Goal: Task Accomplishment & Management: Complete application form

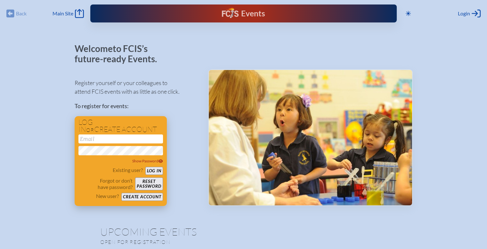
click at [121, 137] on input "email" at bounding box center [121, 138] width 85 height 9
type input "[EMAIL_ADDRESS][DOMAIN_NAME]"
click at [146, 167] on button "Log in" at bounding box center [155, 171] width 18 height 8
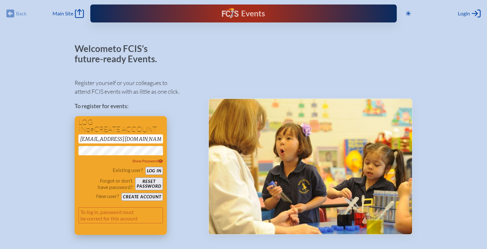
click at [147, 181] on button "Reset password" at bounding box center [149, 183] width 28 height 13
click at [150, 183] on button "Reset password" at bounding box center [149, 183] width 28 height 13
click at [160, 158] on div "Show Password" at bounding box center [121, 161] width 85 height 6
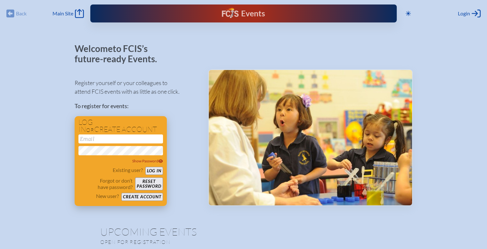
click at [97, 140] on input "email" at bounding box center [121, 138] width 85 height 9
type input "ali.whitcombe@imgacademy.com"
click at [146, 167] on button "Log in" at bounding box center [155, 171] width 18 height 8
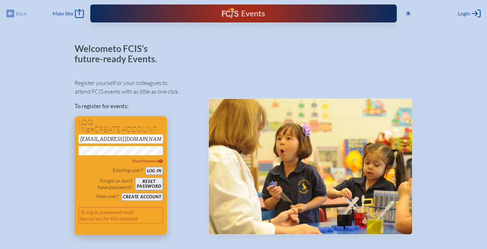
click at [149, 179] on button "Reset password" at bounding box center [149, 183] width 28 height 13
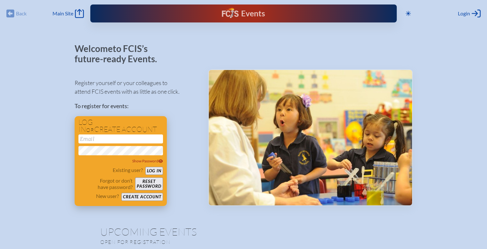
click at [96, 137] on input "email" at bounding box center [121, 138] width 85 height 9
type input "[EMAIL_ADDRESS][DOMAIN_NAME]"
click at [146, 167] on button "Log in" at bounding box center [155, 171] width 18 height 8
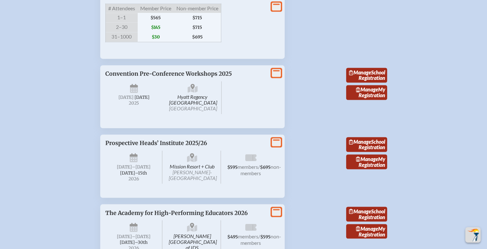
scroll to position [1068, 0]
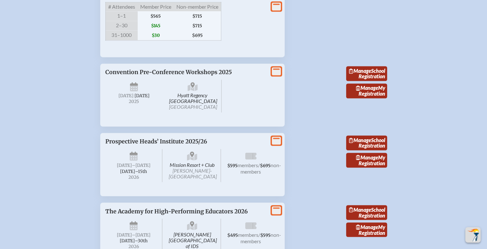
drag, startPoint x: 487, startPoint y: 164, endPoint x: 488, endPoint y: 151, distance: 12.9
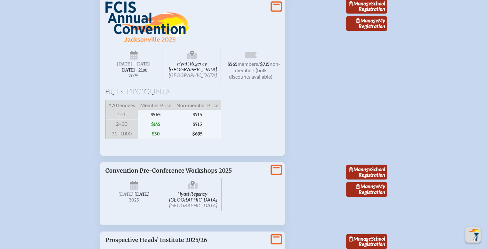
scroll to position [964, 0]
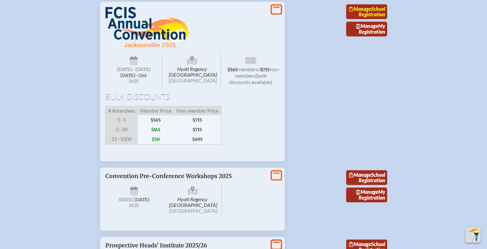
click at [369, 19] on link "Manage School Registration" at bounding box center [366, 11] width 41 height 15
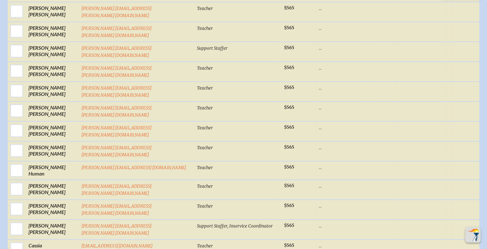
scroll to position [674, 0]
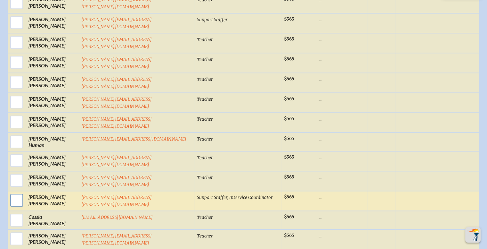
click at [25, 192] on input "checkbox" at bounding box center [17, 200] width 16 height 16
checkbox input "true"
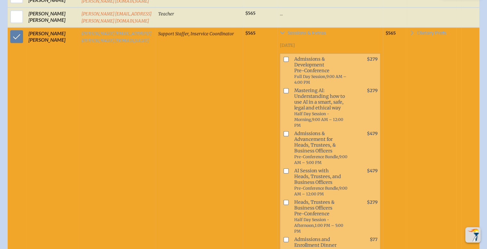
scroll to position [846, 0]
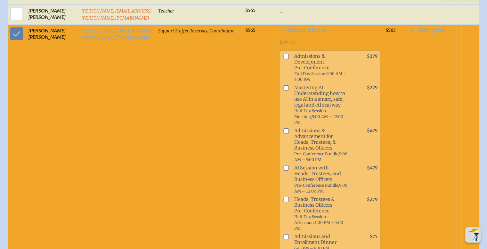
click at [468, 102] on td at bounding box center [475, 230] width 26 height 413
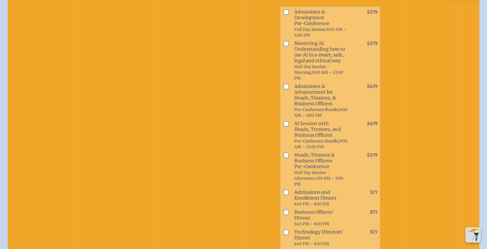
scroll to position [859, 0]
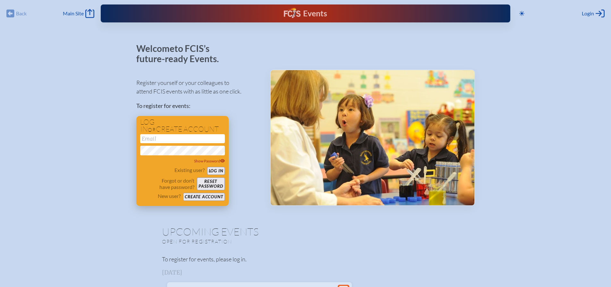
type input "[EMAIL_ADDRESS][DOMAIN_NAME]"
click at [218, 171] on button "Log in" at bounding box center [216, 171] width 18 height 8
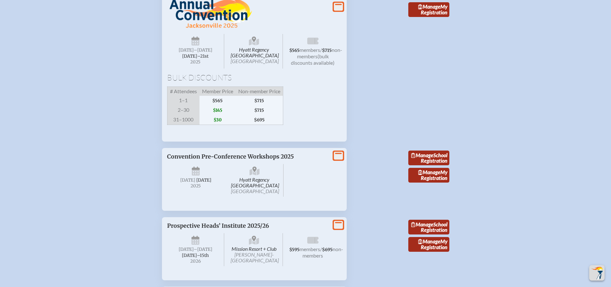
scroll to position [994, 0]
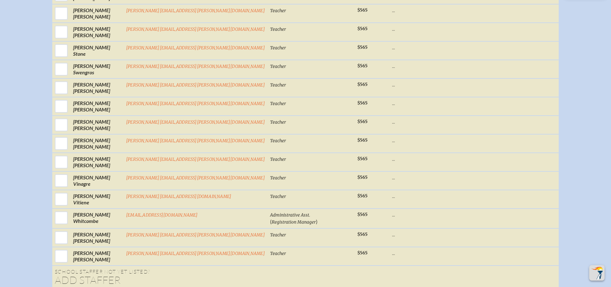
scroll to position [1250, 0]
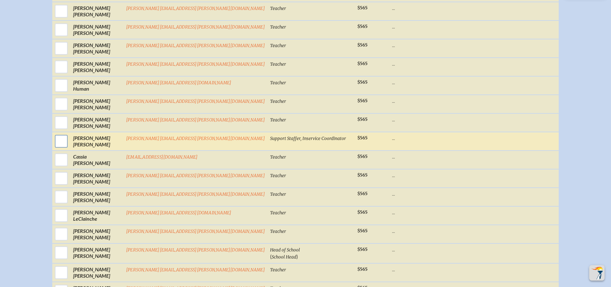
click at [69, 144] on input "checkbox" at bounding box center [61, 141] width 16 height 16
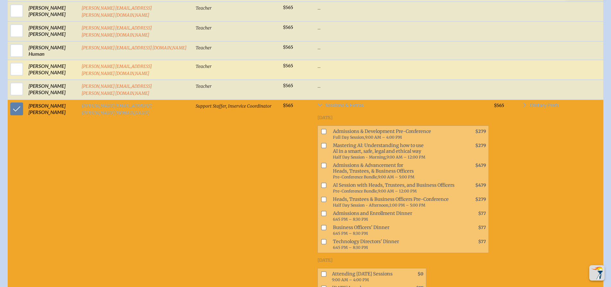
scroll to position [770, 0]
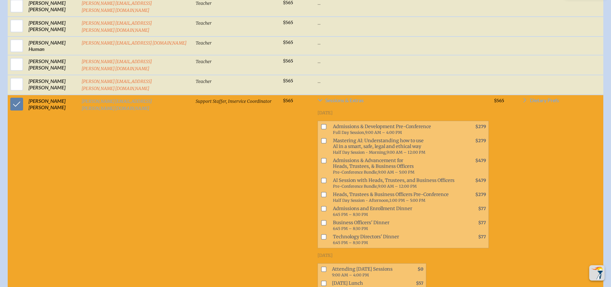
click at [193, 182] on td "Support Staffer, Inservice Coordinator" at bounding box center [236, 235] width 87 height 281
click at [193, 115] on td "Support Staffer, Inservice Coordinator" at bounding box center [236, 235] width 87 height 281
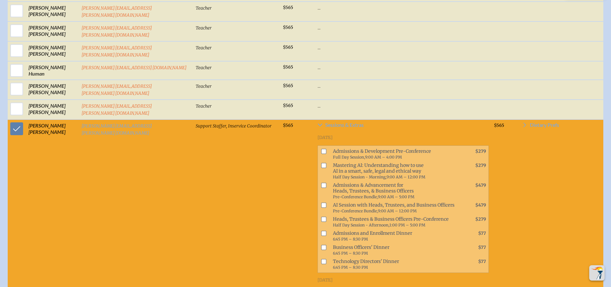
scroll to position [737, 0]
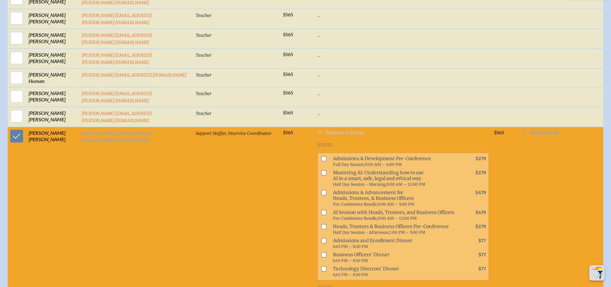
click at [317, 130] on icon at bounding box center [319, 132] width 5 height 5
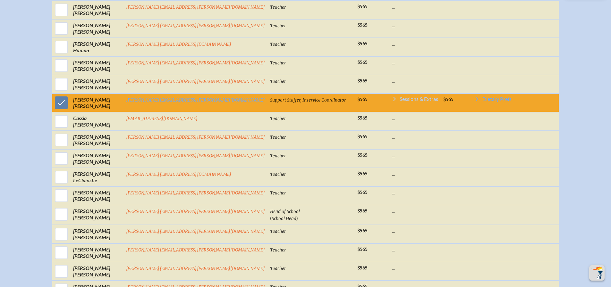
scroll to position [731, 0]
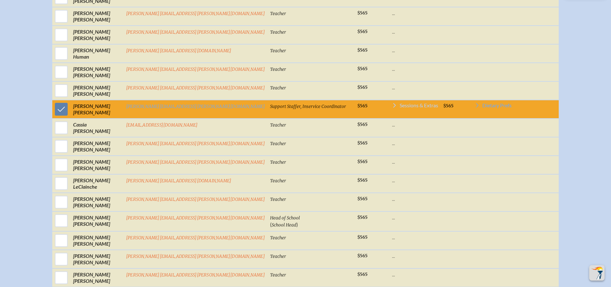
click at [389, 108] on td "Sessions & Extras Wednesday, November 19th, 2025 Admissions & Development Pre-C…" at bounding box center [414, 109] width 51 height 19
click at [392, 108] on icon at bounding box center [394, 105] width 5 height 5
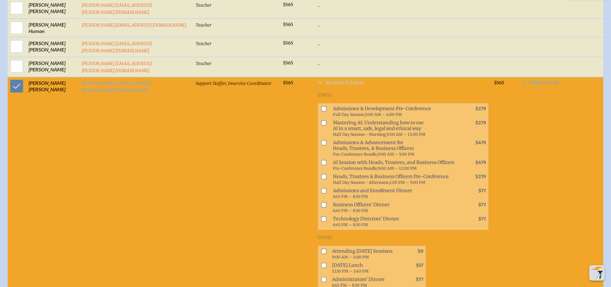
scroll to position [802, 0]
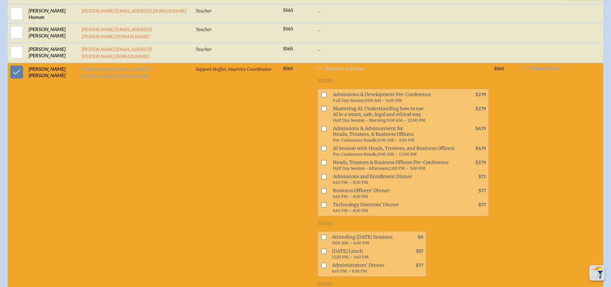
click at [512, 109] on td "$565" at bounding box center [505, 203] width 28 height 281
click at [193, 88] on td "Support Staffer, Inservice Coordinator" at bounding box center [236, 203] width 87 height 281
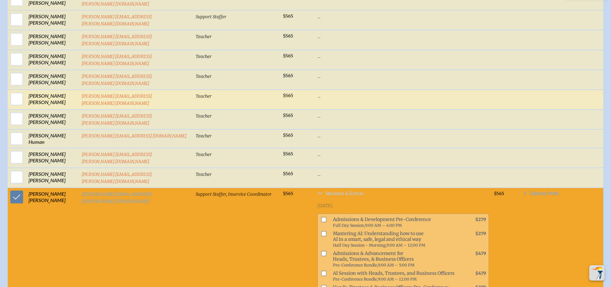
scroll to position [673, 0]
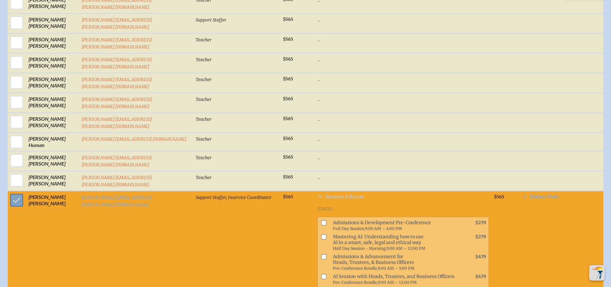
click at [21, 192] on input "checkbox" at bounding box center [17, 200] width 16 height 16
checkbox input "false"
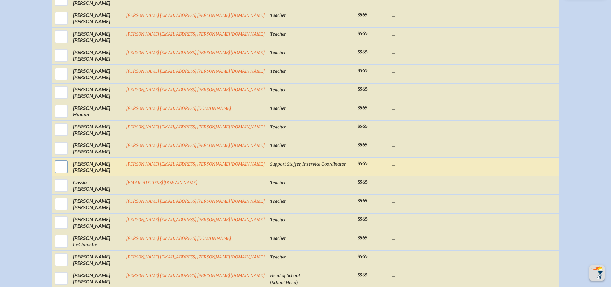
scroll to position [667, 0]
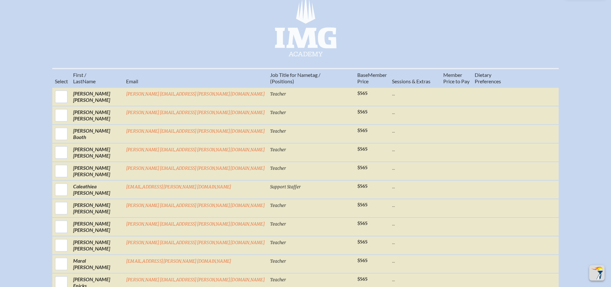
scroll to position [250, 0]
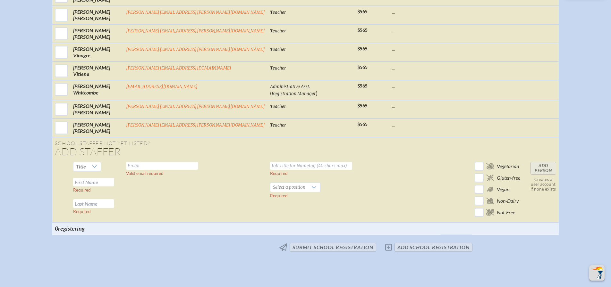
scroll to position [1436, 0]
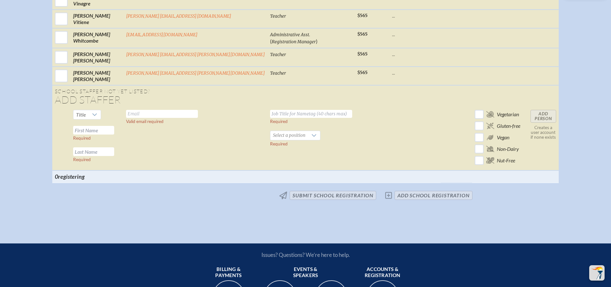
click at [389, 203] on span "No changes submit School Registration add School Registration" at bounding box center [305, 195] width 338 height 14
click at [413, 203] on span "No changes submit School Registration add School Registration" at bounding box center [305, 195] width 338 height 14
click at [97, 117] on icon at bounding box center [94, 114] width 5 height 5
click at [128, 142] on li "Mrs" at bounding box center [122, 141] width 28 height 9
click at [172, 118] on input "text" at bounding box center [162, 114] width 72 height 8
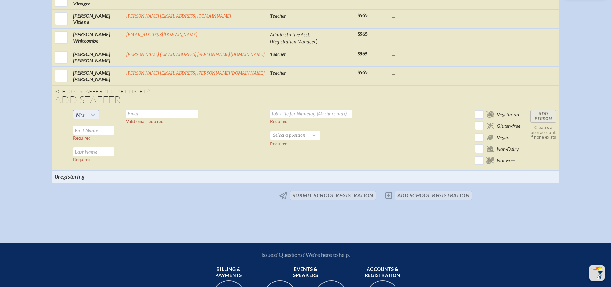
click at [96, 117] on icon at bounding box center [92, 114] width 5 height 5
click at [126, 135] on li "Mr" at bounding box center [121, 132] width 26 height 9
click at [165, 118] on input "text" at bounding box center [162, 114] width 72 height 8
paste input "travis.brantingham@imgacademy.com"
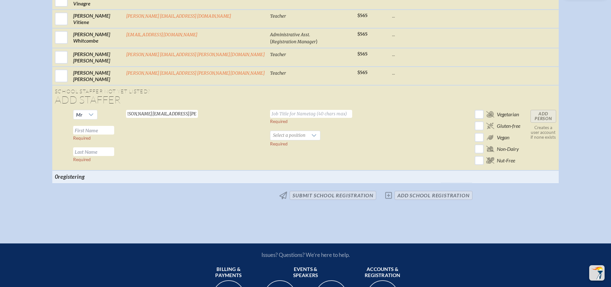
type input "travis.brantingham@imgacademy.com"
click at [202, 143] on td "travis.brantingham@imgacademy.com Valid email required" at bounding box center [195, 138] width 144 height 63
click at [114, 135] on input "text" at bounding box center [93, 130] width 41 height 9
paste input "Travis Brantingham"
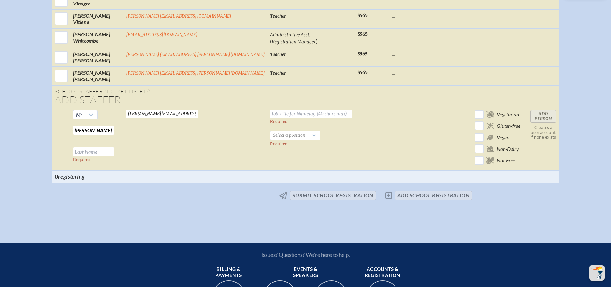
scroll to position [0, 4]
drag, startPoint x: 119, startPoint y: 135, endPoint x: 156, endPoint y: 138, distance: 37.3
click at [156, 138] on tr "Mr Travis Brantingham Required Required travis.brantingham@imgacademy.com Valid…" at bounding box center [305, 138] width 506 height 63
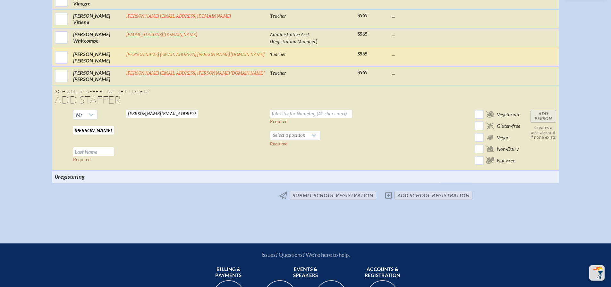
scroll to position [0, 0]
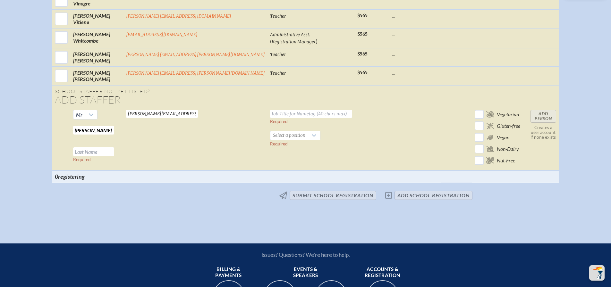
type input "[PERSON_NAME]"
click at [114, 156] on input "text" at bounding box center [93, 151] width 41 height 9
paste input "Brantingham"
type input "Brantingham"
click at [180, 155] on td "travis.brantingham@imgacademy.com Valid email required" at bounding box center [195, 138] width 144 height 63
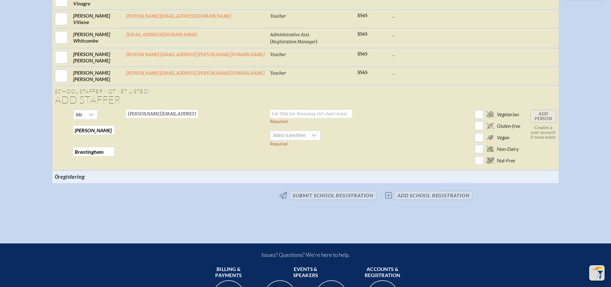
click at [270, 118] on input "text" at bounding box center [311, 114] width 82 height 8
paste input "VP, Student Life"
type input "VP, Student Life"
click at [354, 136] on td at bounding box center [371, 138] width 35 height 63
click at [311, 138] on icon at bounding box center [313, 135] width 5 height 5
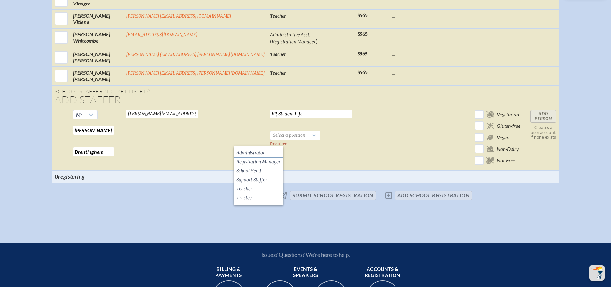
click at [276, 149] on li "Administrator" at bounding box center [258, 153] width 49 height 9
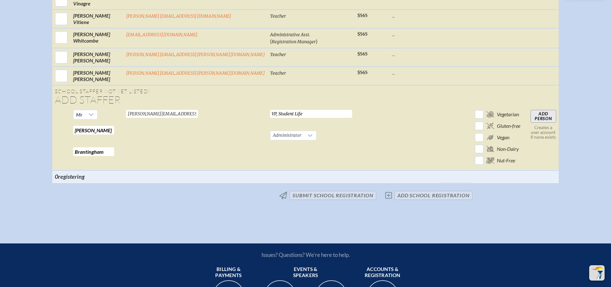
click at [354, 154] on td at bounding box center [371, 138] width 35 height 63
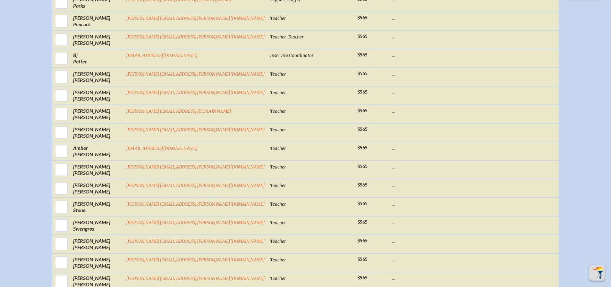
scroll to position [1084, 0]
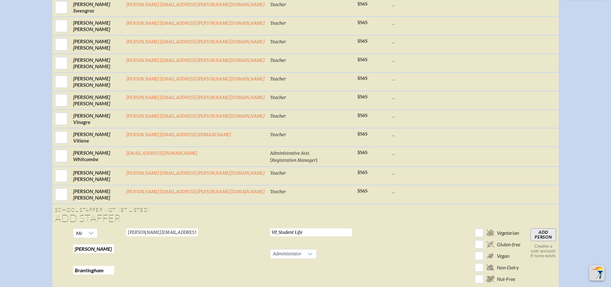
scroll to position [1436, 0]
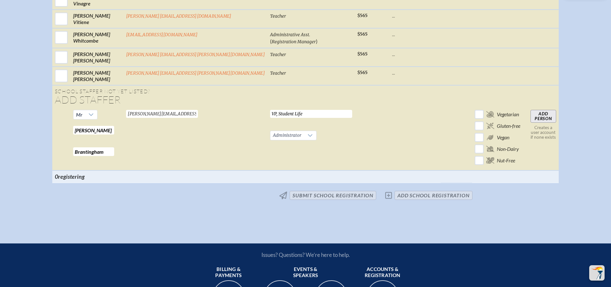
click at [530, 120] on input "Add Person" at bounding box center [543, 116] width 26 height 13
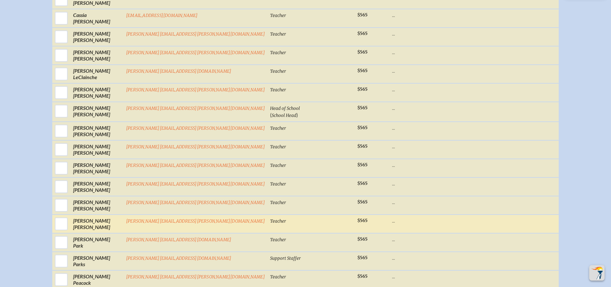
scroll to position [829, 0]
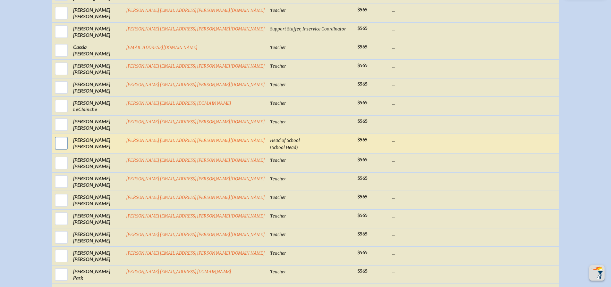
click at [69, 150] on input "checkbox" at bounding box center [61, 143] width 16 height 16
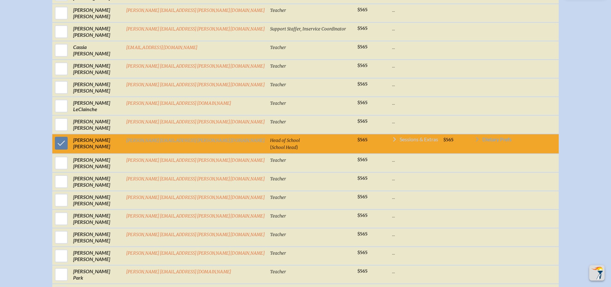
click at [392, 142] on icon at bounding box center [394, 139] width 5 height 5
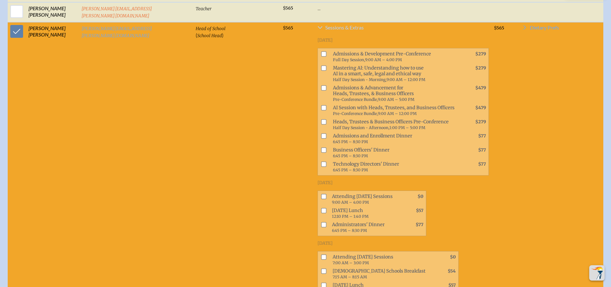
scroll to position [963, 0]
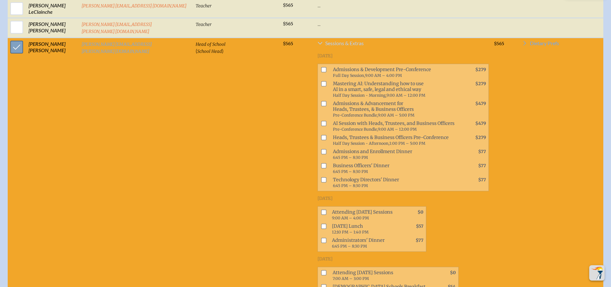
click at [14, 39] on input "checkbox" at bounding box center [17, 47] width 16 height 16
checkbox input "false"
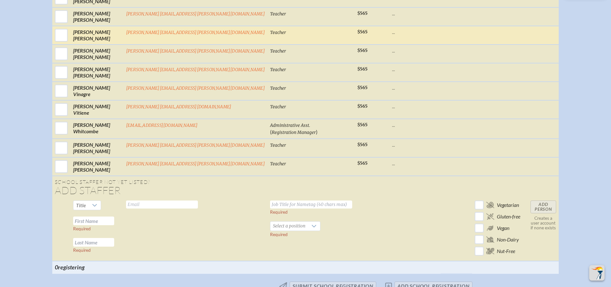
scroll to position [1373, 0]
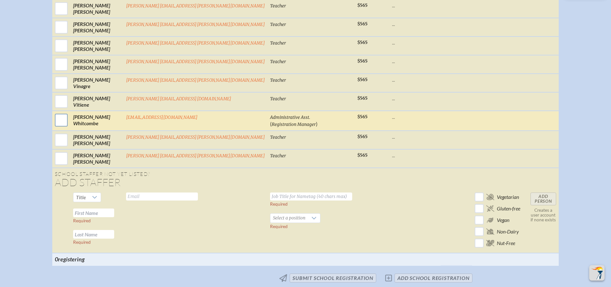
click at [69, 123] on input "checkbox" at bounding box center [61, 120] width 16 height 16
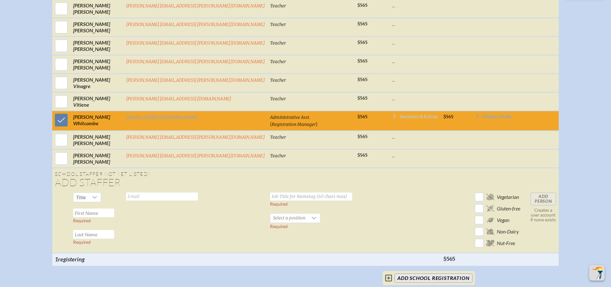
click at [399, 119] on span "Sessions & Extras" at bounding box center [418, 116] width 38 height 5
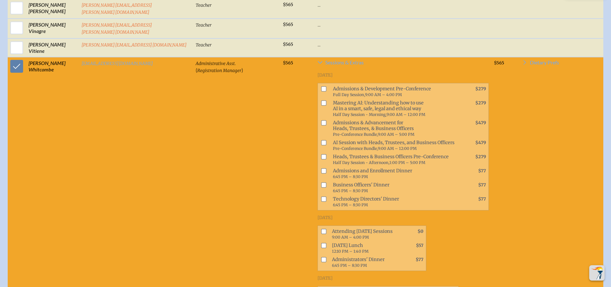
scroll to position [1508, 0]
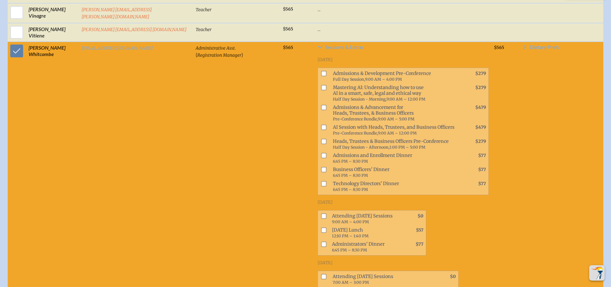
click at [501, 194] on td "$565" at bounding box center [505, 182] width 28 height 281
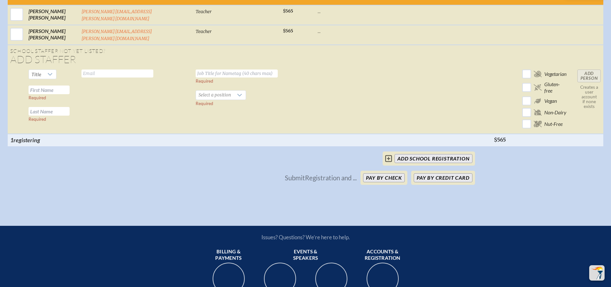
scroll to position [1764, 0]
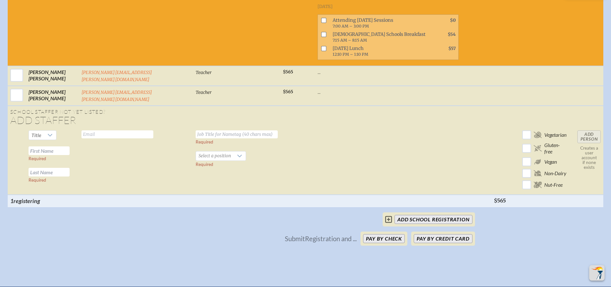
click at [337, 128] on td at bounding box center [403, 161] width 176 height 67
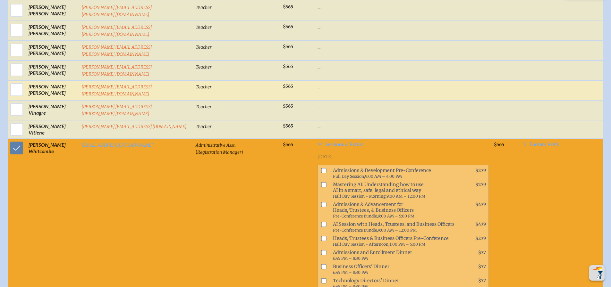
scroll to position [1380, 0]
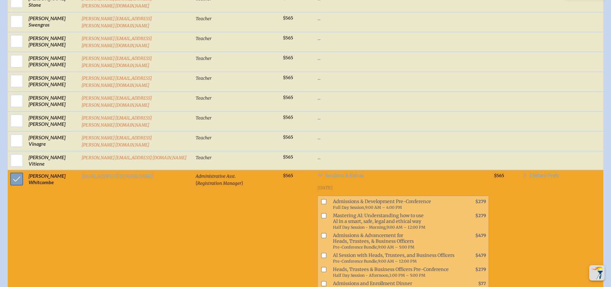
click at [14, 171] on input "checkbox" at bounding box center [17, 179] width 16 height 16
checkbox input "false"
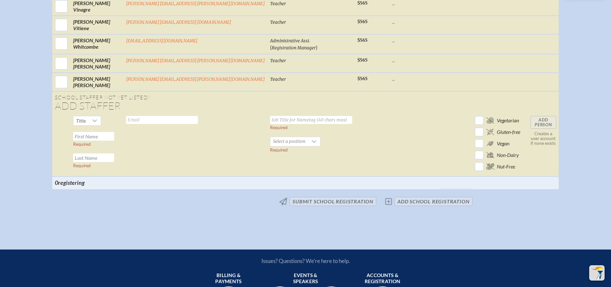
scroll to position [1470, 0]
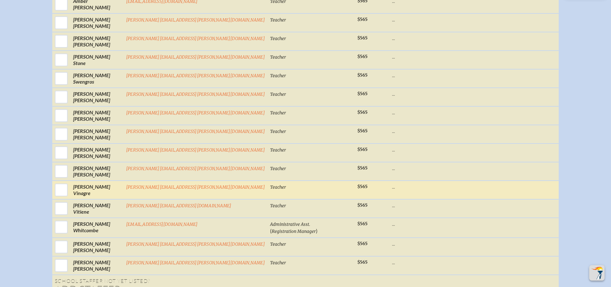
scroll to position [1277, 0]
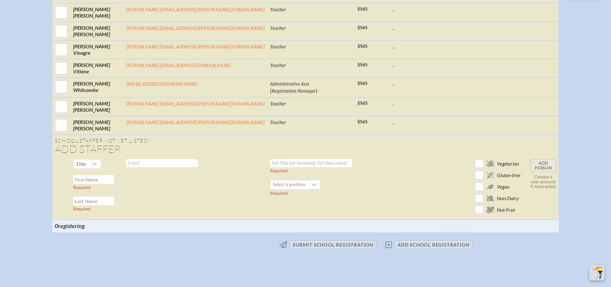
scroll to position [1437, 0]
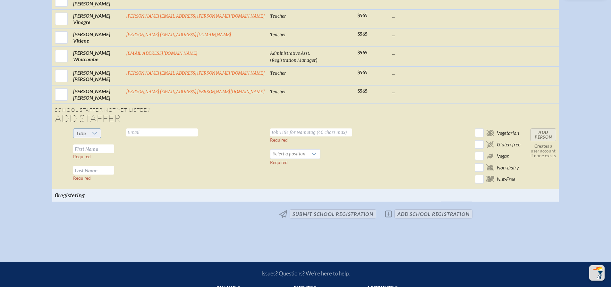
click at [101, 137] on div at bounding box center [94, 133] width 12 height 9
click at [120, 157] on li "Mrs" at bounding box center [120, 159] width 28 height 9
click at [114, 153] on input "text" at bounding box center [93, 149] width 41 height 9
paste input "Mary Pando"
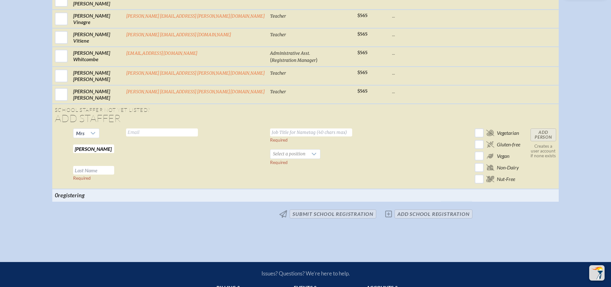
drag, startPoint x: 137, startPoint y: 154, endPoint x: 121, endPoint y: 155, distance: 16.0
click at [114, 153] on input "Mary Pando" at bounding box center [93, 149] width 41 height 9
type input "[PERSON_NAME]"
click at [111, 175] on input "text" at bounding box center [93, 170] width 41 height 9
paste input "[PERSON_NAME]"
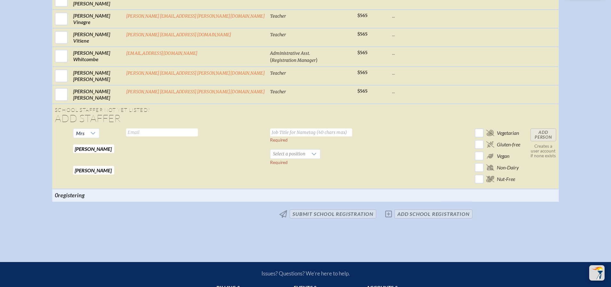
type input "[PERSON_NAME]"
click at [270, 137] on input "text" at bounding box center [311, 133] width 82 height 8
paste input "Director, Parent & Alumni Relations"
type input "Director, Parent & Alumni Relations"
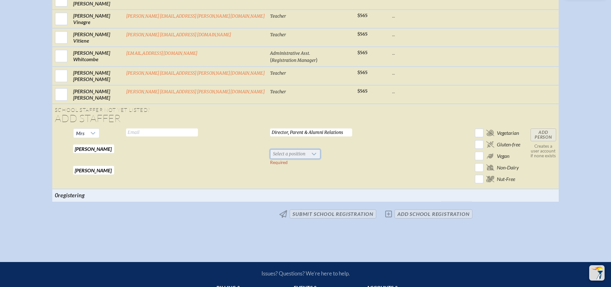
click at [270, 159] on span "Select a position" at bounding box center [288, 154] width 37 height 9
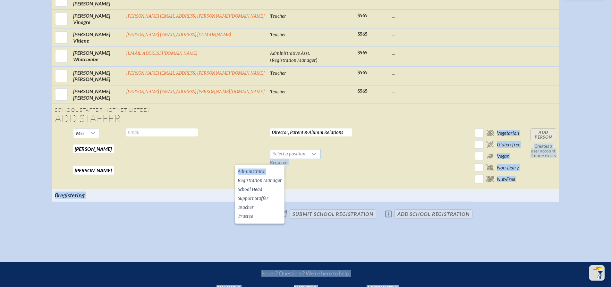
drag, startPoint x: 266, startPoint y: 171, endPoint x: 307, endPoint y: 163, distance: 41.2
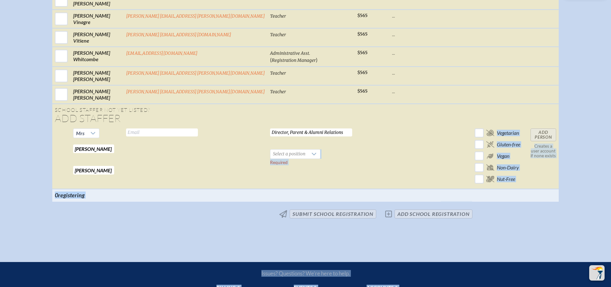
click at [287, 173] on td "Director, Parent & Alumni Relations Required Select a position Required" at bounding box center [310, 157] width 87 height 63
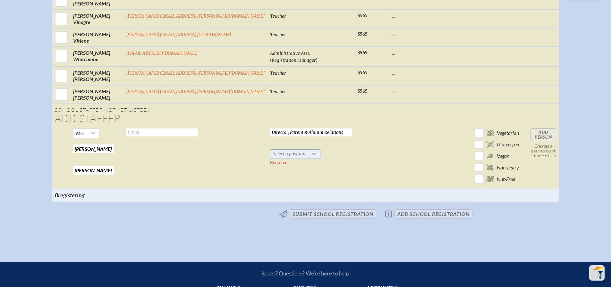
click at [308, 159] on div at bounding box center [314, 154] width 12 height 9
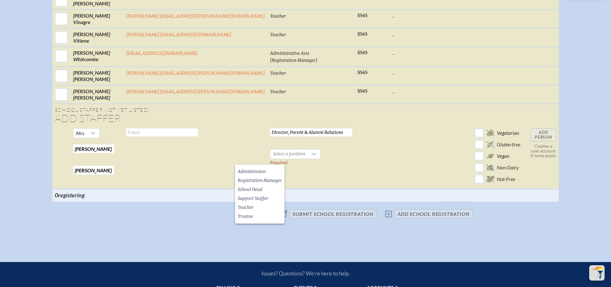
click at [354, 172] on td at bounding box center [371, 157] width 35 height 63
click at [157, 137] on input "text" at bounding box center [162, 133] width 72 height 8
paste input "[PERSON_NAME][EMAIL_ADDRESS][PERSON_NAME][DOMAIN_NAME]"
type input "[PERSON_NAME][EMAIL_ADDRESS][PERSON_NAME][DOMAIN_NAME]"
click at [180, 161] on td "mary.pando@imgacademy.com Valid email required" at bounding box center [195, 157] width 144 height 63
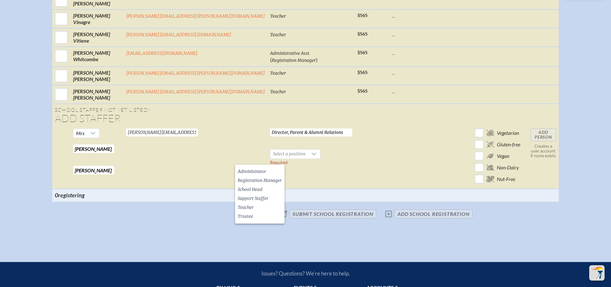
click at [389, 167] on td at bounding box center [414, 157] width 51 height 63
click at [270, 198] on li "Support Staffer" at bounding box center [259, 198] width 49 height 9
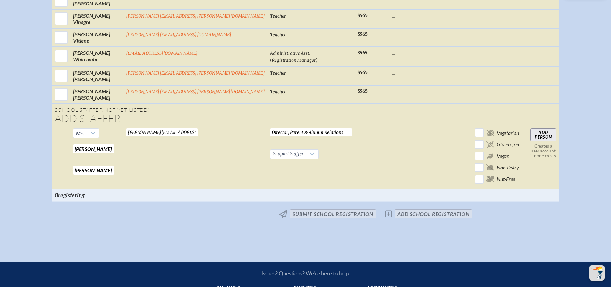
click at [354, 165] on td at bounding box center [371, 157] width 35 height 63
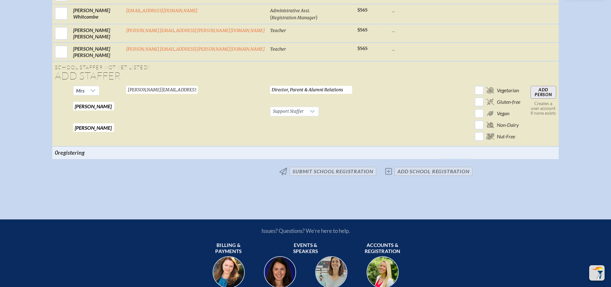
scroll to position [1395, 0]
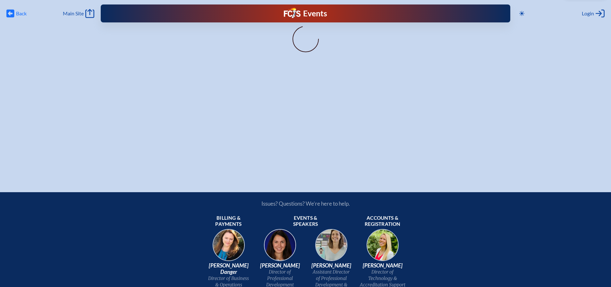
click at [9, 14] on icon at bounding box center [10, 14] width 8 height 8
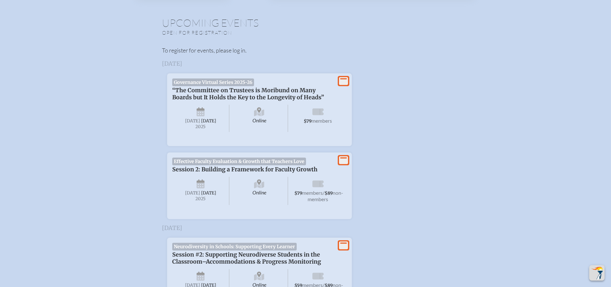
type input "[EMAIL_ADDRESS][DOMAIN_NAME]"
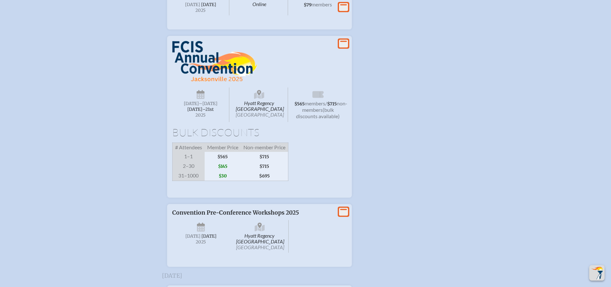
scroll to position [946, 0]
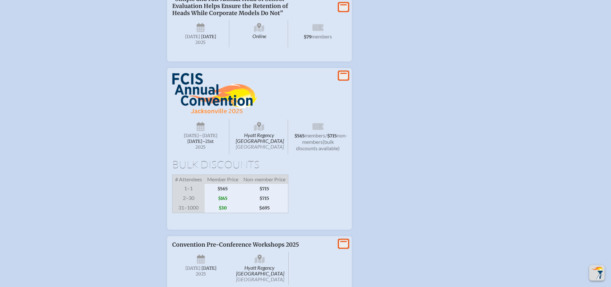
click at [345, 80] on icon at bounding box center [343, 76] width 9 height 8
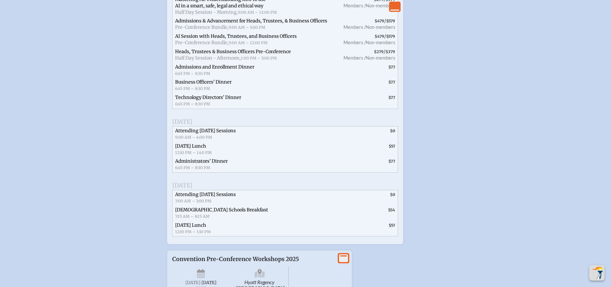
scroll to position [1235, 0]
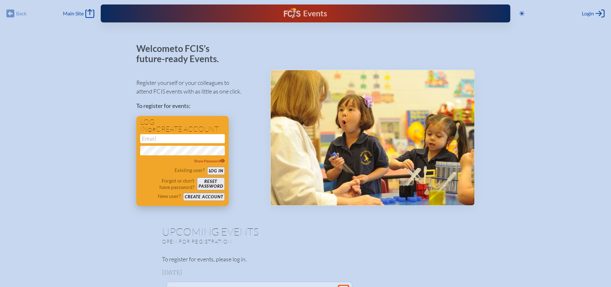
type input "[EMAIL_ADDRESS][DOMAIN_NAME]"
click at [215, 169] on button "Log in" at bounding box center [216, 171] width 18 height 8
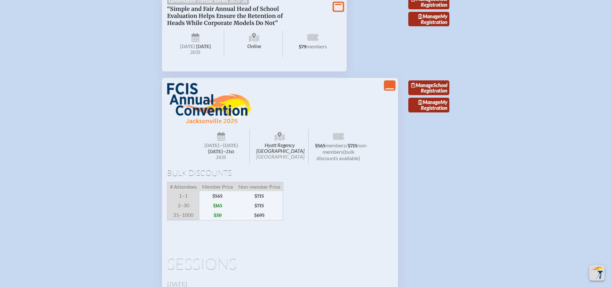
scroll to position [929, 0]
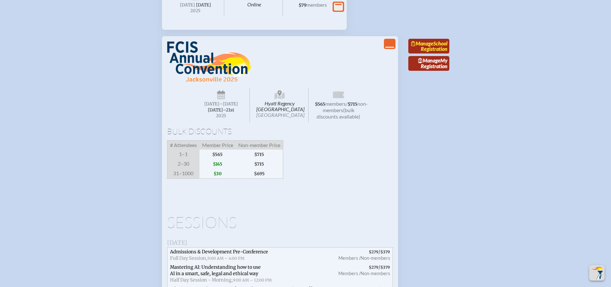
click at [433, 46] on span "Manage" at bounding box center [422, 43] width 22 height 6
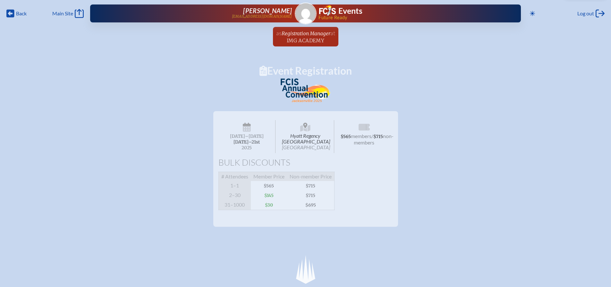
click at [440, 99] on p at bounding box center [305, 93] width 338 height 28
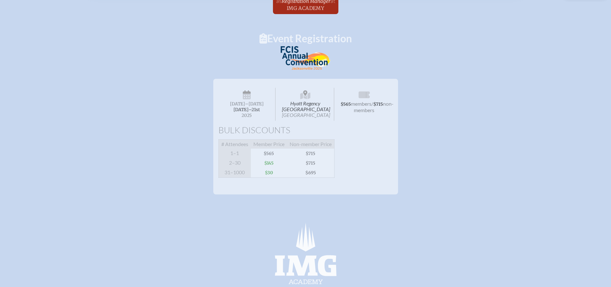
scroll to position [160, 0]
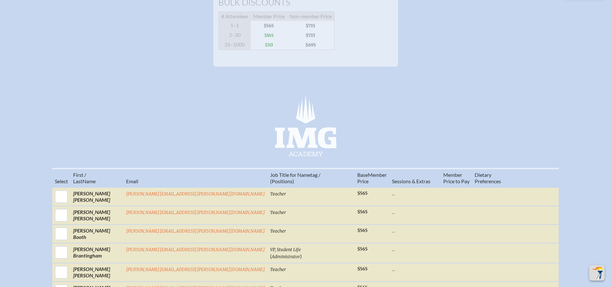
click at [440, 104] on div "IMG Academy" at bounding box center [305, 124] width 611 height 64
click at [524, 89] on div "Hyatt Regency Jacksonville Riverfront Jacksonville Wednesday –Friday , November…" at bounding box center [305, 51] width 611 height 211
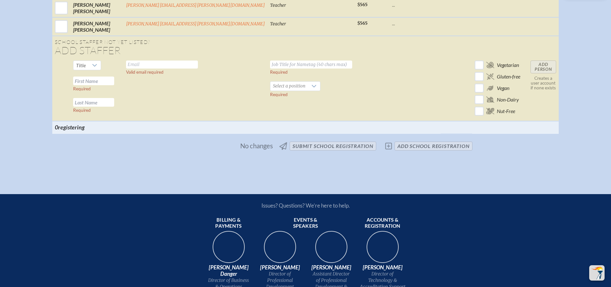
scroll to position [1506, 0]
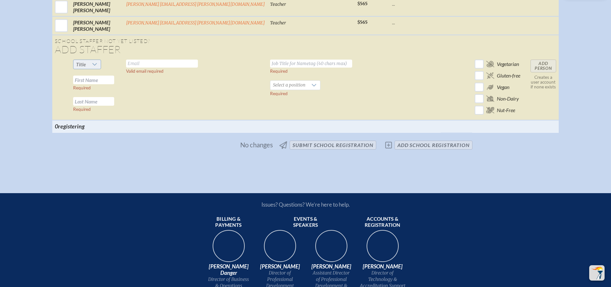
click at [101, 69] on div at bounding box center [94, 64] width 12 height 9
click at [121, 91] on li "Mrs" at bounding box center [120, 91] width 28 height 9
click at [114, 84] on input "text" at bounding box center [93, 80] width 41 height 9
type input "Mary"
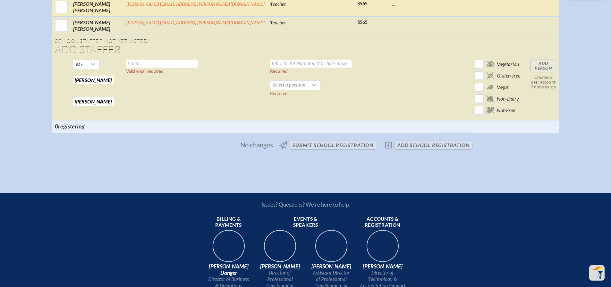
type input "Pando"
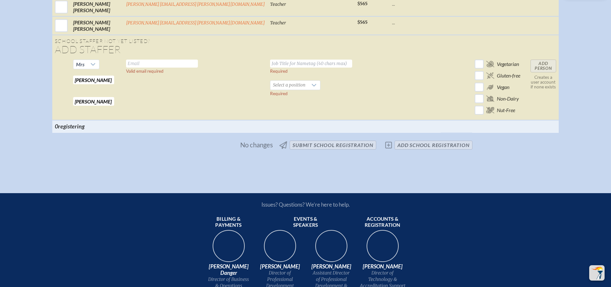
click at [181, 67] on input "text" at bounding box center [162, 64] width 72 height 8
paste input "mary.pando@imgacademy.com"
type input "mary.pando@imgacademy.com"
click at [270, 68] on input "text" at bounding box center [311, 64] width 82 height 8
paste input "Director, Parent & Alumni Relations"
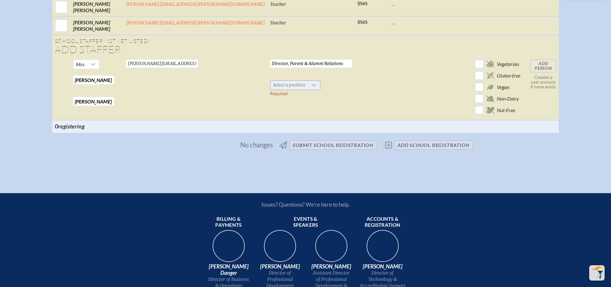
type input "Director, Parent & Alumni Relations"
click at [308, 90] on div at bounding box center [314, 85] width 12 height 9
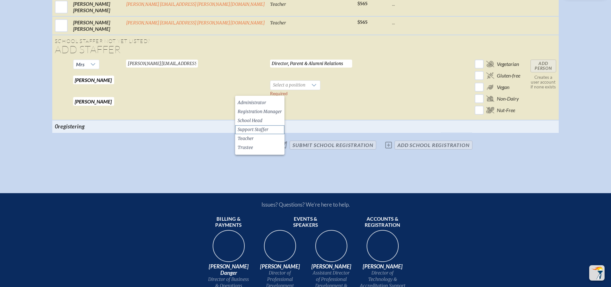
click at [266, 127] on span "Support Staffer" at bounding box center [252, 130] width 31 height 6
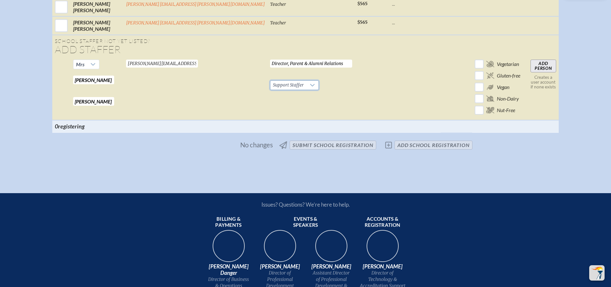
click at [316, 102] on td "Director, Parent & Alumni Relations Required Support Staffer Required" at bounding box center [310, 88] width 87 height 63
click at [530, 70] on input "Add Person" at bounding box center [543, 66] width 26 height 13
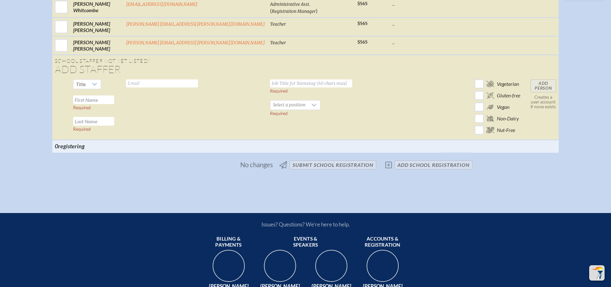
scroll to position [1508, 0]
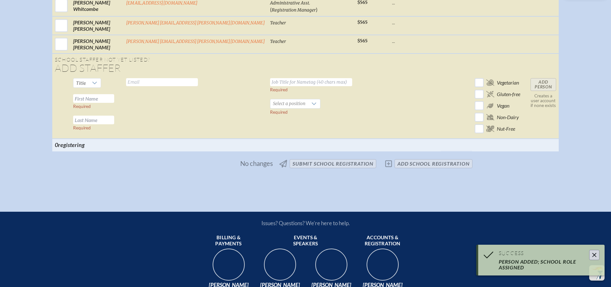
click at [389, 102] on td at bounding box center [414, 107] width 51 height 63
click at [97, 86] on icon at bounding box center [94, 82] width 5 height 5
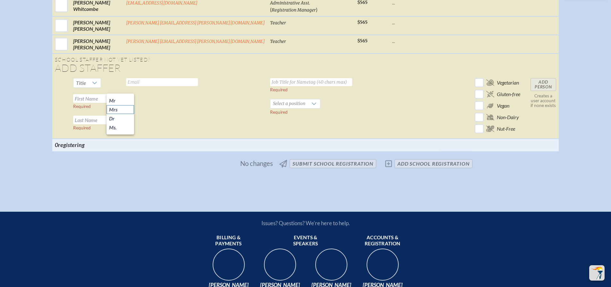
click at [121, 110] on li "Mrs" at bounding box center [120, 109] width 28 height 9
click at [114, 124] on input "text" at bounding box center [93, 120] width 41 height 9
paste input "[PERSON_NAME]"
type input "[PERSON_NAME]"
click at [114, 101] on input "text" at bounding box center [93, 98] width 41 height 9
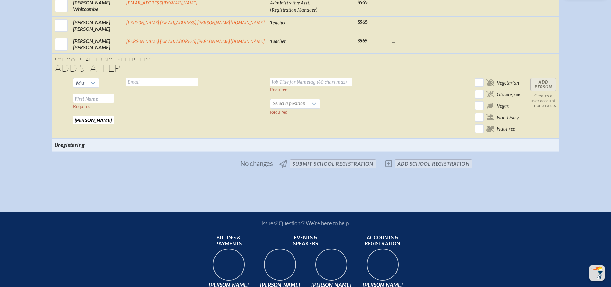
click at [114, 103] on input "text" at bounding box center [93, 98] width 41 height 9
paste input "[PERSON_NAME]"
type input "[PERSON_NAME]"
click at [184, 86] on input "text" at bounding box center [162, 82] width 72 height 8
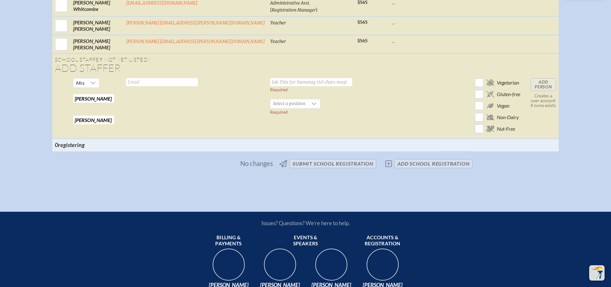
paste input "[PERSON_NAME][EMAIL_ADDRESS][PERSON_NAME][DOMAIN_NAME]"
type input "[PERSON_NAME][EMAIL_ADDRESS][PERSON_NAME][DOMAIN_NAME]"
click at [270, 86] on input "text" at bounding box center [311, 82] width 82 height 8
paste input "Assistant Head of School"
type input "Assistant Head of School"
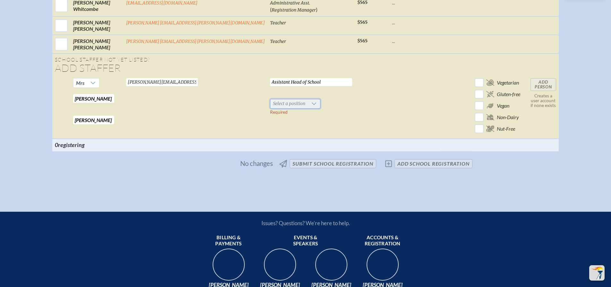
click at [270, 108] on span "Select a position" at bounding box center [288, 103] width 37 height 9
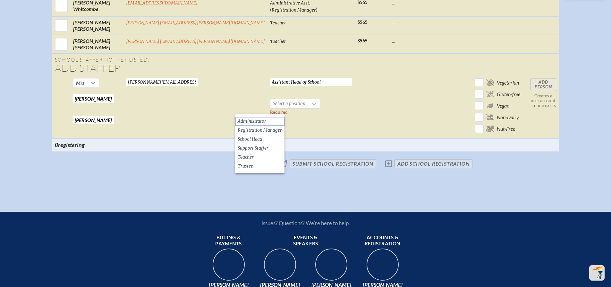
click at [266, 121] on li "Administrator" at bounding box center [259, 121] width 49 height 9
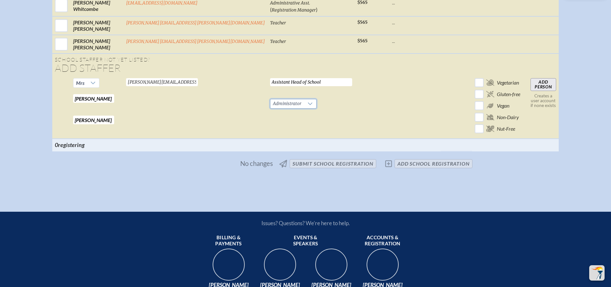
click at [389, 119] on td at bounding box center [414, 107] width 51 height 63
click at [530, 89] on input "Add Person" at bounding box center [543, 84] width 26 height 13
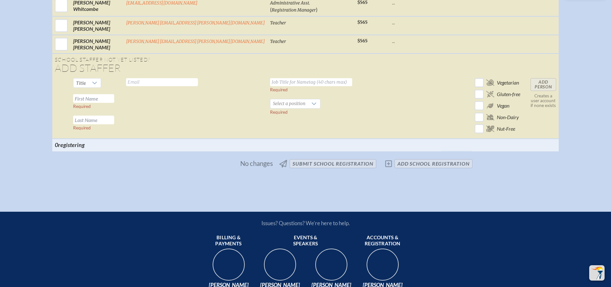
scroll to position [1509, 0]
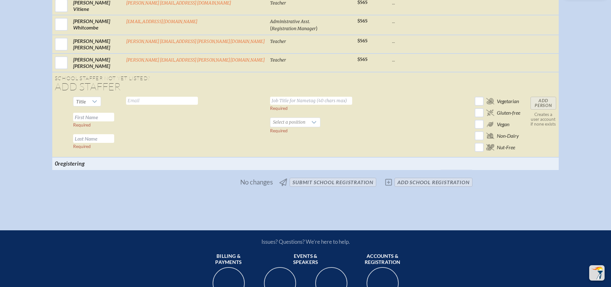
click at [114, 121] on input "text" at bounding box center [93, 117] width 41 height 9
paste input "[PERSON_NAME]"
type input "[PERSON_NAME]"
click at [114, 143] on input "text" at bounding box center [93, 138] width 41 height 9
paste input "[PERSON_NAME]"
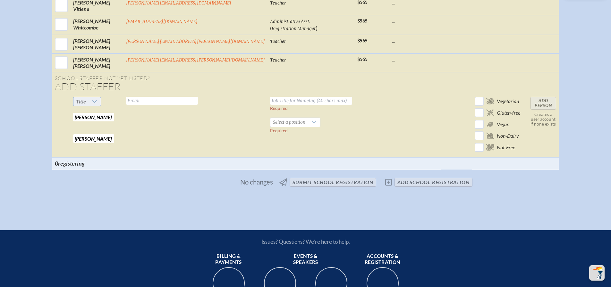
type input "[PERSON_NAME]"
click at [97, 104] on icon at bounding box center [94, 101] width 5 height 5
click at [123, 125] on li "Mrs" at bounding box center [120, 128] width 28 height 9
click at [176, 104] on input "text" at bounding box center [162, 101] width 72 height 8
paste input "[PERSON_NAME][EMAIL_ADDRESS][PERSON_NAME][DOMAIN_NAME]"
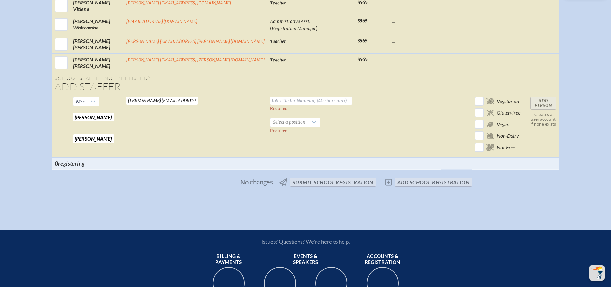
scroll to position [0, 1]
type input "[PERSON_NAME][EMAIL_ADDRESS][PERSON_NAME][DOMAIN_NAME]"
click at [280, 102] on input "text" at bounding box center [311, 101] width 82 height 8
paste input "Director, Day Students & Family Experience • STUDENT LIFE"
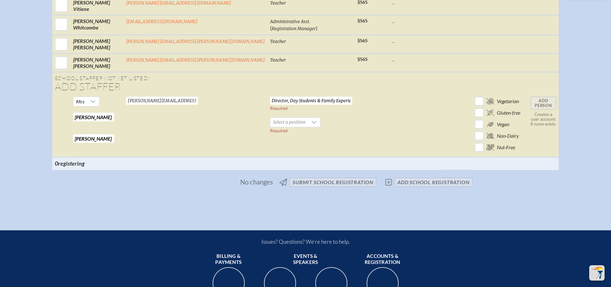
scroll to position [0, 39]
type input "Director, Day Students & Family Experience • STUDENT LIFE"
click at [355, 125] on td at bounding box center [371, 125] width 35 height 63
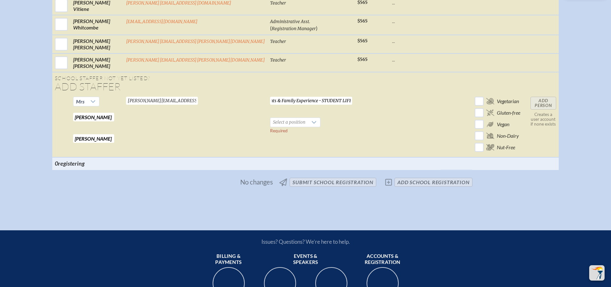
drag, startPoint x: 238, startPoint y: 105, endPoint x: 331, endPoint y: 107, distance: 93.3
click at [331, 107] on tr "Mrs Molly Required Valbuena Required molly.valbuena@imgacademy.com Valid email …" at bounding box center [305, 125] width 506 height 63
click at [354, 129] on td at bounding box center [371, 125] width 35 height 63
click at [308, 127] on div at bounding box center [314, 122] width 12 height 9
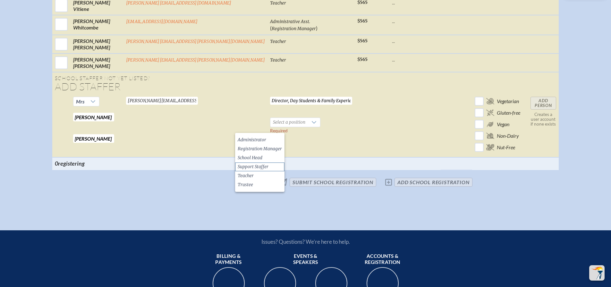
click at [271, 164] on li "Support Staffer" at bounding box center [259, 166] width 49 height 9
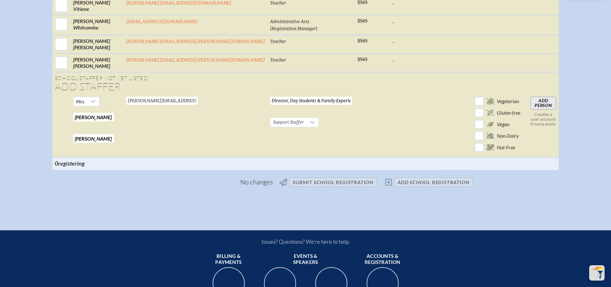
click at [354, 133] on td at bounding box center [371, 125] width 35 height 63
click at [530, 106] on input "Add Person" at bounding box center [543, 103] width 26 height 13
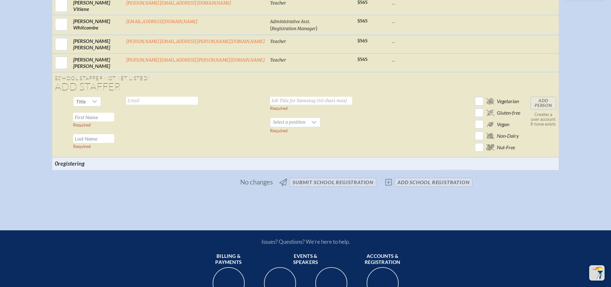
scroll to position [1510, 0]
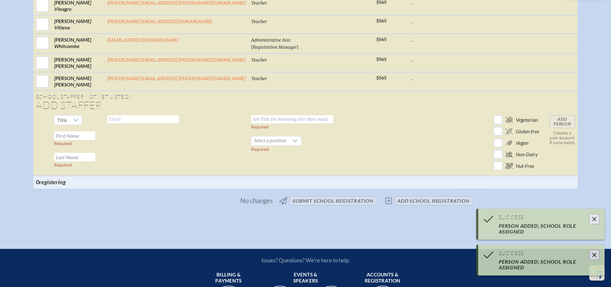
click at [373, 126] on td at bounding box center [390, 144] width 35 height 63
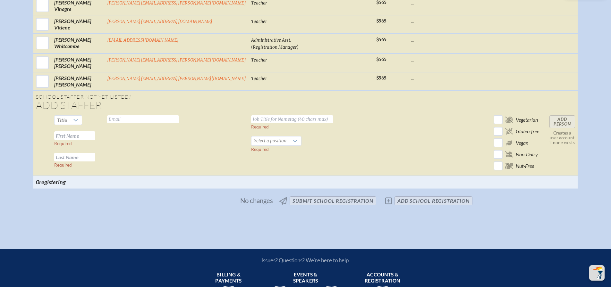
click at [67, 123] on span "Title" at bounding box center [62, 120] width 10 height 6
click at [99, 137] on li "Mr" at bounding box center [102, 137] width 28 height 9
click at [95, 140] on input "text" at bounding box center [74, 135] width 41 height 9
click at [95, 162] on input "text" at bounding box center [74, 157] width 41 height 9
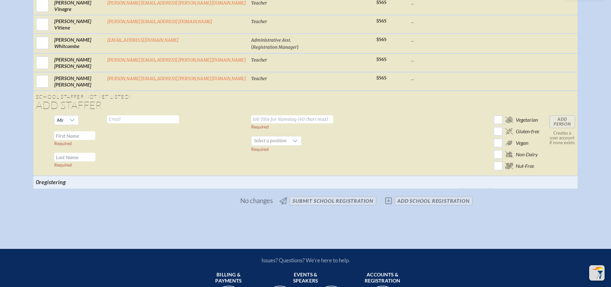
paste input "Hunt"
type input "Hunt"
click at [95, 140] on input "text" at bounding box center [74, 135] width 41 height 9
type input "Frazer"
click at [149, 152] on td "Valid email required" at bounding box center [176, 144] width 144 height 63
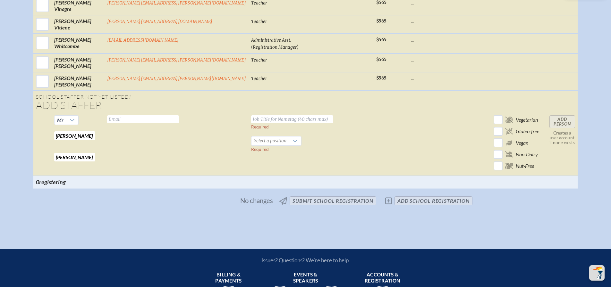
click at [251, 123] on input "text" at bounding box center [292, 119] width 82 height 8
paste input "Interim Director, Student Life"
type input "Interim Director, Student Life"
click at [179, 123] on input "text" at bounding box center [143, 119] width 72 height 8
click at [143, 123] on input "text" at bounding box center [143, 119] width 72 height 8
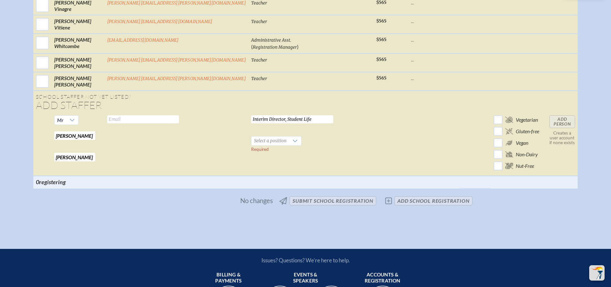
paste input "frazer.hunt@imgacademy.com"
type input "frazer.hunt@imgacademy.com"
click at [310, 141] on td "Interim Director, Student Life Required Select a position Required" at bounding box center [310, 144] width 125 height 63
click at [289, 146] on div at bounding box center [295, 141] width 12 height 9
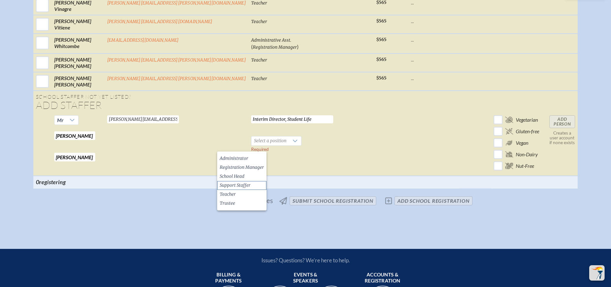
click at [248, 186] on span "Support Staffer" at bounding box center [235, 185] width 31 height 6
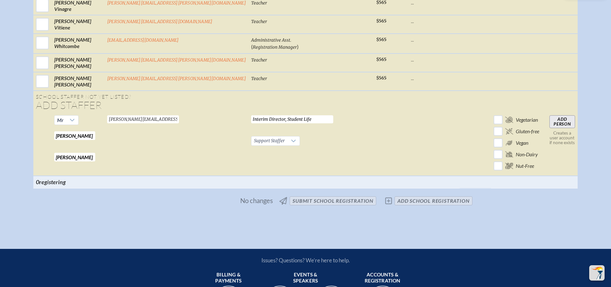
click at [549, 128] on input "Add Person" at bounding box center [562, 121] width 26 height 13
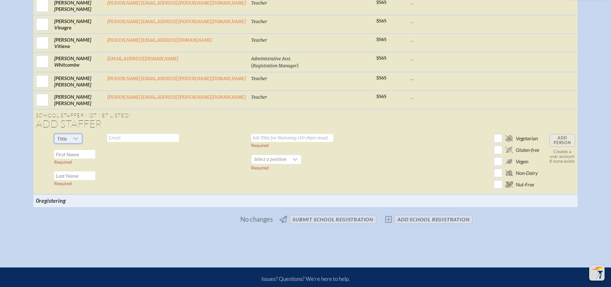
click at [70, 143] on span "Title" at bounding box center [61, 138] width 15 height 9
click at [102, 155] on li "Mr" at bounding box center [102, 156] width 28 height 9
click at [95, 180] on input "text" at bounding box center [74, 175] width 41 height 9
paste input "Mickey Mossler"
drag, startPoint x: 107, startPoint y: 182, endPoint x: 76, endPoint y: 182, distance: 31.1
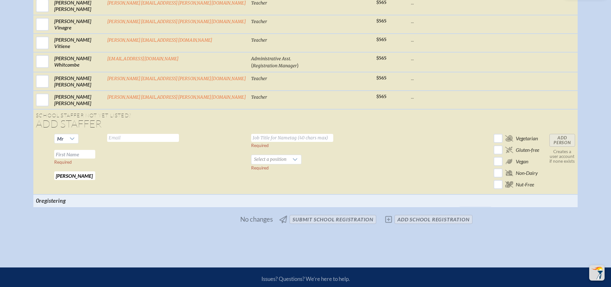
click at [76, 182] on tr "Mr Required Mickey Mossler Required Valid email required Required Select a posi…" at bounding box center [305, 162] width 544 height 63
type input "Mossler"
drag, startPoint x: 101, startPoint y: 156, endPoint x: 102, endPoint y: 161, distance: 4.9
click at [95, 159] on input "text" at bounding box center [74, 154] width 41 height 9
paste input "Mickey"
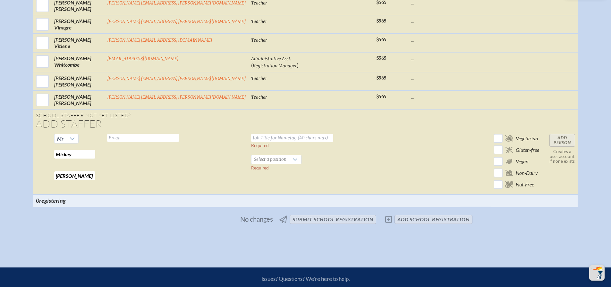
type input "Mickey"
click at [154, 168] on td "Valid email required" at bounding box center [176, 162] width 144 height 63
click at [152, 142] on input "text" at bounding box center [143, 138] width 72 height 8
paste input "mickey.mossler@imgacademy.com"
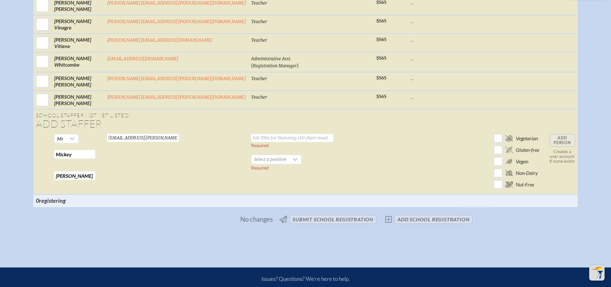
type input "mickey.mossler@imgacademy.com"
click at [143, 166] on td "mickey.mossler@imgacademy.com Valid email required" at bounding box center [176, 162] width 144 height 63
click at [251, 142] on input "text" at bounding box center [292, 138] width 82 height 8
paste input "Director of Operations, Student Life"
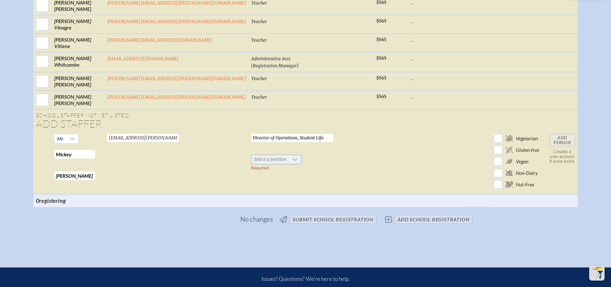
type input "Director of Operations, Student Life"
click at [289, 164] on div at bounding box center [295, 159] width 12 height 9
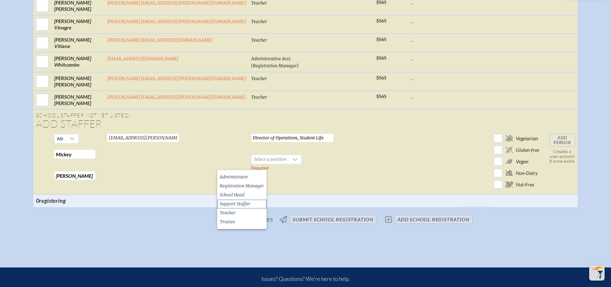
click at [258, 203] on li "Support Staffer" at bounding box center [241, 204] width 49 height 9
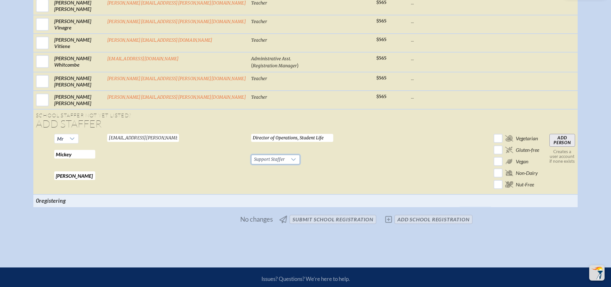
click at [373, 153] on td at bounding box center [390, 162] width 35 height 63
click at [549, 145] on input "Add Person" at bounding box center [562, 140] width 26 height 13
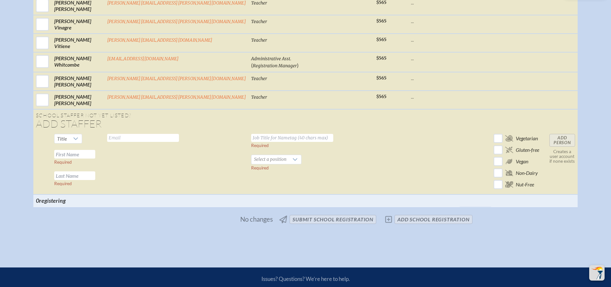
scroll to position [1513, 0]
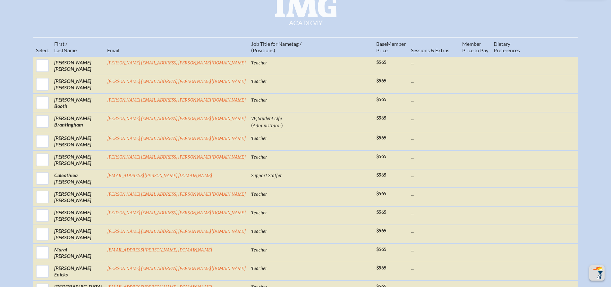
scroll to position [533, 0]
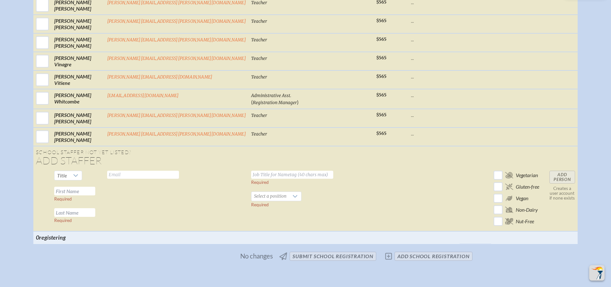
scroll to position [1623, 0]
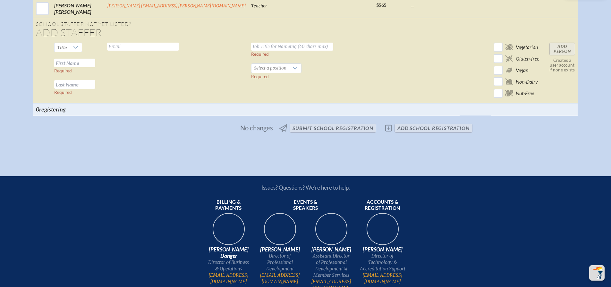
click at [95, 89] on input "text" at bounding box center [74, 84] width 41 height 9
paste input "Carr Osborn"
type input "Carr Osborn"
click at [95, 67] on input "text" at bounding box center [74, 63] width 41 height 9
type input "Emily"
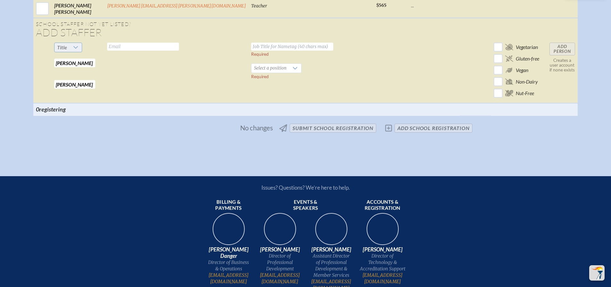
click at [78, 50] on icon at bounding box center [75, 47] width 5 height 5
click at [102, 93] on li "Ms." at bounding box center [102, 91] width 28 height 9
click at [161, 51] on input "text" at bounding box center [143, 47] width 72 height 8
drag, startPoint x: 156, startPoint y: 48, endPoint x: 160, endPoint y: 57, distance: 9.9
click at [156, 50] on td "Valid email required" at bounding box center [176, 71] width 144 height 63
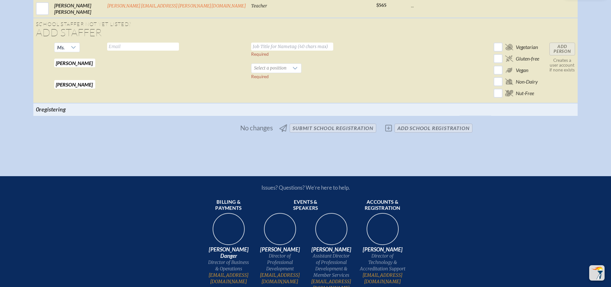
click at [163, 51] on input "text" at bounding box center [143, 47] width 72 height 8
paste input "Carr Osborn"
type input "Carr Osborn"
drag, startPoint x: 175, startPoint y: 49, endPoint x: 134, endPoint y: 49, distance: 40.4
click at [134, 49] on input "Carr Osborn" at bounding box center [143, 47] width 72 height 8
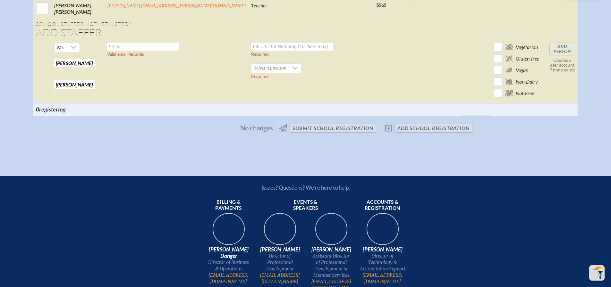
click at [153, 51] on input "text" at bounding box center [143, 47] width 72 height 8
paste input "emily.carrosborn@imgacademy.com"
type input "emily.carrosborn@imgacademy.com"
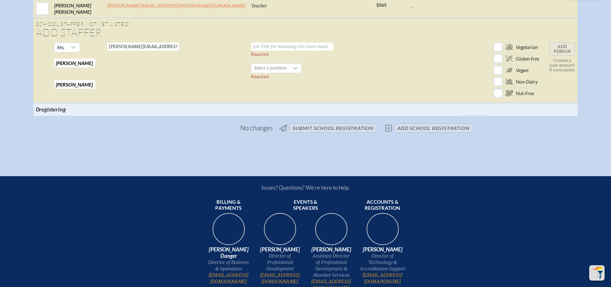
click at [253, 51] on input "text" at bounding box center [292, 47] width 82 height 8
paste input "Faculty, LRC"
type input "Faculty, Learning Resource Center"
click at [251, 72] on span "Select a position" at bounding box center [269, 68] width 37 height 9
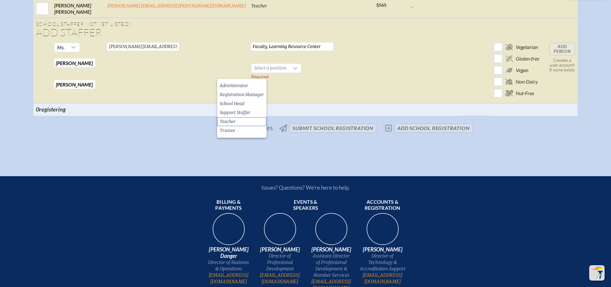
click at [245, 119] on li "Teacher" at bounding box center [241, 121] width 49 height 9
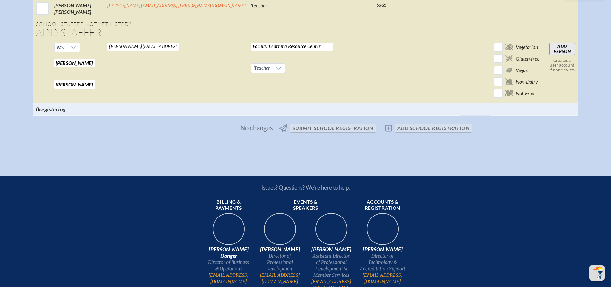
click at [309, 74] on td "Faculty, Learning Resource Center Required Teacher Required" at bounding box center [310, 71] width 125 height 63
click at [251, 51] on input "Faculty, Learning Resource Center" at bounding box center [292, 47] width 82 height 8
click at [373, 76] on td at bounding box center [390, 71] width 35 height 63
click at [549, 54] on input "Add Person" at bounding box center [562, 49] width 26 height 13
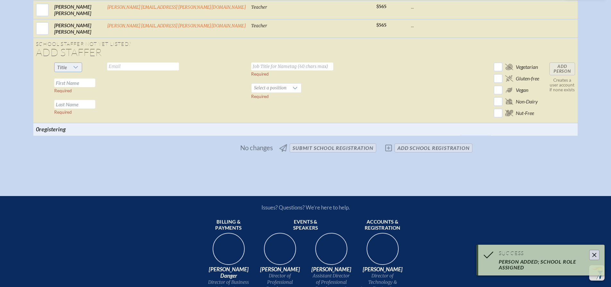
click at [82, 72] on div at bounding box center [76, 67] width 12 height 9
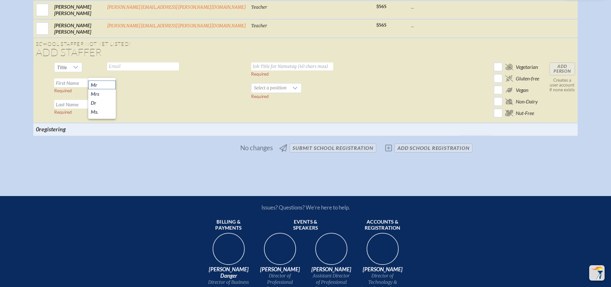
click at [104, 84] on li "Mr" at bounding box center [102, 84] width 28 height 9
click at [95, 87] on input "text" at bounding box center [74, 83] width 41 height 9
type input "Davis"
type input "Graham"
click at [162, 69] on input "text" at bounding box center [143, 66] width 72 height 8
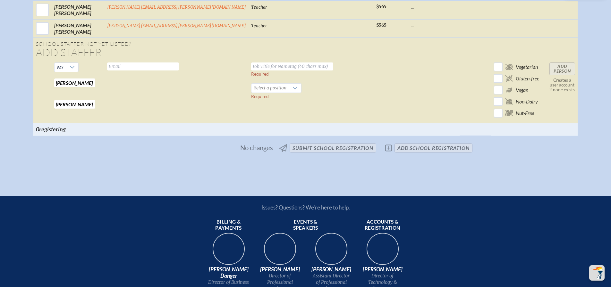
paste input "davis.graham@img.education"
drag, startPoint x: 198, startPoint y: 72, endPoint x: 121, endPoint y: 68, distance: 76.8
click at [121, 68] on tr "Mr Davis Required Graham Required davis.graham@img.education Valid email requir…" at bounding box center [305, 91] width 544 height 63
paste input "academy.com"
type input "davis.graham@imgacademy.com"
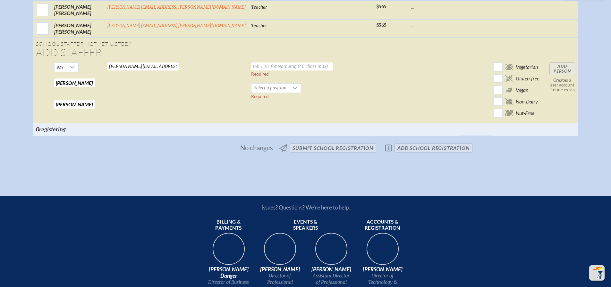
click at [251, 71] on input "text" at bounding box center [292, 66] width 82 height 8
paste input "Learning Resoure Center"
type input "Faculty, Learning Resource Center"
click at [320, 71] on td "Faculty, Learning Resource Center Required Select a position Required" at bounding box center [310, 91] width 125 height 63
click at [289, 92] on div at bounding box center [295, 88] width 12 height 9
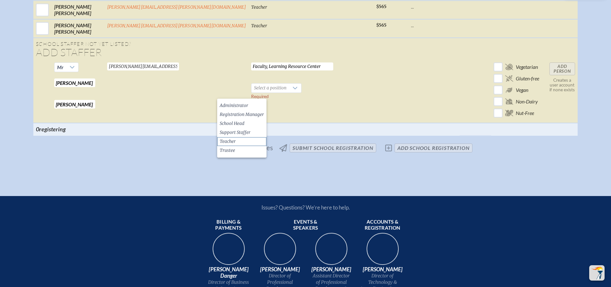
click at [238, 143] on li "Teacher" at bounding box center [241, 141] width 49 height 9
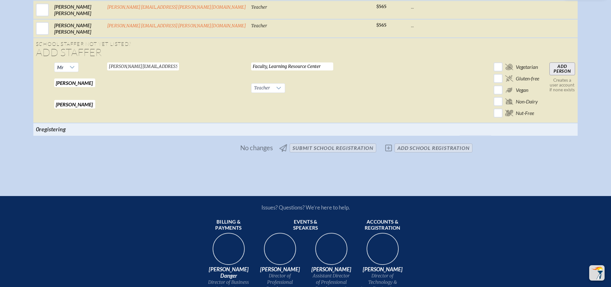
click at [331, 86] on td "Faculty, Learning Resource Center Required Teacher Required" at bounding box center [310, 91] width 125 height 63
click at [549, 74] on input "Add Person" at bounding box center [562, 68] width 26 height 13
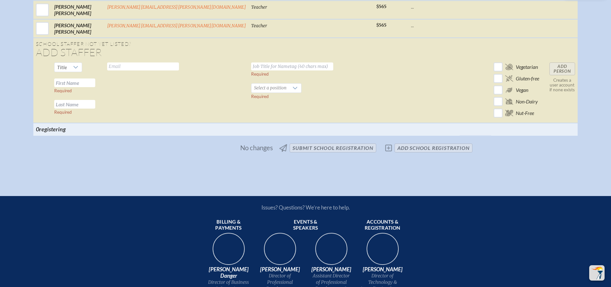
scroll to position [1624, 0]
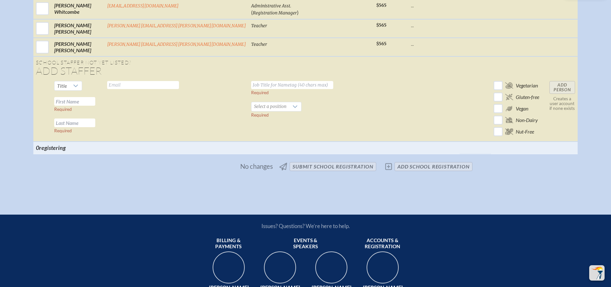
click at [156, 89] on input "text" at bounding box center [143, 85] width 72 height 8
paste input "hattie.taylor@imgacademy.com"
type input "hattie.taylor@imgacademy.com"
click at [162, 108] on td "hattie.taylor@imgacademy.com Valid email required" at bounding box center [176, 110] width 144 height 63
click at [67, 89] on span "Title" at bounding box center [62, 86] width 10 height 6
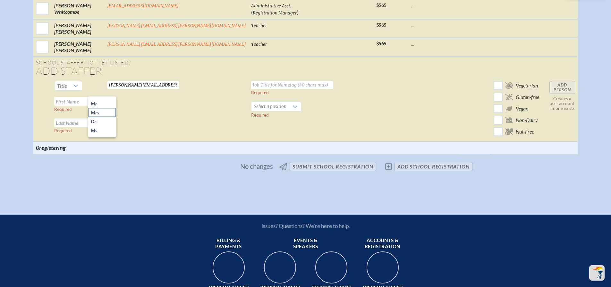
click at [97, 110] on span "Mrs" at bounding box center [95, 112] width 8 height 6
click at [95, 106] on input "text" at bounding box center [74, 101] width 41 height 9
click at [68, 90] on span "Mrs" at bounding box center [60, 85] width 13 height 9
click at [101, 128] on li "Ms." at bounding box center [101, 130] width 26 height 9
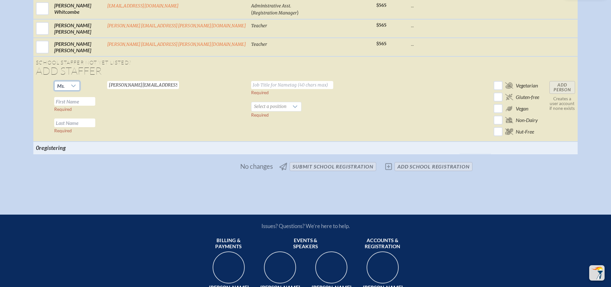
click at [95, 106] on input "text" at bounding box center [74, 101] width 41 height 9
paste input "Hattie"
type input "Hattie"
click at [95, 127] on input "text" at bounding box center [74, 123] width 41 height 9
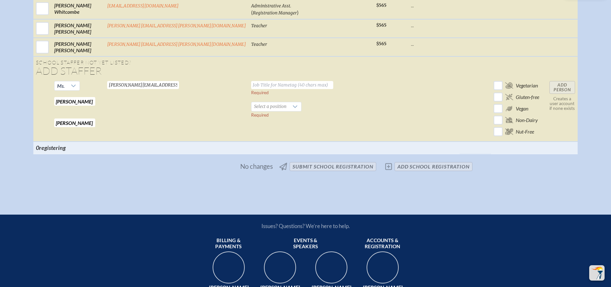
type input "Taylor"
click at [266, 87] on input "text" at bounding box center [292, 85] width 82 height 8
paste input "Faculty, English"
type input "Faculty, English Department"
click at [251, 108] on span "Select a position" at bounding box center [269, 106] width 37 height 9
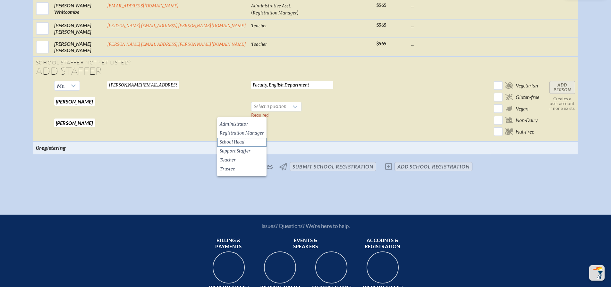
drag, startPoint x: 235, startPoint y: 159, endPoint x: 251, endPoint y: 145, distance: 20.9
click at [235, 158] on span "Teacher" at bounding box center [228, 160] width 16 height 6
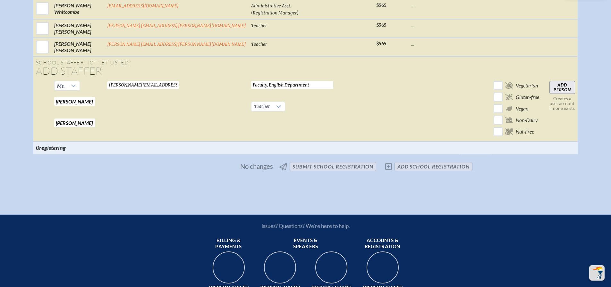
click at [306, 117] on td "Faculty, English Department Required Teacher Required" at bounding box center [310, 110] width 125 height 63
click at [373, 116] on td at bounding box center [390, 110] width 35 height 63
drag, startPoint x: 196, startPoint y: 212, endPoint x: 194, endPoint y: 200, distance: 11.4
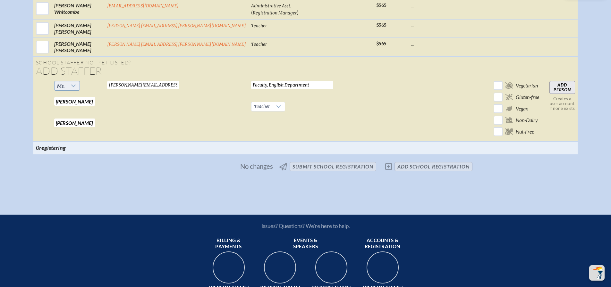
click at [76, 88] on icon at bounding box center [73, 85] width 5 height 5
click at [99, 132] on li "Ms." at bounding box center [100, 130] width 25 height 9
click at [337, 112] on td "Faculty, English Department Required Teacher Required" at bounding box center [310, 110] width 125 height 63
click at [549, 90] on input "Add Person" at bounding box center [562, 87] width 26 height 13
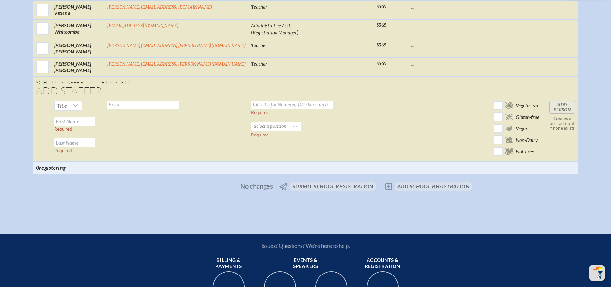
scroll to position [1625, 0]
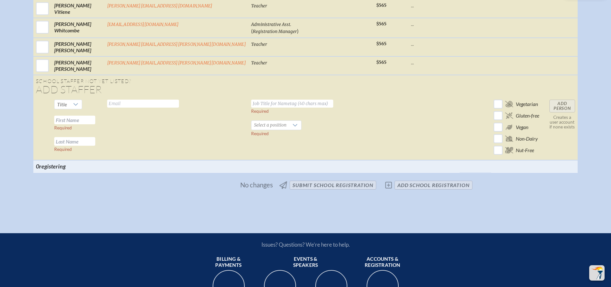
click at [78, 107] on icon at bounding box center [75, 104] width 5 height 5
click at [107, 149] on li "Ms." at bounding box center [102, 149] width 28 height 9
click at [95, 122] on input "text" at bounding box center [74, 120] width 41 height 9
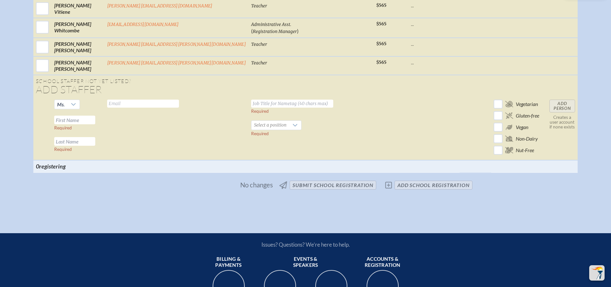
paste input "Madeline"
type input "Madeline"
click at [95, 146] on input "text" at bounding box center [74, 141] width 41 height 9
paste input "Haab"
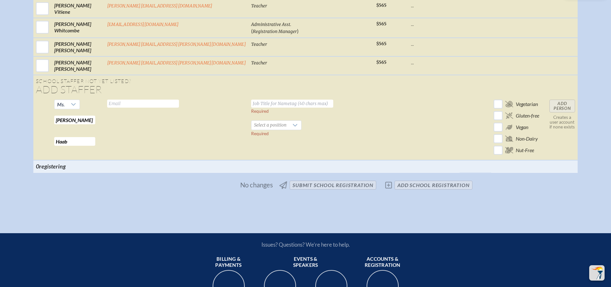
type input "Haab"
click at [157, 108] on input "text" at bounding box center [143, 104] width 72 height 8
paste input "Haab"
type input "Haab"
drag, startPoint x: 175, startPoint y: 108, endPoint x: 122, endPoint y: 104, distance: 53.0
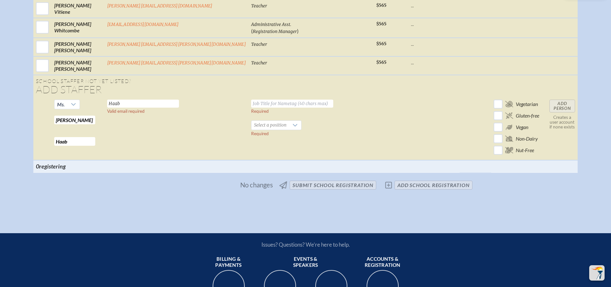
click at [122, 104] on tr "Ms. Madeline Required Haab Required Haab Valid email required Required Select a…" at bounding box center [305, 128] width 544 height 63
click at [172, 107] on input "text" at bounding box center [143, 104] width 72 height 8
paste input "maddy.haab@imgacademy.com"
type input "maddy.haab@imgacademy.com"
click at [251, 108] on input "text" at bounding box center [292, 104] width 82 height 8
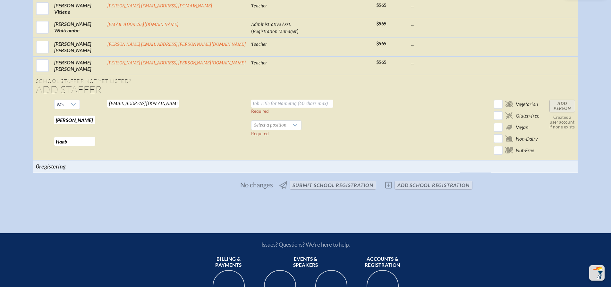
click at [251, 108] on input "text" at bounding box center [292, 104] width 82 height 8
paste input "Faculty, Health Education"
type input "Faculty, Health Education"
click at [251, 130] on span "Select a position" at bounding box center [269, 125] width 37 height 9
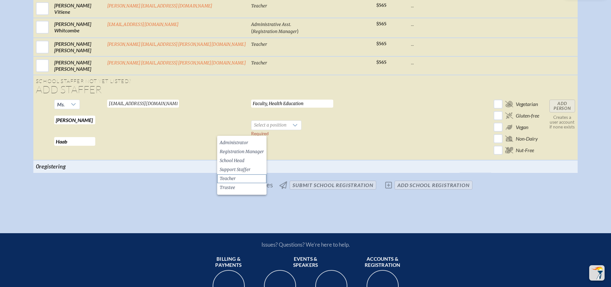
click at [237, 178] on li "Teacher" at bounding box center [241, 178] width 49 height 9
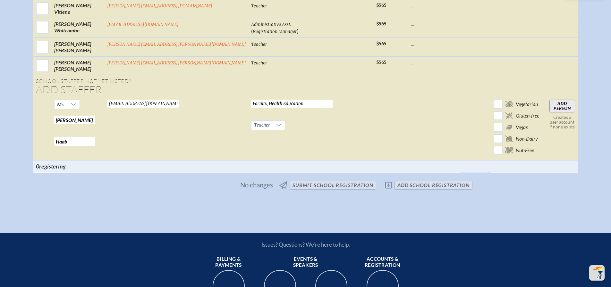
click at [331, 131] on td "Faculty, Health Education Required Teacher Required" at bounding box center [310, 128] width 125 height 63
click at [549, 112] on input "Add Person" at bounding box center [562, 106] width 26 height 13
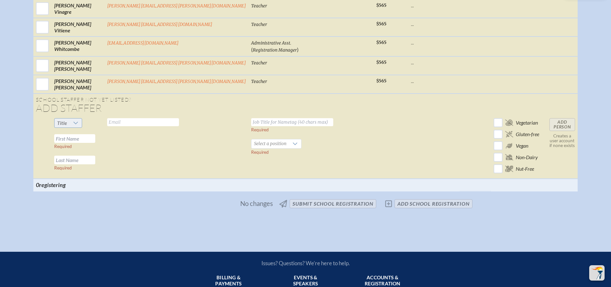
click at [70, 127] on span "Title" at bounding box center [61, 123] width 15 height 9
click at [101, 167] on li "Ms." at bounding box center [102, 167] width 28 height 9
click at [95, 143] on input "text" at bounding box center [74, 138] width 41 height 9
paste input "Madison"
type input "Madison"
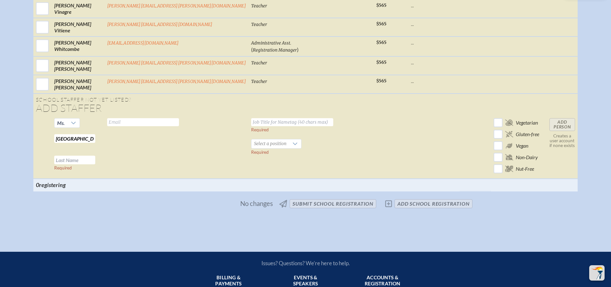
click at [95, 164] on input "text" at bounding box center [74, 160] width 41 height 9
paste input "Seeger"
type input "Seeger"
click at [170, 126] on input "text" at bounding box center [143, 122] width 72 height 8
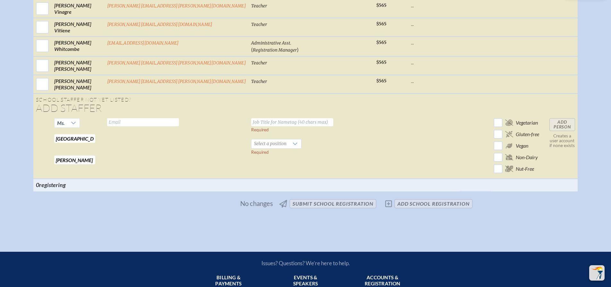
click at [171, 126] on input "text" at bounding box center [143, 122] width 72 height 8
paste input "Seeger"
type input "Seeger"
drag, startPoint x: 171, startPoint y: 129, endPoint x: 125, endPoint y: 119, distance: 46.7
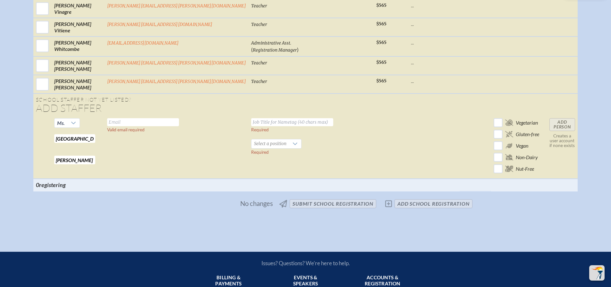
click at [154, 126] on input "text" at bounding box center [143, 122] width 72 height 8
paste input "madison.seeger@imgacademy.com"
type input "madison.seeger@imgacademy.com"
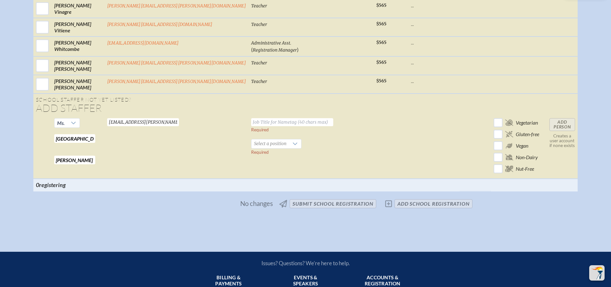
click at [251, 126] on input "text" at bounding box center [292, 122] width 82 height 8
paste input "Faculty, Math"
type input "Faculty, Math Department"
click at [289, 148] on div at bounding box center [295, 143] width 12 height 9
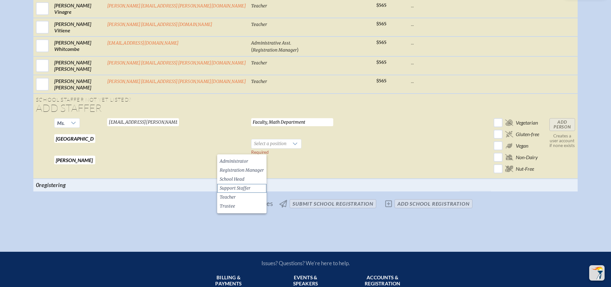
click at [253, 190] on li "Support Staffer" at bounding box center [241, 188] width 49 height 9
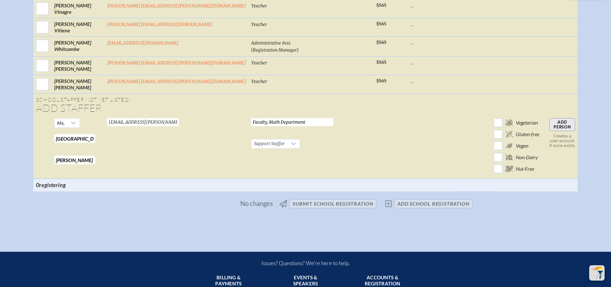
click at [549, 130] on input "Add Person" at bounding box center [562, 124] width 26 height 13
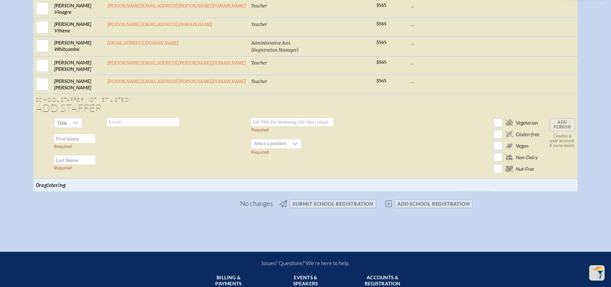
scroll to position [1628, 0]
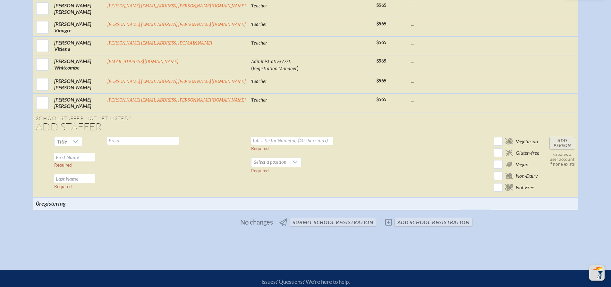
click at [248, 210] on th at bounding box center [310, 203] width 125 height 12
click at [78, 144] on icon at bounding box center [75, 141] width 5 height 5
drag, startPoint x: 98, startPoint y: 190, endPoint x: 95, endPoint y: 185, distance: 5.3
click at [97, 188] on li "Ms." at bounding box center [102, 186] width 28 height 9
click at [95, 162] on input "text" at bounding box center [74, 157] width 41 height 9
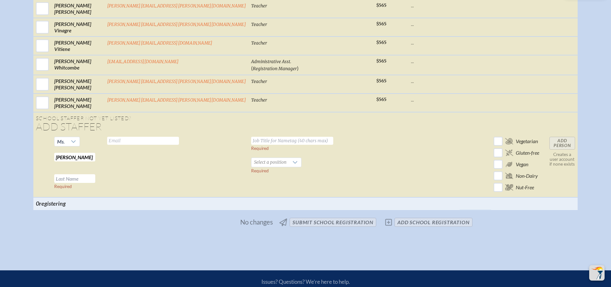
type input "Sommer"
type input "Gandy"
click at [159, 145] on input "text" at bounding box center [143, 141] width 72 height 8
paste input "sommer.russo@imgacademy.com"
type input "sommer.russo@imgacademy.com"
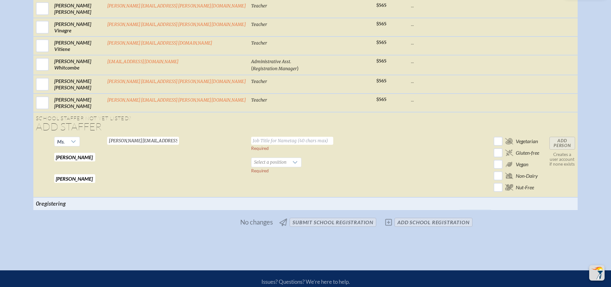
click at [251, 145] on input "text" at bounding box center [292, 141] width 82 height 8
paste input "Faculty, Science"
type input "Faculty, Science Department"
click at [330, 171] on td "Faculty, Science Department Required Select a position Required" at bounding box center [310, 165] width 125 height 63
click at [292, 165] on icon at bounding box center [294, 162] width 5 height 5
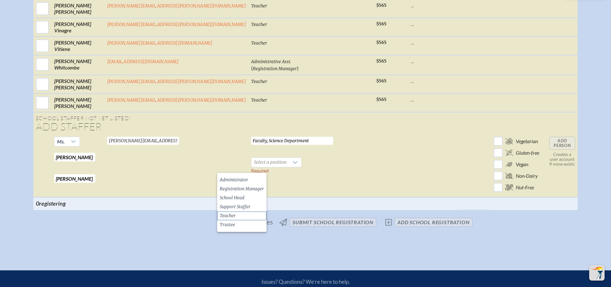
click at [245, 218] on li "Teacher" at bounding box center [241, 216] width 49 height 9
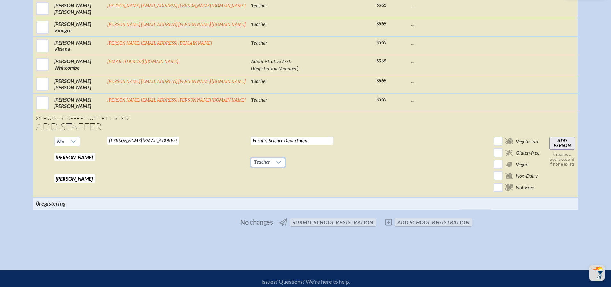
click at [332, 168] on td "Faculty, Science Department Required Teacher Required" at bounding box center [310, 165] width 125 height 63
click at [549, 146] on input "Add Person" at bounding box center [562, 143] width 26 height 13
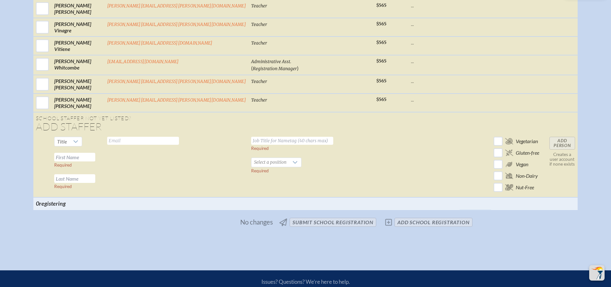
scroll to position [1629, 0]
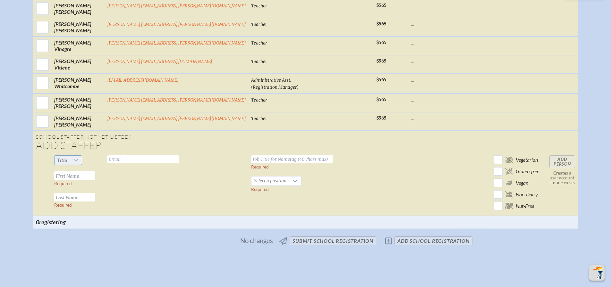
drag, startPoint x: 109, startPoint y: 163, endPoint x: 109, endPoint y: 167, distance: 3.8
click at [78, 163] on icon at bounding box center [75, 160] width 5 height 5
click at [100, 179] on li "Mr" at bounding box center [102, 177] width 28 height 9
click at [95, 179] on input "text" at bounding box center [74, 175] width 41 height 9
click at [95, 180] on input "text" at bounding box center [74, 175] width 41 height 9
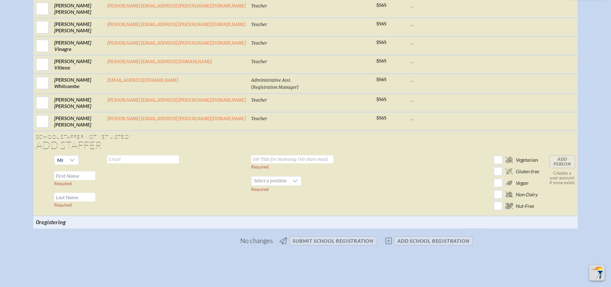
paste input "Thomas"
type input "Thomas"
click at [95, 202] on input "text" at bounding box center [74, 197] width 41 height 9
paste input "Rivera"
type input "Rivera"
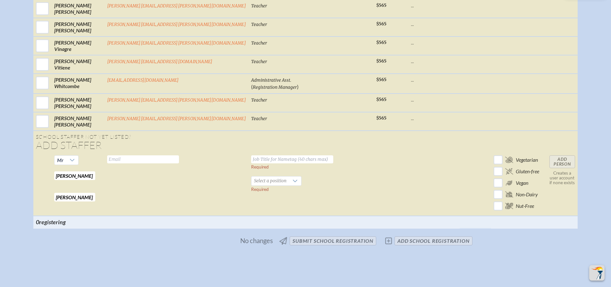
click at [171, 163] on input "text" at bounding box center [143, 159] width 72 height 8
paste input "thomas.rivera@imgacademy.com"
type input "thomas.rivera@imgacademy.com"
click at [251, 163] on input "text" at bounding box center [292, 159] width 82 height 8
paste input "Assistant Director, Administration & Strategy • STUDENT LIFE"
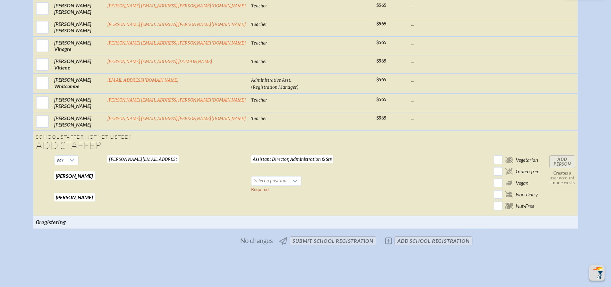
scroll to position [0, 42]
type input "Assistant Director, Administration & Strategy • STUDENT LIFE"
click at [251, 186] on span "Select a position" at bounding box center [269, 181] width 37 height 9
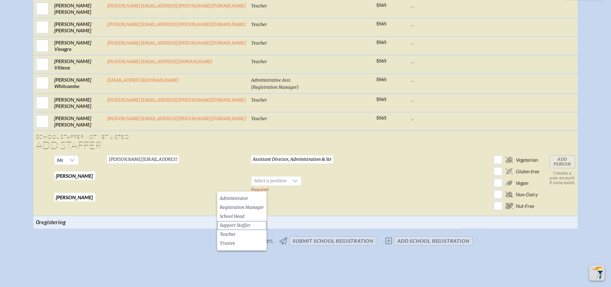
click at [234, 224] on span "Support Staffer" at bounding box center [235, 225] width 31 height 6
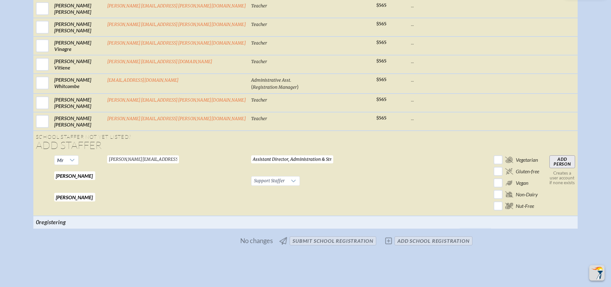
click at [373, 179] on td at bounding box center [390, 184] width 35 height 63
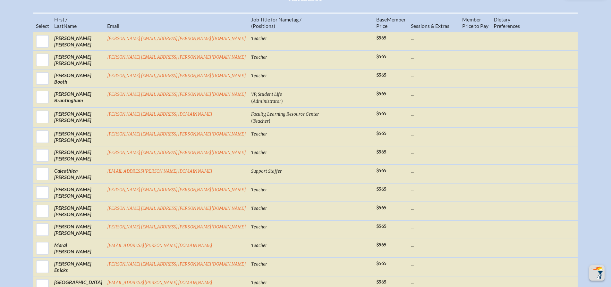
scroll to position [315, 0]
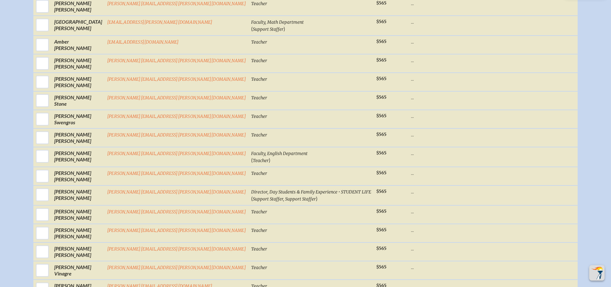
scroll to position [1405, 0]
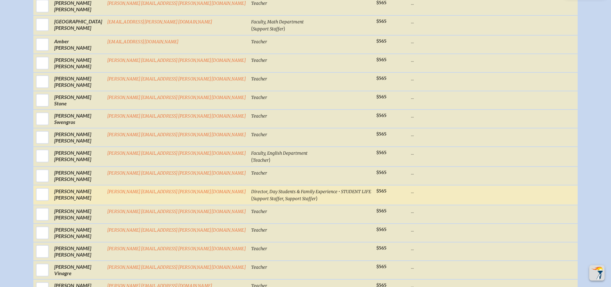
click at [253, 202] on span "Support Staffer, Support Staffer" at bounding box center [284, 198] width 63 height 5
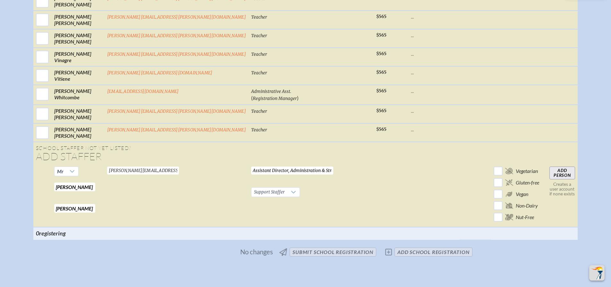
scroll to position [1629, 0]
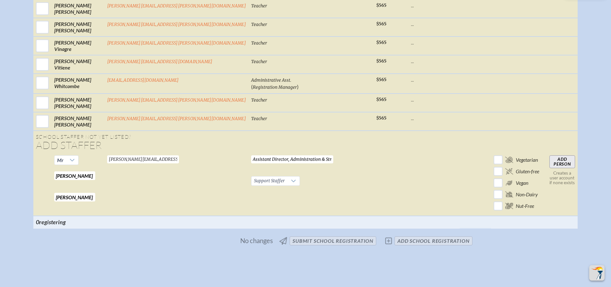
click at [549, 168] on input "Add Person" at bounding box center [562, 161] width 26 height 13
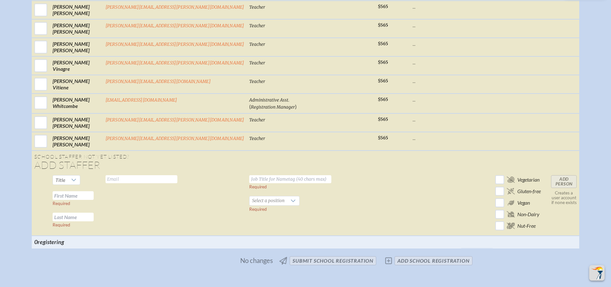
click at [375, 202] on td at bounding box center [392, 204] width 35 height 63
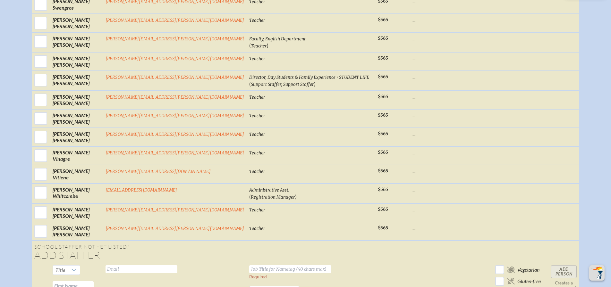
scroll to position [1533, 0]
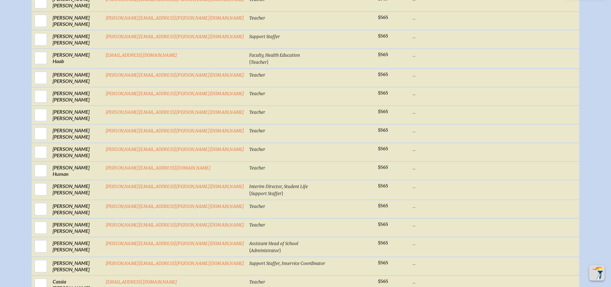
scroll to position [0, 0]
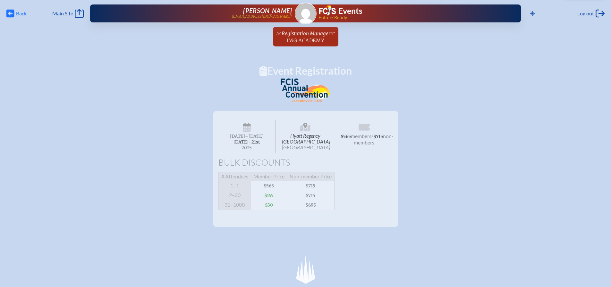
click at [9, 14] on icon "Back" at bounding box center [10, 13] width 8 height 9
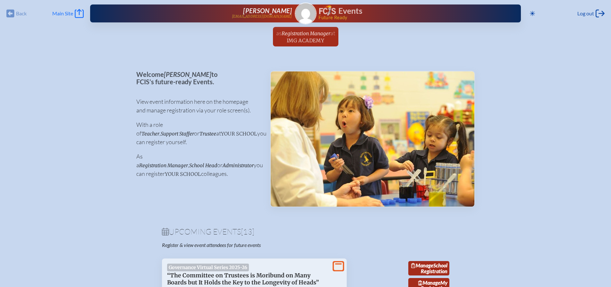
click at [78, 13] on icon "Main Site" at bounding box center [79, 13] width 9 height 9
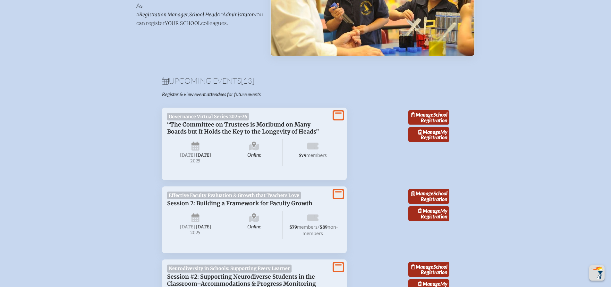
scroll to position [192, 0]
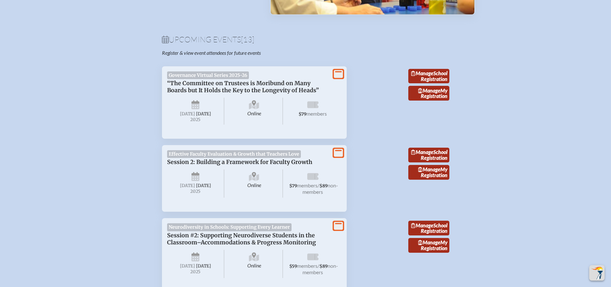
click at [336, 75] on icon at bounding box center [338, 74] width 9 height 8
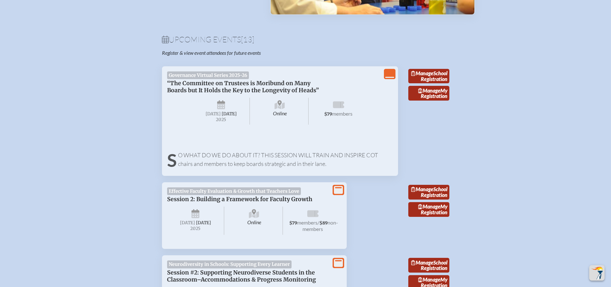
click at [390, 74] on icon "View Less" at bounding box center [389, 74] width 9 height 9
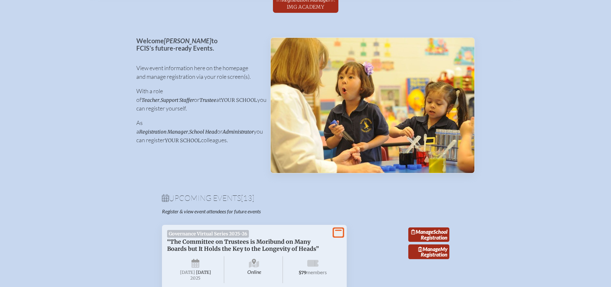
scroll to position [0, 0]
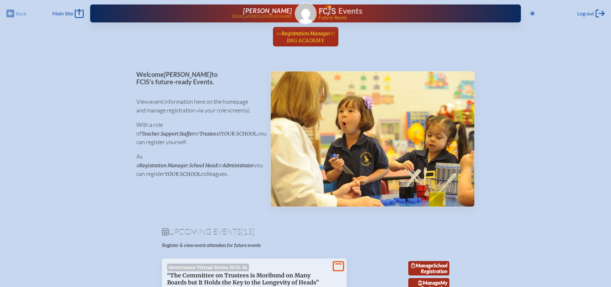
click at [297, 32] on span "Registration Manager" at bounding box center [305, 33] width 49 height 6
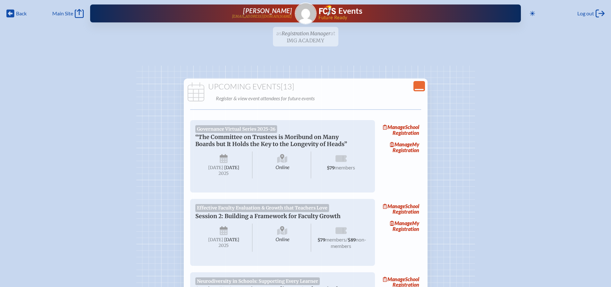
click at [421, 86] on icon "Close Console" at bounding box center [418, 86] width 9 height 9
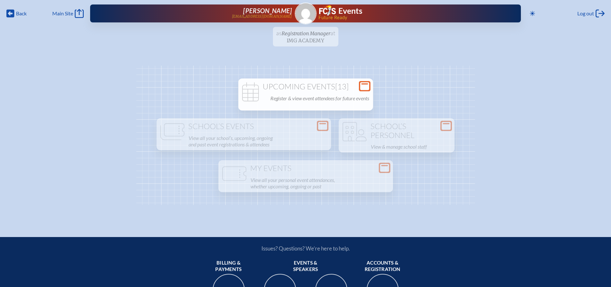
click at [365, 85] on icon at bounding box center [364, 86] width 9 height 8
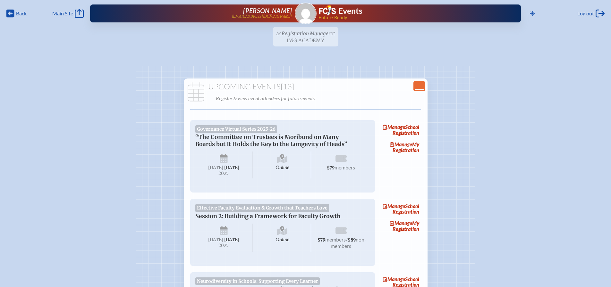
click at [420, 84] on icon "Close Console" at bounding box center [418, 86] width 9 height 9
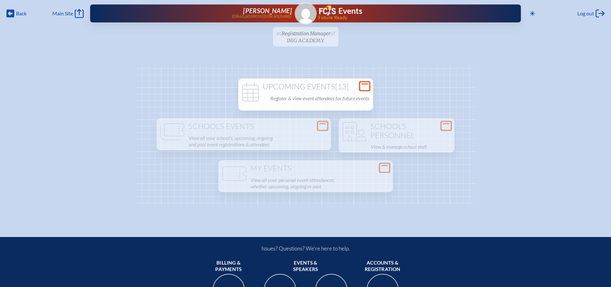
click at [273, 87] on h1 "Upcoming Events [13]" at bounding box center [305, 86] width 129 height 9
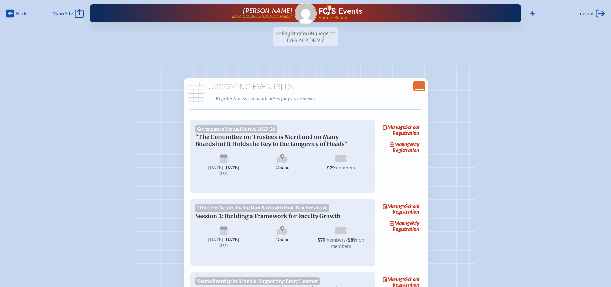
click at [419, 84] on icon "Close Console" at bounding box center [418, 86] width 9 height 9
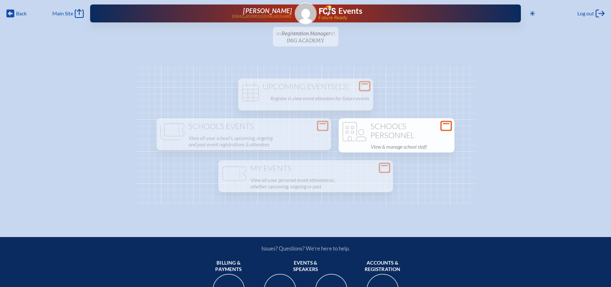
click at [398, 129] on h1 "School’s Personnel" at bounding box center [396, 131] width 111 height 18
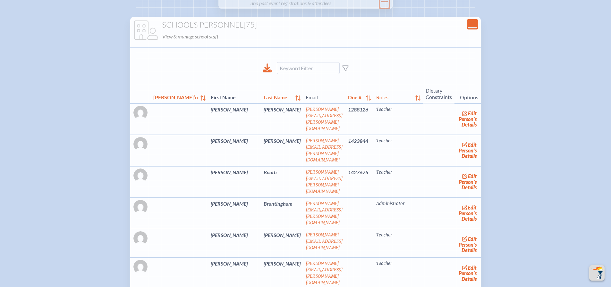
scroll to position [128, 0]
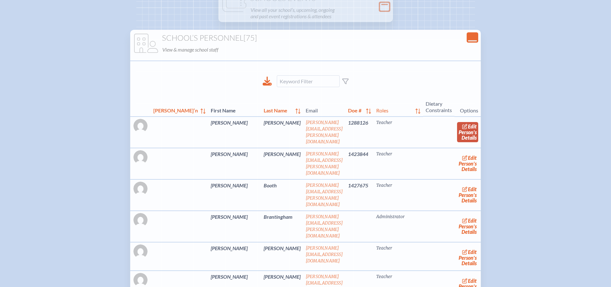
click at [462, 127] on icon at bounding box center [464, 126] width 5 height 5
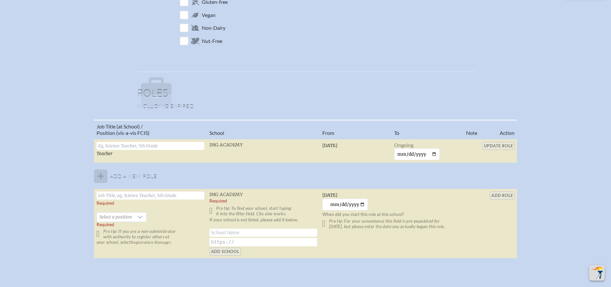
scroll to position [353, 0]
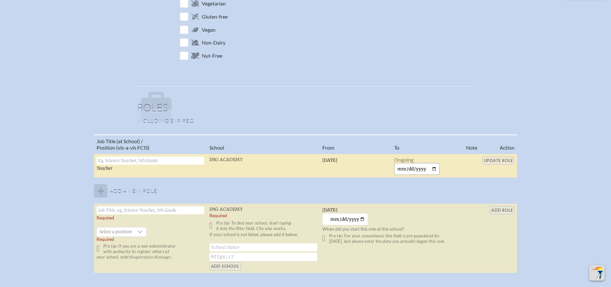
click at [435, 170] on input "date" at bounding box center [417, 169] width 46 height 12
type input "[DATE]"
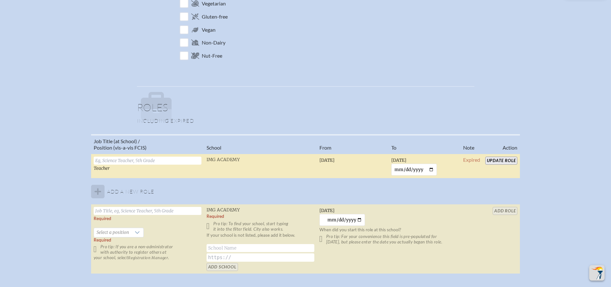
click at [503, 160] on input "Update Role" at bounding box center [501, 161] width 32 height 8
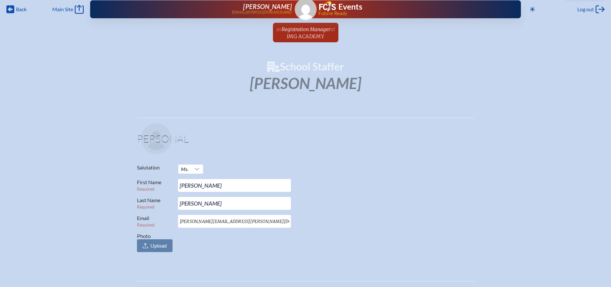
scroll to position [0, 0]
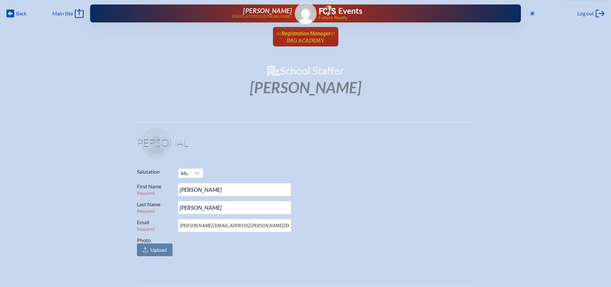
click at [302, 36] on span "Registration Manager" at bounding box center [305, 33] width 49 height 6
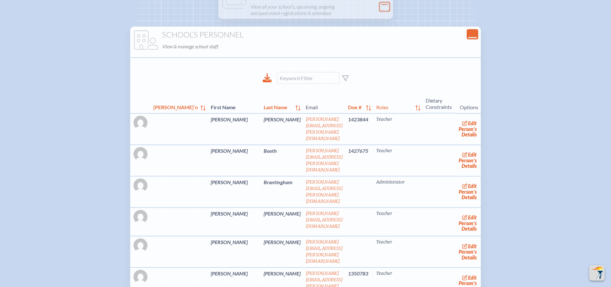
scroll to position [160, 0]
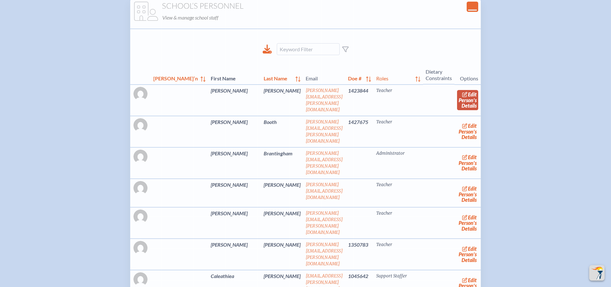
click at [462, 97] on icon at bounding box center [464, 94] width 5 height 5
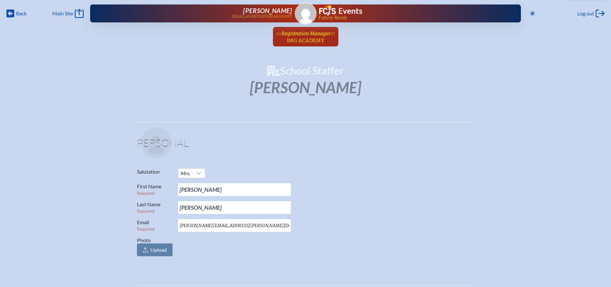
click at [307, 37] on span "at IMG Academy" at bounding box center [311, 36] width 48 height 14
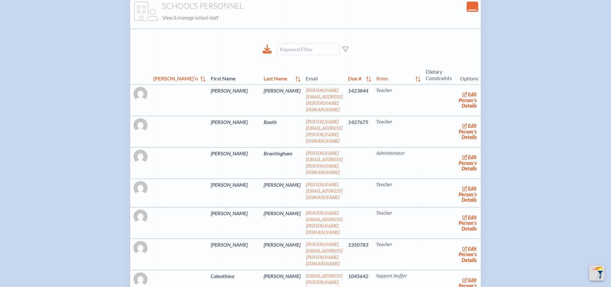
scroll to position [192, 0]
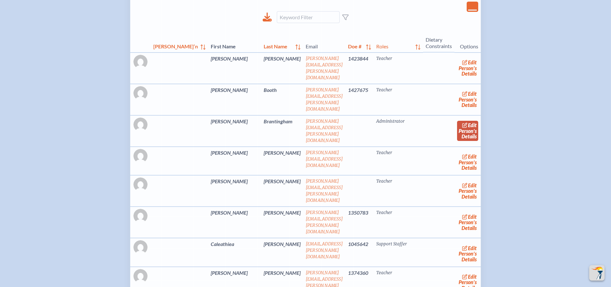
click at [468, 122] on span "edit" at bounding box center [472, 125] width 9 height 6
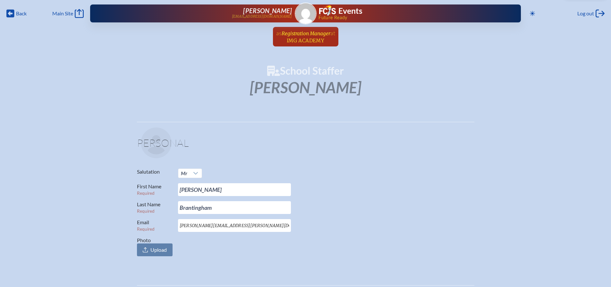
click at [308, 33] on span "Registration Manager" at bounding box center [305, 33] width 49 height 6
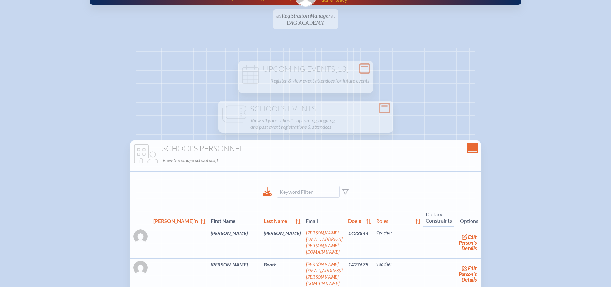
scroll to position [32, 0]
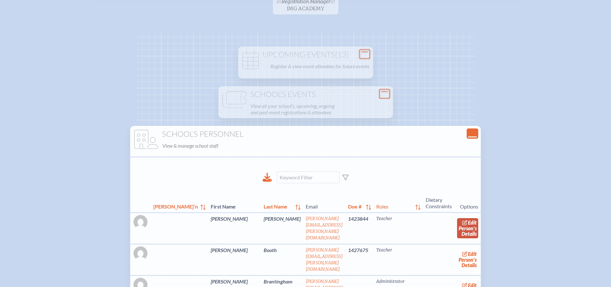
click at [459, 227] on link "edit Person’s Details" at bounding box center [467, 228] width 21 height 20
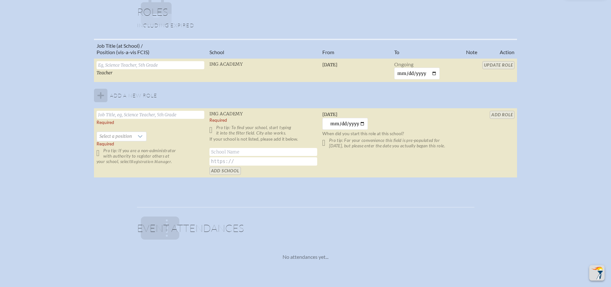
scroll to position [449, 0]
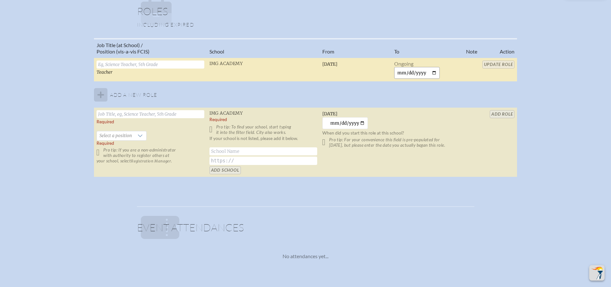
click at [434, 75] on input "date" at bounding box center [417, 73] width 46 height 12
type input "2025-09-23"
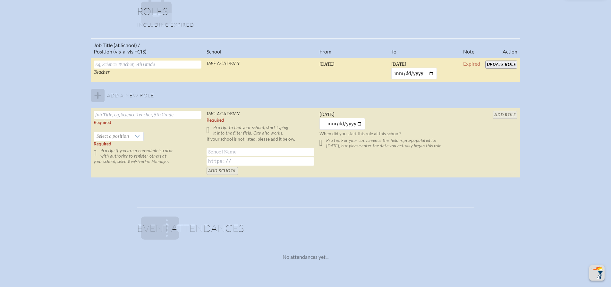
click at [494, 67] on input "Update Role" at bounding box center [501, 65] width 32 height 8
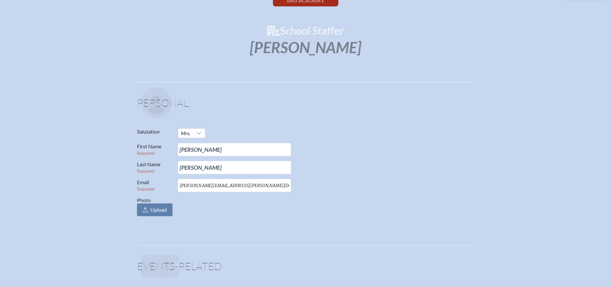
scroll to position [0, 0]
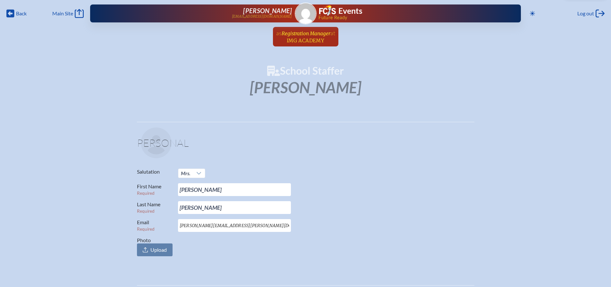
click at [305, 35] on span "Registration Manager" at bounding box center [305, 33] width 49 height 6
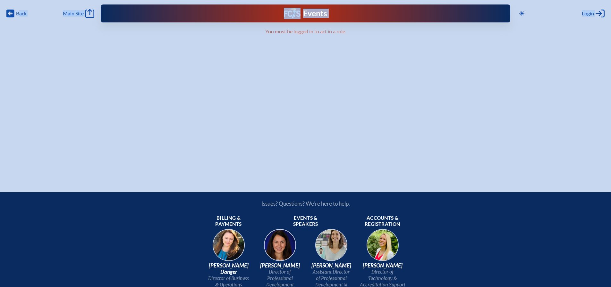
drag, startPoint x: 10, startPoint y: 15, endPoint x: 226, endPoint y: 72, distance: 224.2
click at [220, 75] on div "Back Back Main Site Main Site Toggle to Dark Mode Close Login Area Log in or cr…" at bounding box center [305, 86] width 611 height 172
click at [250, 56] on div "Back Back Main Site Main Site Toggle to Dark Mode Close Login Area Log in or cr…" at bounding box center [305, 86] width 611 height 172
click at [74, 14] on span "Main Site" at bounding box center [73, 13] width 21 height 6
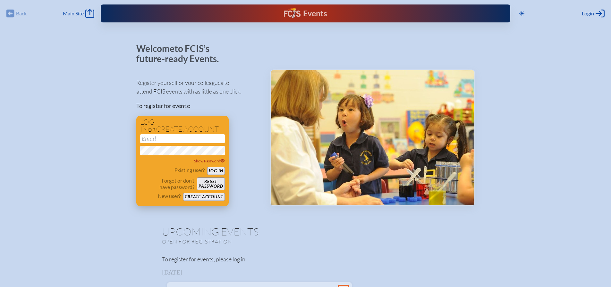
type input "[EMAIL_ADDRESS][DOMAIN_NAME]"
click at [219, 170] on button "Log in" at bounding box center [216, 171] width 18 height 8
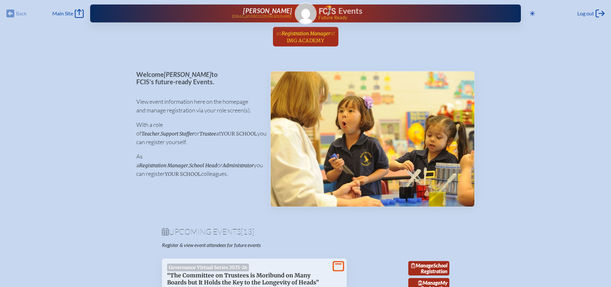
click at [295, 33] on span "Registration Manager" at bounding box center [305, 33] width 49 height 6
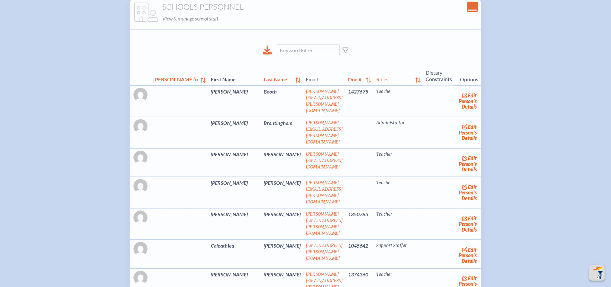
scroll to position [160, 0]
click at [457, 102] on link "edit Person’s Details" at bounding box center [467, 100] width 21 height 20
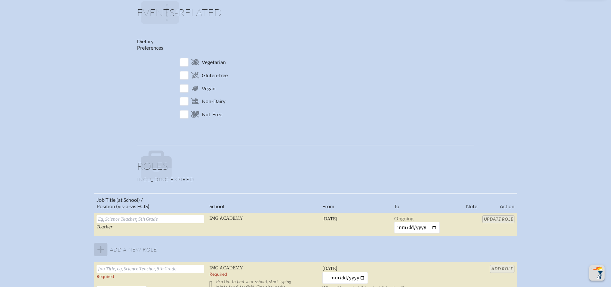
scroll to position [417, 0]
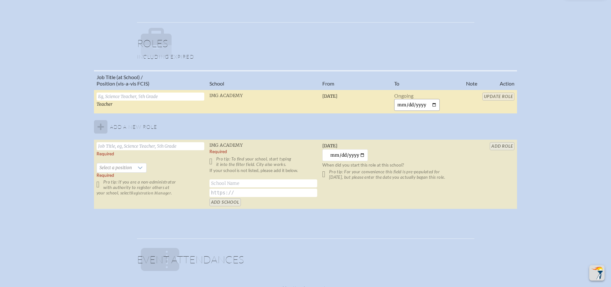
click at [434, 105] on input "date" at bounding box center [417, 105] width 46 height 12
type input "[DATE]"
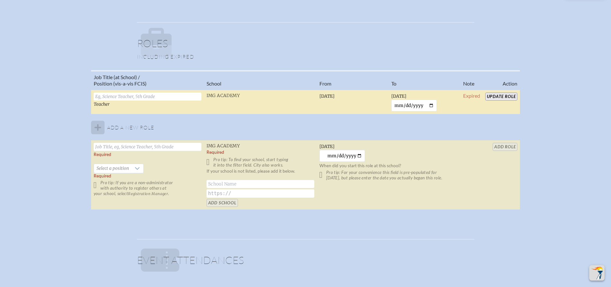
click at [502, 95] on input "Update Role" at bounding box center [501, 97] width 32 height 8
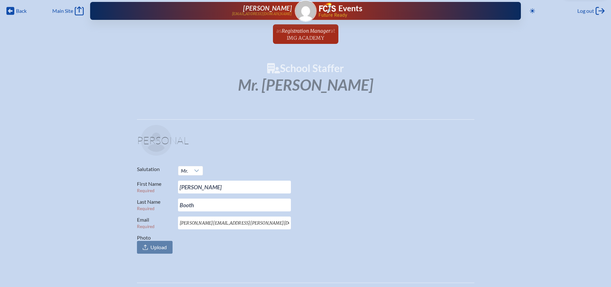
scroll to position [0, 0]
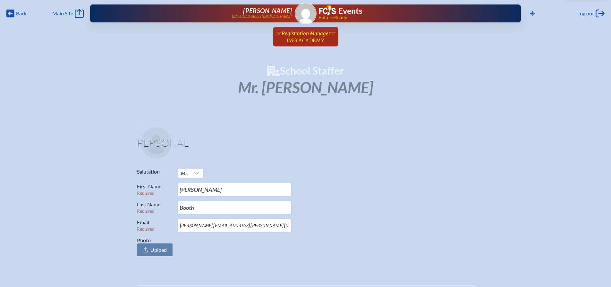
click at [304, 32] on span "Registration Manager" at bounding box center [305, 33] width 49 height 6
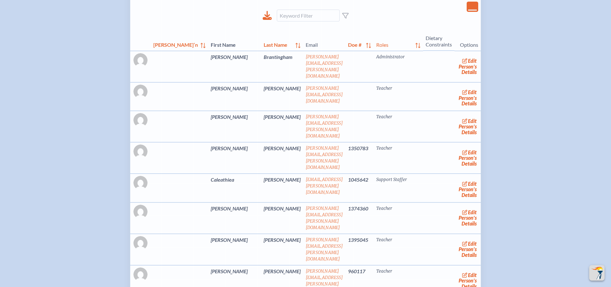
scroll to position [224, 0]
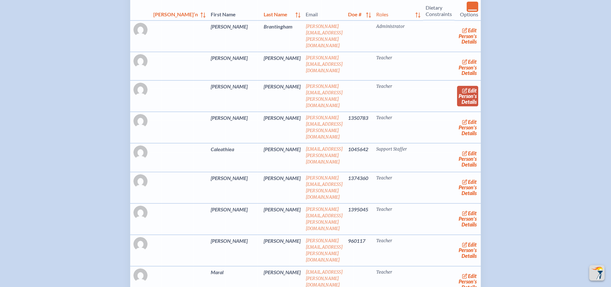
click at [468, 90] on span "edit" at bounding box center [472, 90] width 9 height 6
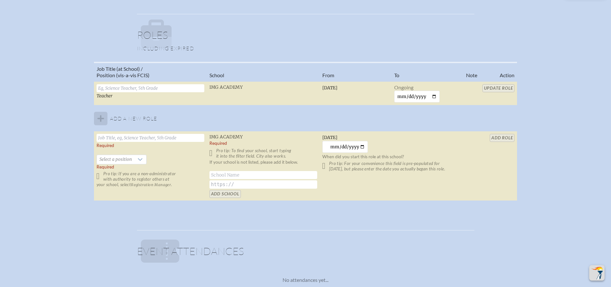
scroll to position [449, 0]
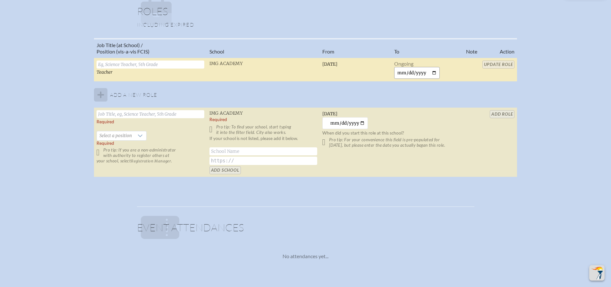
click at [433, 72] on input "date" at bounding box center [417, 73] width 46 height 12
type input "[DATE]"
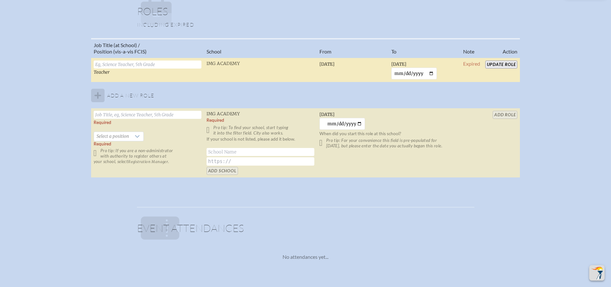
click at [496, 64] on input "Update Role" at bounding box center [501, 65] width 32 height 8
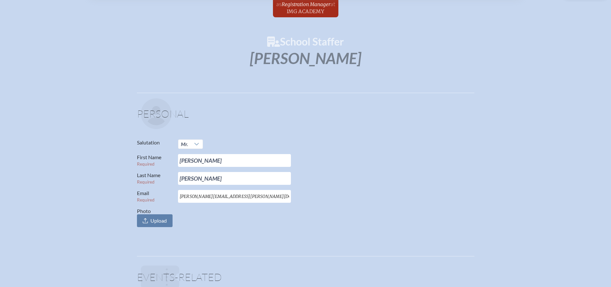
scroll to position [0, 0]
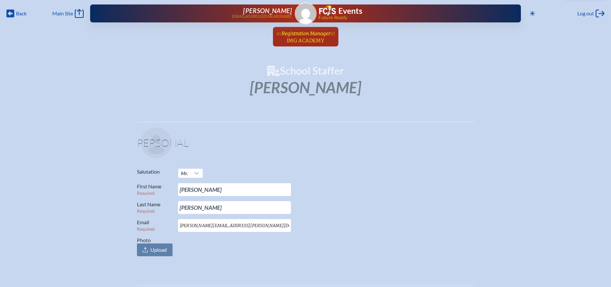
click at [298, 36] on span "Registration Manager" at bounding box center [305, 33] width 49 height 6
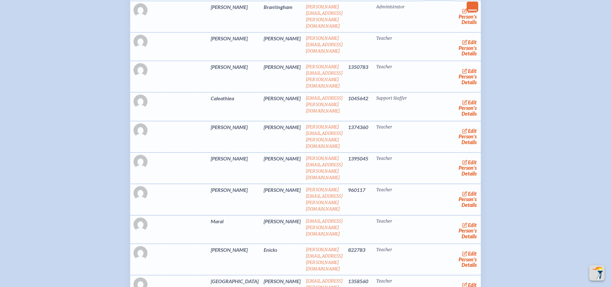
scroll to position [256, 0]
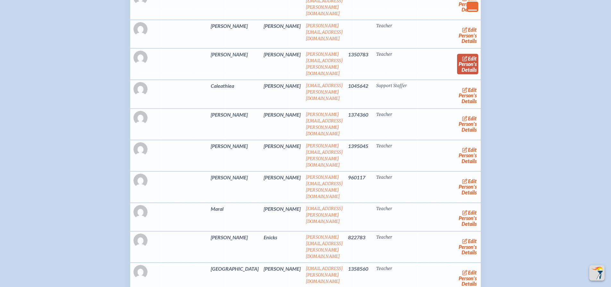
click at [462, 61] on link "edit Person’s Details" at bounding box center [467, 64] width 21 height 20
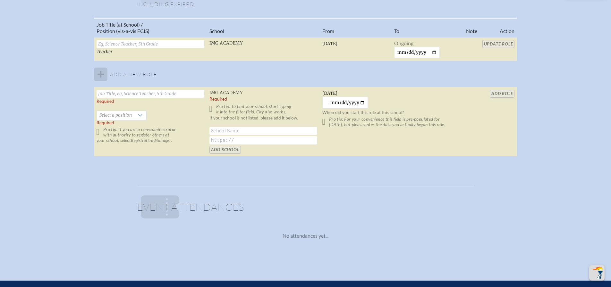
scroll to position [481, 0]
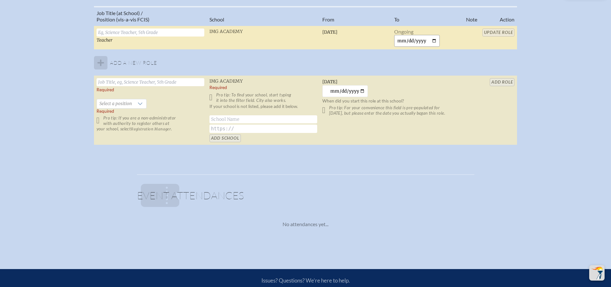
click at [434, 39] on input "date" at bounding box center [417, 41] width 46 height 12
type input "2025-09-23"
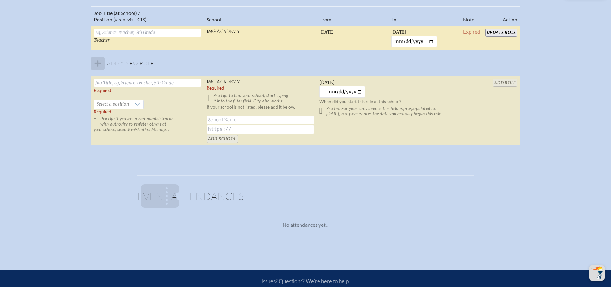
click at [501, 29] on td "Update Role" at bounding box center [500, 38] width 37 height 25
click at [495, 31] on input "Update Role" at bounding box center [501, 33] width 32 height 8
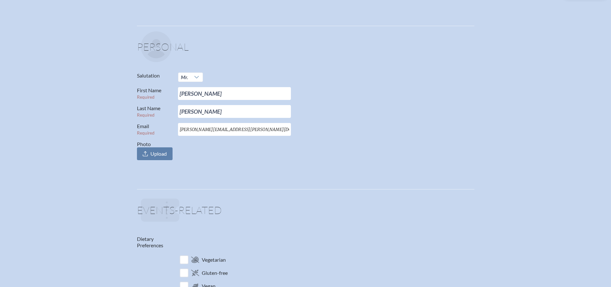
scroll to position [0, 0]
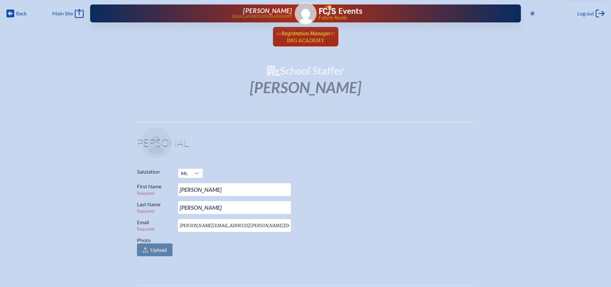
click at [313, 37] on span "IMG Academy" at bounding box center [305, 40] width 37 height 6
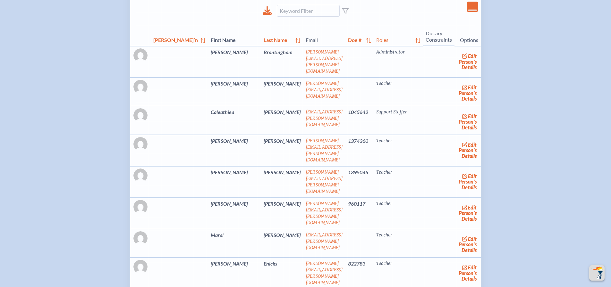
scroll to position [224, 0]
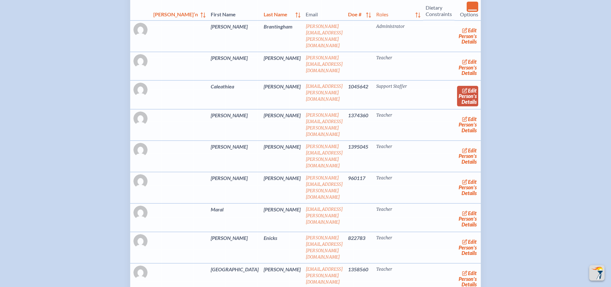
click at [468, 88] on span "edit" at bounding box center [472, 90] width 9 height 6
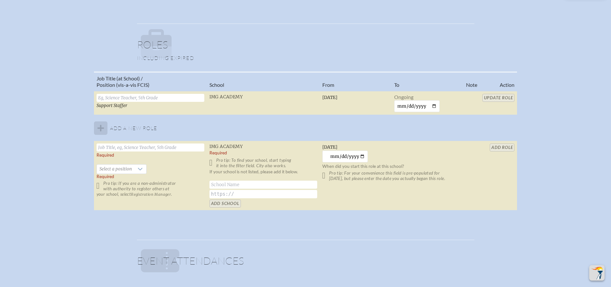
scroll to position [417, 0]
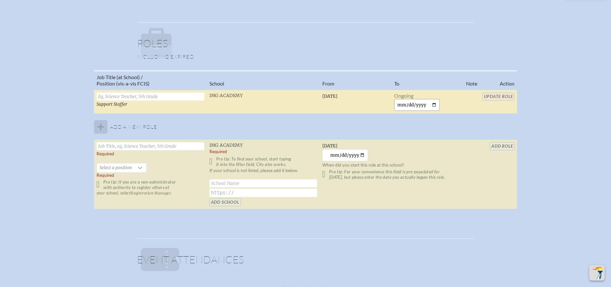
click at [432, 102] on input "date" at bounding box center [417, 105] width 46 height 12
type input "2025-09-23"
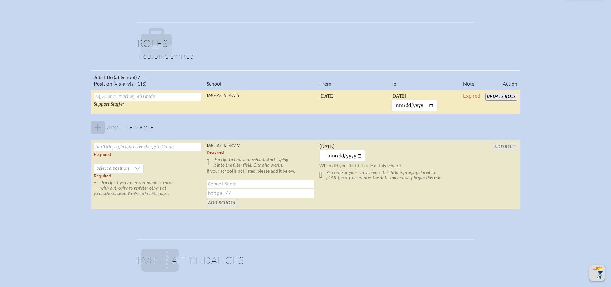
click at [502, 95] on input "Update Role" at bounding box center [501, 97] width 32 height 8
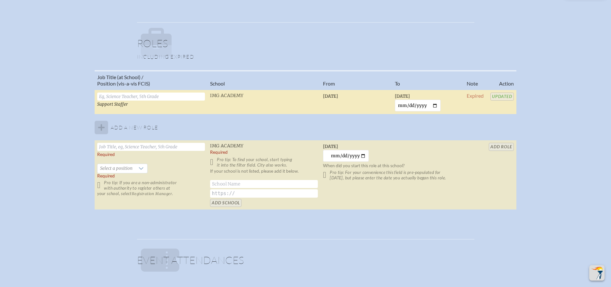
click at [544, 79] on div "Job Title (at School) / Position (vis-a-vis FCIS) School From To Note Action Su…" at bounding box center [305, 142] width 599 height 145
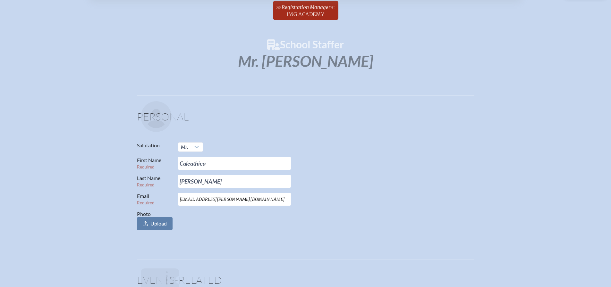
scroll to position [0, 0]
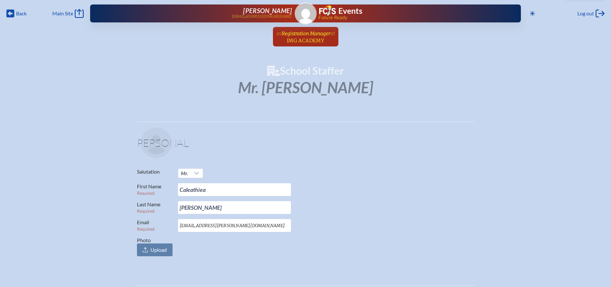
click at [308, 35] on span "Registration Manager" at bounding box center [305, 33] width 49 height 6
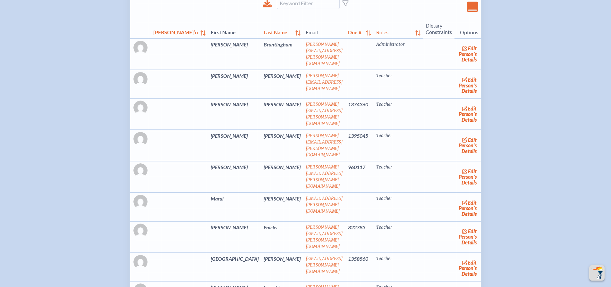
scroll to position [224, 0]
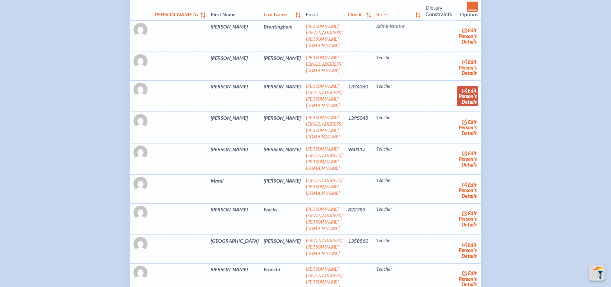
click at [462, 90] on icon at bounding box center [465, 90] width 6 height 5
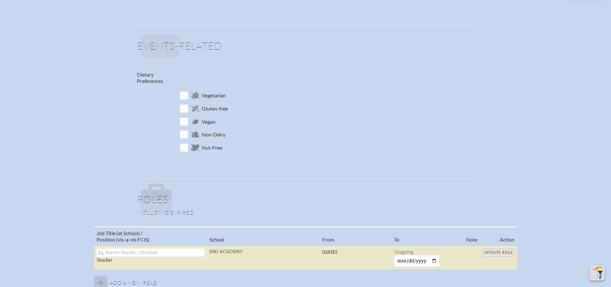
scroll to position [417, 0]
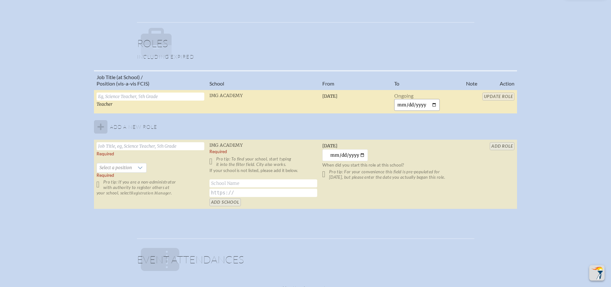
click at [431, 105] on input "date" at bounding box center [417, 105] width 46 height 12
type input "2025-09-23"
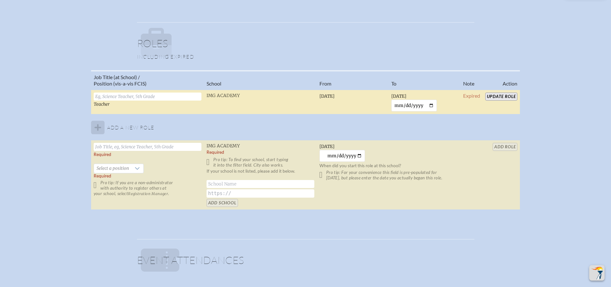
click at [505, 96] on input "Update Role" at bounding box center [501, 97] width 32 height 8
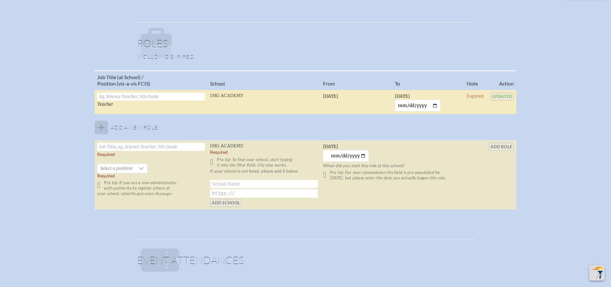
click at [543, 101] on div "Job Title (at School) / Position (vis-a-vis FCIS) School From To Note Action Te…" at bounding box center [305, 142] width 599 height 145
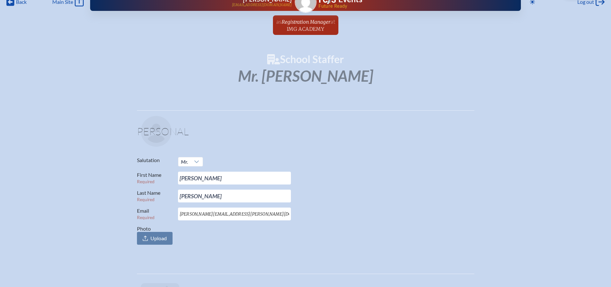
scroll to position [0, 0]
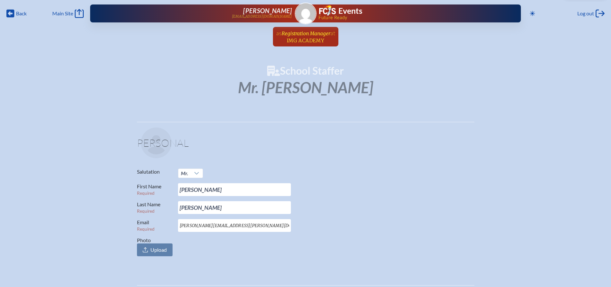
click at [310, 36] on span "Registration Manager" at bounding box center [305, 33] width 49 height 6
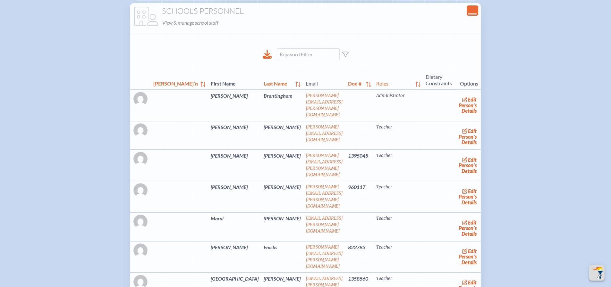
scroll to position [224, 0]
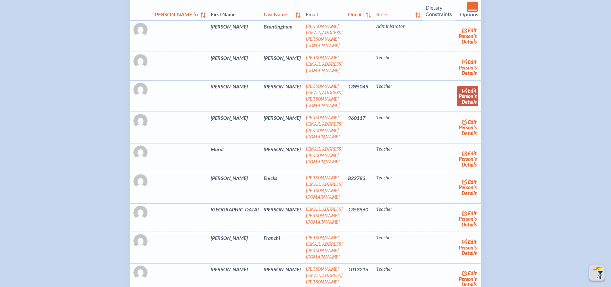
click at [459, 94] on link "edit Person’s Details" at bounding box center [467, 96] width 21 height 20
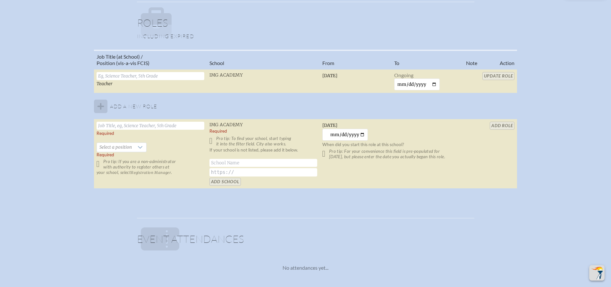
scroll to position [449, 0]
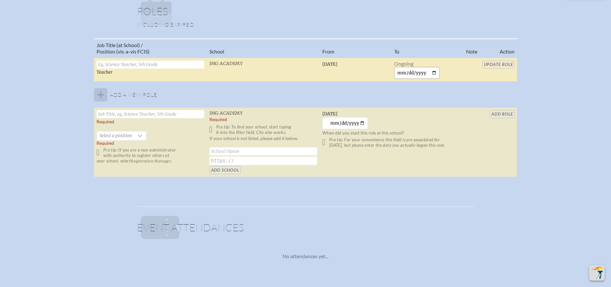
click at [435, 72] on input "date" at bounding box center [417, 73] width 46 height 12
type input "2025-09-23"
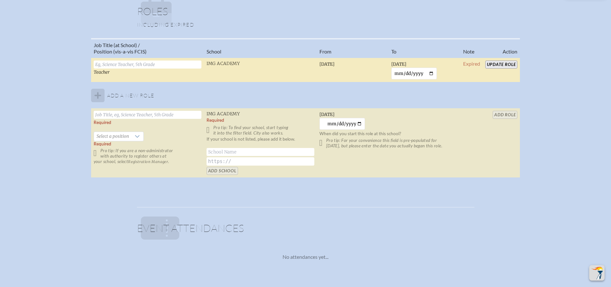
click at [508, 65] on input "Update Role" at bounding box center [501, 65] width 32 height 8
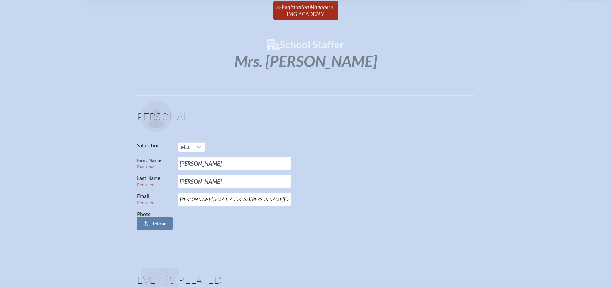
scroll to position [0, 0]
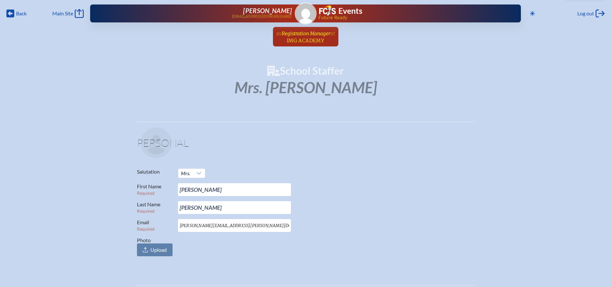
click at [304, 34] on span "Registration Manager" at bounding box center [305, 33] width 49 height 6
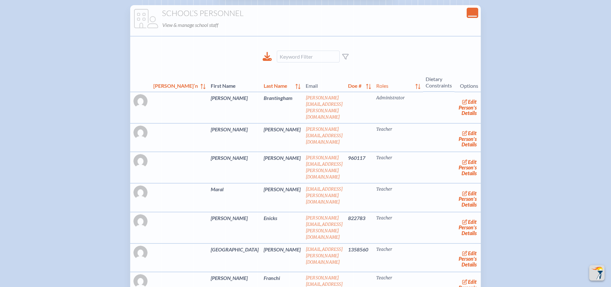
scroll to position [160, 0]
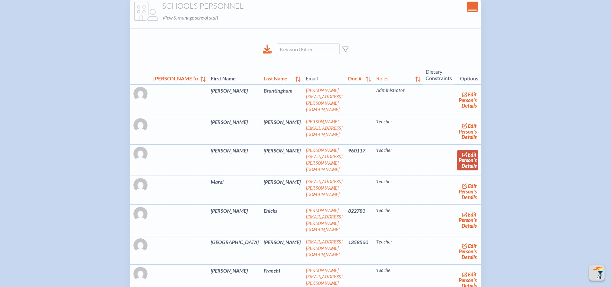
click at [468, 153] on span "edit" at bounding box center [472, 155] width 9 height 6
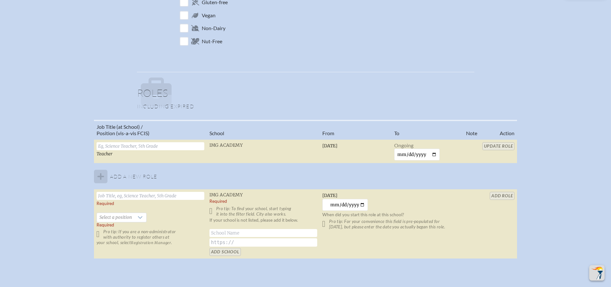
scroll to position [385, 0]
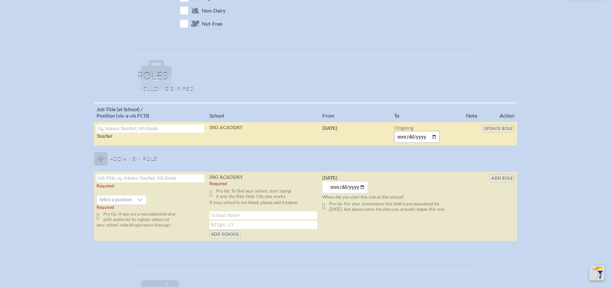
click at [433, 136] on input "date" at bounding box center [417, 137] width 46 height 12
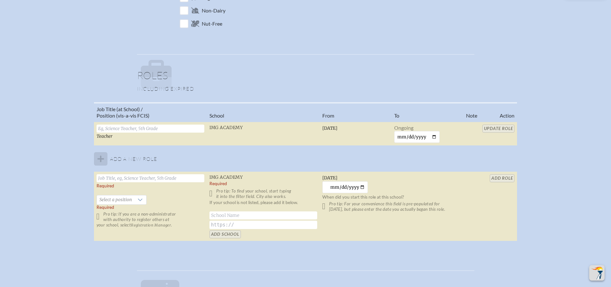
type input "2025-09-23"
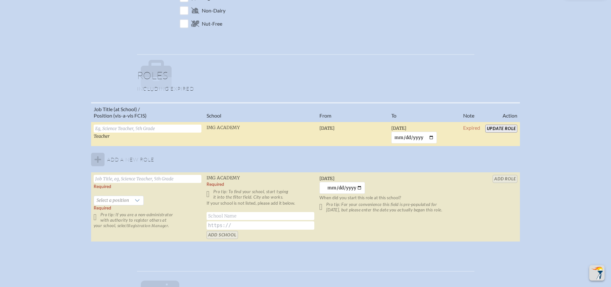
click at [498, 129] on input "Update Role" at bounding box center [501, 129] width 32 height 8
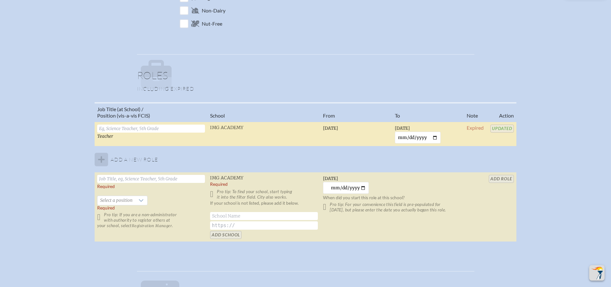
click at [553, 143] on div "Job Title (at School) / Position (vis-a-vis FCIS) School From To Note Action Te…" at bounding box center [305, 174] width 599 height 145
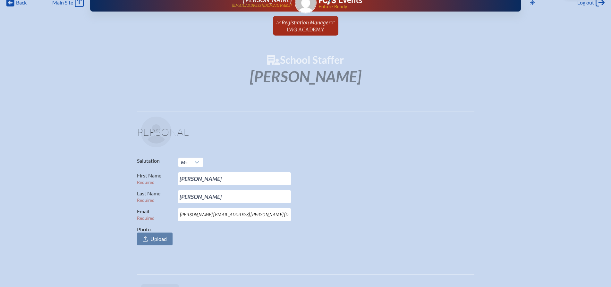
scroll to position [0, 0]
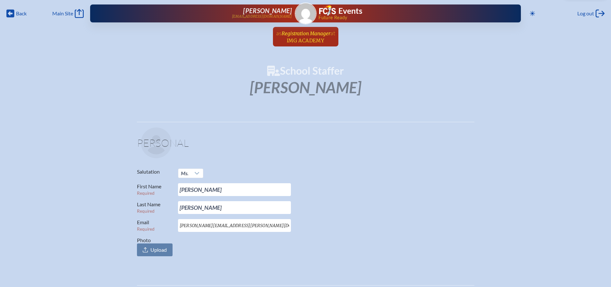
click at [311, 35] on span "Registration Manager" at bounding box center [305, 33] width 49 height 6
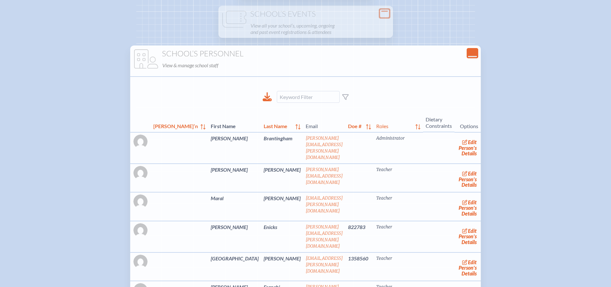
scroll to position [128, 0]
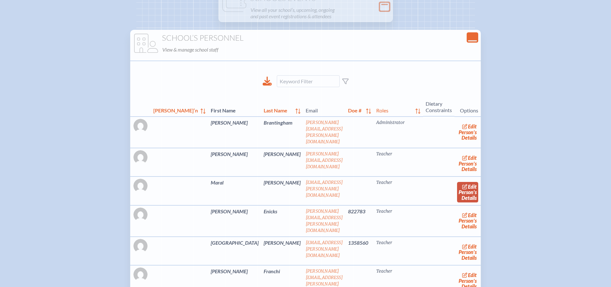
click at [462, 184] on icon at bounding box center [464, 186] width 5 height 5
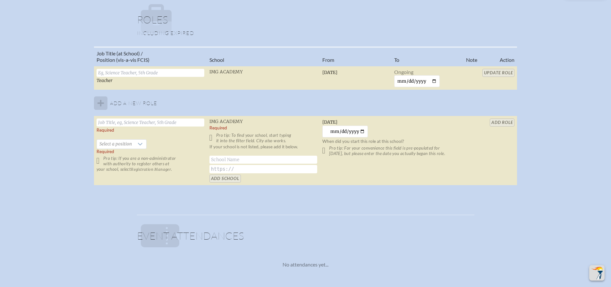
scroll to position [449, 0]
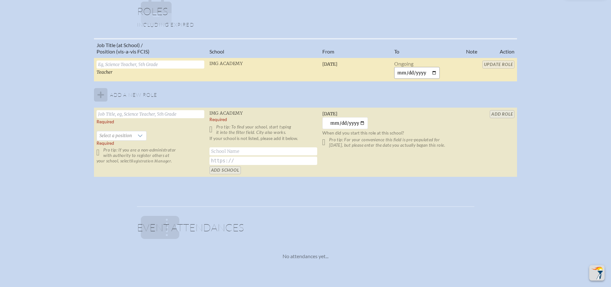
click at [435, 74] on input "date" at bounding box center [417, 73] width 46 height 12
type input "2025-09-23"
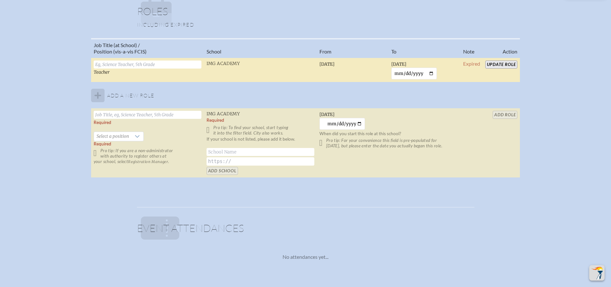
click at [499, 64] on input "Update Role" at bounding box center [501, 65] width 32 height 8
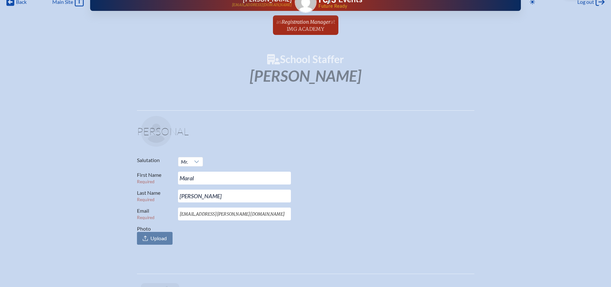
scroll to position [0, 0]
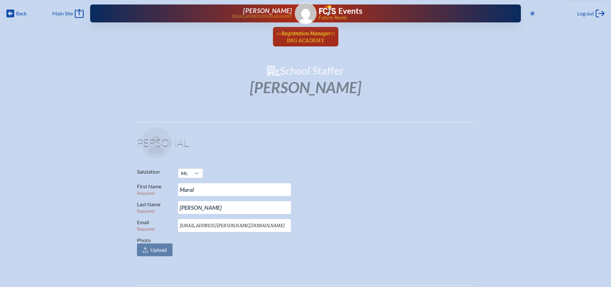
click at [297, 28] on link "as Registration Manager at IMG Academy since April 1st, 2025" at bounding box center [305, 37] width 64 height 20
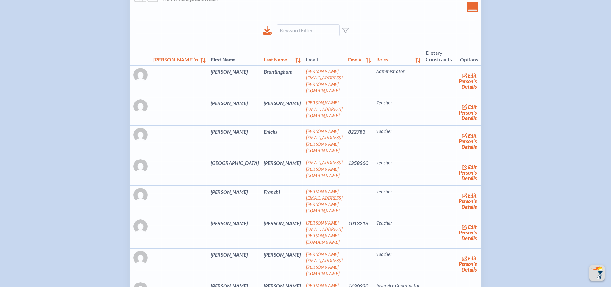
scroll to position [224, 0]
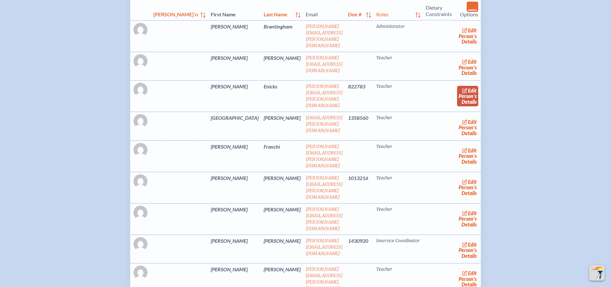
click at [457, 93] on link "edit Person’s Details" at bounding box center [467, 96] width 21 height 20
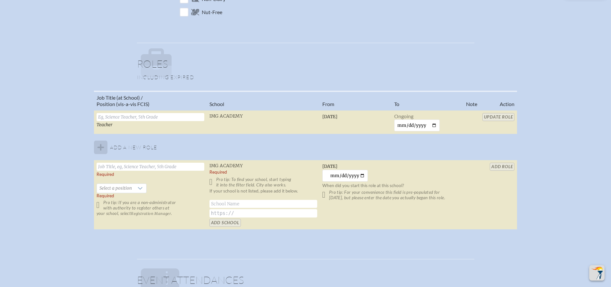
scroll to position [417, 0]
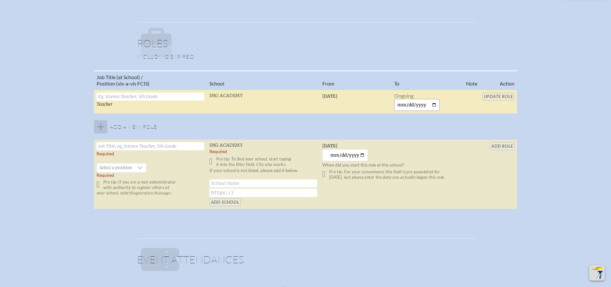
click at [433, 105] on input "date" at bounding box center [417, 105] width 46 height 12
type input "2025-09-23"
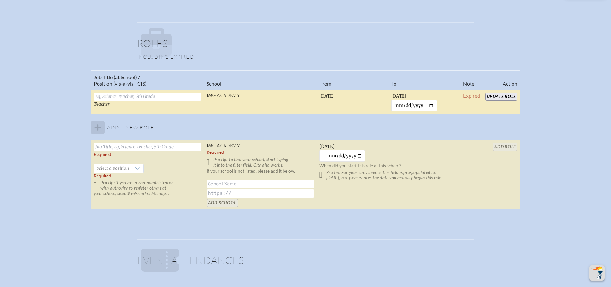
click at [495, 96] on input "Update Role" at bounding box center [501, 97] width 32 height 8
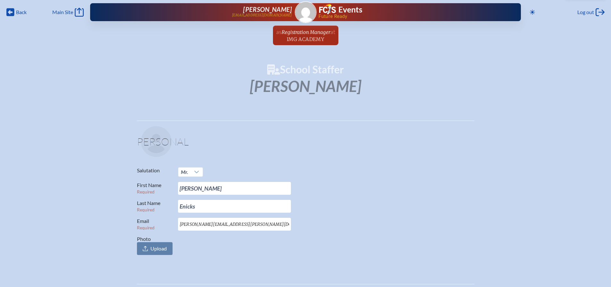
scroll to position [0, 0]
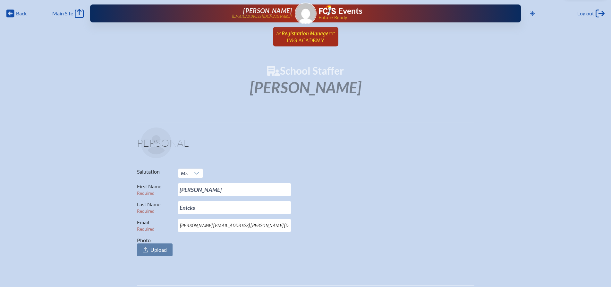
click at [306, 35] on span "Registration Manager" at bounding box center [305, 33] width 49 height 6
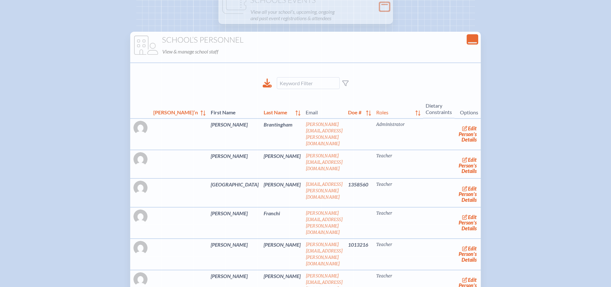
scroll to position [128, 0]
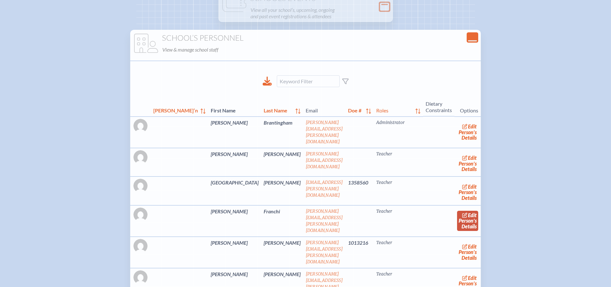
click at [457, 224] on link "edit Person’s Details" at bounding box center [467, 221] width 21 height 20
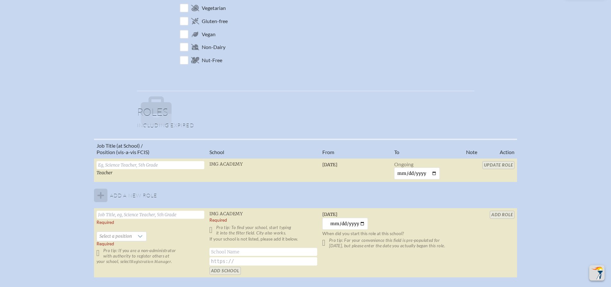
scroll to position [385, 0]
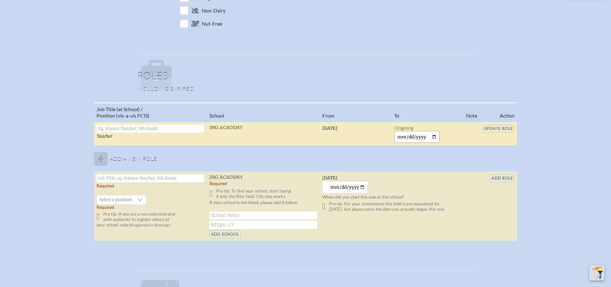
click at [434, 138] on input "date" at bounding box center [417, 137] width 46 height 12
type input "2025-09-23"
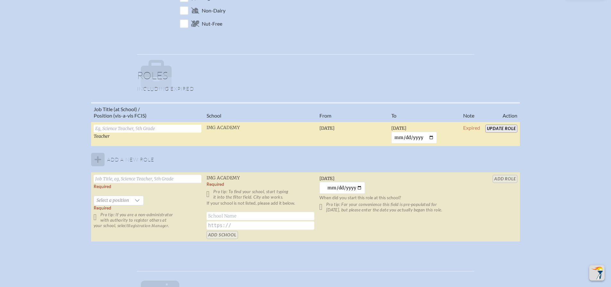
click at [500, 128] on input "Update Role" at bounding box center [501, 129] width 32 height 8
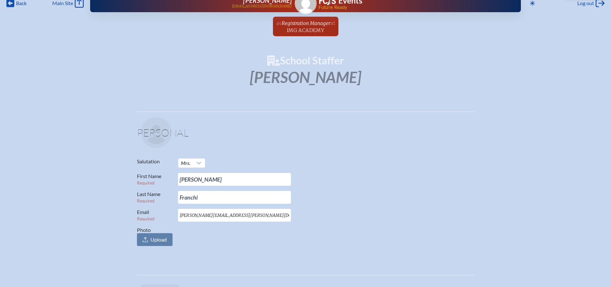
scroll to position [0, 0]
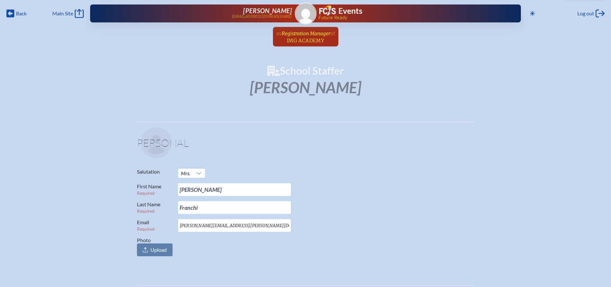
click at [300, 34] on span "Registration Manager" at bounding box center [305, 33] width 49 height 6
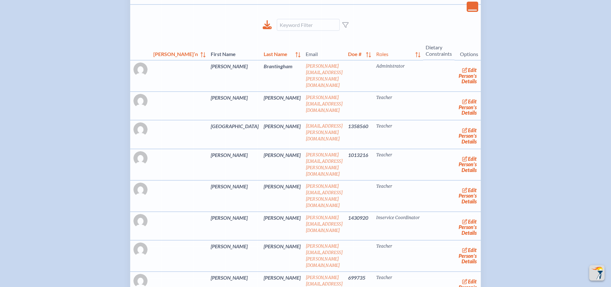
scroll to position [192, 0]
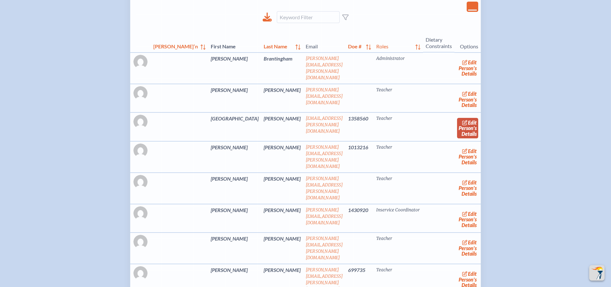
click at [457, 123] on link "edit Person’s Details" at bounding box center [467, 128] width 21 height 20
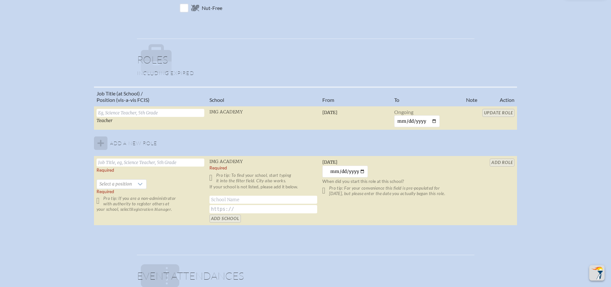
scroll to position [417, 0]
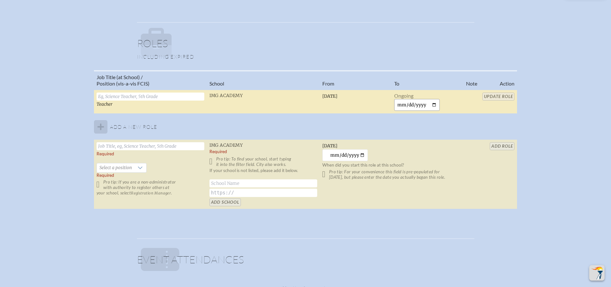
click at [430, 102] on input "date" at bounding box center [417, 105] width 46 height 12
click at [436, 105] on input "date" at bounding box center [417, 105] width 46 height 12
type input "2025-09-23"
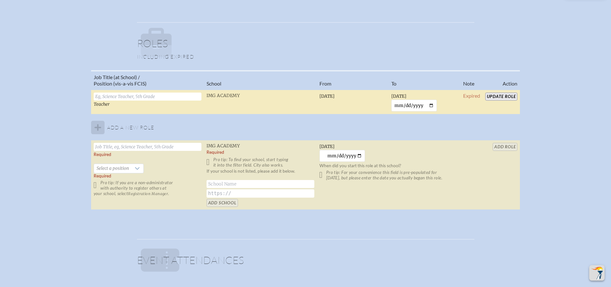
click at [502, 93] on input "Update Role" at bounding box center [501, 97] width 32 height 8
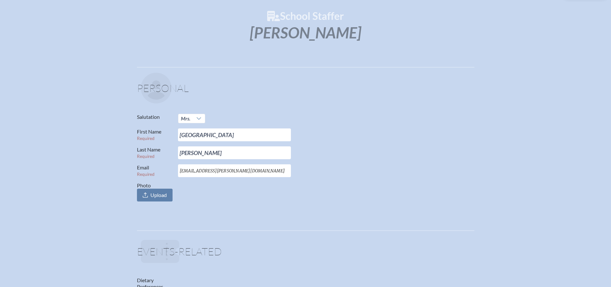
scroll to position [0, 0]
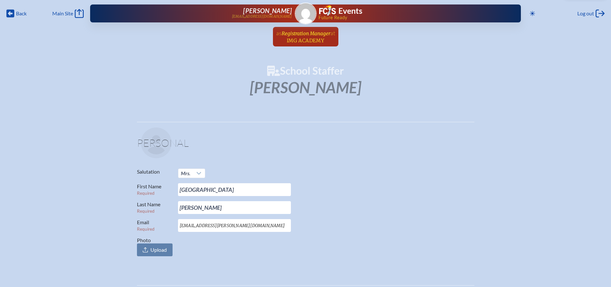
click at [308, 33] on span "Registration Manager" at bounding box center [305, 33] width 49 height 6
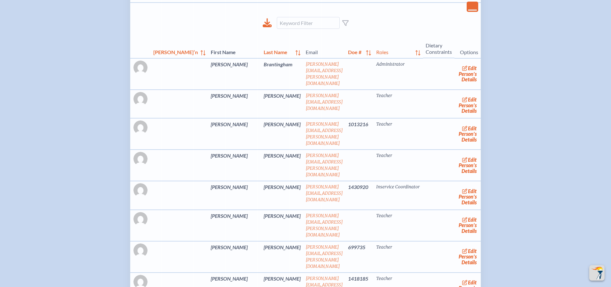
scroll to position [192, 0]
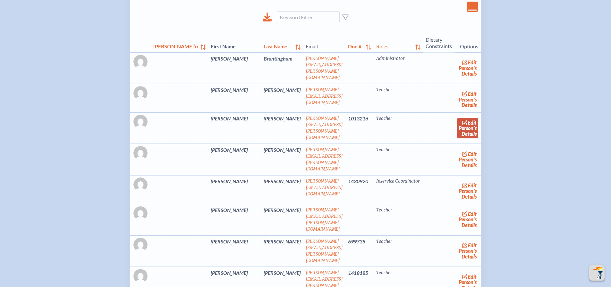
click at [462, 120] on icon at bounding box center [465, 122] width 6 height 5
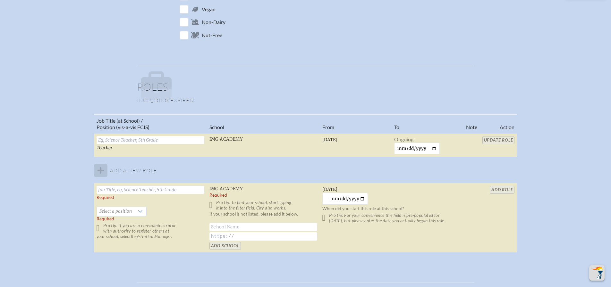
scroll to position [385, 0]
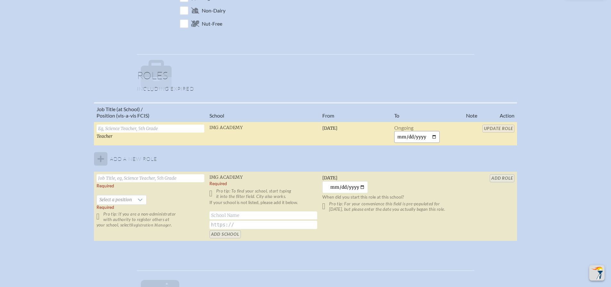
click at [433, 138] on input "date" at bounding box center [417, 137] width 46 height 12
type input "2025-09-23"
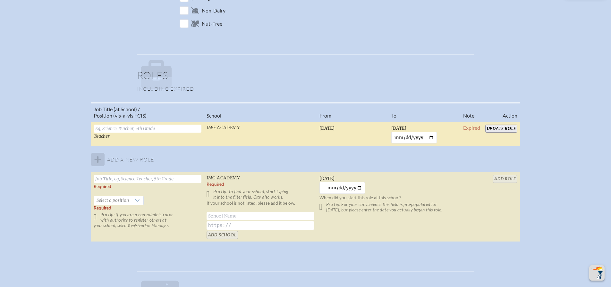
click at [505, 128] on input "Update Role" at bounding box center [501, 129] width 32 height 8
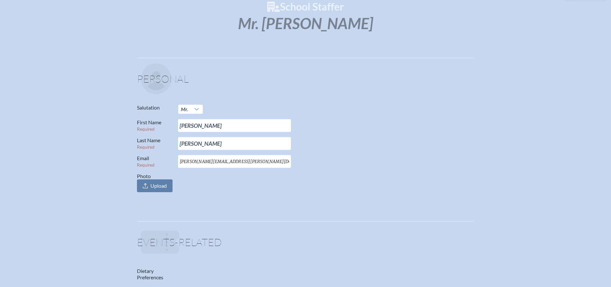
scroll to position [0, 0]
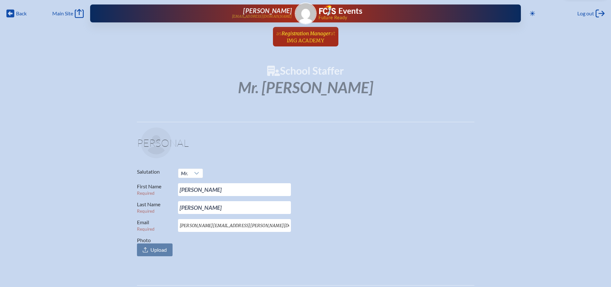
click at [296, 39] on span "IMG Academy" at bounding box center [305, 40] width 37 height 6
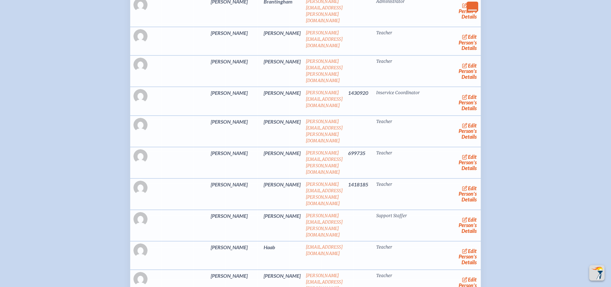
scroll to position [256, 0]
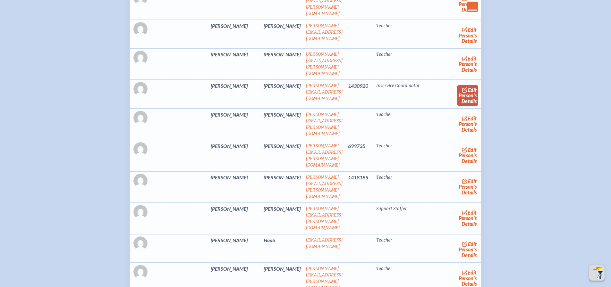
click at [462, 87] on icon at bounding box center [464, 89] width 5 height 5
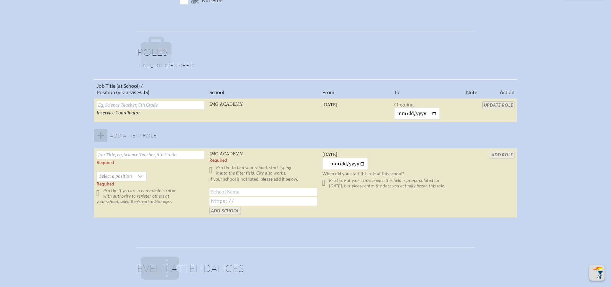
scroll to position [417, 0]
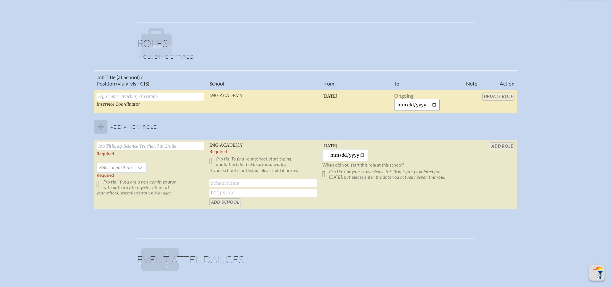
click at [433, 103] on input "date" at bounding box center [417, 105] width 46 height 12
type input "2025-09-23"
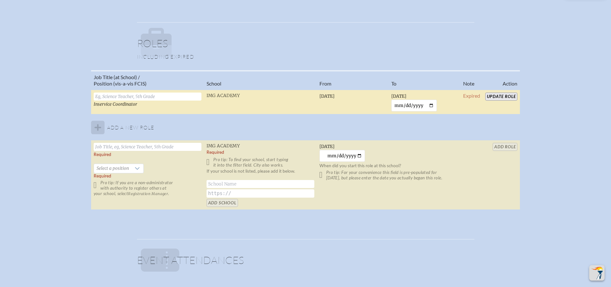
click at [504, 96] on input "Update Role" at bounding box center [501, 97] width 32 height 8
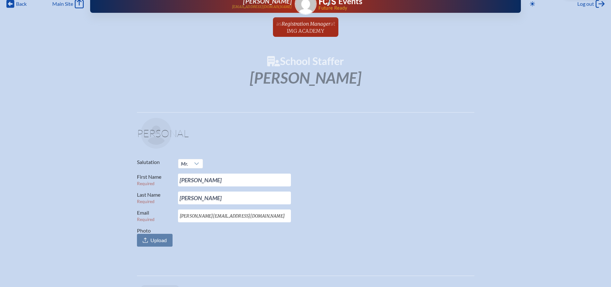
scroll to position [0, 0]
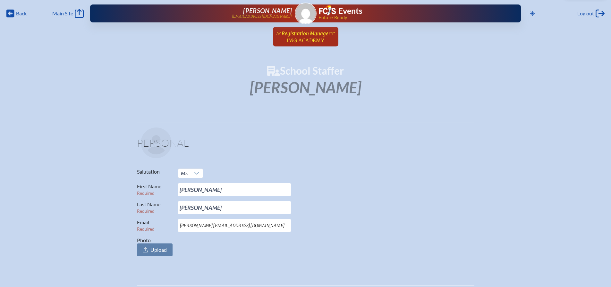
click at [304, 32] on span "Registration Manager" at bounding box center [305, 33] width 49 height 6
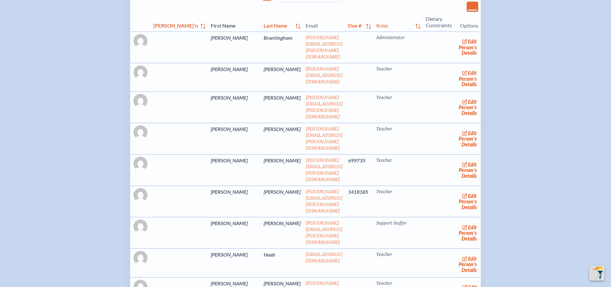
scroll to position [224, 0]
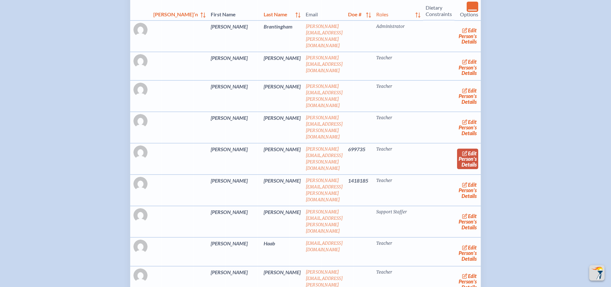
click at [457, 150] on link "edit Person’s Details" at bounding box center [467, 159] width 21 height 20
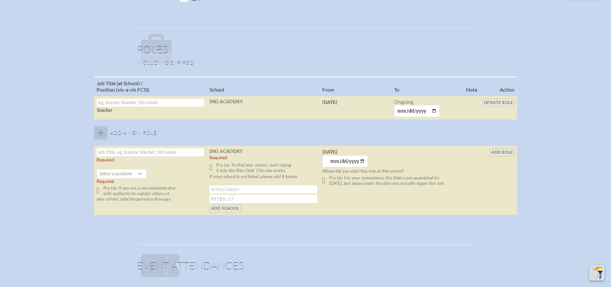
scroll to position [417, 0]
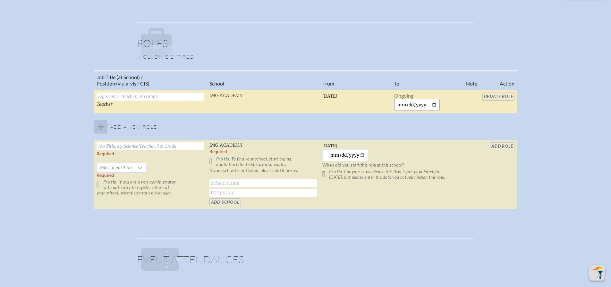
click at [433, 104] on input "date" at bounding box center [417, 105] width 46 height 12
type input "2025-09-23"
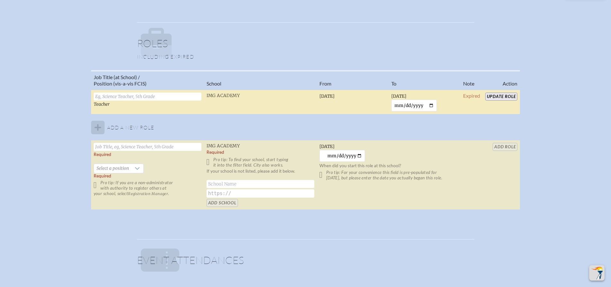
click at [496, 97] on input "Update Role" at bounding box center [501, 97] width 32 height 8
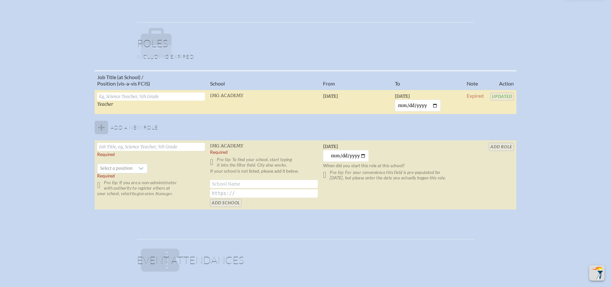
click at [573, 162] on div "Job Title (at School) / Position (vis-a-vis FCIS) School From To Note Action Te…" at bounding box center [305, 142] width 599 height 145
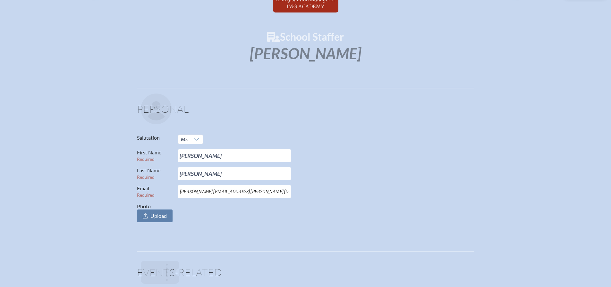
scroll to position [0, 0]
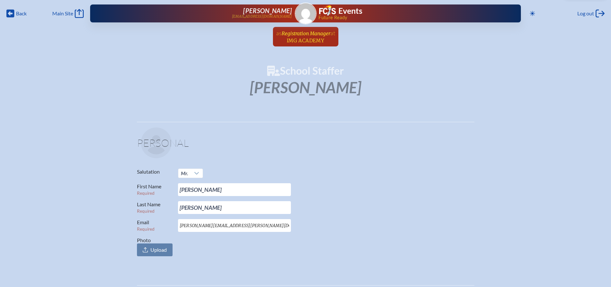
click at [291, 32] on span "Registration Manager" at bounding box center [305, 33] width 49 height 6
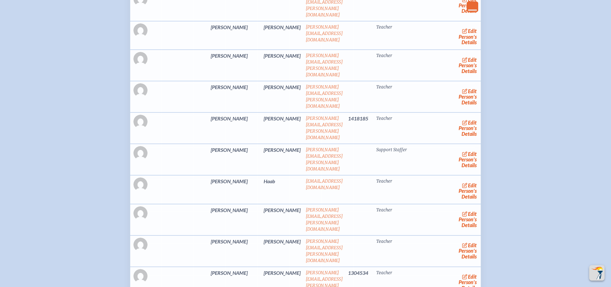
scroll to position [256, 0]
click at [462, 119] on icon at bounding box center [465, 121] width 6 height 5
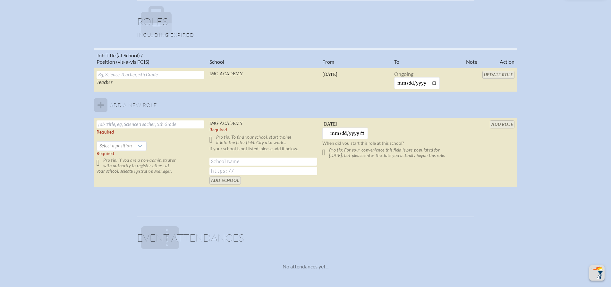
scroll to position [449, 0]
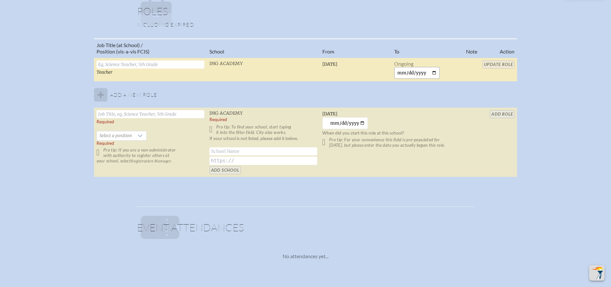
click at [434, 74] on input "date" at bounding box center [417, 73] width 46 height 12
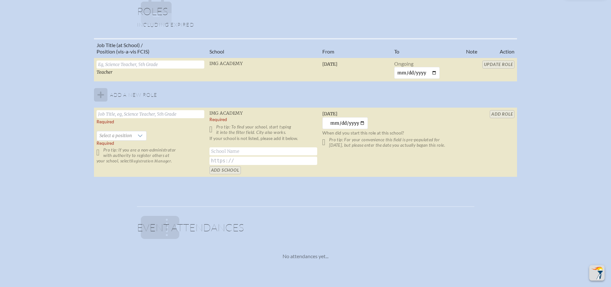
type input "2025-09-23"
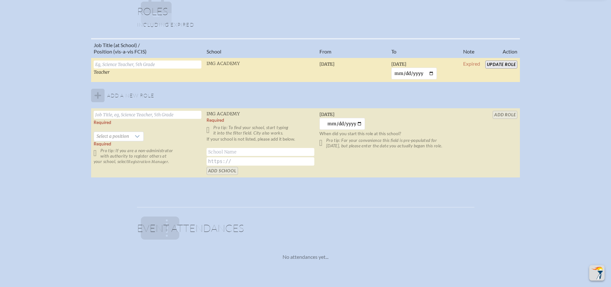
click at [501, 65] on input "Update Role" at bounding box center [501, 65] width 32 height 8
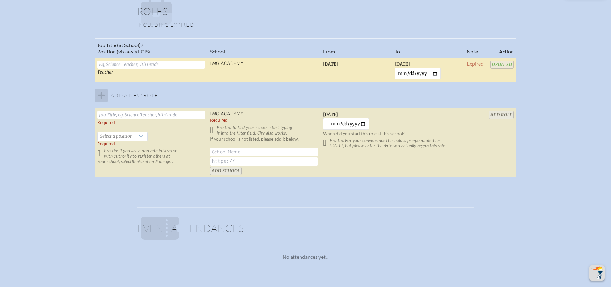
click at [538, 92] on div "Job Title (at School) / Position (vis-a-vis FCIS) School From To Note Action Te…" at bounding box center [305, 110] width 599 height 145
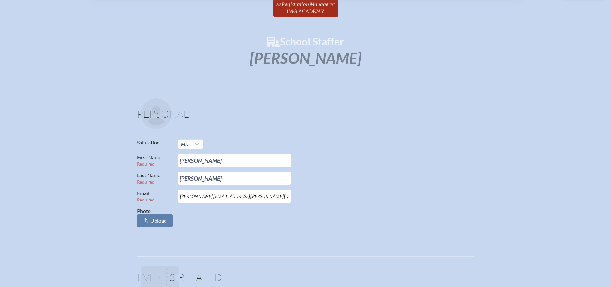
scroll to position [0, 0]
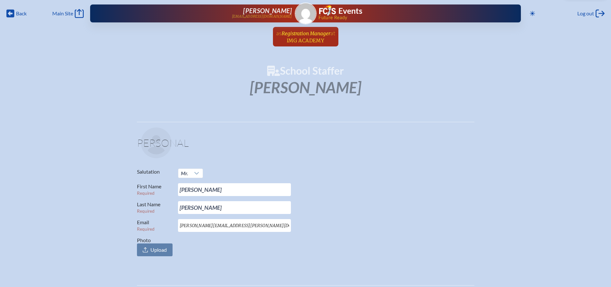
click at [299, 32] on span "Registration Manager" at bounding box center [305, 33] width 49 height 6
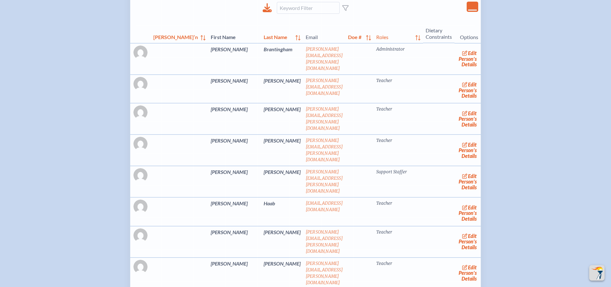
scroll to position [224, 0]
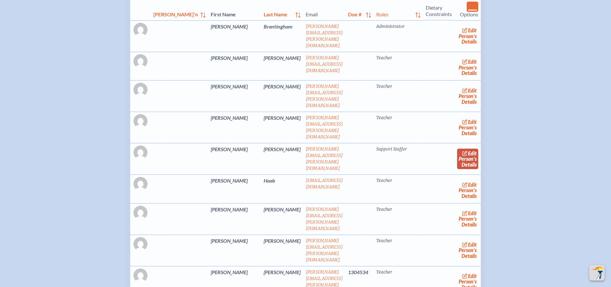
click at [462, 151] on icon at bounding box center [465, 153] width 6 height 5
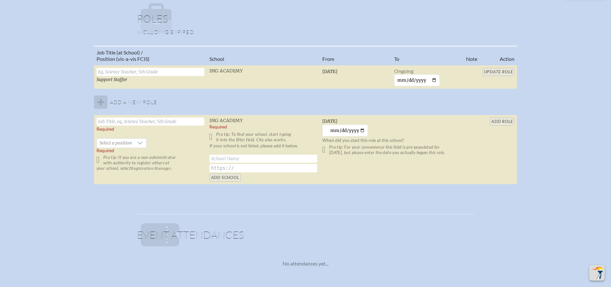
scroll to position [449, 0]
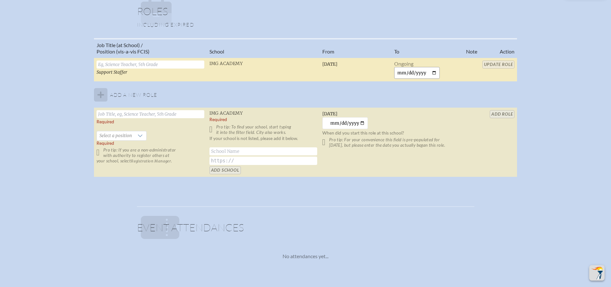
click at [425, 74] on input "date" at bounding box center [417, 73] width 46 height 12
click at [437, 72] on input "date" at bounding box center [417, 73] width 46 height 12
click at [434, 71] on input "date" at bounding box center [417, 73] width 46 height 12
type input "2025-09-23"
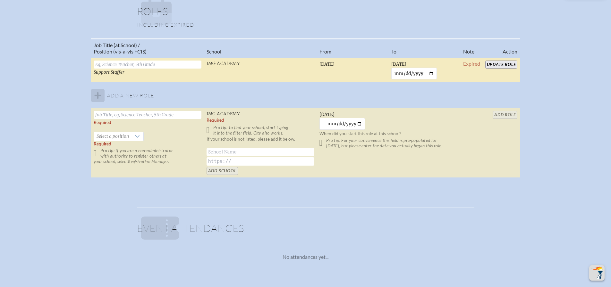
click at [499, 62] on input "Update Role" at bounding box center [501, 65] width 32 height 8
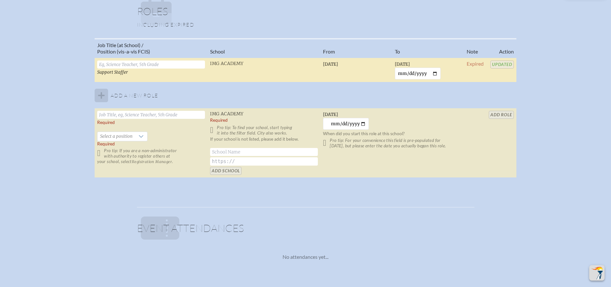
click at [571, 146] on div "Job Title (at School) / Position (vis-a-vis FCIS) School From To Note Action Su…" at bounding box center [305, 110] width 599 height 145
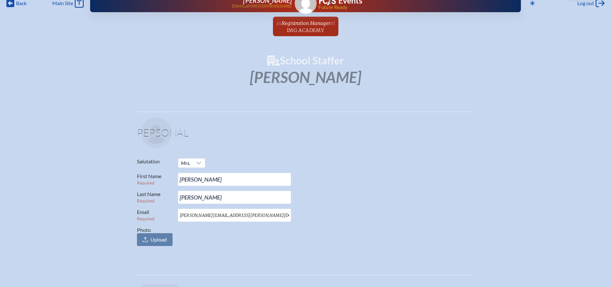
scroll to position [0, 0]
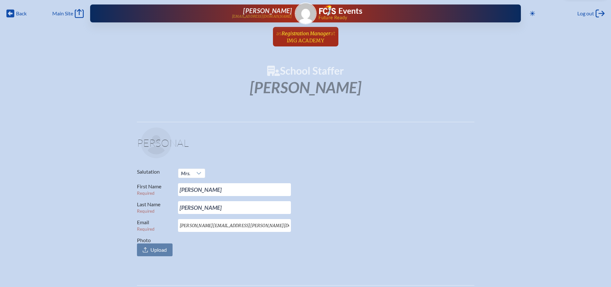
click at [308, 36] on span "Registration Manager" at bounding box center [305, 33] width 49 height 6
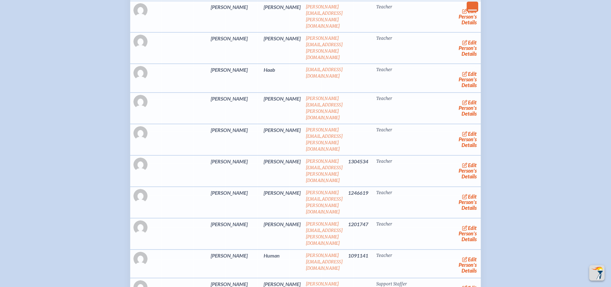
scroll to position [321, 0]
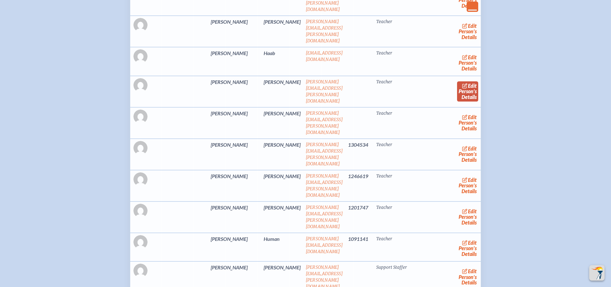
click at [457, 81] on link "edit Person’s Details" at bounding box center [467, 91] width 21 height 20
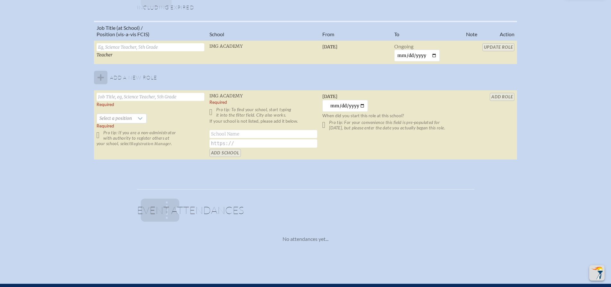
scroll to position [481, 0]
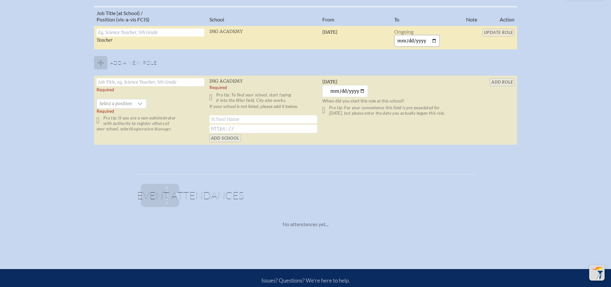
click at [434, 41] on input "date" at bounding box center [417, 41] width 46 height 12
type input "2025-09-23"
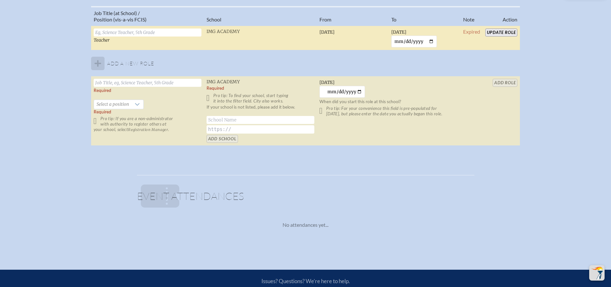
click at [509, 29] on input "Update Role" at bounding box center [501, 33] width 32 height 8
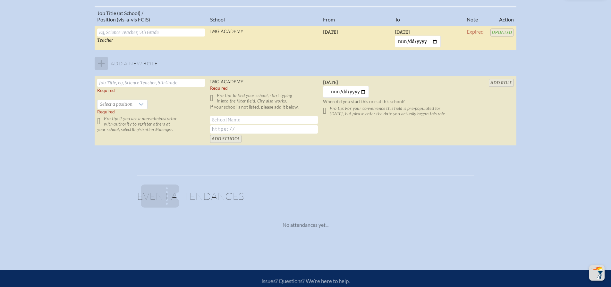
click at [577, 111] on div "Job Title (at School) / Position (vis-a-vis FCIS) School From To Note Action Te…" at bounding box center [305, 78] width 599 height 145
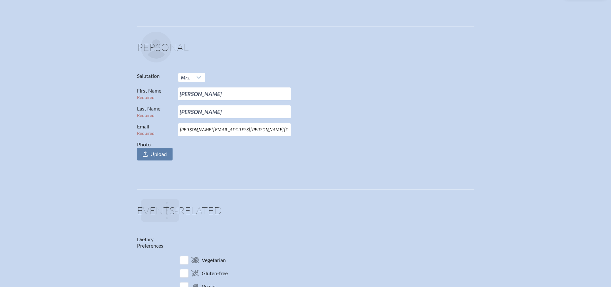
scroll to position [0, 0]
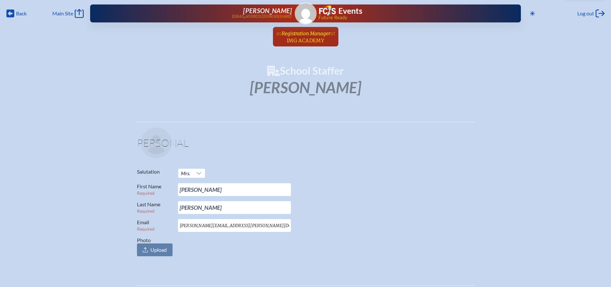
click at [307, 33] on span "Registration Manager" at bounding box center [305, 33] width 49 height 6
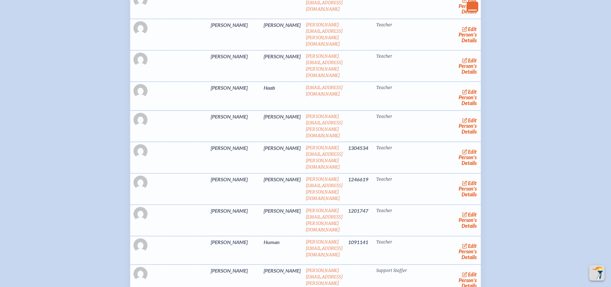
scroll to position [288, 0]
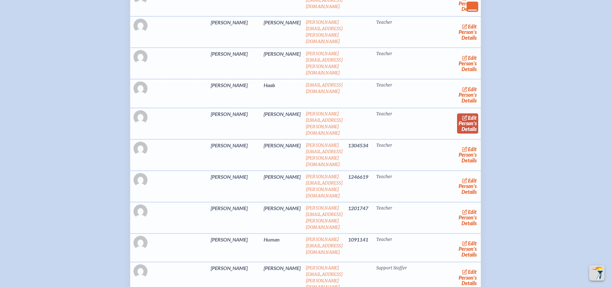
click at [468, 115] on span "edit" at bounding box center [472, 118] width 9 height 6
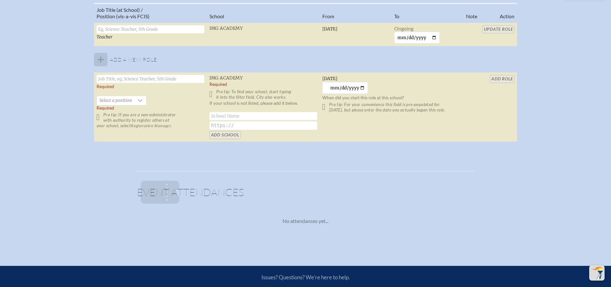
scroll to position [385, 0]
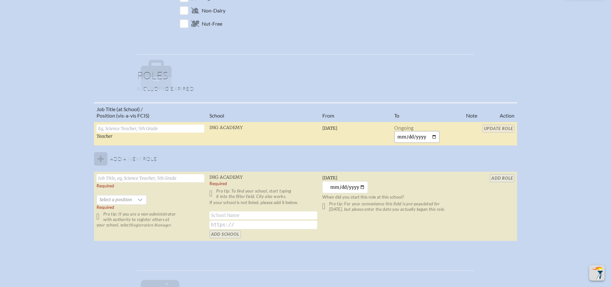
click at [432, 137] on input "date" at bounding box center [417, 137] width 46 height 12
type input "2025-09-23"
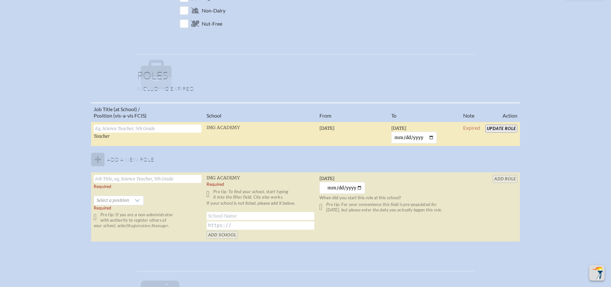
click at [496, 128] on input "Update Role" at bounding box center [501, 129] width 32 height 8
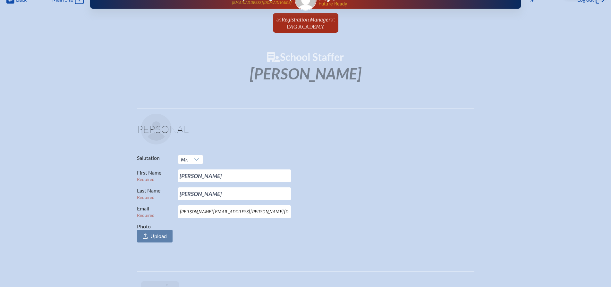
scroll to position [0, 0]
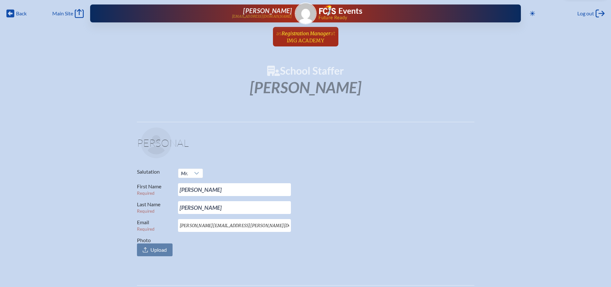
click at [307, 35] on span "Registration Manager" at bounding box center [305, 33] width 49 height 6
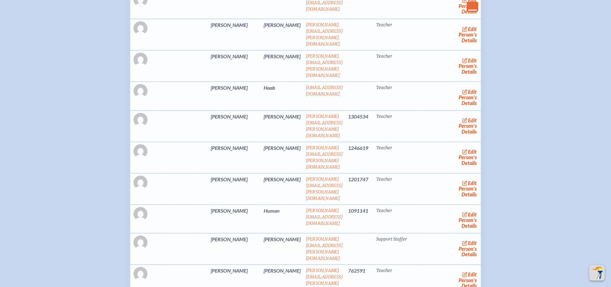
scroll to position [288, 0]
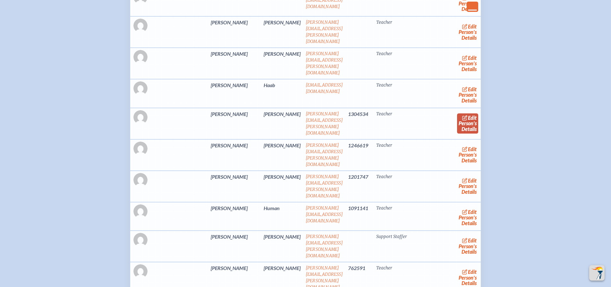
click at [459, 113] on link "edit Person’s Details" at bounding box center [467, 123] width 21 height 20
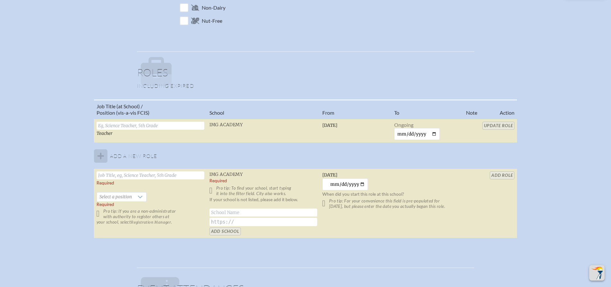
scroll to position [417, 0]
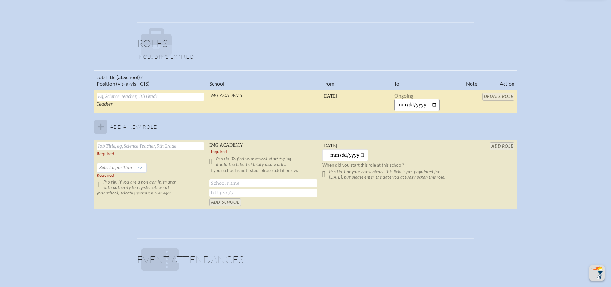
click at [433, 104] on input "date" at bounding box center [417, 105] width 46 height 12
type input "2025-09-23"
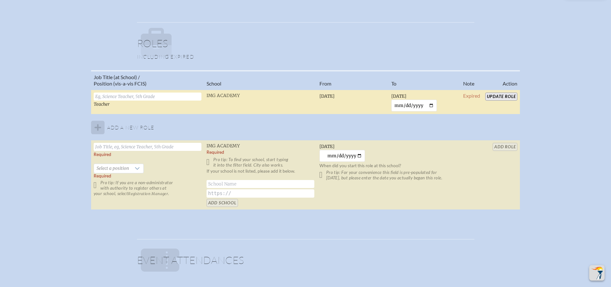
click at [498, 94] on input "Update Role" at bounding box center [501, 97] width 32 height 8
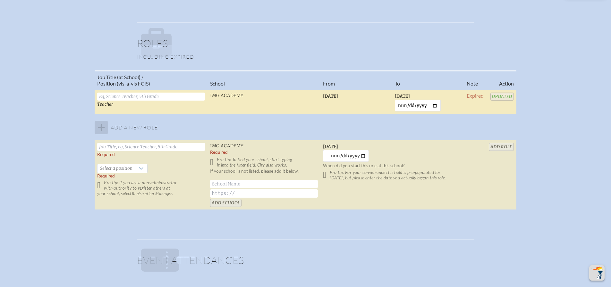
click at [547, 119] on div "Job Title (at School) / Position (vis-a-vis FCIS) School From To Note Action Te…" at bounding box center [305, 142] width 599 height 145
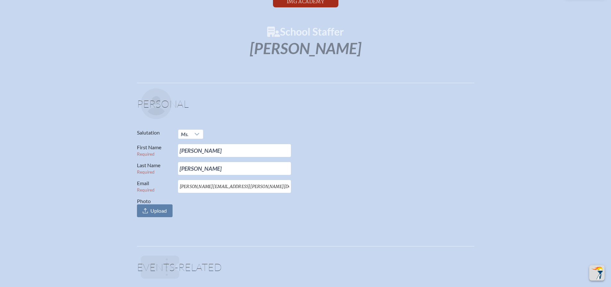
scroll to position [0, 0]
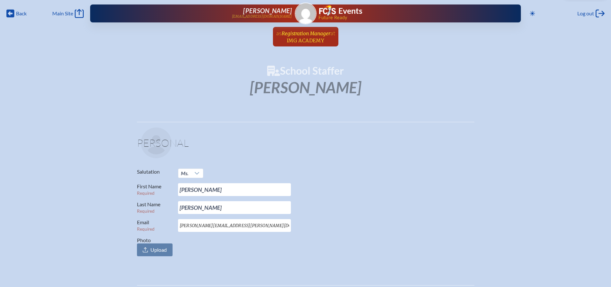
click at [299, 37] on span "at IMG Academy" at bounding box center [311, 36] width 48 height 14
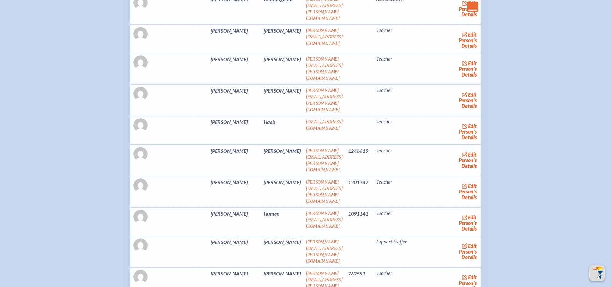
scroll to position [256, 0]
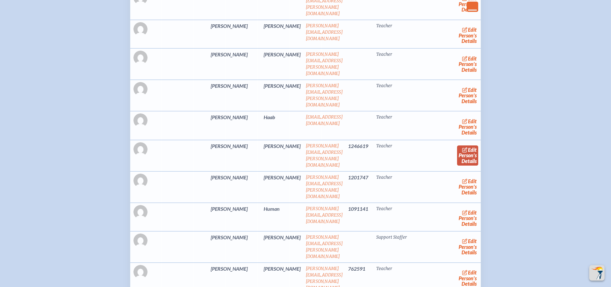
click at [457, 146] on link "edit Person’s Details" at bounding box center [467, 156] width 21 height 20
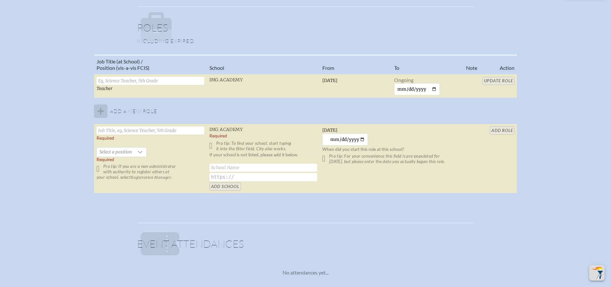
scroll to position [385, 0]
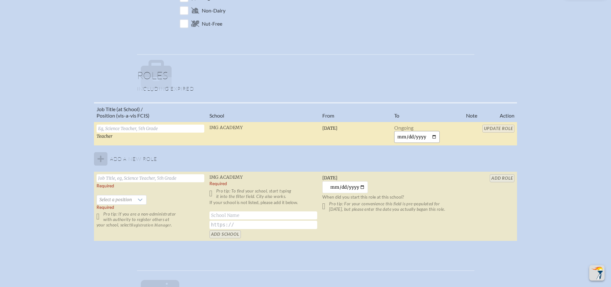
click at [433, 139] on input "date" at bounding box center [417, 137] width 46 height 12
type input "2025-09-23"
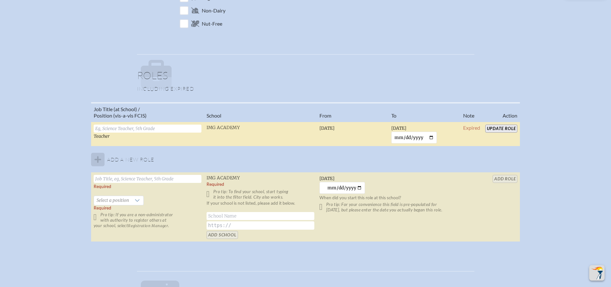
click at [497, 126] on input "Update Role" at bounding box center [501, 129] width 32 height 8
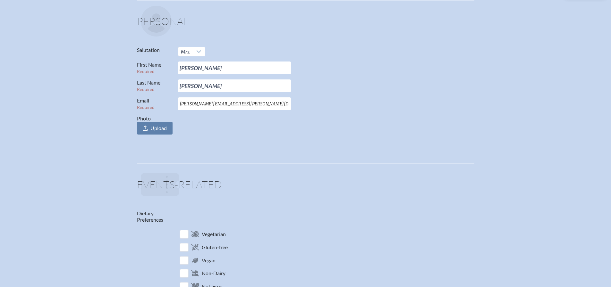
scroll to position [0, 0]
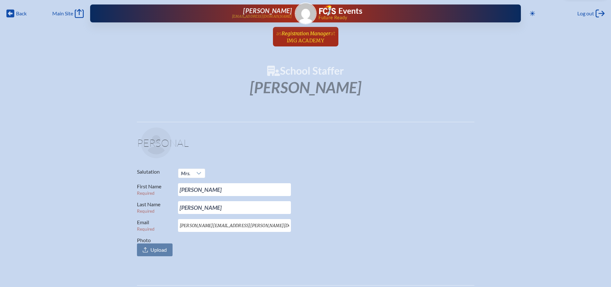
click at [293, 35] on span "Registration Manager" at bounding box center [305, 33] width 49 height 6
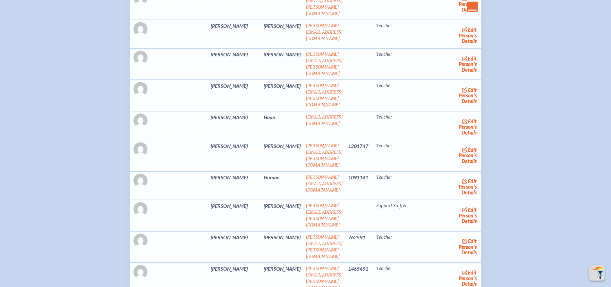
scroll to position [288, 0]
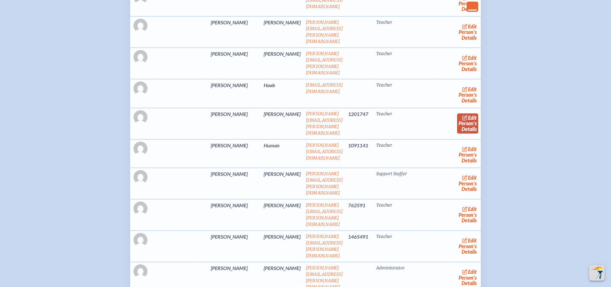
click at [457, 113] on link "edit Person’s Details" at bounding box center [467, 123] width 21 height 20
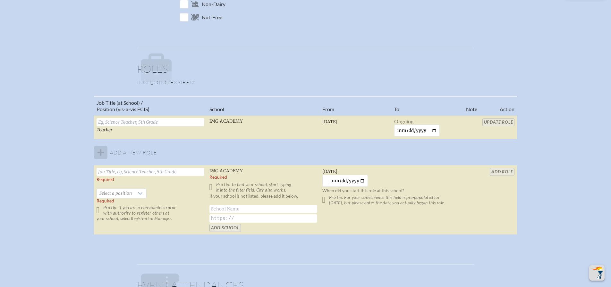
scroll to position [417, 0]
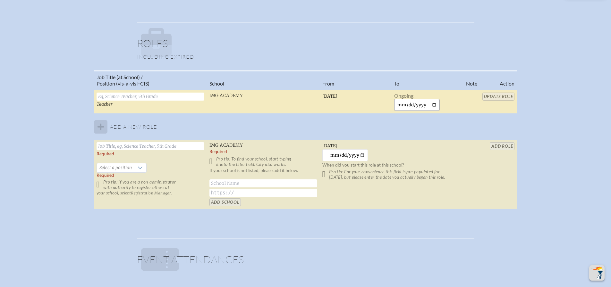
click at [425, 103] on input "date" at bounding box center [417, 105] width 46 height 12
click at [434, 103] on input "date" at bounding box center [417, 105] width 46 height 12
type input "2025-09-23"
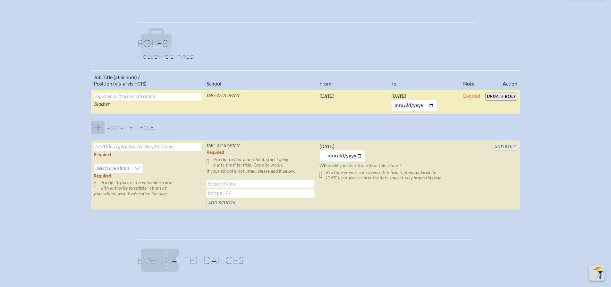
click at [502, 96] on input "Update Role" at bounding box center [501, 97] width 32 height 8
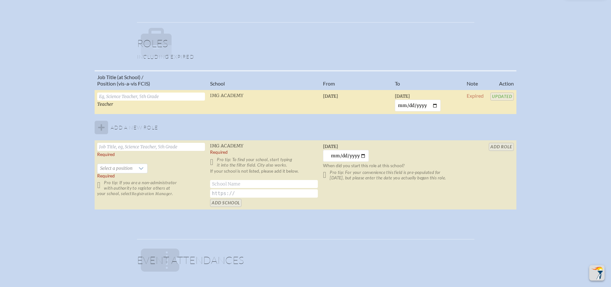
click at [561, 109] on div "Job Title (at School) / Position (vis-a-vis FCIS) School From To Note Action Te…" at bounding box center [305, 142] width 599 height 145
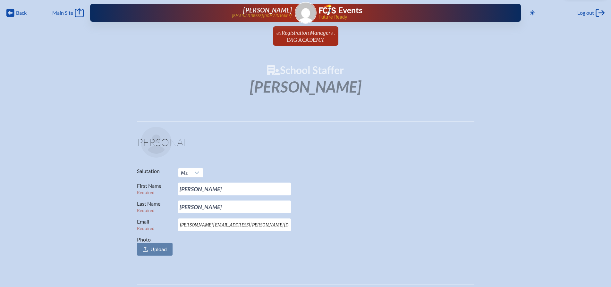
scroll to position [0, 0]
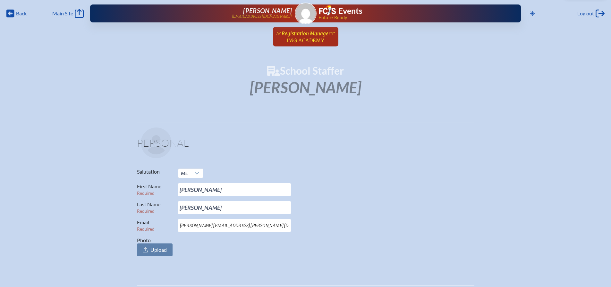
click at [310, 31] on span "Registration Manager" at bounding box center [305, 33] width 49 height 6
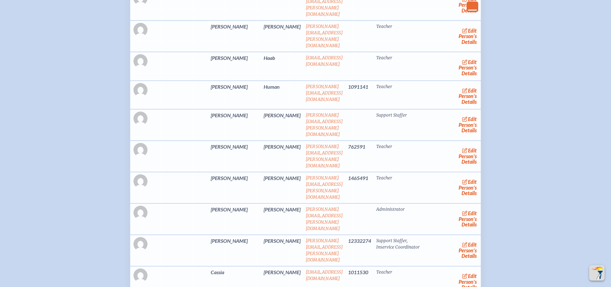
scroll to position [321, 0]
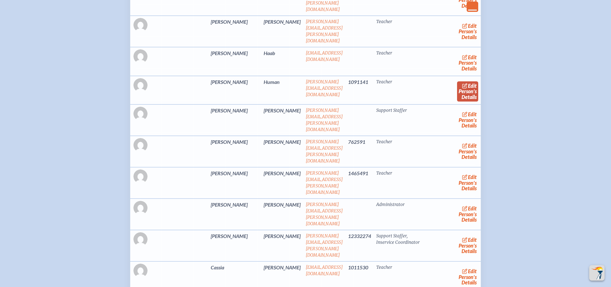
click at [457, 83] on link "edit Person’s Details" at bounding box center [467, 91] width 21 height 20
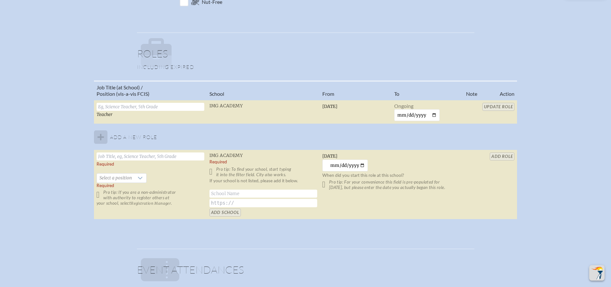
scroll to position [417, 0]
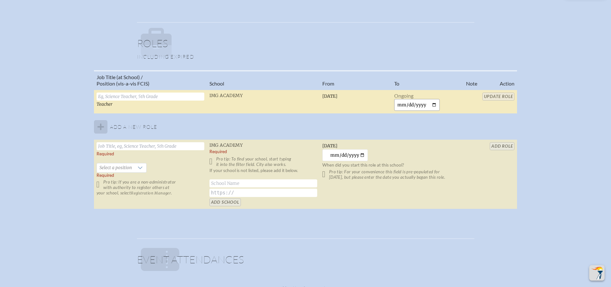
click at [432, 105] on input "date" at bounding box center [417, 105] width 46 height 12
type input "2025-09-23"
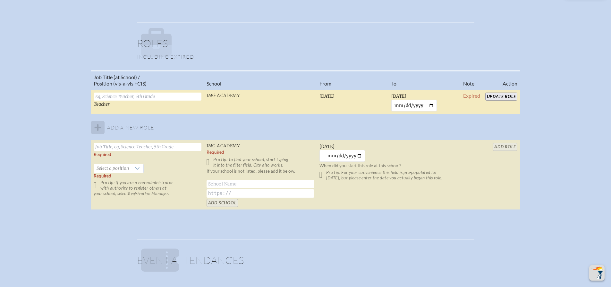
click at [499, 96] on input "Update Role" at bounding box center [501, 97] width 32 height 8
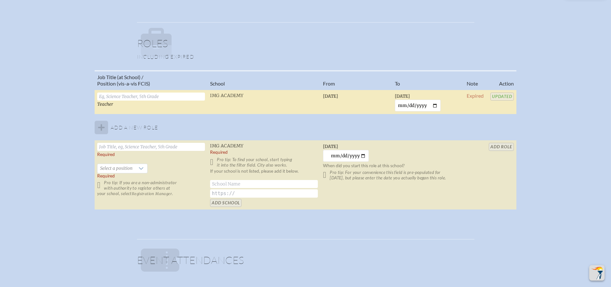
click at [566, 125] on div "Job Title (at School) / Position (vis-a-vis FCIS) School From To Note Action Te…" at bounding box center [305, 142] width 599 height 145
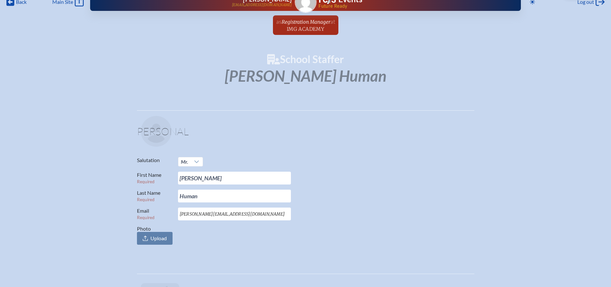
scroll to position [0, 0]
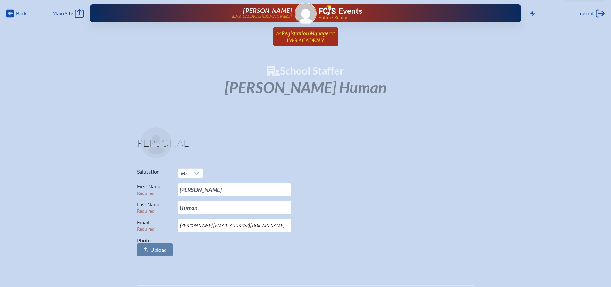
click at [312, 33] on span "Registration Manager" at bounding box center [305, 33] width 49 height 6
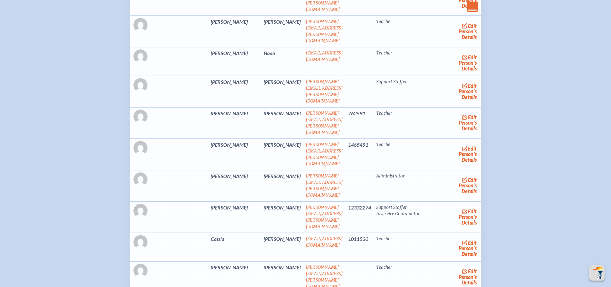
scroll to position [353, 0]
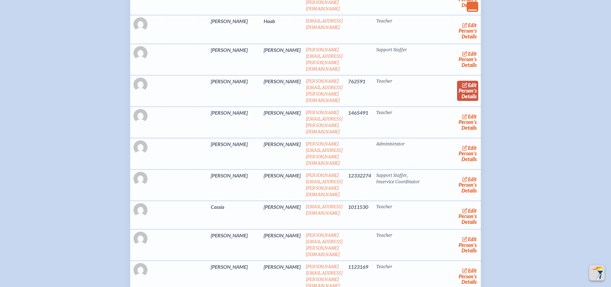
click at [462, 83] on icon at bounding box center [464, 85] width 5 height 5
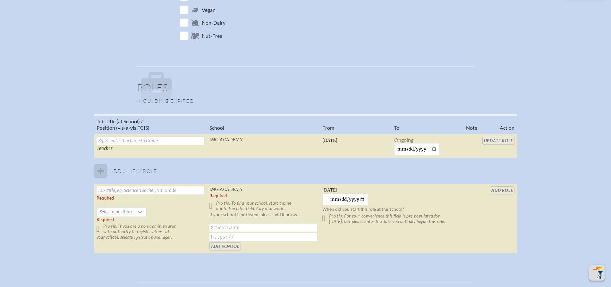
scroll to position [385, 0]
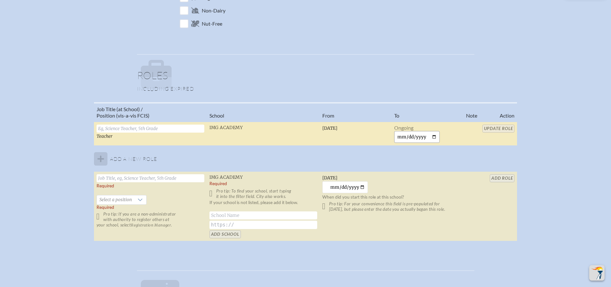
click at [435, 137] on input "date" at bounding box center [417, 137] width 46 height 12
type input "2025-09-23"
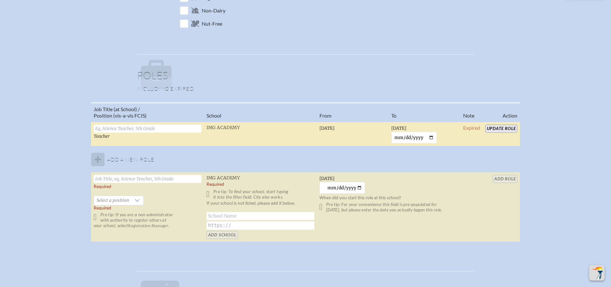
click at [489, 128] on input "Update Role" at bounding box center [501, 129] width 32 height 8
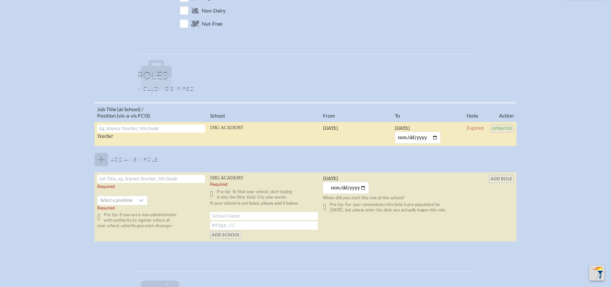
click at [584, 129] on div "Job Title (at School) / Position (vis-a-vis FCIS) School From To Note Action Te…" at bounding box center [305, 174] width 599 height 145
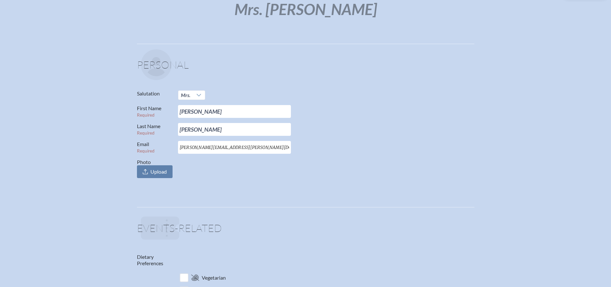
scroll to position [0, 0]
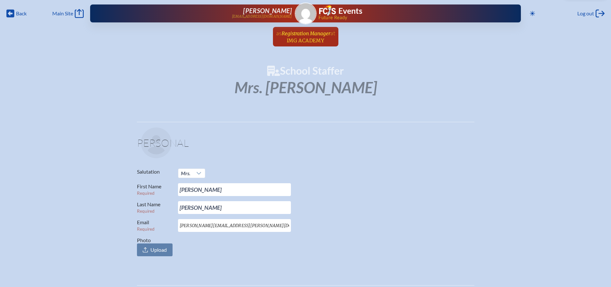
click at [300, 38] on span "IMG Academy" at bounding box center [305, 40] width 37 height 6
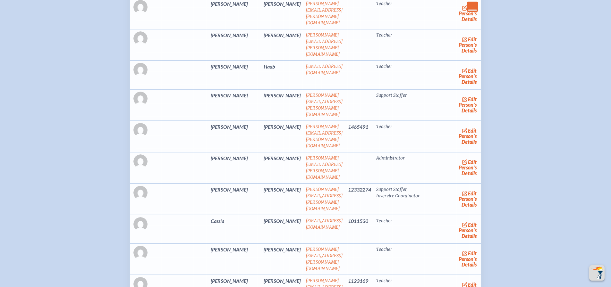
scroll to position [321, 0]
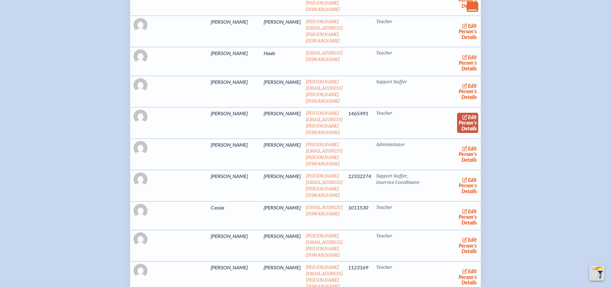
click at [457, 113] on link "edit Person’s Details" at bounding box center [467, 123] width 21 height 20
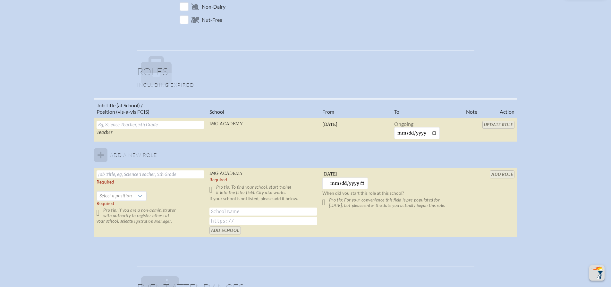
scroll to position [481, 0]
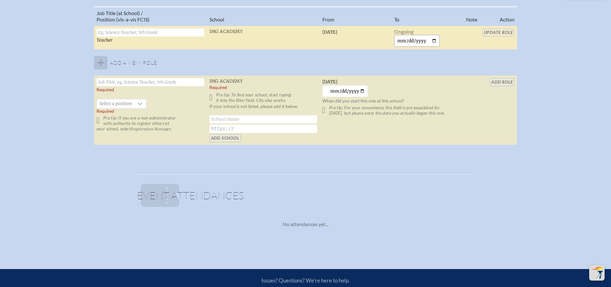
click at [433, 40] on input "date" at bounding box center [417, 41] width 46 height 12
type input "2025-09-23"
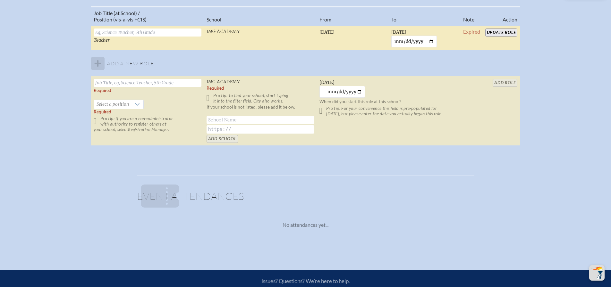
click at [513, 32] on input "Update Role" at bounding box center [501, 33] width 32 height 8
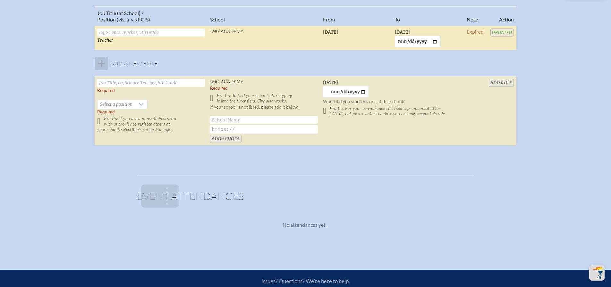
click at [571, 82] on div "Job Title (at School) / Position (vis-a-vis FCIS) School From To Note Action Te…" at bounding box center [305, 78] width 599 height 145
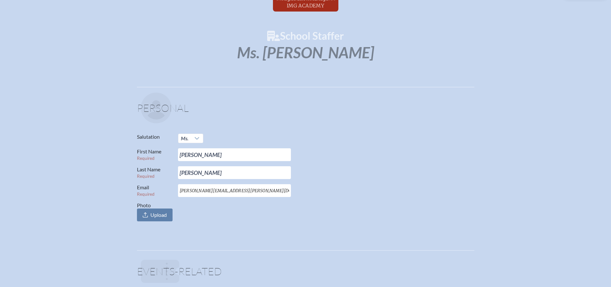
scroll to position [0, 0]
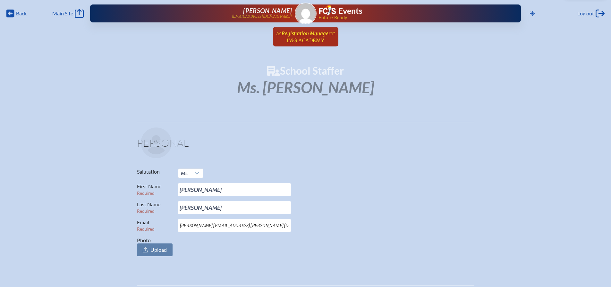
click at [314, 34] on span "Registration Manager" at bounding box center [305, 33] width 49 height 6
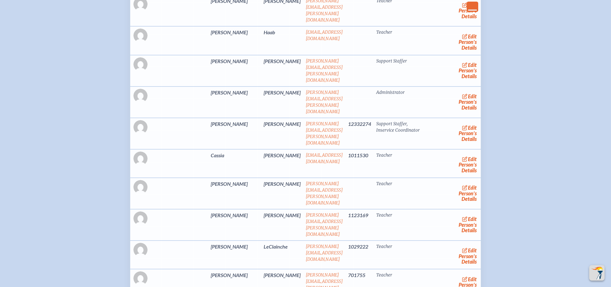
scroll to position [353, 0]
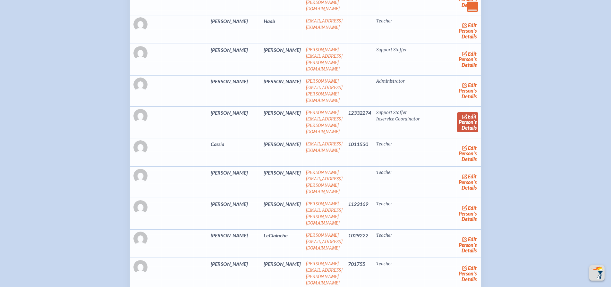
click at [457, 112] on link "edit Person’s Details" at bounding box center [467, 122] width 21 height 20
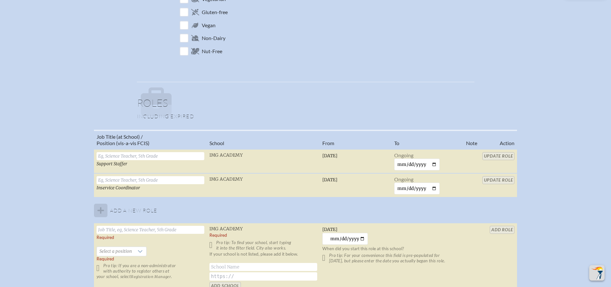
scroll to position [385, 0]
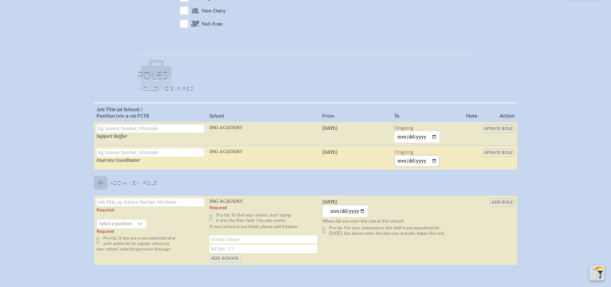
click at [435, 161] on input "date" at bounding box center [417, 161] width 46 height 12
type input "2025-09-23"
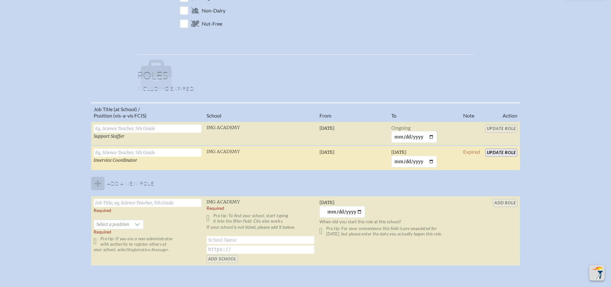
click at [496, 154] on input "Update Role" at bounding box center [501, 153] width 32 height 8
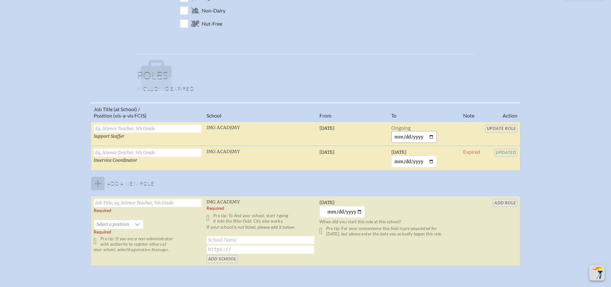
click at [430, 135] on input "date" at bounding box center [414, 137] width 46 height 12
type input "2025-09-23"
click at [492, 125] on input "Update Role" at bounding box center [501, 129] width 32 height 8
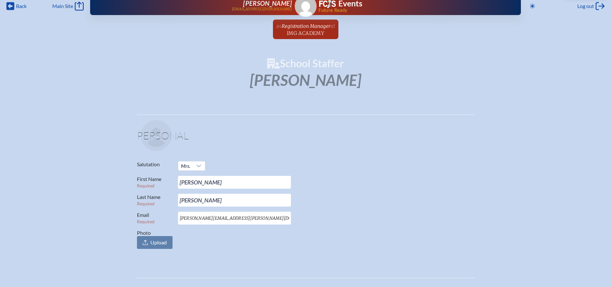
scroll to position [0, 0]
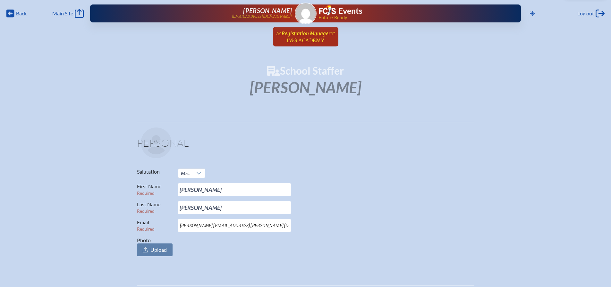
click at [306, 34] on span "Registration Manager" at bounding box center [305, 33] width 49 height 6
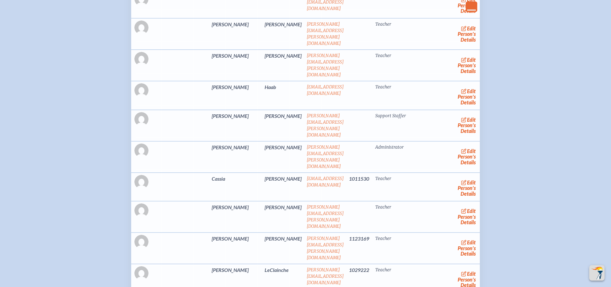
scroll to position [288, 0]
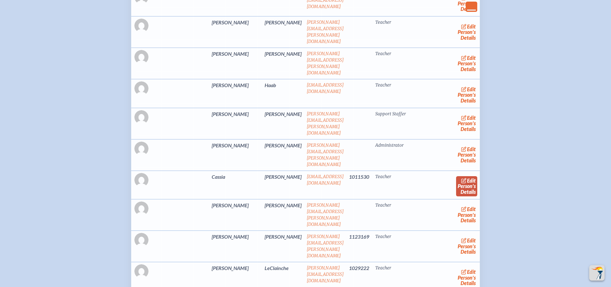
click at [459, 176] on link "edit Person’s Details" at bounding box center [466, 186] width 21 height 20
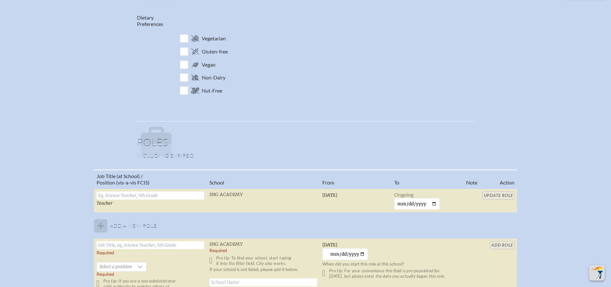
scroll to position [321, 0]
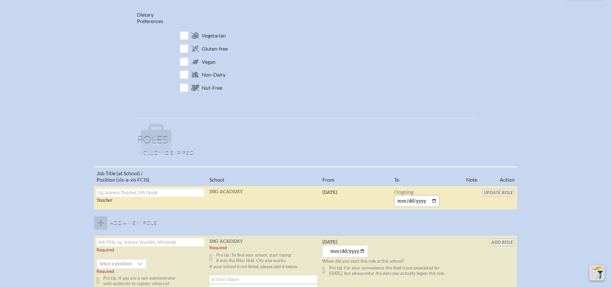
click at [435, 200] on input "date" at bounding box center [417, 201] width 46 height 12
type input "2025-09-23"
click at [501, 192] on input "Update Role" at bounding box center [501, 193] width 32 height 8
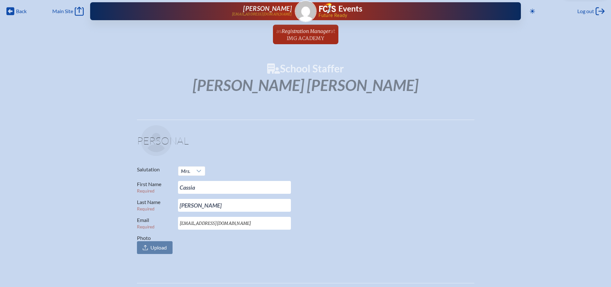
scroll to position [0, 0]
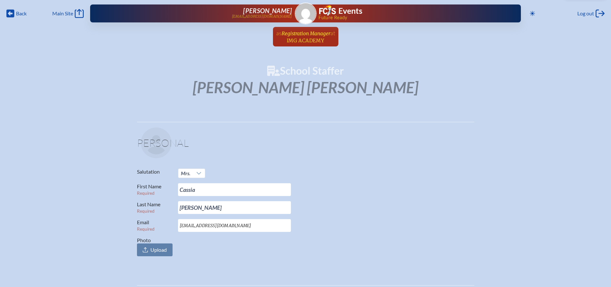
click at [307, 30] on span "Registration Manager" at bounding box center [305, 32] width 49 height 7
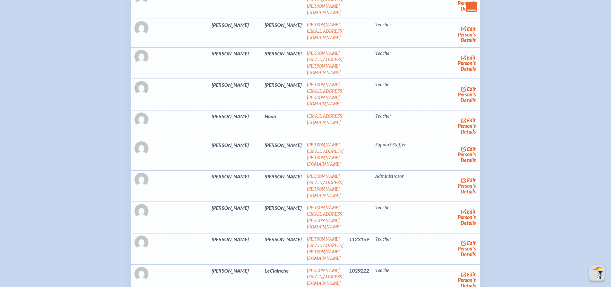
scroll to position [321, 0]
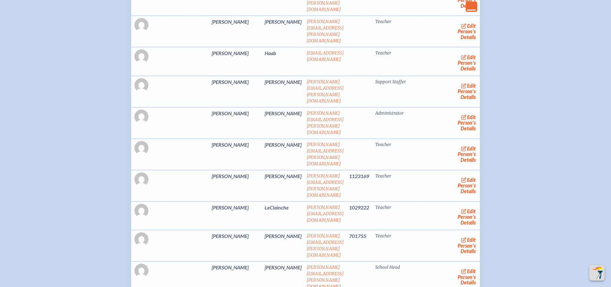
click at [457, 144] on link "edit Person’s Details" at bounding box center [466, 154] width 21 height 20
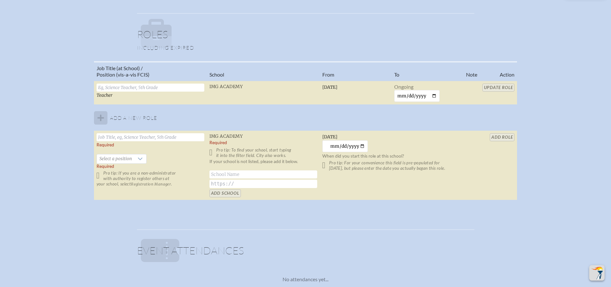
scroll to position [449, 0]
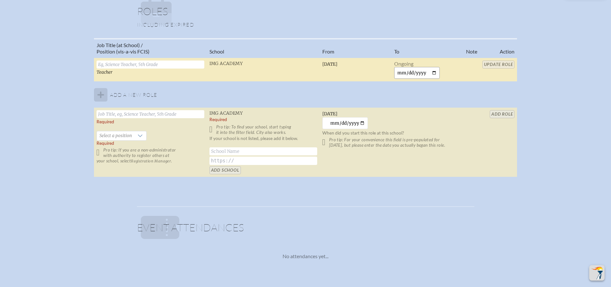
click at [434, 76] on input "date" at bounding box center [417, 73] width 46 height 12
type input "2025-09-23"
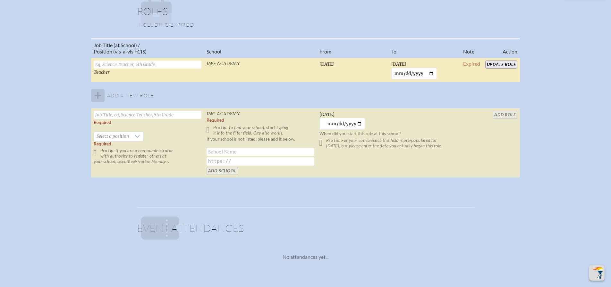
click at [494, 60] on td "Update Role" at bounding box center [500, 70] width 37 height 25
click at [501, 63] on input "Update Role" at bounding box center [501, 65] width 32 height 8
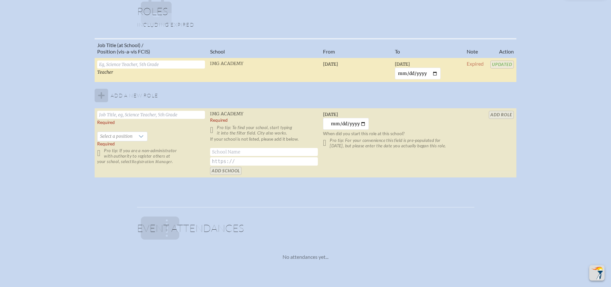
click at [542, 94] on div "Job Title (at School) / Position (vis-a-vis FCIS) School From To Note Action Te…" at bounding box center [305, 110] width 599 height 145
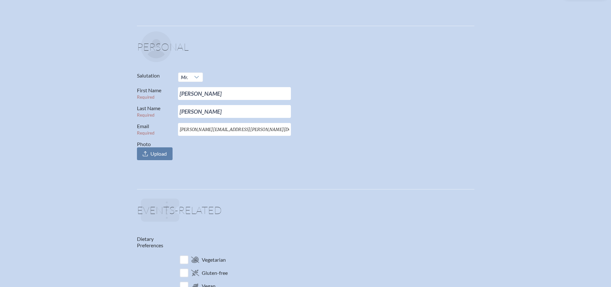
scroll to position [0, 0]
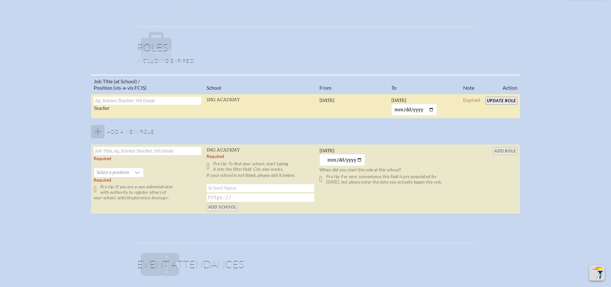
scroll to position [449, 0]
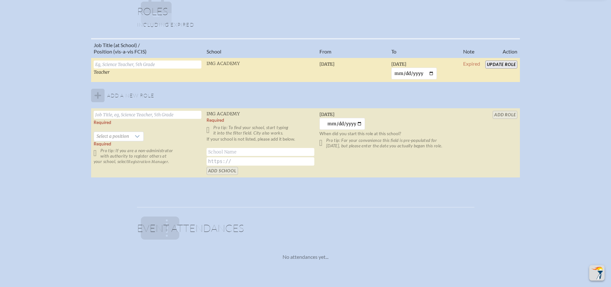
click at [491, 64] on input "Update Role" at bounding box center [501, 65] width 32 height 8
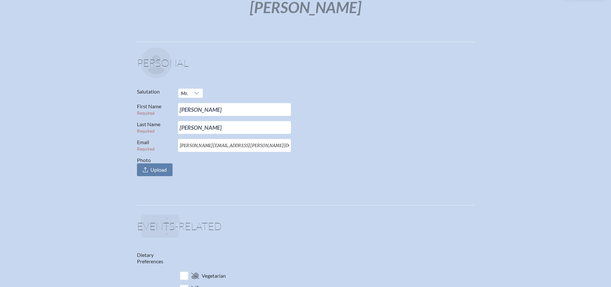
scroll to position [0, 0]
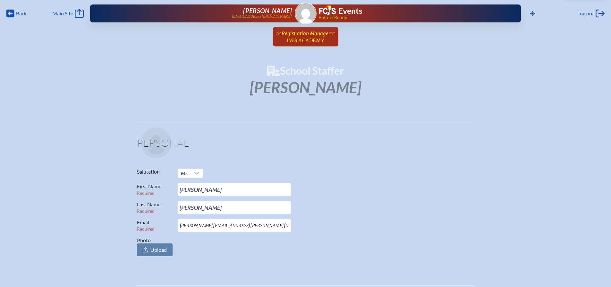
click at [311, 38] on span "IMG Academy" at bounding box center [305, 40] width 37 height 6
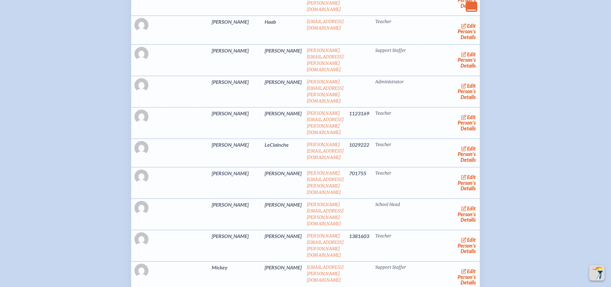
scroll to position [353, 0]
click at [467, 113] on span "edit" at bounding box center [471, 116] width 9 height 6
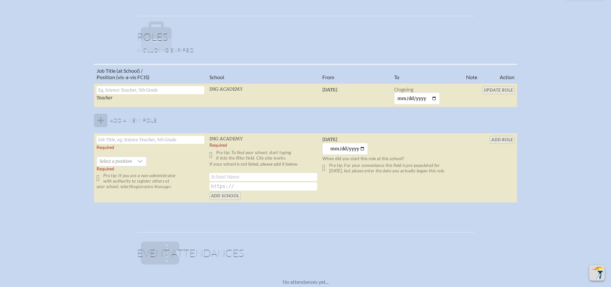
scroll to position [449, 0]
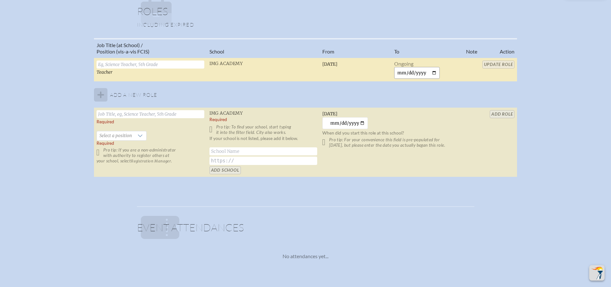
click at [432, 71] on input "date" at bounding box center [417, 73] width 46 height 12
type input "2025-09-23"
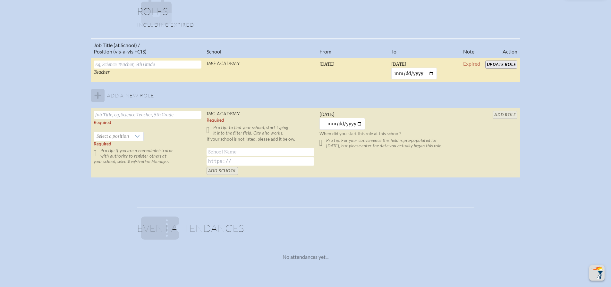
click at [487, 64] on input "Update Role" at bounding box center [501, 65] width 32 height 8
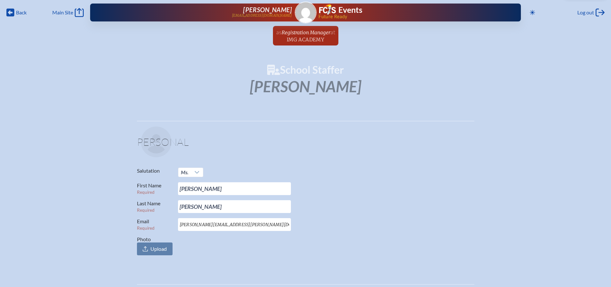
scroll to position [0, 0]
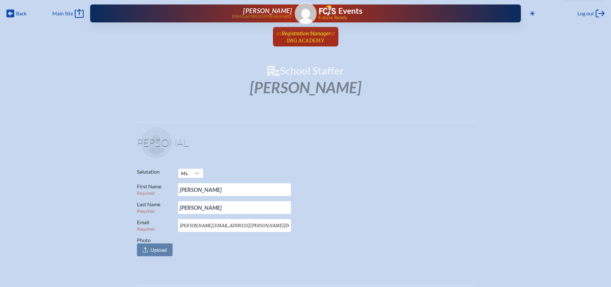
click at [313, 38] on span "IMG Academy" at bounding box center [305, 40] width 37 height 6
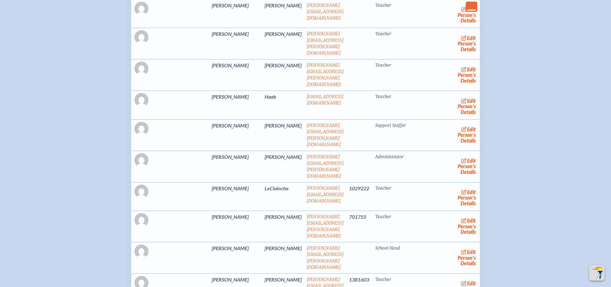
scroll to position [288, 0]
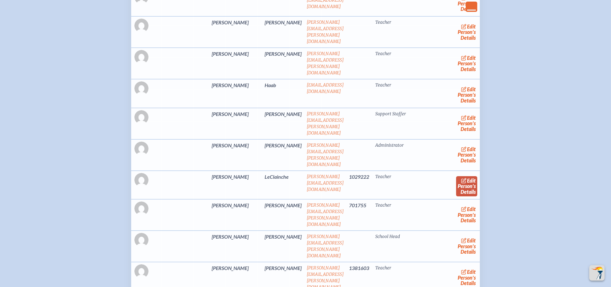
click at [461, 178] on icon at bounding box center [463, 180] width 5 height 5
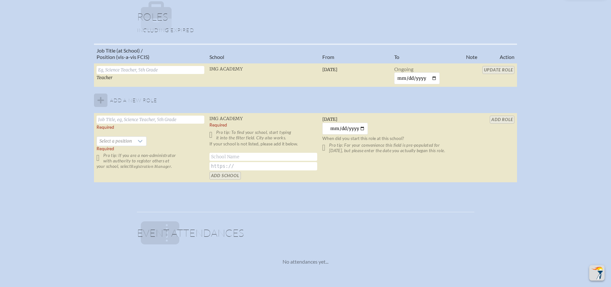
scroll to position [449, 0]
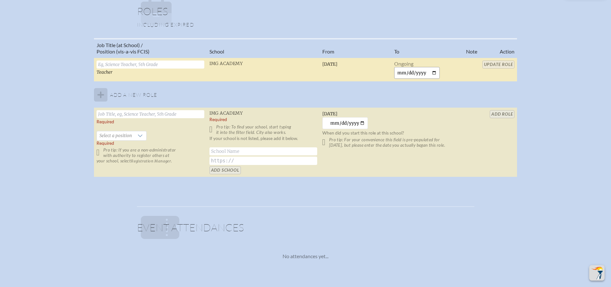
click at [437, 73] on input "date" at bounding box center [417, 73] width 46 height 12
click at [434, 71] on input "date" at bounding box center [417, 73] width 46 height 12
type input "2025-09-23"
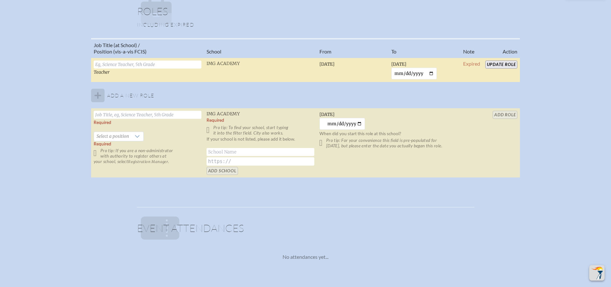
click at [500, 63] on input "Update Role" at bounding box center [501, 65] width 32 height 8
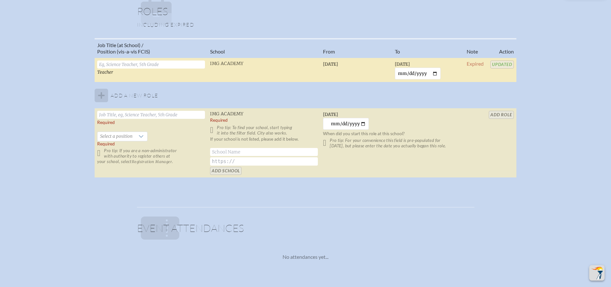
click at [532, 67] on div "Job Title (at School) / Position (vis-a-vis FCIS) School From To Note Action Te…" at bounding box center [305, 110] width 599 height 145
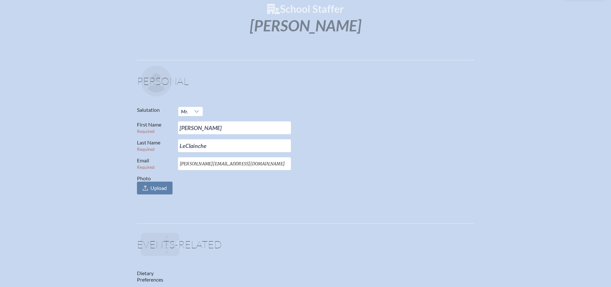
scroll to position [0, 0]
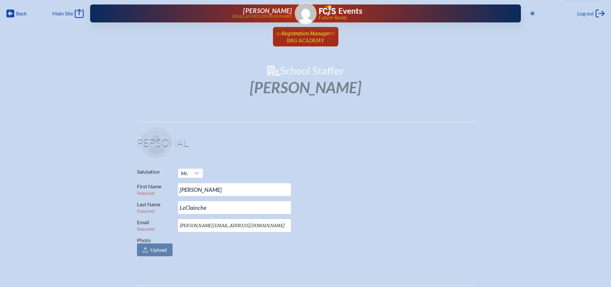
click at [298, 37] on span "at IMG Academy" at bounding box center [311, 36] width 48 height 14
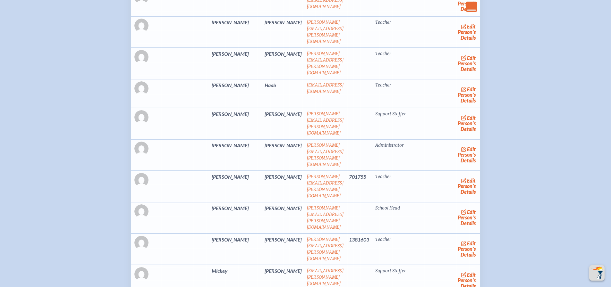
scroll to position [321, 0]
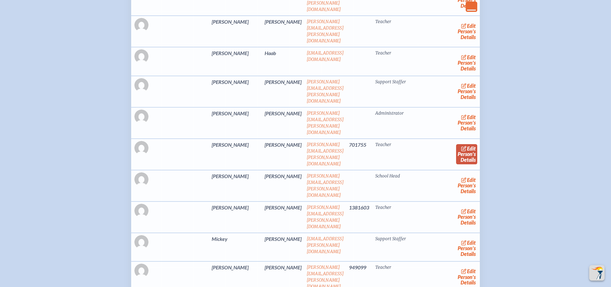
click at [456, 145] on link "edit Person’s Details" at bounding box center [466, 154] width 21 height 20
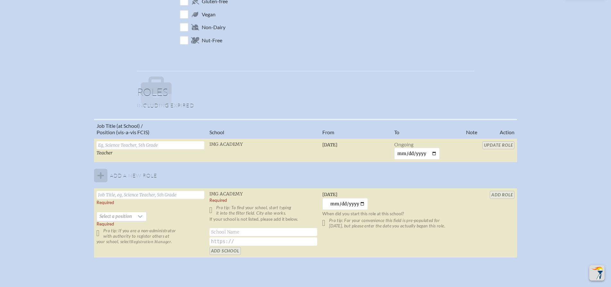
scroll to position [417, 0]
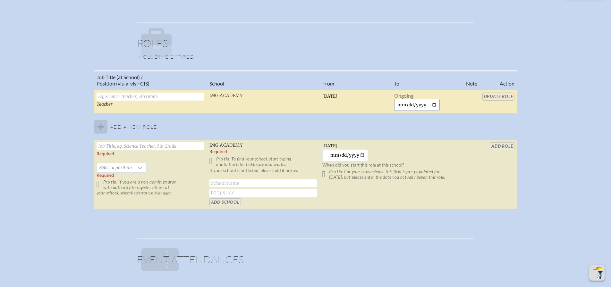
click at [435, 104] on input "date" at bounding box center [417, 105] width 46 height 12
type input "2025-09-23"
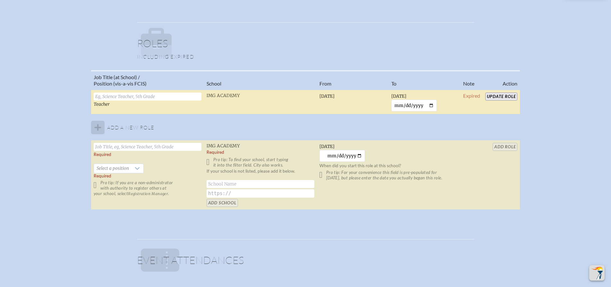
click at [497, 99] on input "Update Role" at bounding box center [501, 97] width 32 height 8
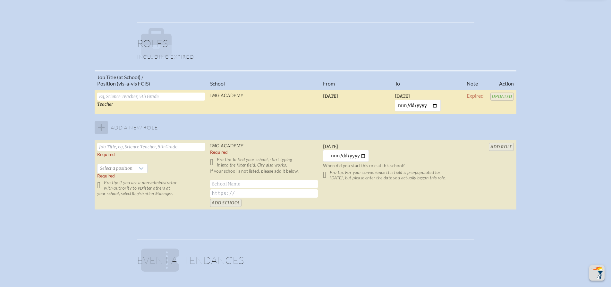
click at [552, 125] on div "Job Title (at School) / Position (vis-a-vis FCIS) School From To Note Action Te…" at bounding box center [305, 142] width 599 height 145
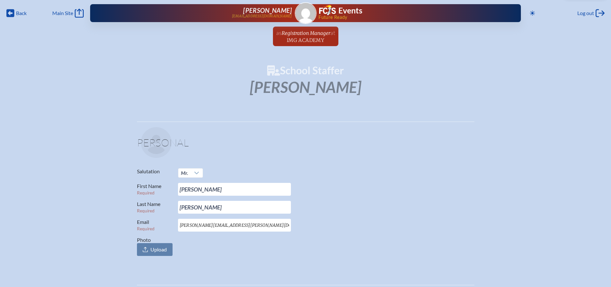
scroll to position [0, 0]
click at [308, 36] on span "Registration Manager" at bounding box center [305, 33] width 49 height 6
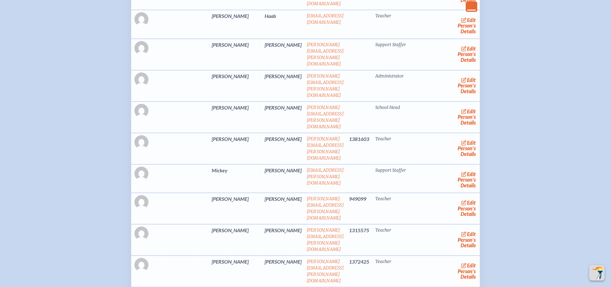
scroll to position [385, 0]
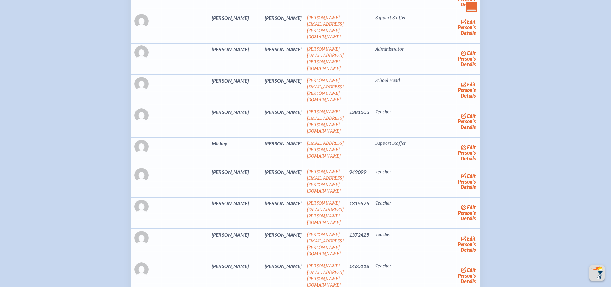
click at [453, 106] on td "edit Person’s Details" at bounding box center [466, 121] width 27 height 31
click at [456, 112] on link "edit Person’s Details" at bounding box center [466, 122] width 21 height 20
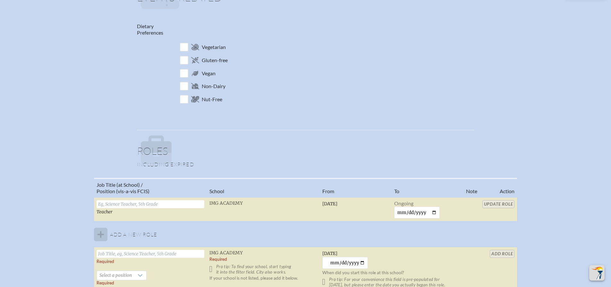
scroll to position [449, 0]
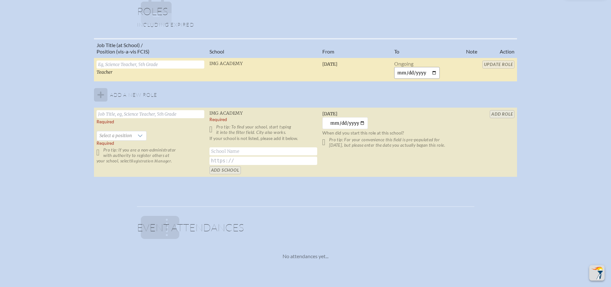
click at [435, 72] on input "date" at bounding box center [417, 73] width 46 height 12
type input "2025-09-23"
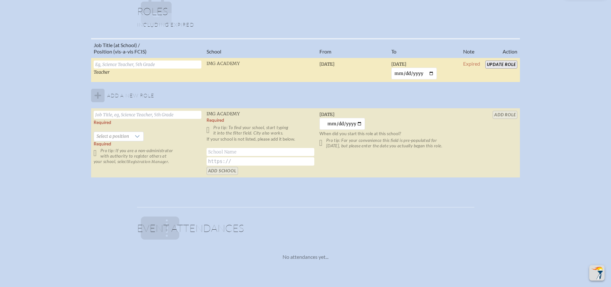
click at [507, 63] on input "Update Role" at bounding box center [501, 65] width 32 height 8
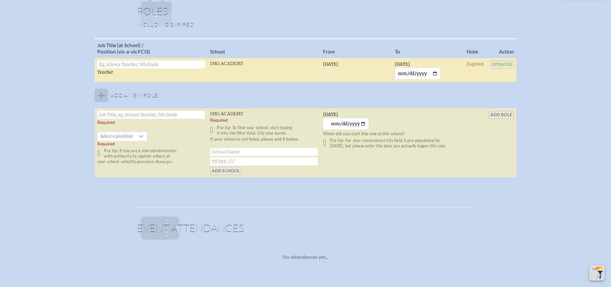
click at [539, 87] on div "Job Title (at School) / Position (vis-a-vis FCIS) School From To Note Action Te…" at bounding box center [305, 110] width 599 height 145
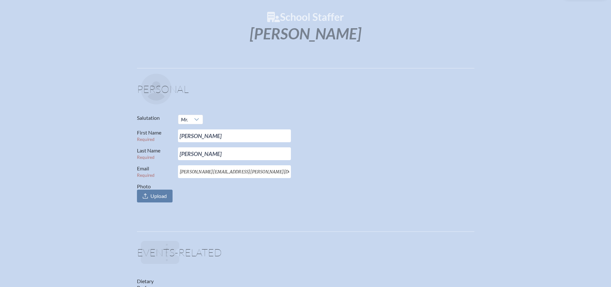
scroll to position [0, 0]
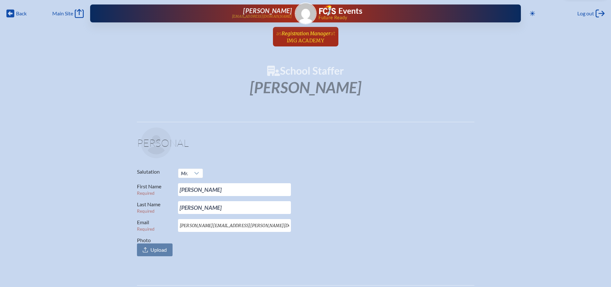
click at [300, 29] on span "Registration Manager" at bounding box center [305, 32] width 49 height 7
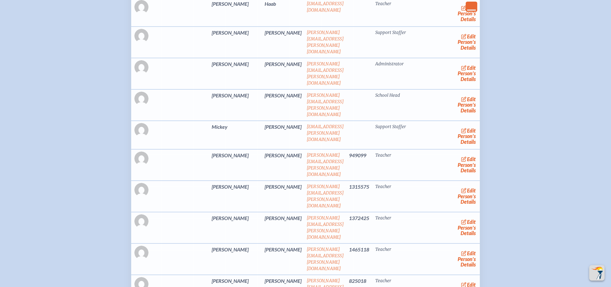
scroll to position [385, 0]
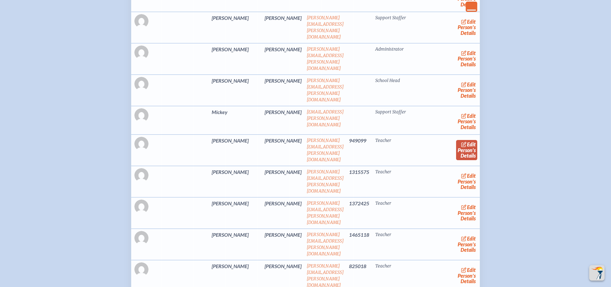
click at [467, 141] on span "edit" at bounding box center [471, 144] width 9 height 6
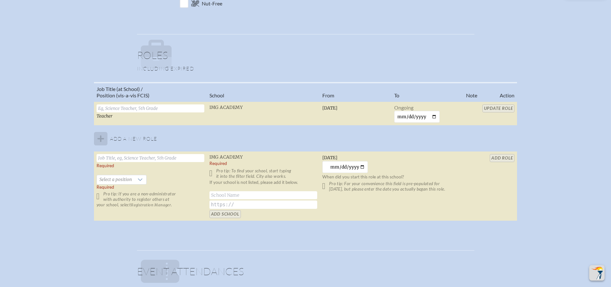
scroll to position [417, 0]
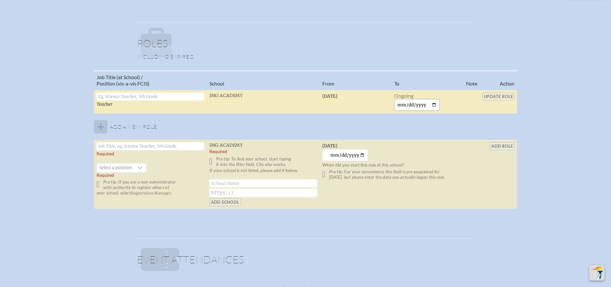
click at [436, 107] on input "date" at bounding box center [417, 105] width 46 height 12
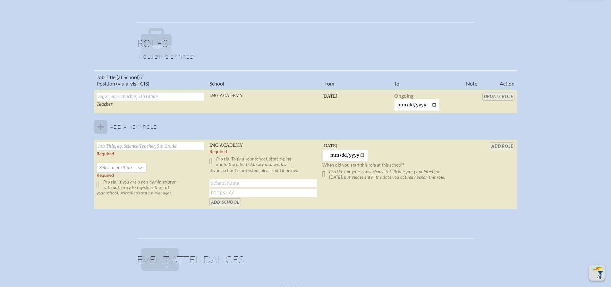
type input "2025-09-23"
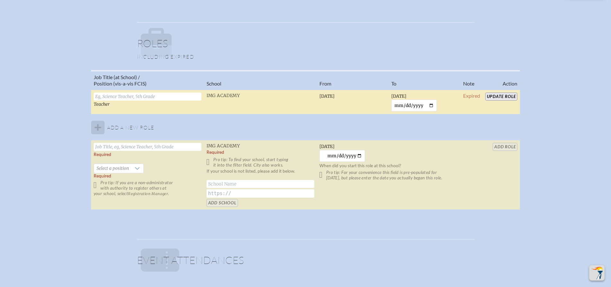
click at [503, 96] on input "Update Role" at bounding box center [501, 97] width 32 height 8
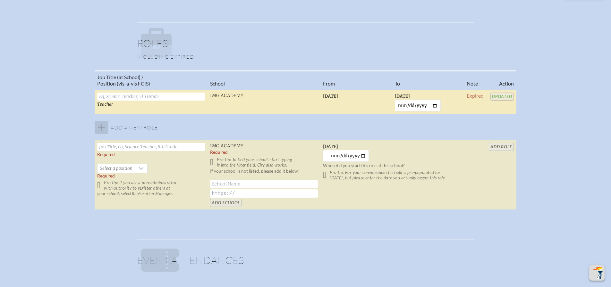
click at [546, 126] on div "Job Title (at School) / Position (vis-a-vis FCIS) School From To Note Action Te…" at bounding box center [305, 142] width 599 height 145
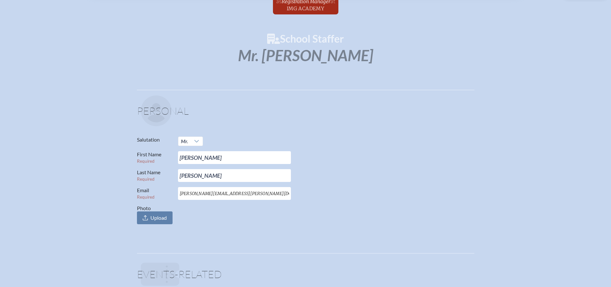
scroll to position [0, 0]
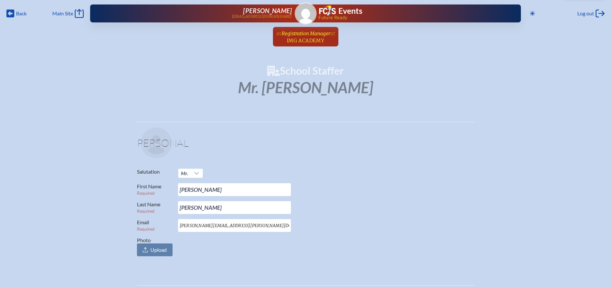
click at [301, 34] on span "Registration Manager" at bounding box center [305, 33] width 49 height 6
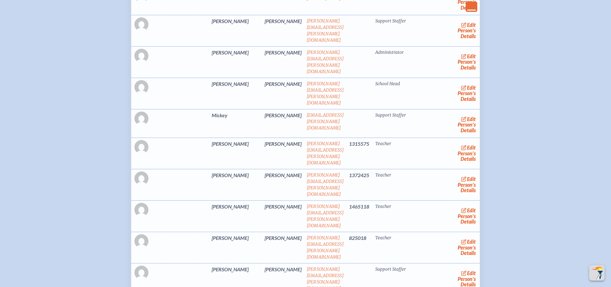
scroll to position [417, 0]
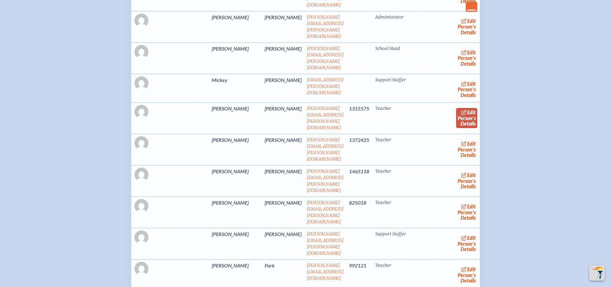
click at [456, 108] on link "edit Person’s Details" at bounding box center [466, 118] width 21 height 20
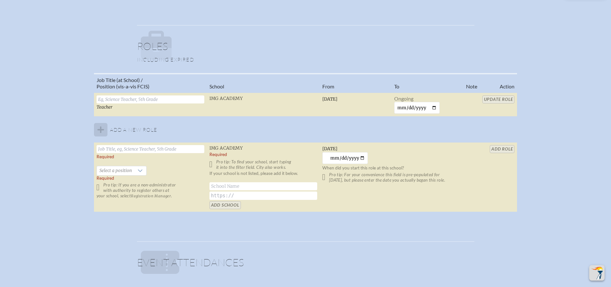
scroll to position [417, 0]
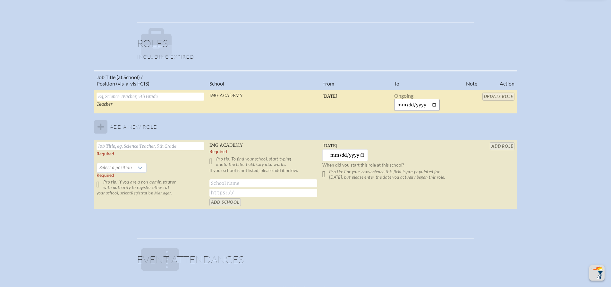
click at [433, 104] on input "date" at bounding box center [417, 105] width 46 height 12
type input "2025-09-23"
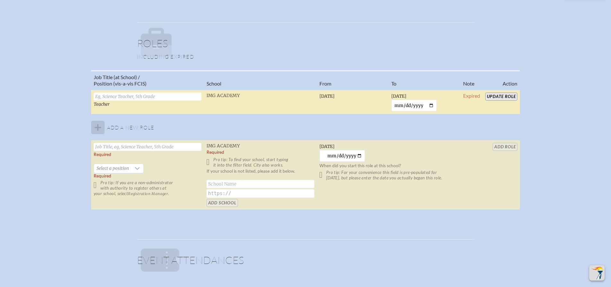
click at [505, 96] on input "Update Role" at bounding box center [501, 97] width 32 height 8
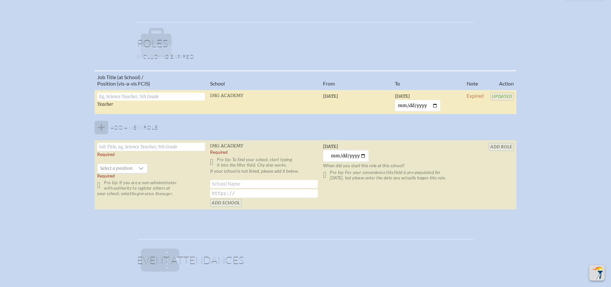
click at [554, 144] on div "Job Title (at School) / Position (vis-a-vis FCIS) School From To Note Action Te…" at bounding box center [305, 142] width 599 height 145
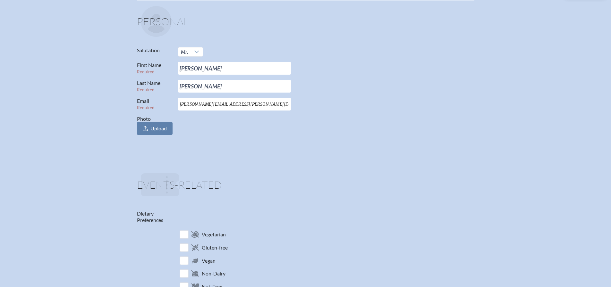
scroll to position [0, 0]
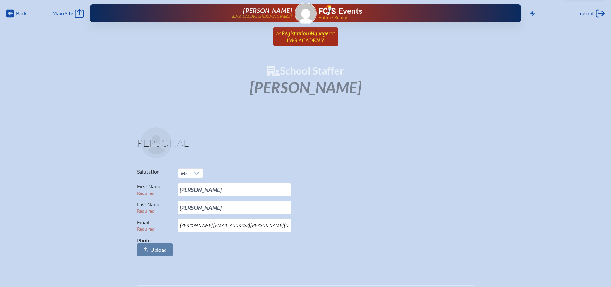
click at [307, 37] on span "at IMG Academy" at bounding box center [311, 36] width 48 height 14
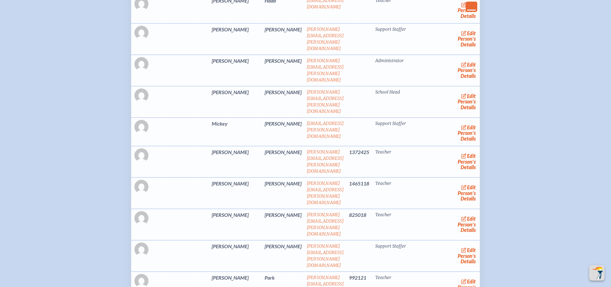
scroll to position [385, 0]
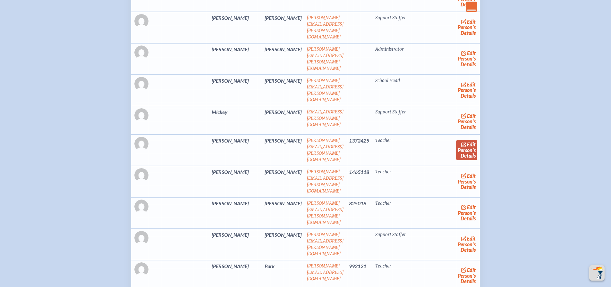
click at [460, 140] on link "edit Person’s Details" at bounding box center [466, 150] width 21 height 20
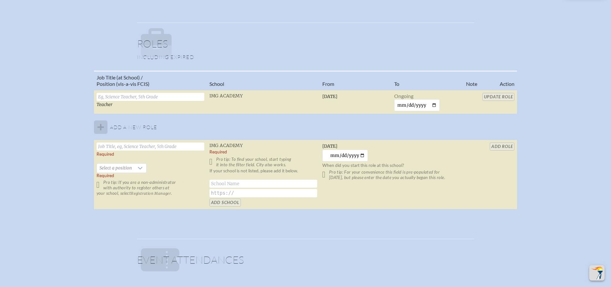
scroll to position [417, 0]
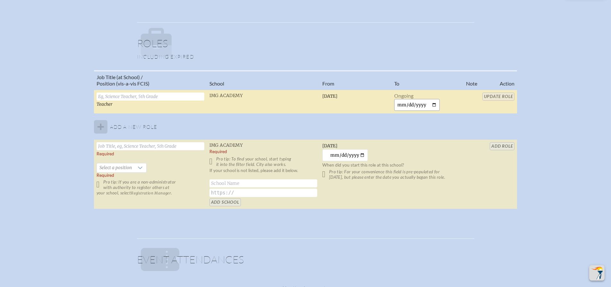
click at [432, 103] on input "date" at bounding box center [417, 105] width 46 height 12
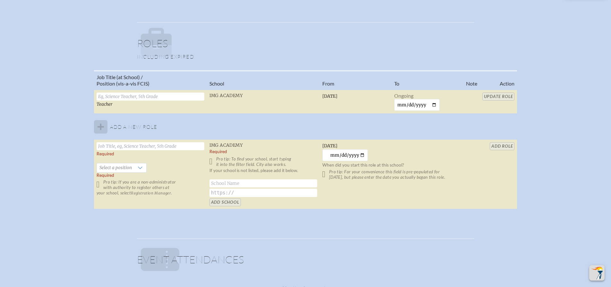
type input "2025-09-23"
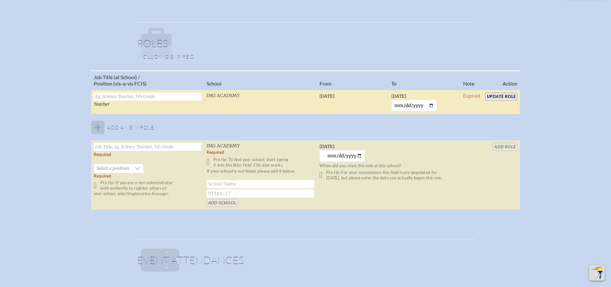
click at [498, 94] on input "Update Role" at bounding box center [501, 97] width 32 height 8
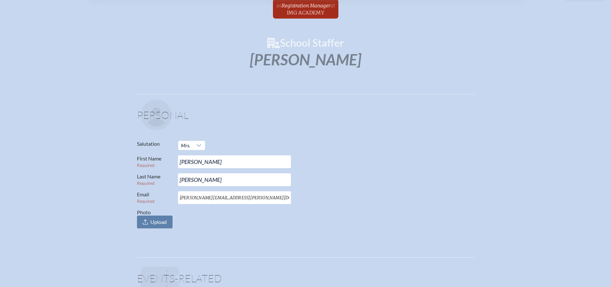
scroll to position [0, 0]
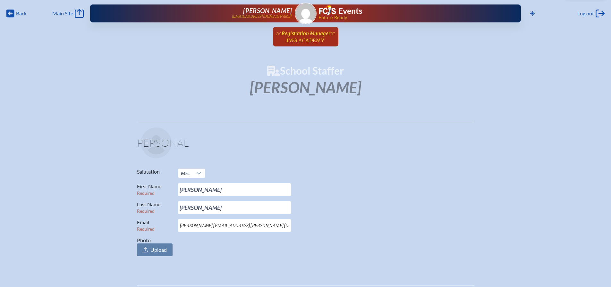
click at [306, 33] on span "Registration Manager" at bounding box center [305, 33] width 49 height 6
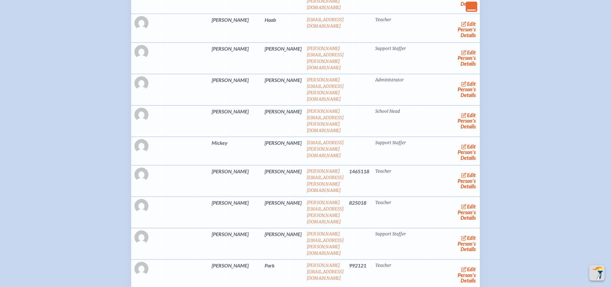
scroll to position [385, 0]
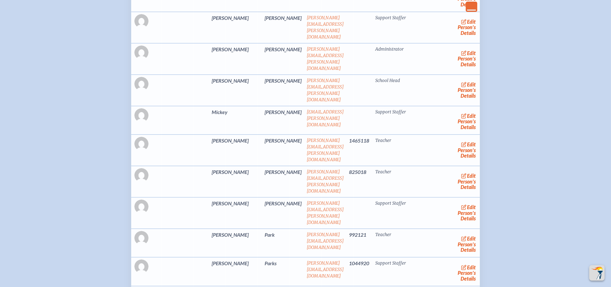
click at [461, 142] on icon at bounding box center [463, 144] width 5 height 5
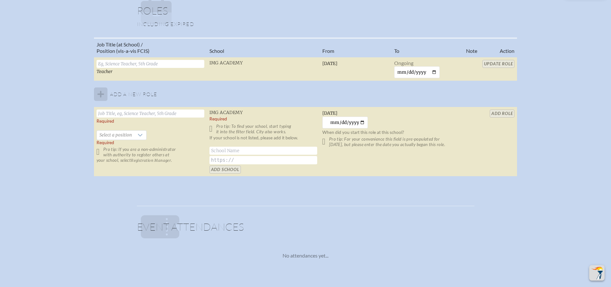
scroll to position [481, 0]
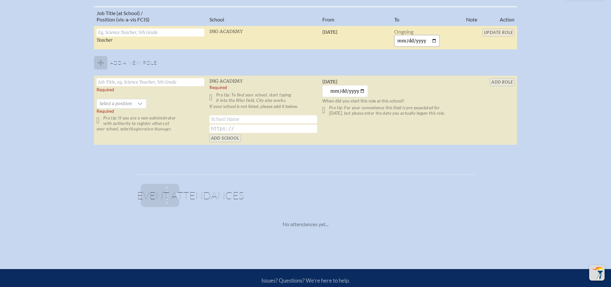
click at [432, 44] on input "date" at bounding box center [417, 41] width 46 height 12
click at [435, 39] on input "date" at bounding box center [417, 41] width 46 height 12
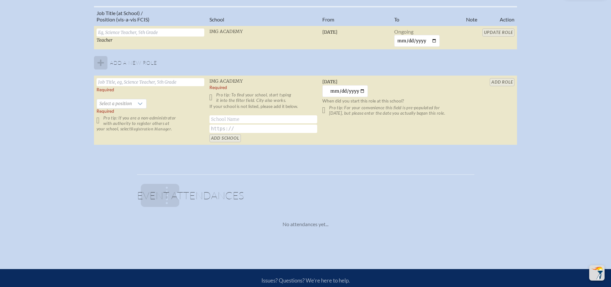
type input "2025-09-23"
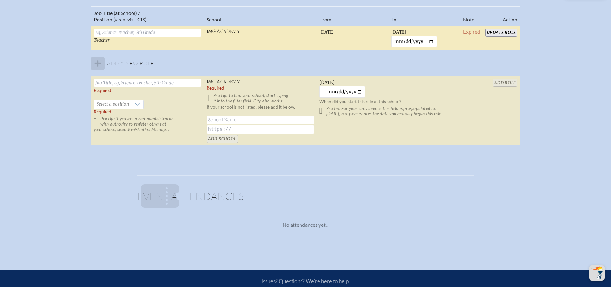
click at [509, 34] on input "Update Role" at bounding box center [501, 33] width 32 height 8
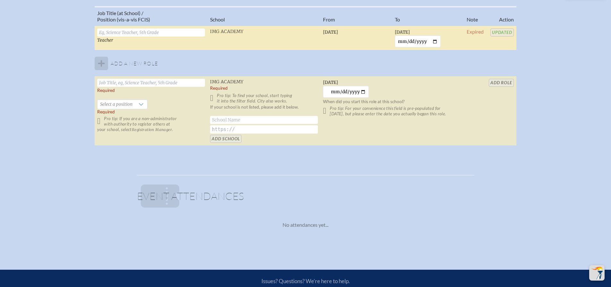
click at [561, 112] on div "Job Title (at School) / Position (vis-a-vis FCIS) School From To Note Action Te…" at bounding box center [305, 78] width 599 height 145
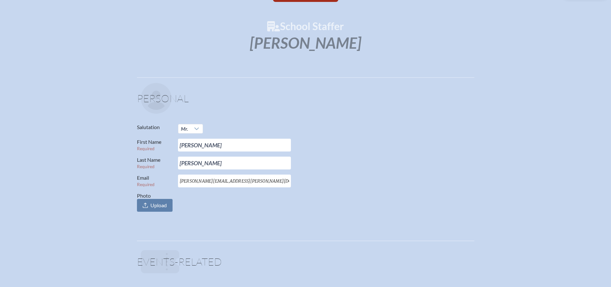
scroll to position [0, 0]
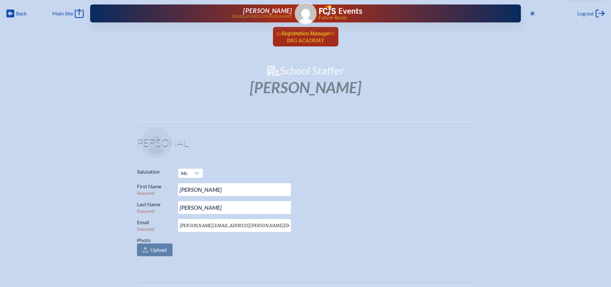
click at [312, 37] on span "at IMG Academy" at bounding box center [311, 36] width 48 height 14
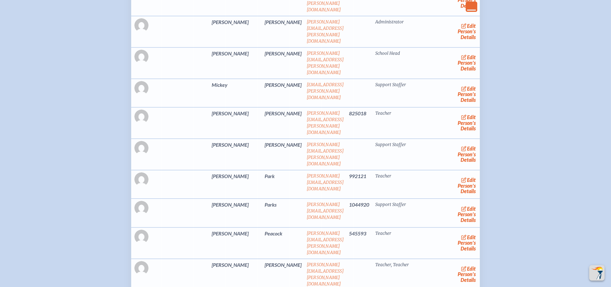
scroll to position [417, 0]
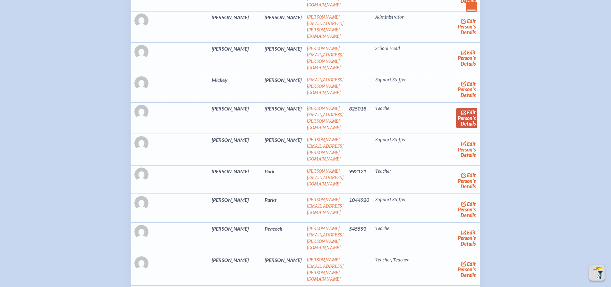
click at [456, 108] on link "edit Person’s Details" at bounding box center [466, 118] width 21 height 20
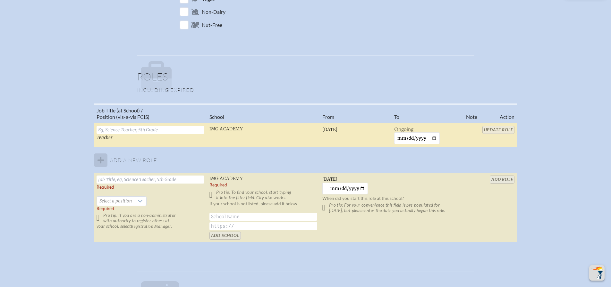
scroll to position [385, 0]
click at [432, 136] on input "date" at bounding box center [417, 137] width 46 height 12
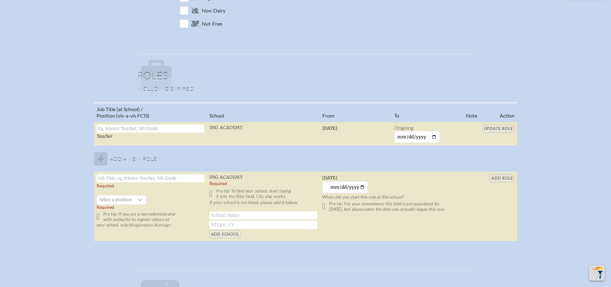
type input "2025-09-23"
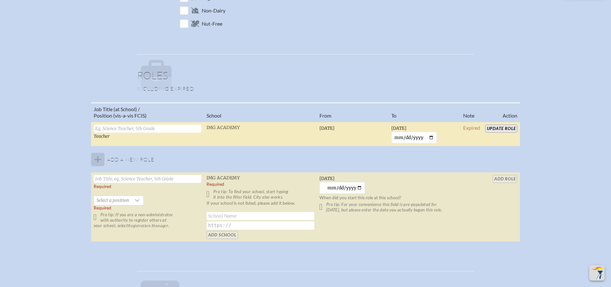
click at [508, 127] on input "Update Role" at bounding box center [501, 129] width 32 height 8
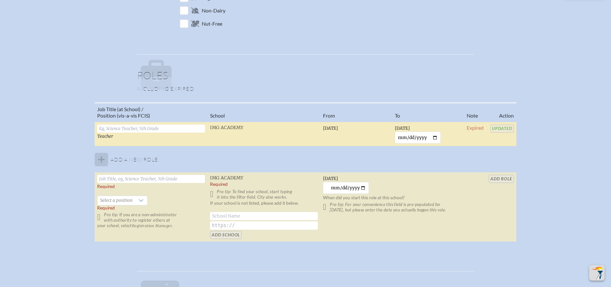
click at [580, 155] on div "Job Title (at School) / Position (vis-a-vis FCIS) School From To Note Action Te…" at bounding box center [305, 174] width 599 height 145
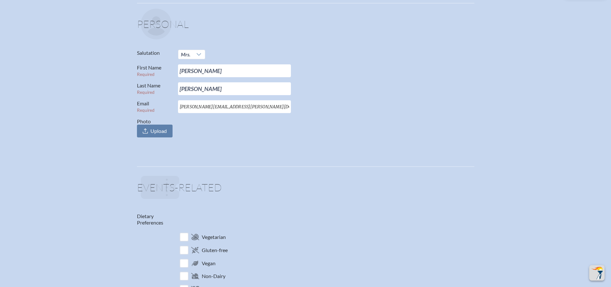
scroll to position [0, 0]
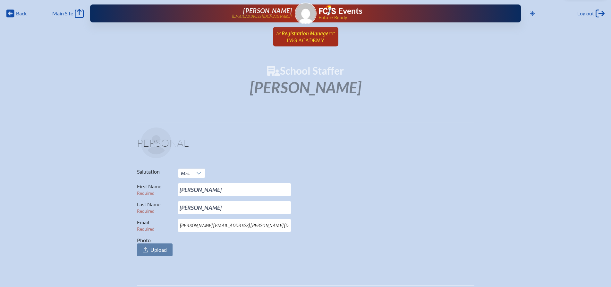
click at [303, 35] on span "Registration Manager" at bounding box center [305, 33] width 49 height 6
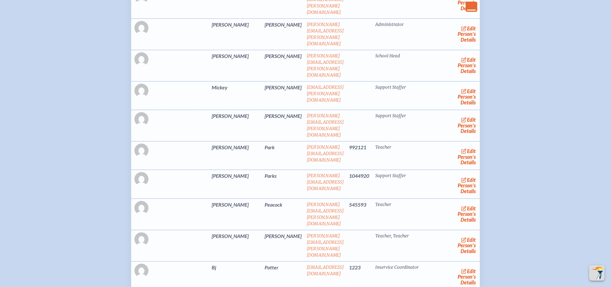
scroll to position [417, 0]
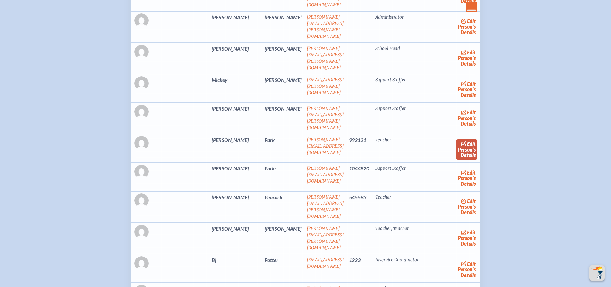
click at [467, 141] on span "edit" at bounding box center [471, 144] width 9 height 6
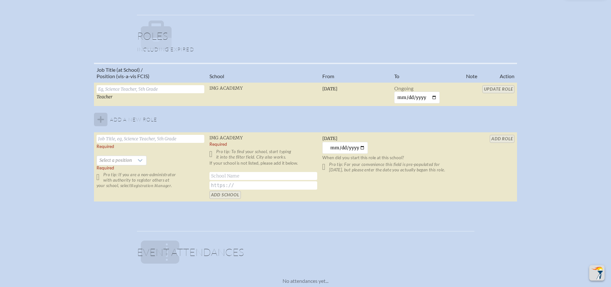
scroll to position [449, 0]
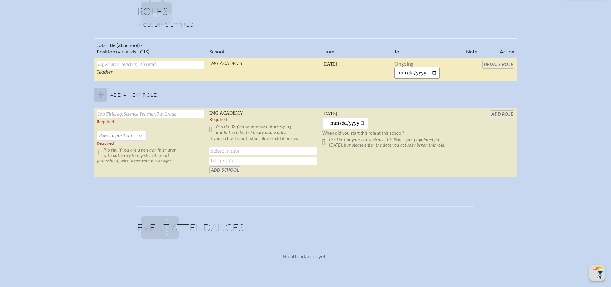
click at [436, 72] on input "date" at bounding box center [417, 73] width 46 height 12
type input "2025-09-23"
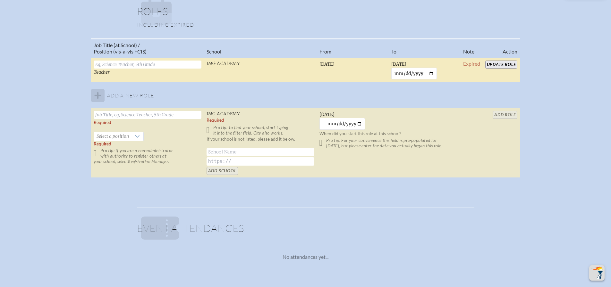
click at [498, 62] on input "Update Role" at bounding box center [501, 65] width 32 height 8
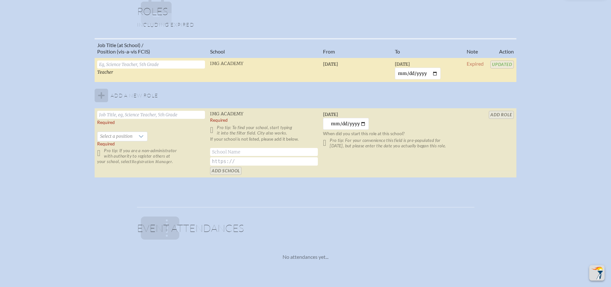
click at [547, 96] on div "Job Title (at School) / Position (vis-a-vis FCIS) School From To Note Action Te…" at bounding box center [305, 110] width 599 height 145
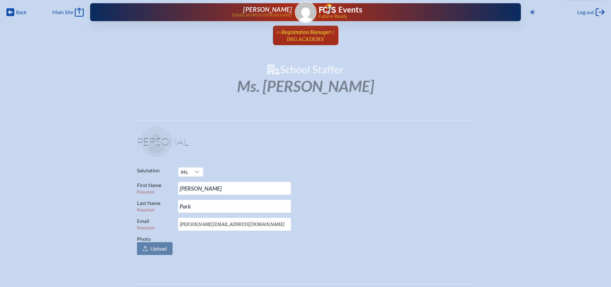
scroll to position [0, 0]
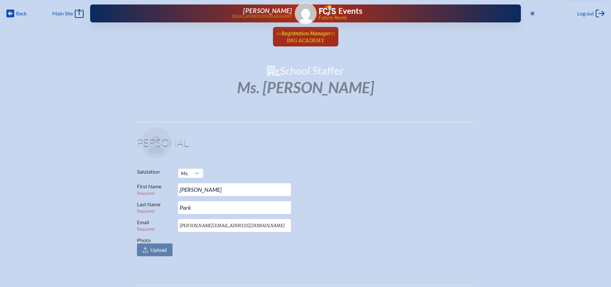
click at [303, 34] on span "Registration Manager" at bounding box center [305, 33] width 49 height 6
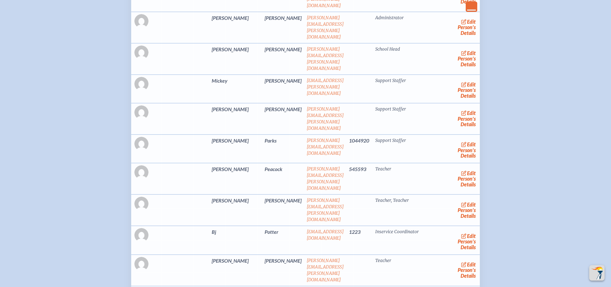
scroll to position [417, 0]
click at [456, 139] on link "edit Person’s Details" at bounding box center [466, 149] width 21 height 20
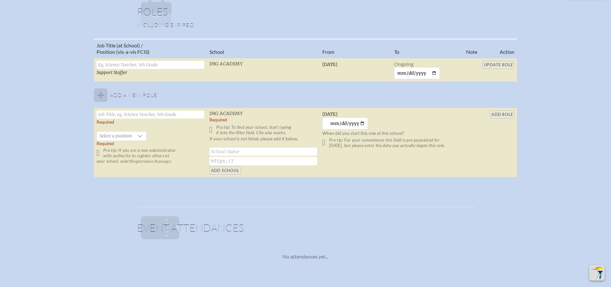
scroll to position [449, 0]
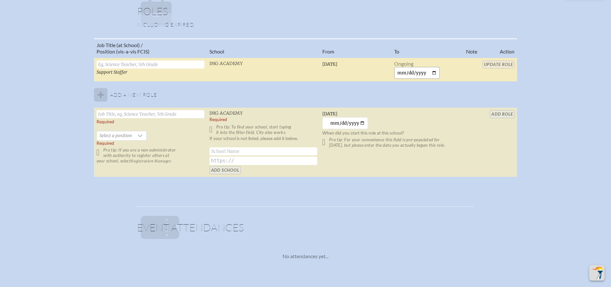
click at [431, 68] on input "date" at bounding box center [417, 73] width 46 height 12
click at [432, 72] on input "date" at bounding box center [417, 73] width 46 height 12
type input "2025-09-23"
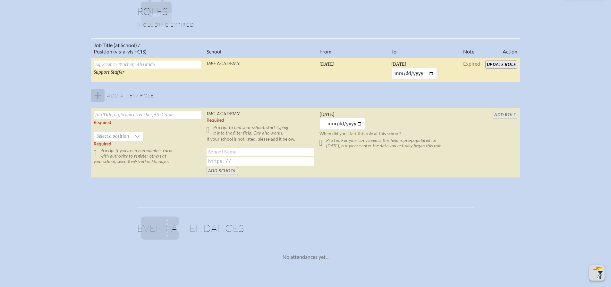
click at [503, 61] on input "Update Role" at bounding box center [501, 65] width 32 height 8
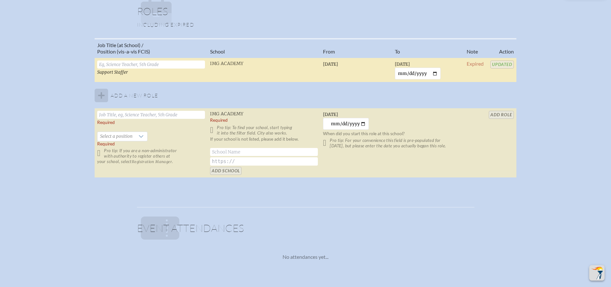
click at [587, 104] on div "Job Title (at School) / Position (vis-a-vis FCIS) School From To Note Action Su…" at bounding box center [305, 110] width 599 height 145
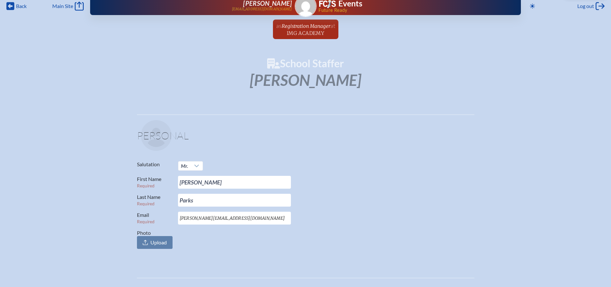
scroll to position [0, 0]
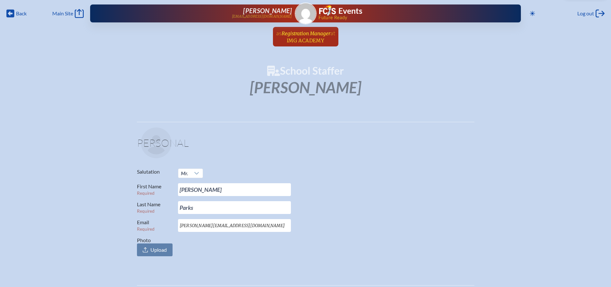
click at [304, 32] on span "Registration Manager" at bounding box center [305, 33] width 49 height 6
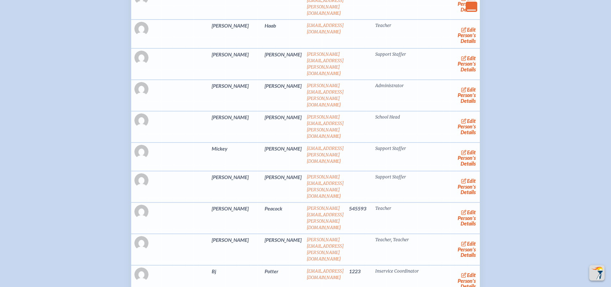
scroll to position [385, 0]
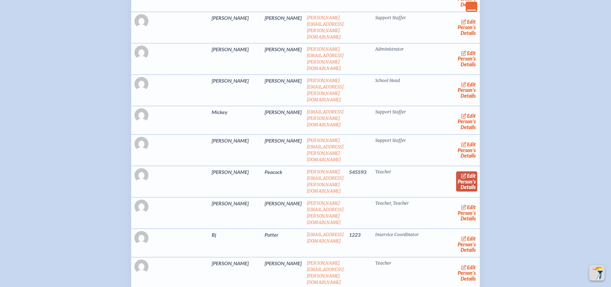
click at [458, 171] on link "edit Person’s Details" at bounding box center [466, 181] width 21 height 20
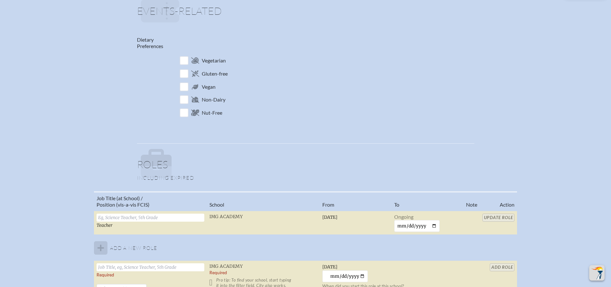
scroll to position [385, 0]
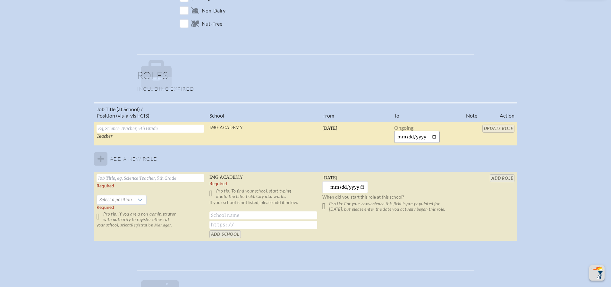
click at [435, 137] on input "date" at bounding box center [417, 137] width 46 height 12
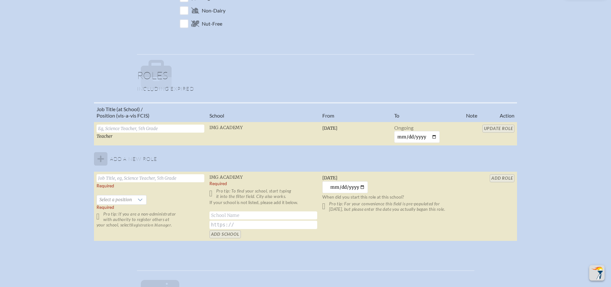
type input "2025-09-23"
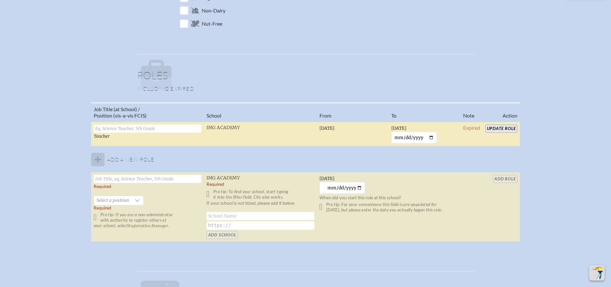
click at [504, 124] on td "Update Role" at bounding box center [500, 134] width 37 height 25
click at [503, 126] on input "Update Role" at bounding box center [501, 129] width 32 height 8
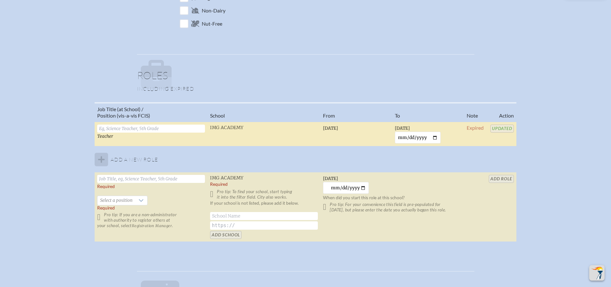
click at [563, 120] on div "Job Title (at School) / Position (vis-a-vis FCIS) School From To Note Action Te…" at bounding box center [305, 174] width 599 height 145
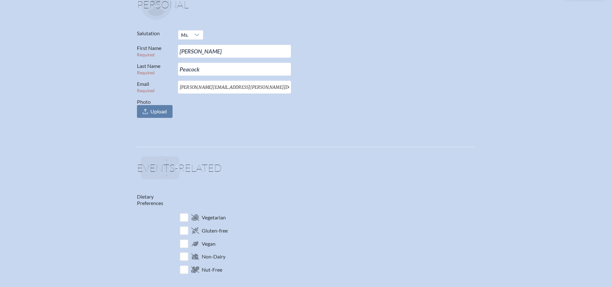
scroll to position [0, 0]
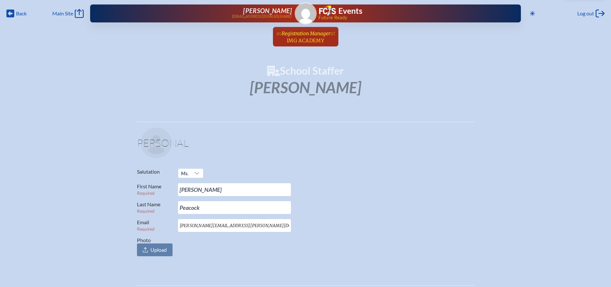
click at [305, 35] on span "Registration Manager" at bounding box center [305, 33] width 49 height 6
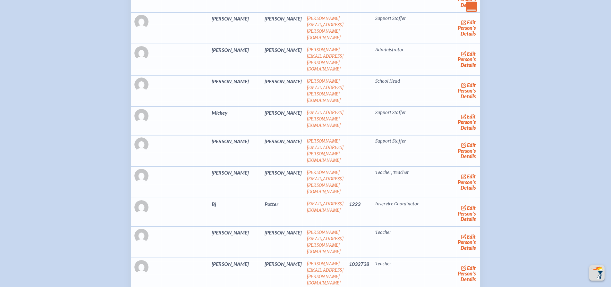
scroll to position [417, 0]
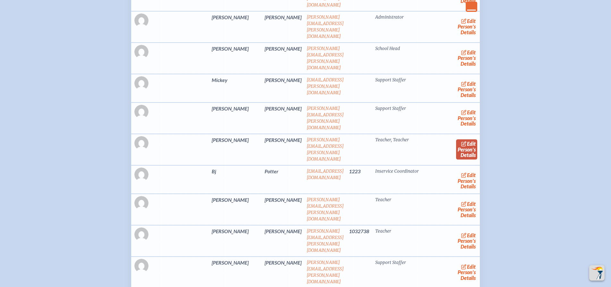
click at [464, 139] on link "edit Person’s Details" at bounding box center [466, 149] width 21 height 20
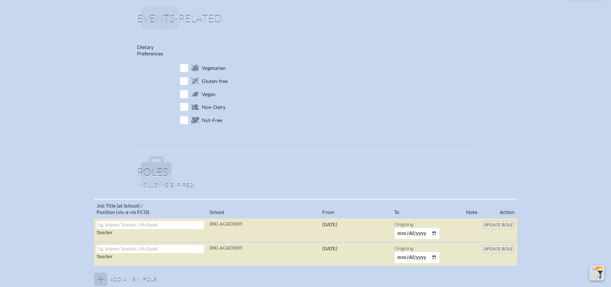
scroll to position [417, 0]
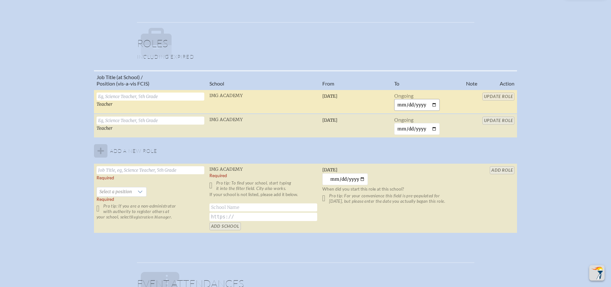
click at [432, 106] on input "date" at bounding box center [417, 105] width 46 height 12
type input "2025-09-23"
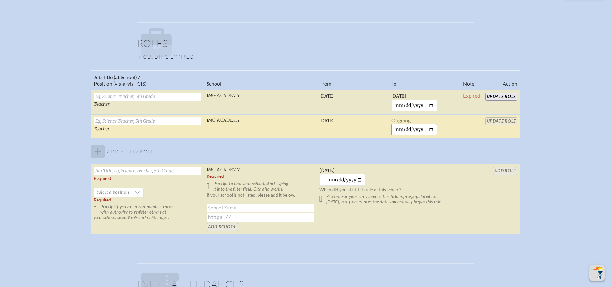
click at [429, 131] on input "date" at bounding box center [414, 130] width 46 height 12
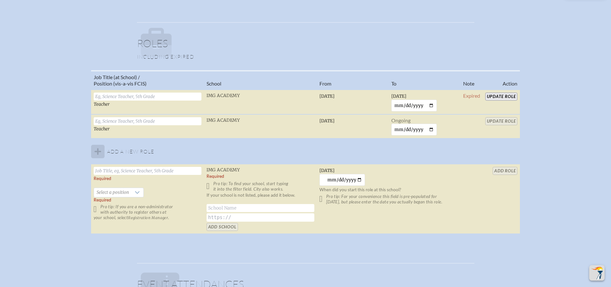
type input "2025-09-23"
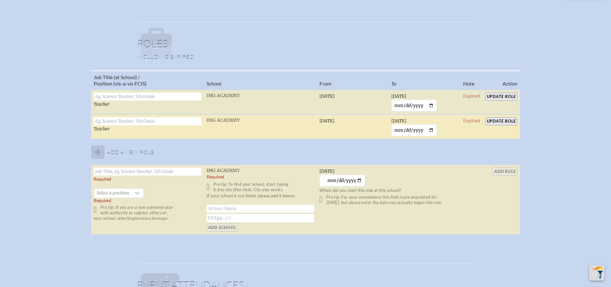
click at [491, 119] on input "Update Role" at bounding box center [501, 121] width 32 height 8
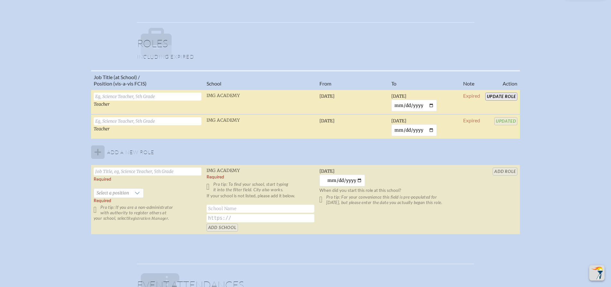
click at [496, 99] on input "Update Role" at bounding box center [501, 97] width 32 height 8
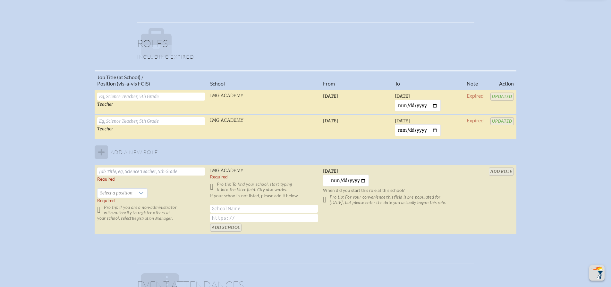
click at [551, 107] on div "Job Title (at School) / Position (vis-a-vis FCIS) School From To Note Action Te…" at bounding box center [305, 155] width 599 height 170
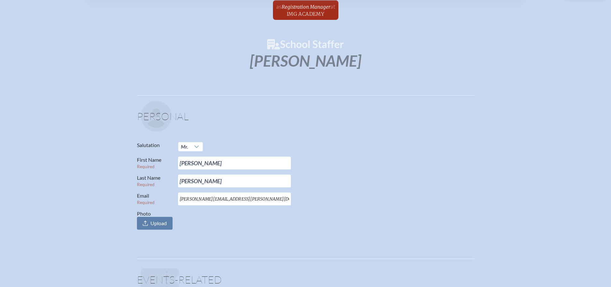
scroll to position [0, 0]
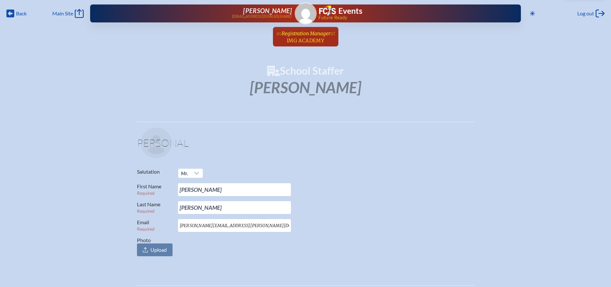
click at [301, 37] on span "at IMG Academy" at bounding box center [311, 36] width 48 height 14
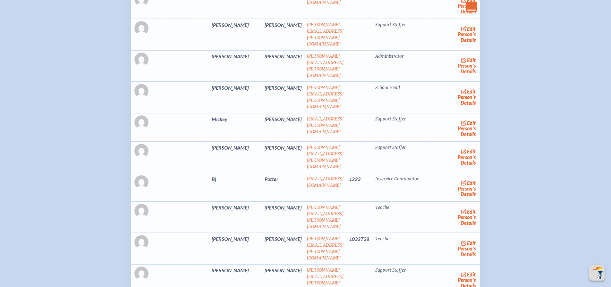
scroll to position [385, 0]
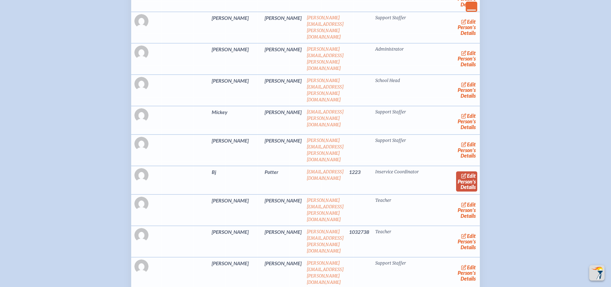
click at [461, 173] on icon at bounding box center [463, 175] width 5 height 5
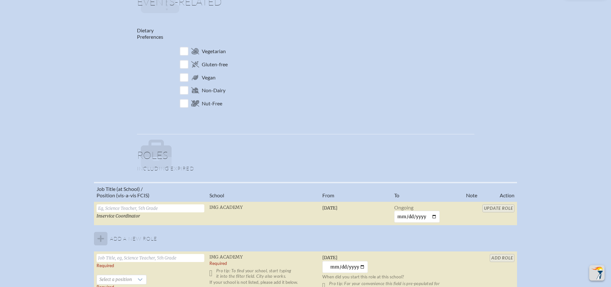
scroll to position [417, 0]
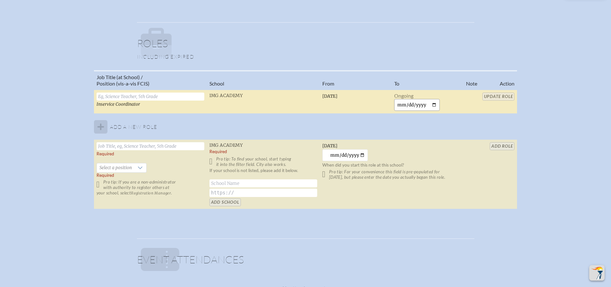
click at [433, 100] on input "date" at bounding box center [417, 105] width 46 height 12
click at [434, 106] on input "date" at bounding box center [417, 105] width 46 height 12
type input "2025-09-23"
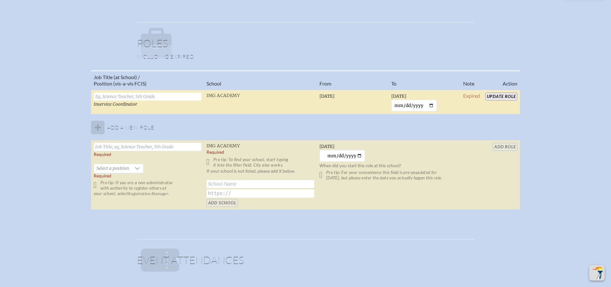
click at [499, 95] on input "Update Role" at bounding box center [501, 97] width 32 height 8
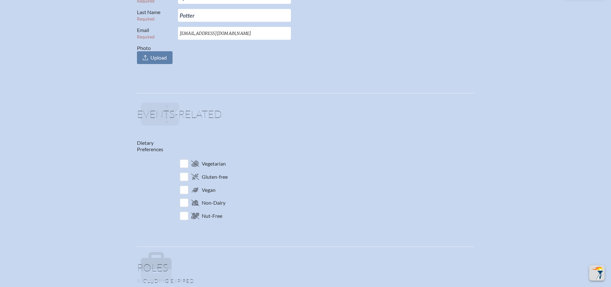
scroll to position [0, 0]
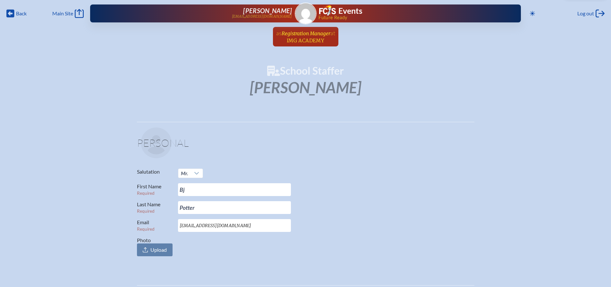
click at [303, 33] on span "Registration Manager" at bounding box center [305, 33] width 49 height 6
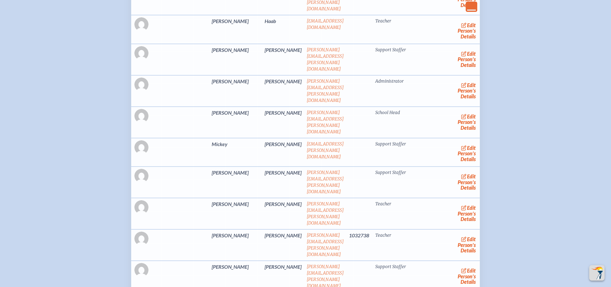
scroll to position [385, 0]
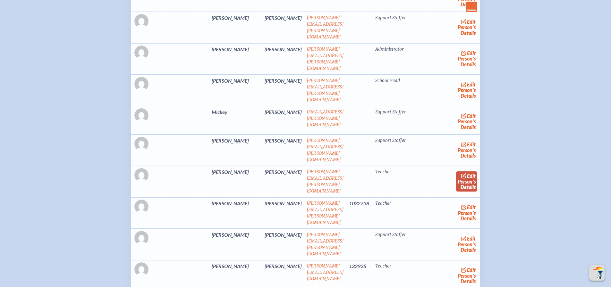
click at [461, 173] on icon at bounding box center [464, 175] width 6 height 5
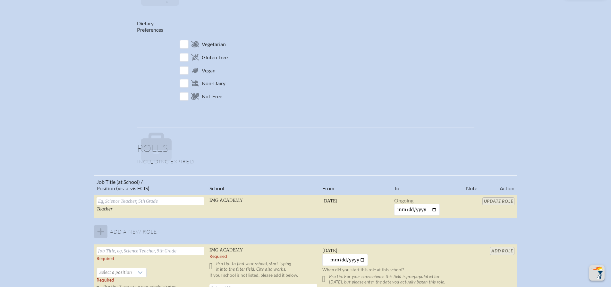
scroll to position [417, 0]
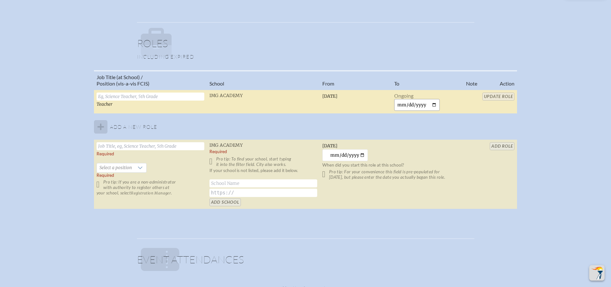
click at [430, 106] on input "date" at bounding box center [417, 105] width 46 height 12
click at [432, 105] on input "date" at bounding box center [417, 105] width 46 height 12
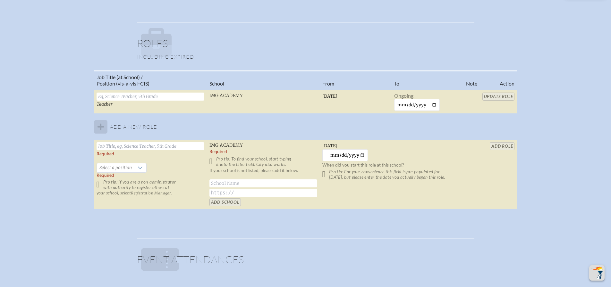
type input "2025-09-23"
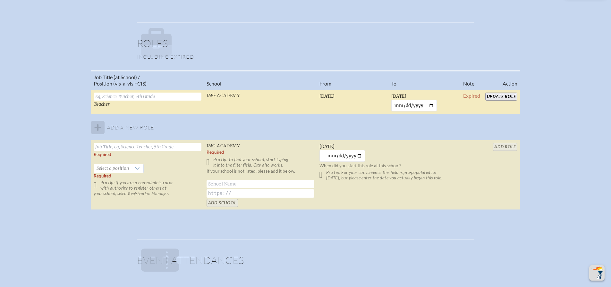
click at [502, 95] on input "Update Role" at bounding box center [501, 97] width 32 height 8
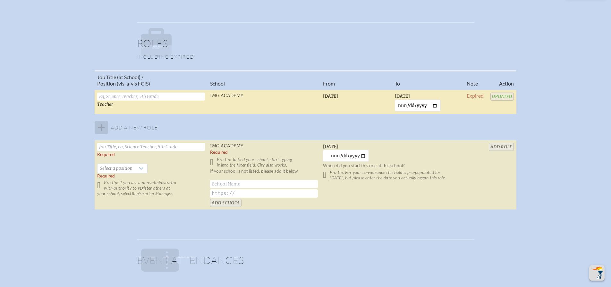
click at [581, 112] on div "Job Title (at School) / Position (vis-a-vis FCIS) School From To Note Action Te…" at bounding box center [305, 142] width 599 height 145
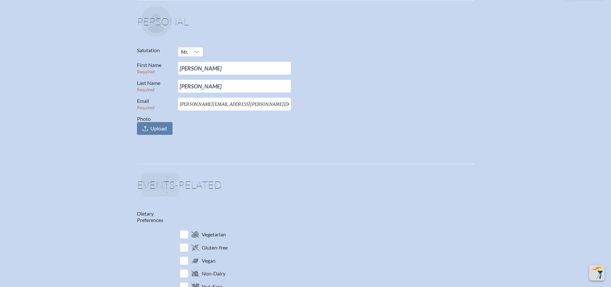
scroll to position [0, 0]
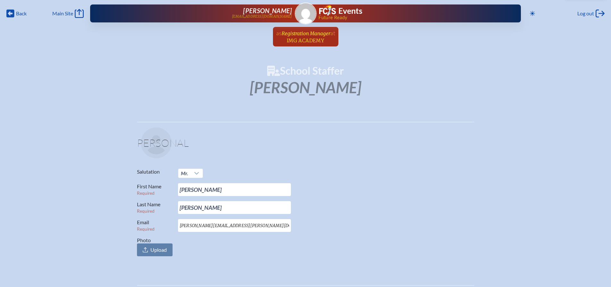
click at [315, 37] on span "at IMG Academy" at bounding box center [311, 36] width 48 height 14
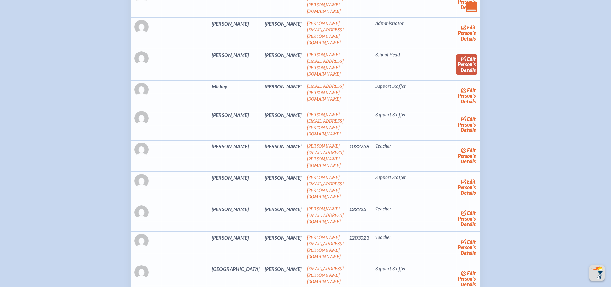
scroll to position [417, 0]
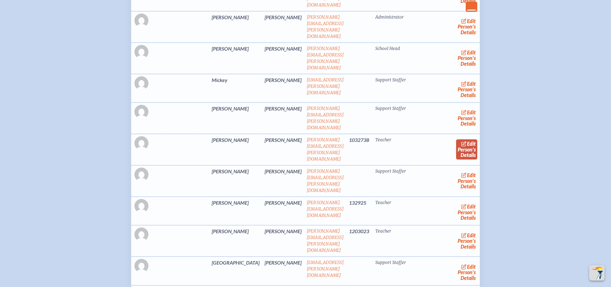
click at [456, 139] on link "edit Person’s Details" at bounding box center [466, 149] width 21 height 20
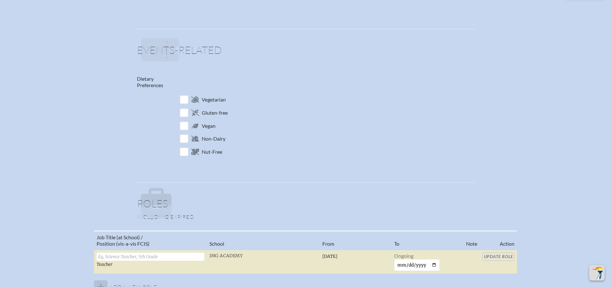
scroll to position [417, 0]
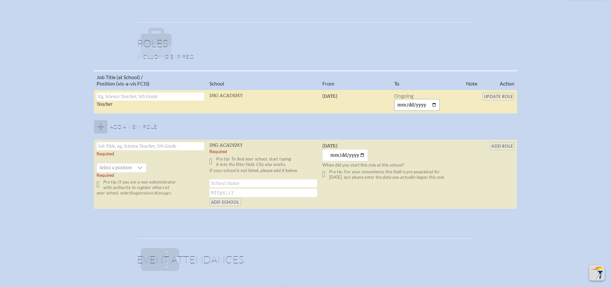
click at [437, 104] on input "date" at bounding box center [417, 105] width 46 height 12
click at [432, 105] on input "date" at bounding box center [417, 105] width 46 height 12
type input "2025-09-23"
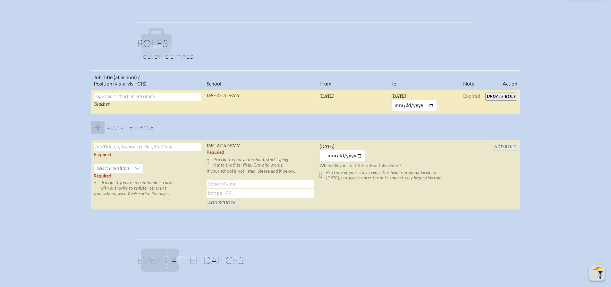
click at [501, 98] on input "Update Role" at bounding box center [501, 97] width 32 height 8
click at [549, 144] on div "Job Title (at School) / Position (vis-a-vis FCIS) School From To Note Action Te…" at bounding box center [305, 142] width 599 height 145
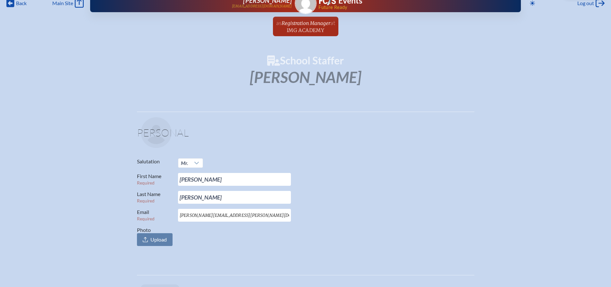
scroll to position [0, 0]
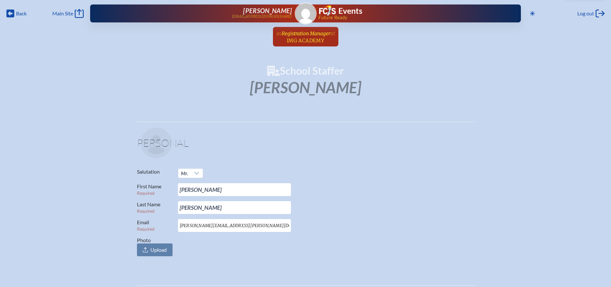
click at [309, 34] on span "Registration Manager" at bounding box center [305, 33] width 49 height 6
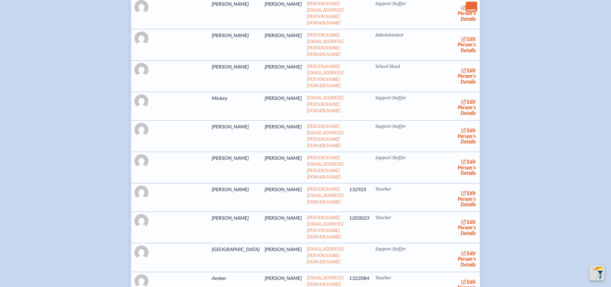
scroll to position [417, 0]
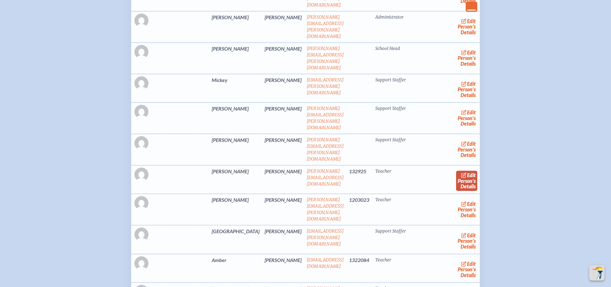
click at [467, 172] on span "edit" at bounding box center [471, 175] width 9 height 6
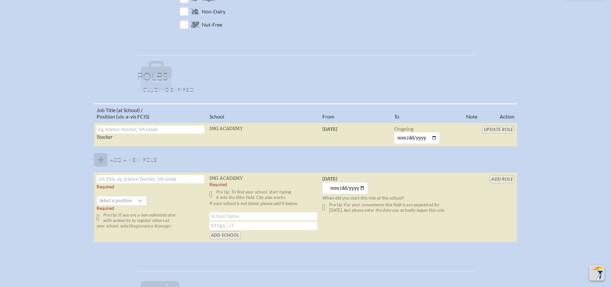
scroll to position [385, 0]
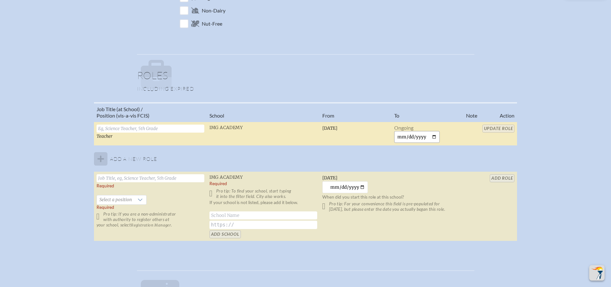
click at [429, 135] on input "date" at bounding box center [417, 137] width 46 height 12
click at [434, 137] on input "date" at bounding box center [417, 137] width 46 height 12
type input "2025-09-23"
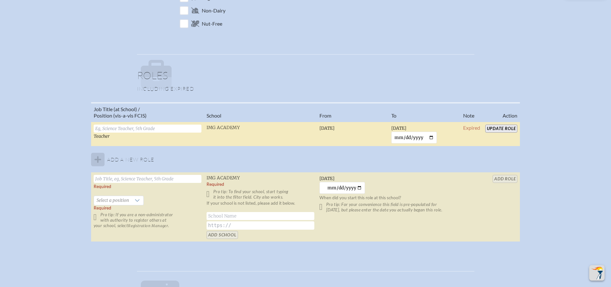
click at [495, 127] on input "Update Role" at bounding box center [501, 129] width 32 height 8
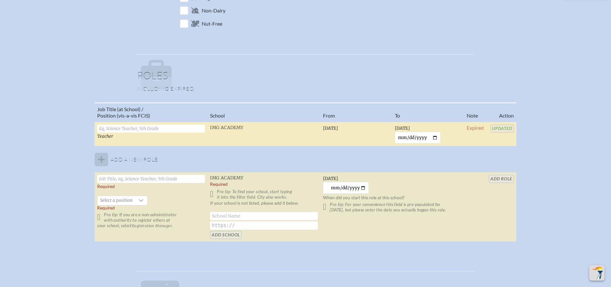
click at [561, 164] on div "Job Title (at School) / Position (vis-a-vis FCIS) School From To Note Action Te…" at bounding box center [305, 174] width 599 height 145
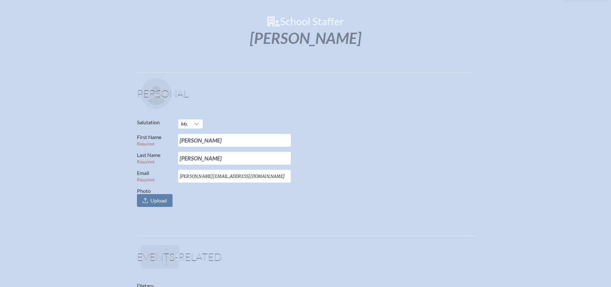
scroll to position [0, 0]
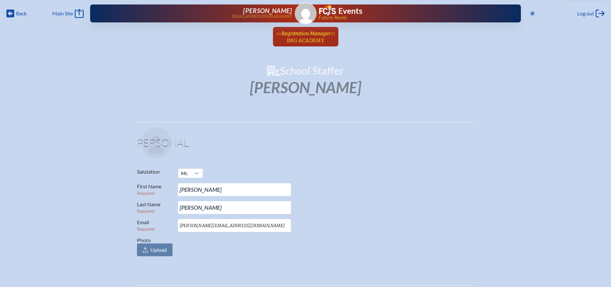
click at [306, 35] on span "Registration Manager" at bounding box center [305, 33] width 49 height 6
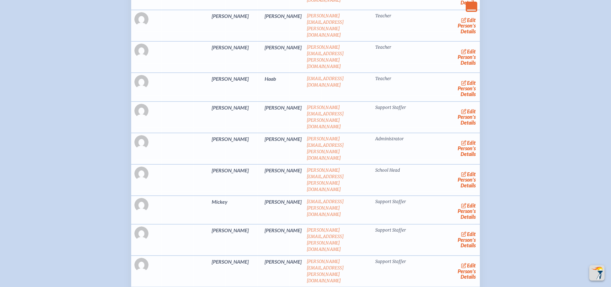
scroll to position [417, 0]
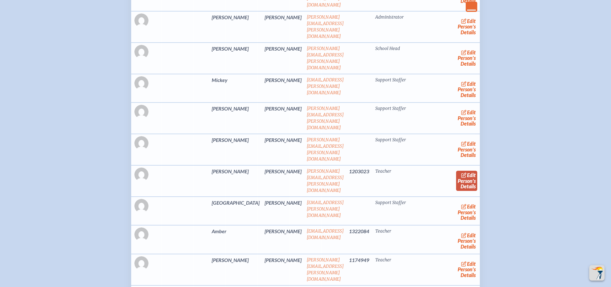
click at [456, 171] on link "edit Person’s Details" at bounding box center [466, 181] width 21 height 20
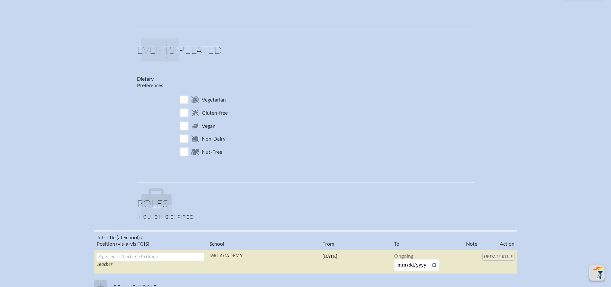
scroll to position [417, 0]
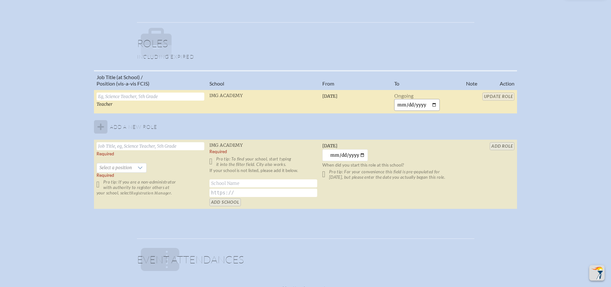
click at [434, 103] on input "date" at bounding box center [417, 105] width 46 height 12
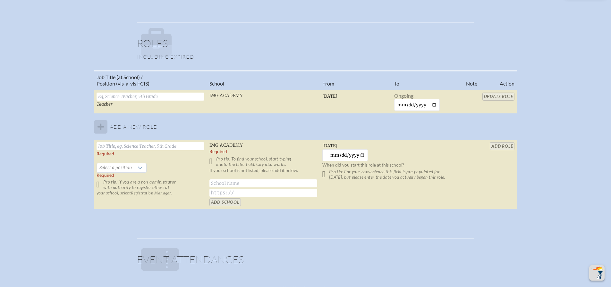
type input "2025-09-23"
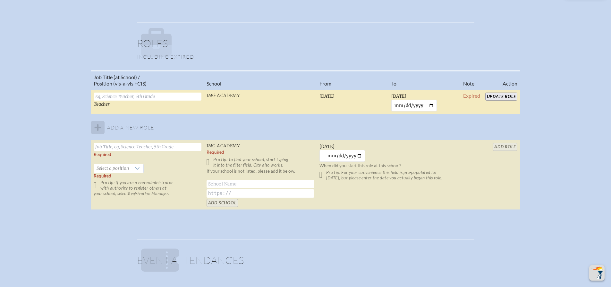
click at [501, 96] on input "Update Role" at bounding box center [501, 97] width 32 height 8
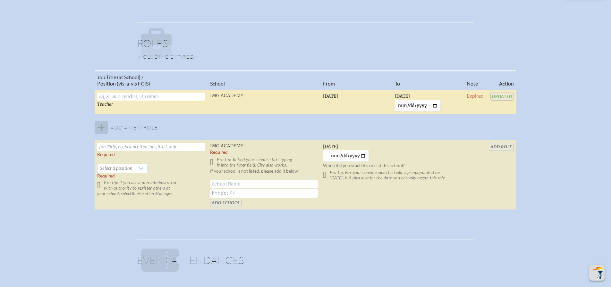
click at [542, 115] on div "Job Title (at School) / Position (vis-a-vis FCIS) School From To Note Action Te…" at bounding box center [305, 142] width 599 height 145
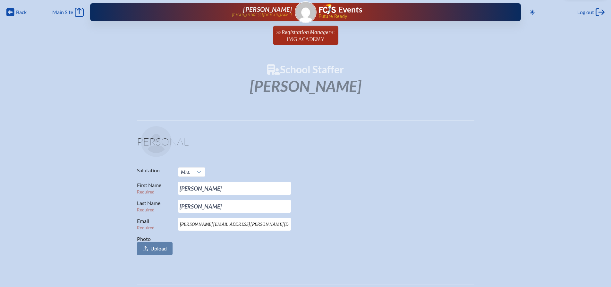
scroll to position [0, 0]
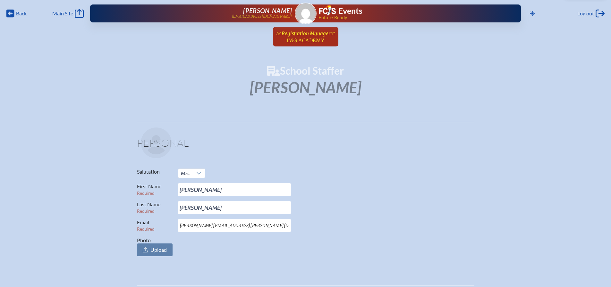
click at [302, 35] on span "Registration Manager" at bounding box center [305, 33] width 49 height 6
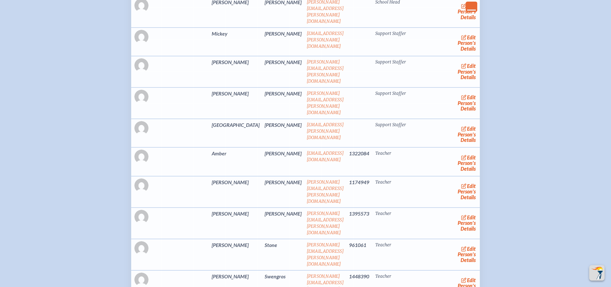
scroll to position [513, 0]
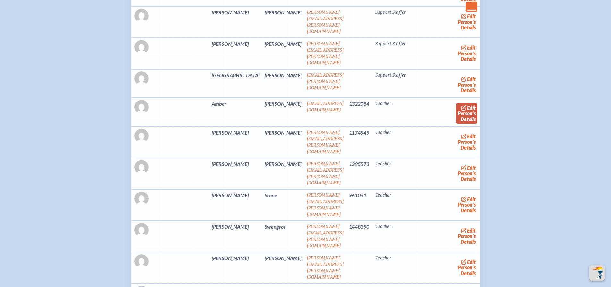
click at [456, 103] on link "edit Person’s Details" at bounding box center [466, 113] width 21 height 20
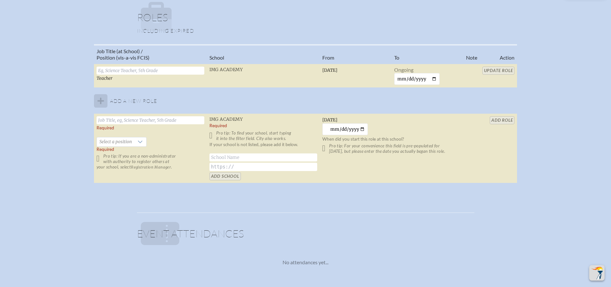
scroll to position [449, 0]
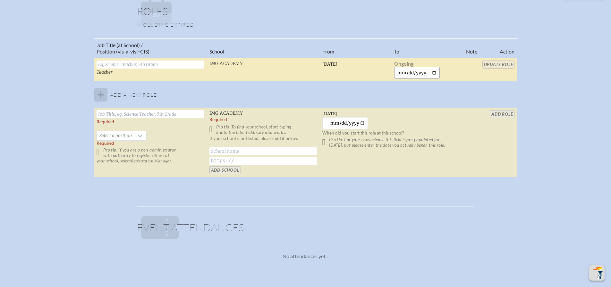
click at [432, 72] on input "date" at bounding box center [417, 73] width 46 height 12
type input "2025-09-23"
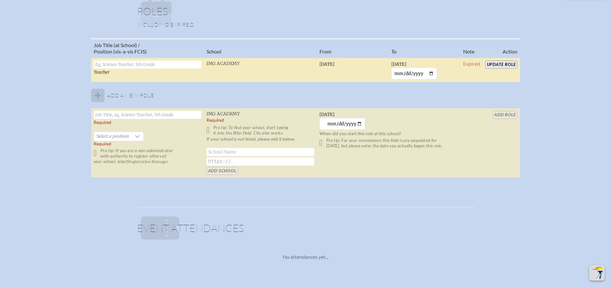
click at [497, 62] on td "Update Role" at bounding box center [500, 70] width 37 height 25
click at [497, 62] on input "Update Role" at bounding box center [501, 65] width 32 height 8
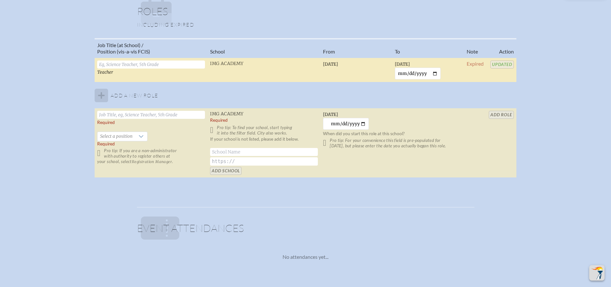
click at [563, 86] on div "Job Title (at School) / Position (vis-a-vis FCIS) School From To Note Action Te…" at bounding box center [305, 110] width 599 height 145
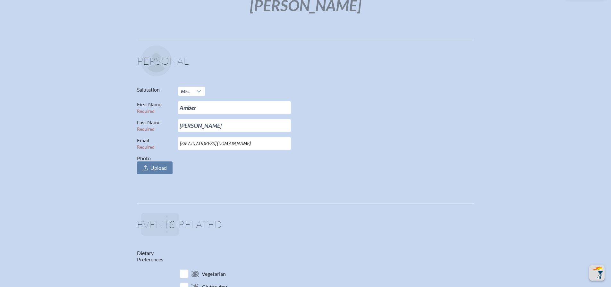
scroll to position [0, 0]
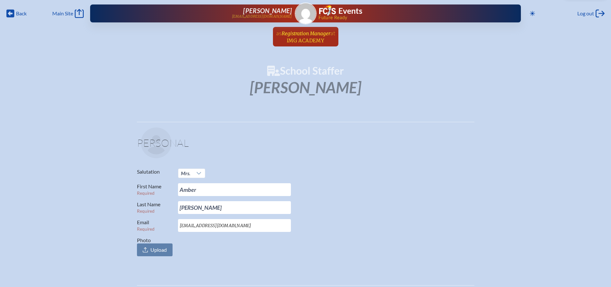
click at [308, 33] on span "Registration Manager" at bounding box center [305, 33] width 49 height 6
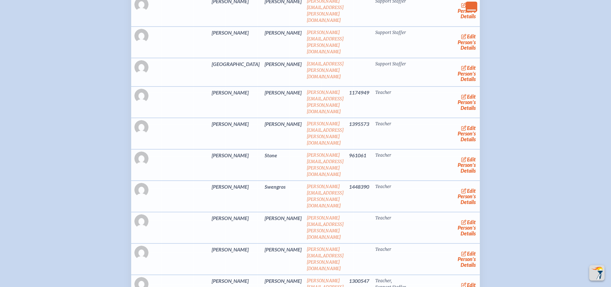
scroll to position [513, 0]
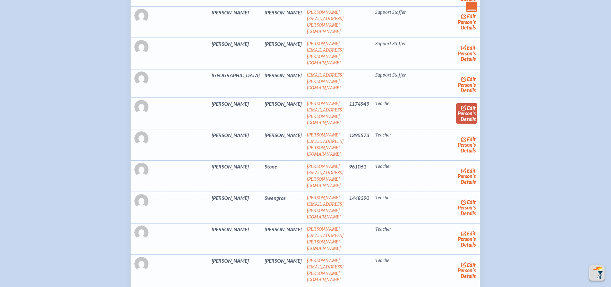
click at [467, 105] on span "edit" at bounding box center [471, 108] width 9 height 6
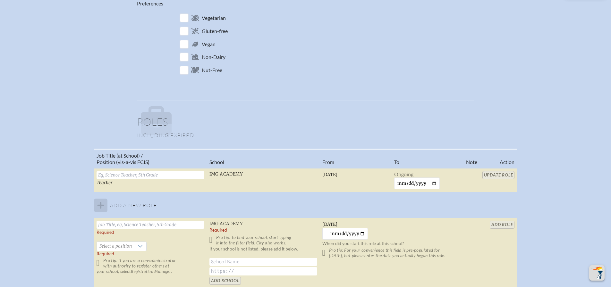
scroll to position [449, 0]
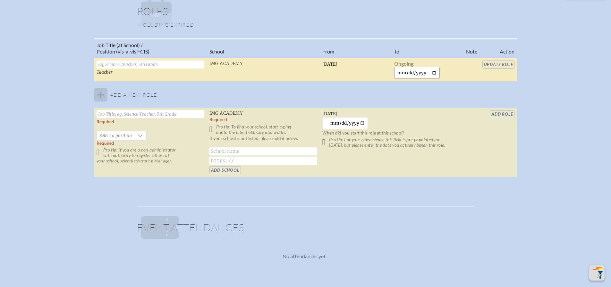
click at [434, 72] on input "date" at bounding box center [417, 73] width 46 height 12
type input "2025-09-23"
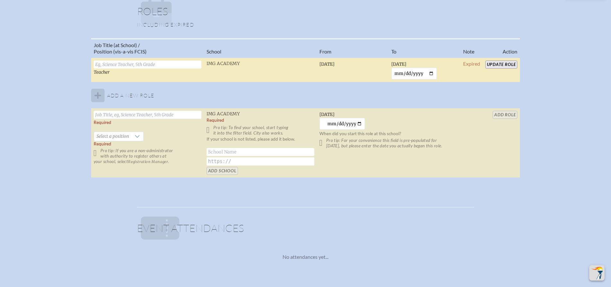
click at [497, 64] on input "Update Role" at bounding box center [501, 65] width 32 height 8
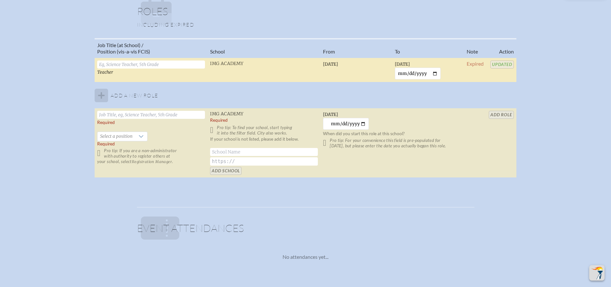
click at [560, 101] on div "Job Title (at School) / Position (vis-a-vis FCIS) School From To Note Action Te…" at bounding box center [305, 110] width 599 height 145
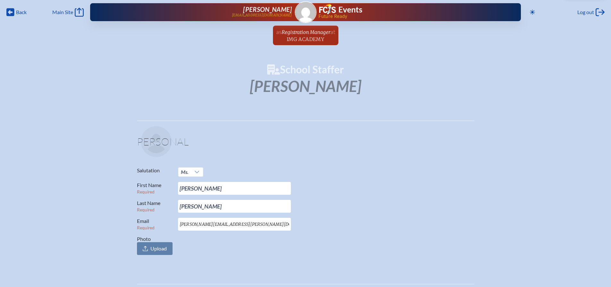
scroll to position [0, 0]
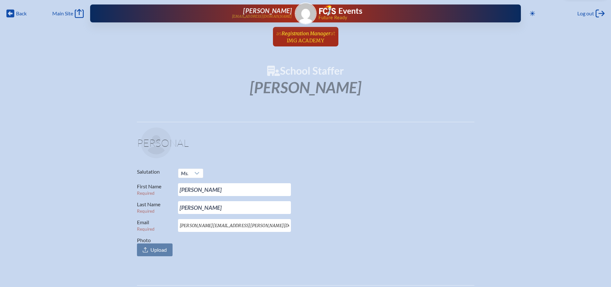
click at [297, 33] on span "Registration Manager" at bounding box center [305, 33] width 49 height 6
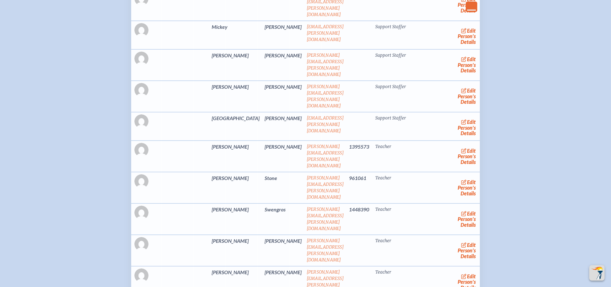
scroll to position [481, 0]
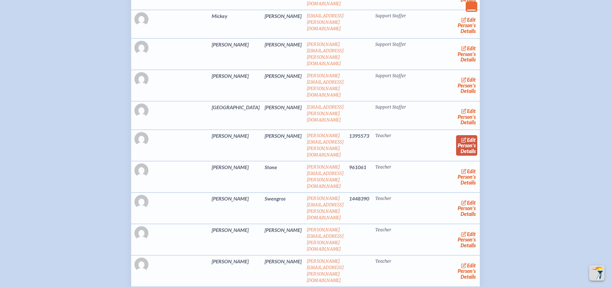
click at [457, 135] on link "edit Person’s Details" at bounding box center [466, 145] width 21 height 20
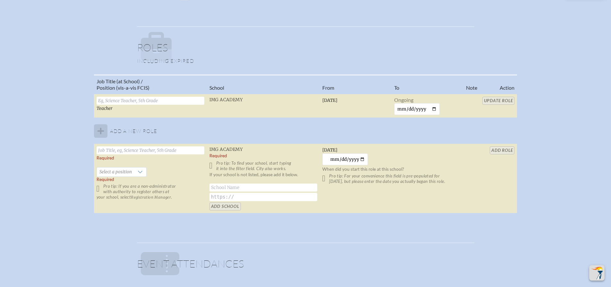
scroll to position [417, 0]
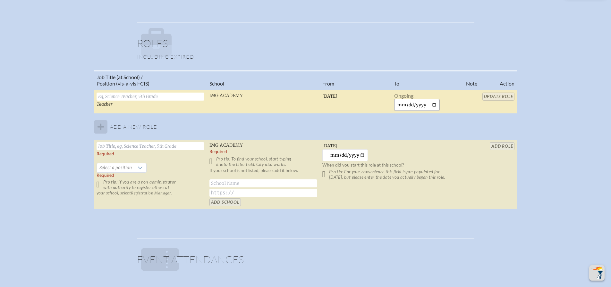
click at [434, 104] on input "date" at bounding box center [417, 105] width 46 height 12
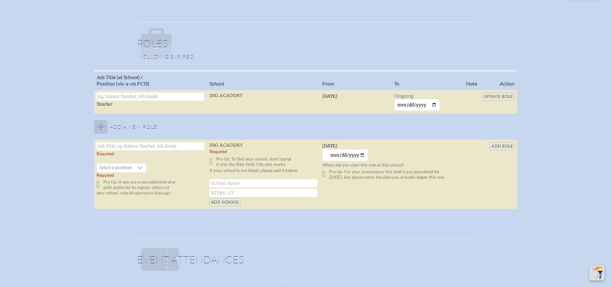
type input "2025-09-23"
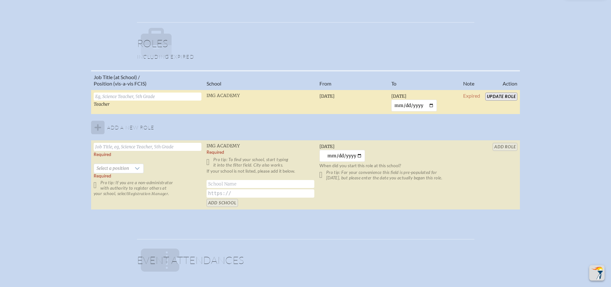
click at [499, 96] on input "Update Role" at bounding box center [501, 97] width 32 height 8
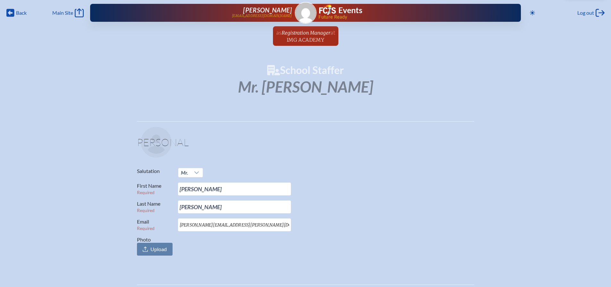
scroll to position [0, 0]
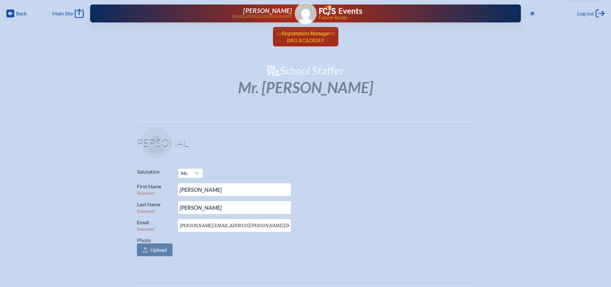
click at [300, 32] on span "Registration Manager" at bounding box center [305, 33] width 49 height 6
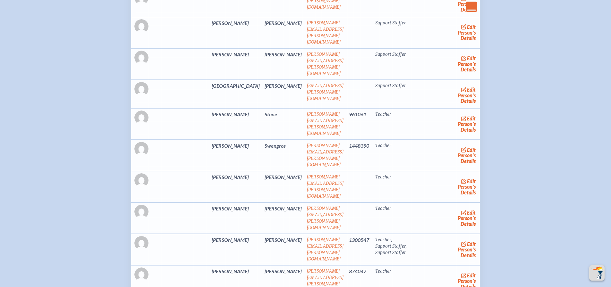
scroll to position [513, 0]
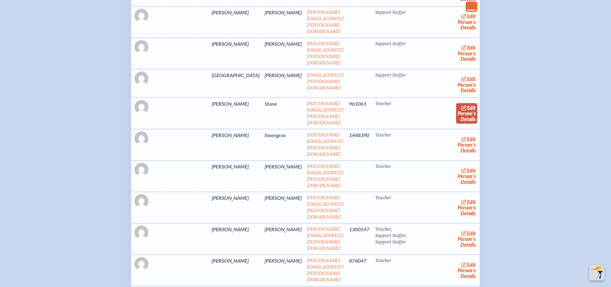
click at [467, 105] on span "edit" at bounding box center [471, 108] width 9 height 6
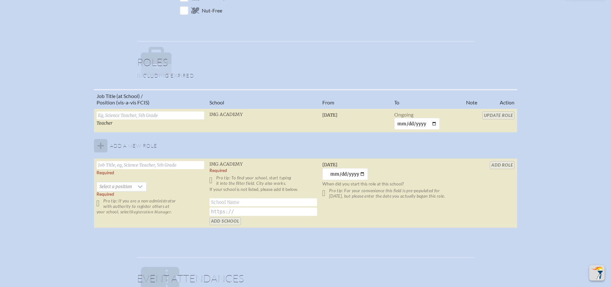
scroll to position [417, 0]
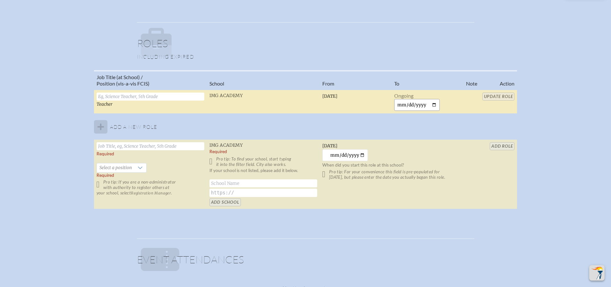
click at [436, 105] on input "date" at bounding box center [417, 105] width 46 height 12
type input "2025-09-23"
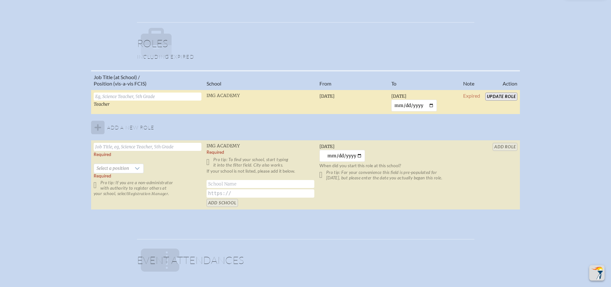
click at [497, 91] on td "Update Role" at bounding box center [500, 102] width 37 height 25
click at [498, 95] on input "Update Role" at bounding box center [501, 97] width 32 height 8
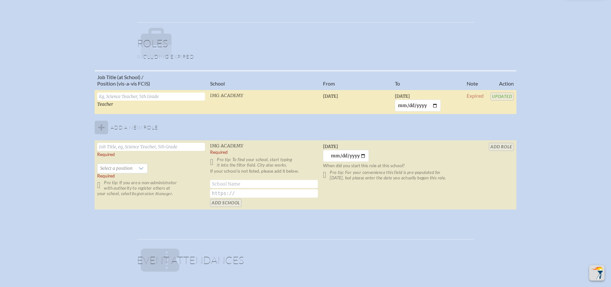
click at [571, 144] on div "Job Title (at School) / Position (vis-a-vis FCIS) School From To Note Action Te…" at bounding box center [305, 142] width 599 height 145
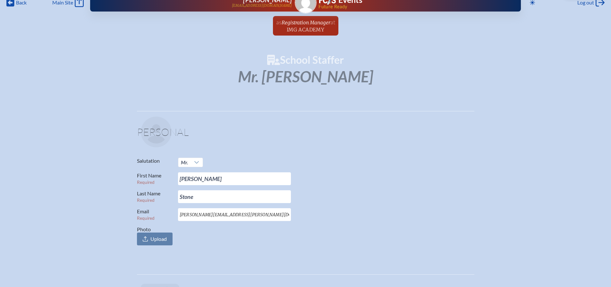
scroll to position [0, 0]
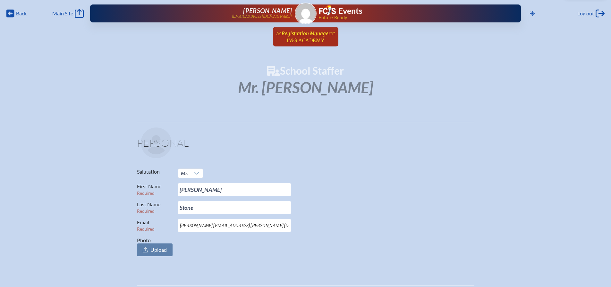
click at [290, 33] on span "Registration Manager" at bounding box center [305, 33] width 49 height 6
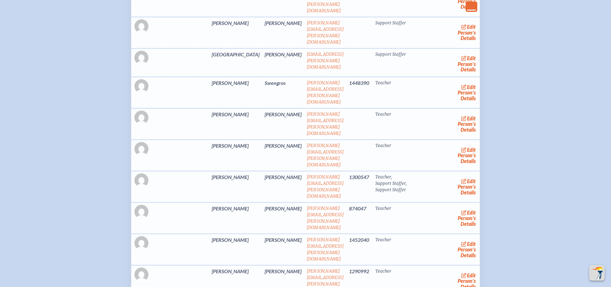
scroll to position [545, 0]
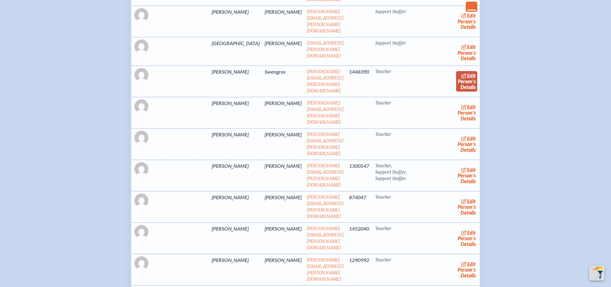
click at [456, 71] on link "edit Person’s Details" at bounding box center [466, 81] width 21 height 20
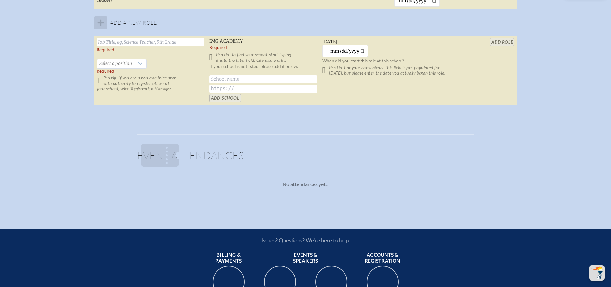
scroll to position [417, 0]
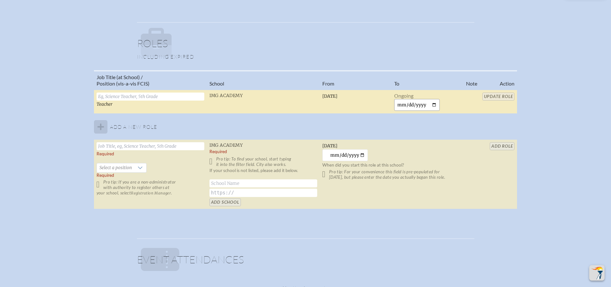
click at [435, 105] on input "date" at bounding box center [417, 105] width 46 height 12
type input "2025-09-23"
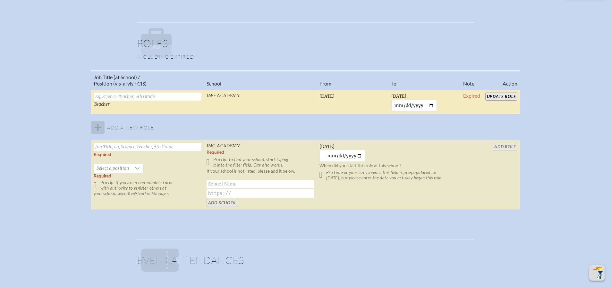
click at [502, 97] on input "Update Role" at bounding box center [501, 97] width 32 height 8
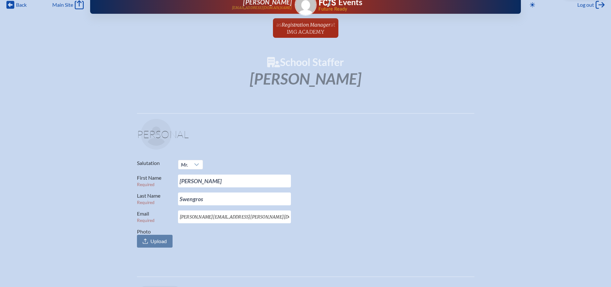
scroll to position [0, 0]
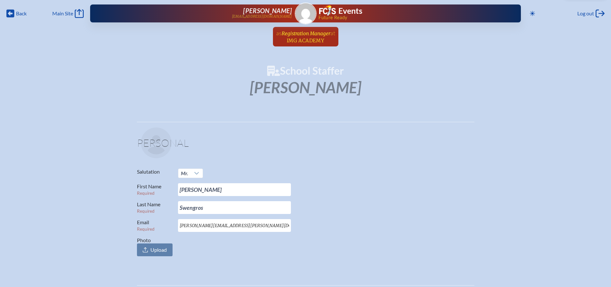
click at [309, 41] on span "IMG Academy" at bounding box center [305, 40] width 37 height 6
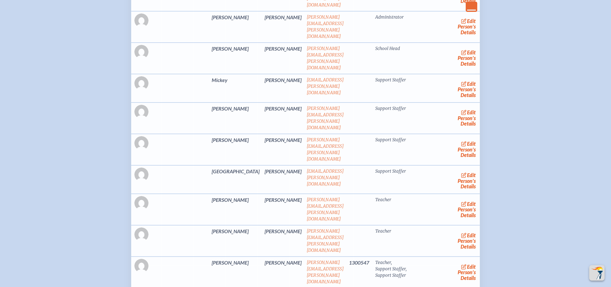
scroll to position [449, 0]
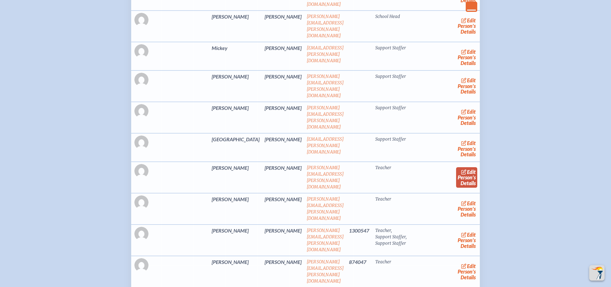
click at [457, 167] on link "edit Person’s Details" at bounding box center [466, 177] width 21 height 20
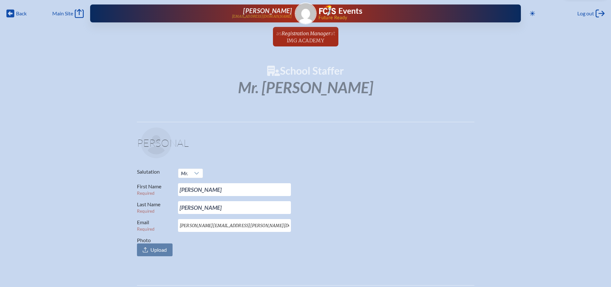
click at [467, 137] on p at bounding box center [307, 143] width 333 height 31
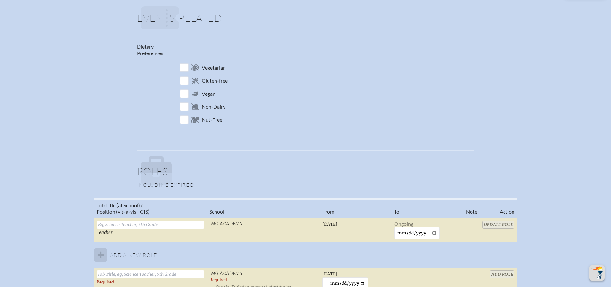
scroll to position [353, 0]
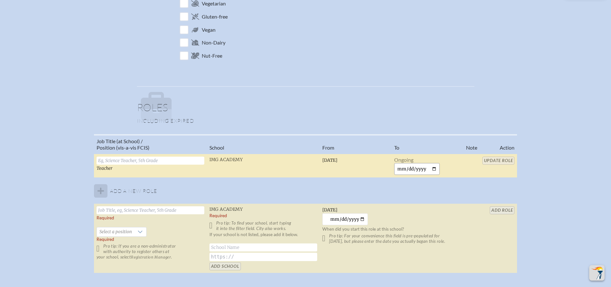
click at [432, 167] on input "date" at bounding box center [417, 169] width 46 height 12
type input "2025-09-23"
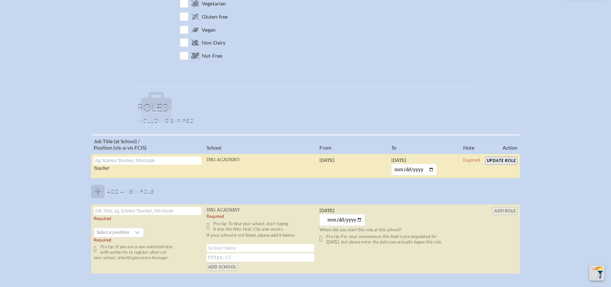
click at [499, 159] on input "Update Role" at bounding box center [501, 161] width 32 height 8
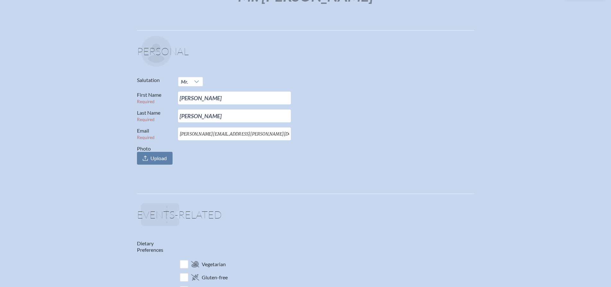
scroll to position [0, 0]
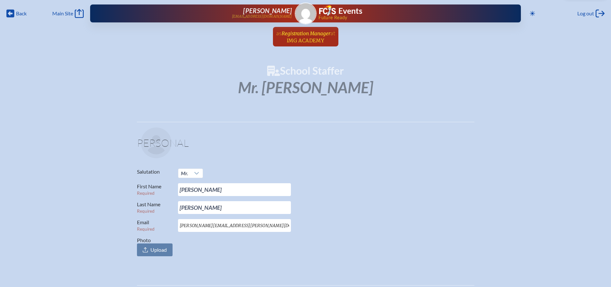
click at [306, 38] on span "IMG Academy" at bounding box center [305, 40] width 37 height 6
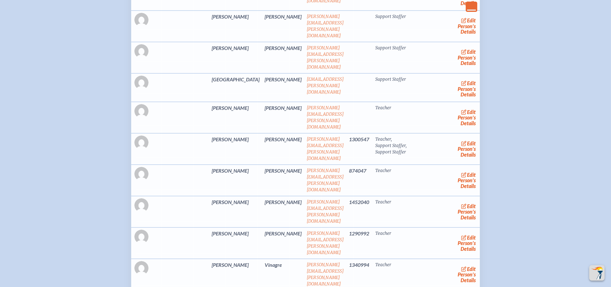
scroll to position [513, 0]
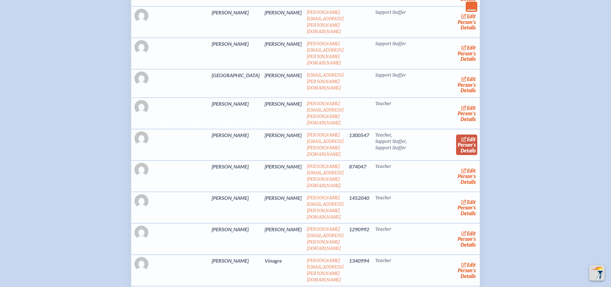
click at [456, 135] on link "edit Person’s Details" at bounding box center [466, 145] width 21 height 20
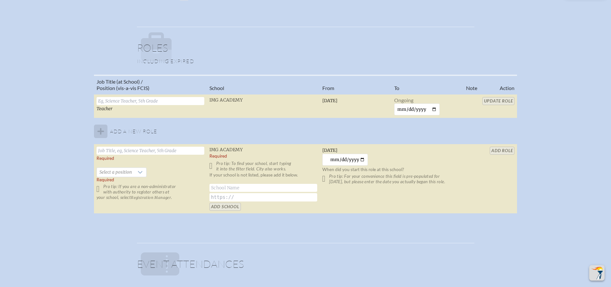
scroll to position [417, 0]
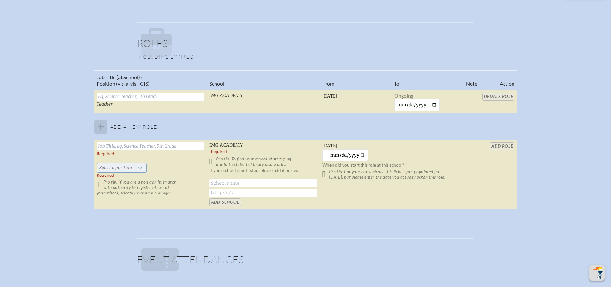
click at [132, 167] on span "Select a position" at bounding box center [115, 167] width 37 height 9
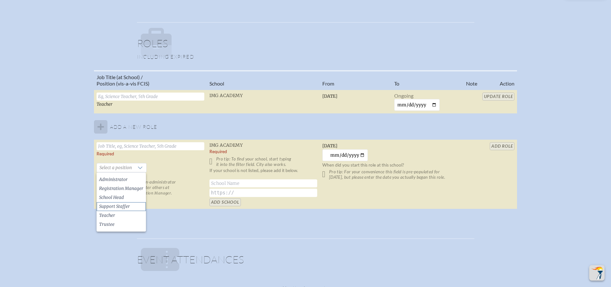
click at [124, 207] on span "Support Staffer" at bounding box center [114, 207] width 31 height 6
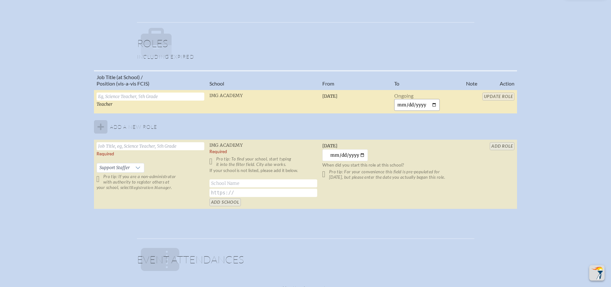
click at [434, 104] on input "date" at bounding box center [417, 105] width 46 height 12
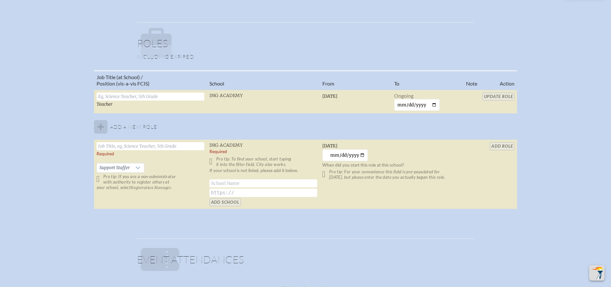
type input "2025-09-23"
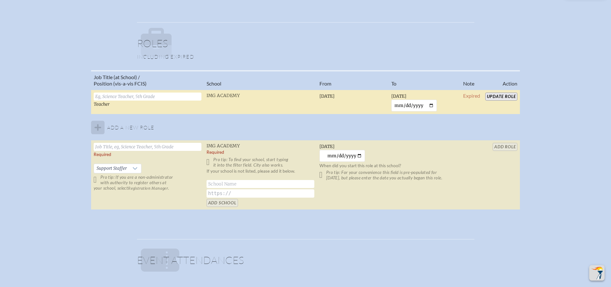
click at [499, 94] on input "Update Role" at bounding box center [501, 97] width 32 height 8
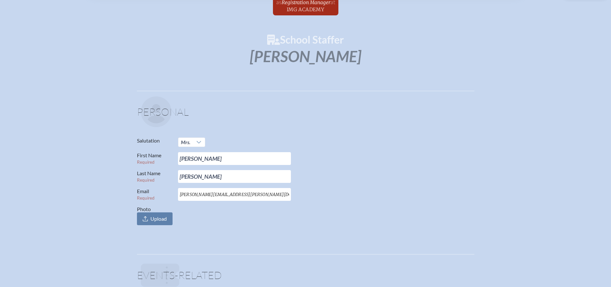
scroll to position [0, 0]
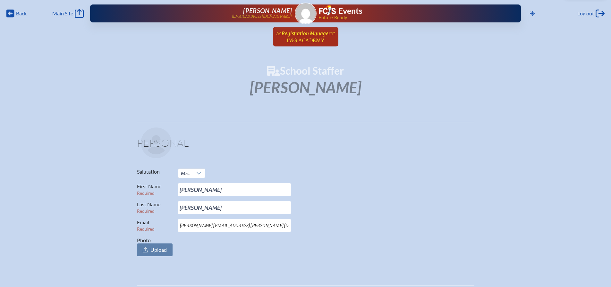
click at [306, 34] on span "Registration Manager" at bounding box center [305, 33] width 49 height 6
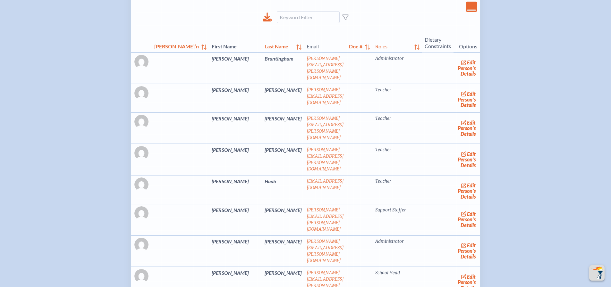
scroll to position [321, 0]
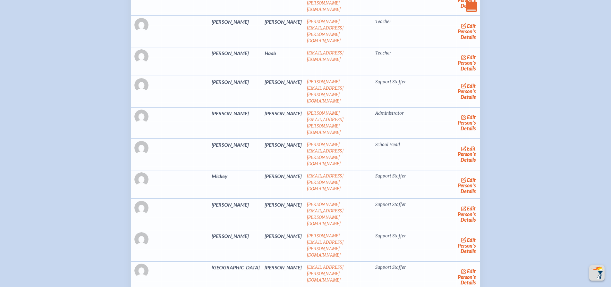
click at [527, 124] on div "Open Console Upcoming Events [13] Register & view event attendees for future ev…" at bounding box center [305, 207] width 590 height 924
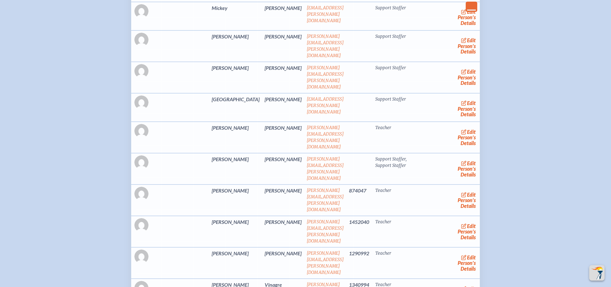
scroll to position [513, 0]
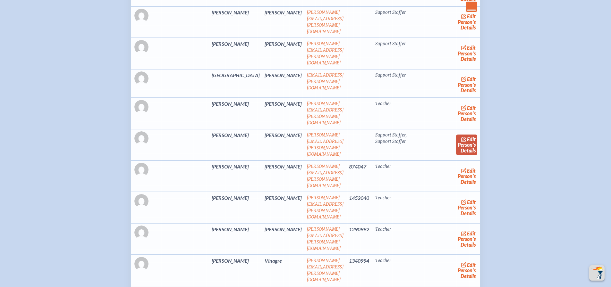
click at [461, 137] on icon at bounding box center [464, 139] width 6 height 5
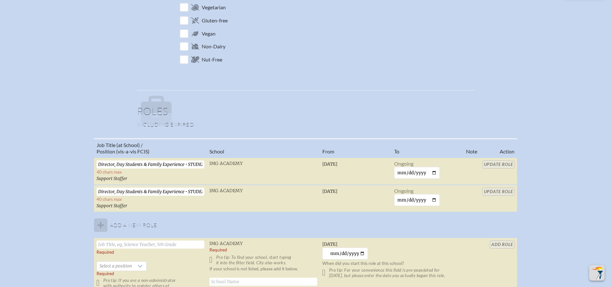
scroll to position [353, 0]
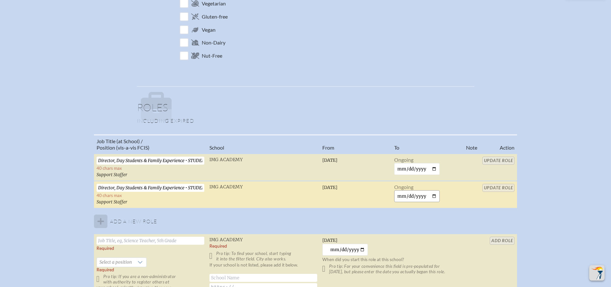
click at [437, 198] on input "date" at bounding box center [417, 196] width 46 height 12
type input "2025-09-23"
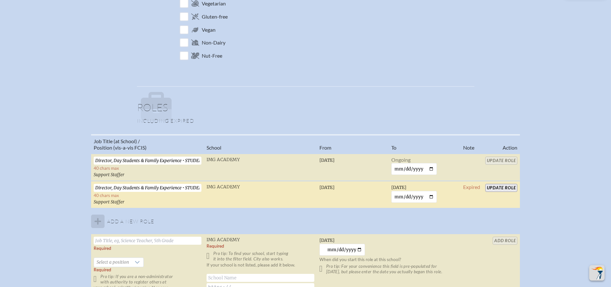
click at [500, 186] on input "Update Role" at bounding box center [501, 188] width 32 height 8
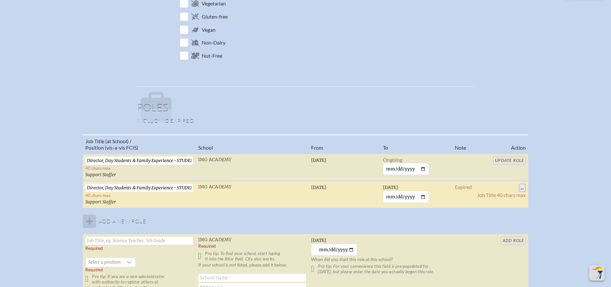
click at [500, 195] on span "Job Title 40 chars max" at bounding box center [501, 195] width 49 height 6
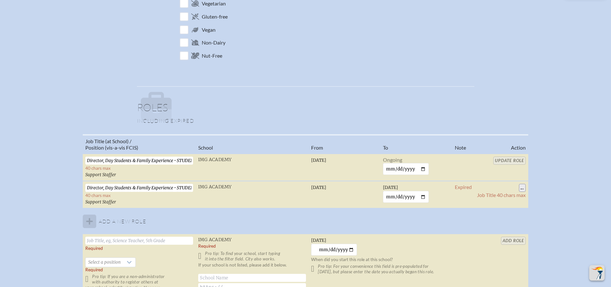
click at [525, 187] on input "..." at bounding box center [522, 188] width 7 height 8
drag, startPoint x: 84, startPoint y: 188, endPoint x: 214, endPoint y: 192, distance: 130.5
click at [214, 192] on tr "Director, Day Students & Family Experience • STUDENT LIFE 40 chars max Support …" at bounding box center [305, 194] width 445 height 27
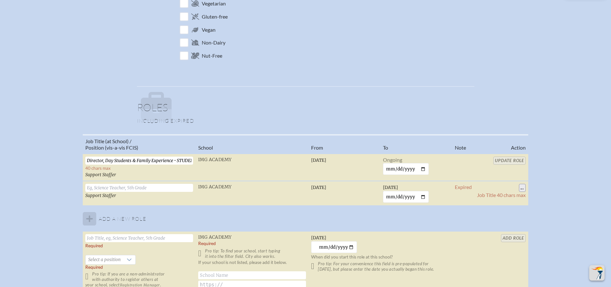
scroll to position [0, 0]
click at [468, 191] on td "Expired" at bounding box center [463, 193] width 22 height 25
click at [539, 109] on div "School Staffer Mrs Molly Valbuena Personal Salutation Mrs First Name Required M…" at bounding box center [305, 59] width 590 height 692
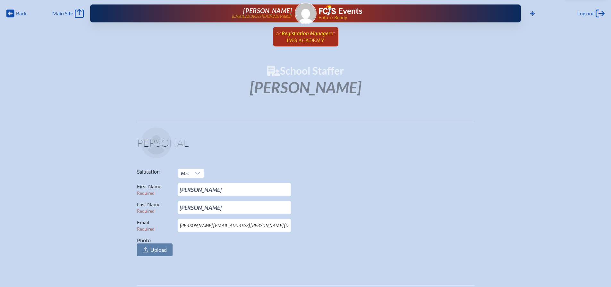
click at [306, 39] on span "IMG Academy" at bounding box center [305, 40] width 37 height 6
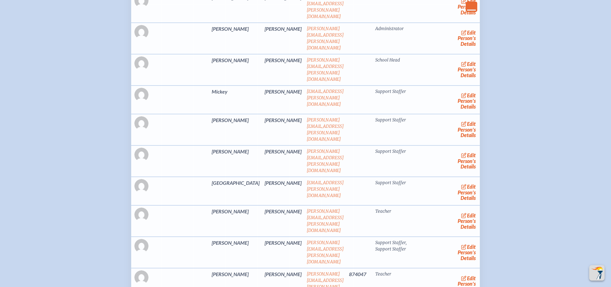
scroll to position [417, 0]
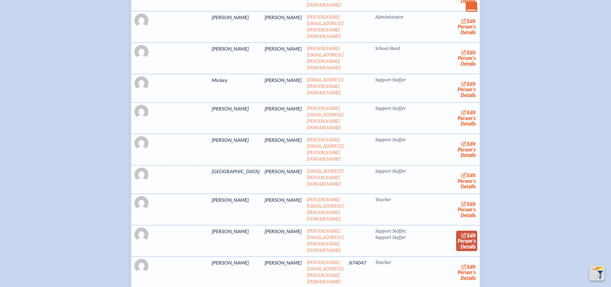
click at [456, 231] on link "edit Person’s Details" at bounding box center [466, 241] width 21 height 20
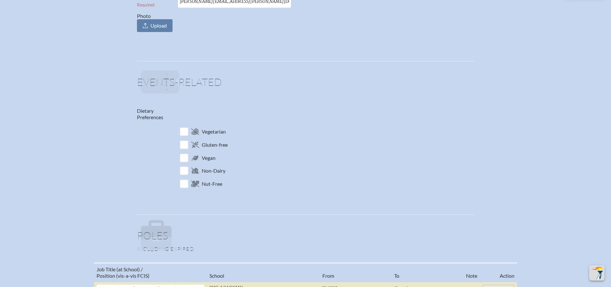
scroll to position [417, 0]
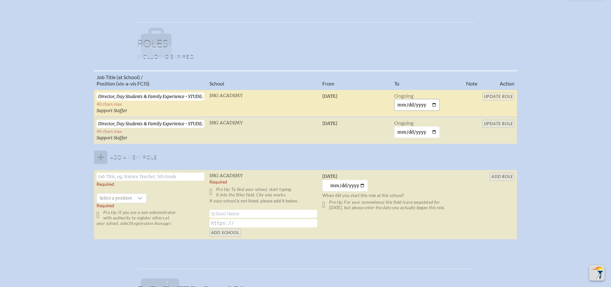
click at [438, 104] on input "date" at bounding box center [417, 105] width 46 height 12
type input "2025-09-23"
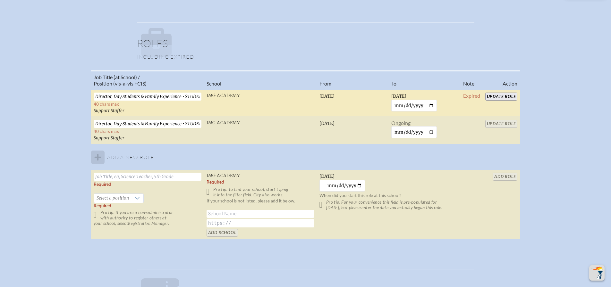
click at [493, 95] on input "Update Role" at bounding box center [501, 97] width 32 height 8
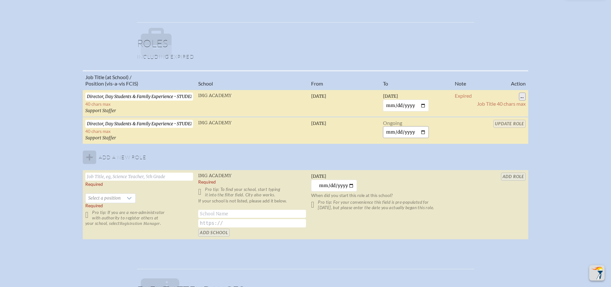
click at [427, 131] on input "date" at bounding box center [406, 132] width 46 height 12
type input "2025-09-23"
click at [508, 123] on input "Update Role" at bounding box center [509, 124] width 32 height 8
click at [556, 134] on div "Job Title (at School) / Position (vis-a-vis FCIS) School From To Note Action Di…" at bounding box center [305, 157] width 599 height 175
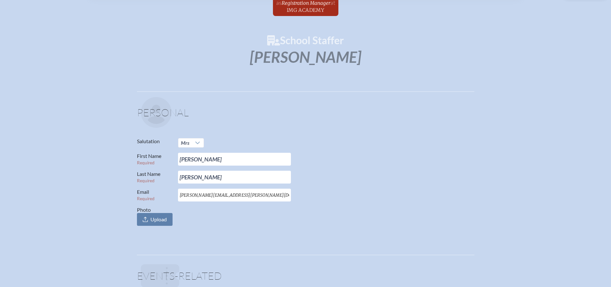
scroll to position [0, 0]
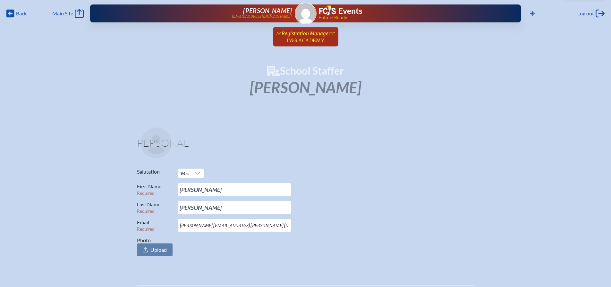
click at [315, 35] on span "Registration Manager" at bounding box center [305, 33] width 49 height 6
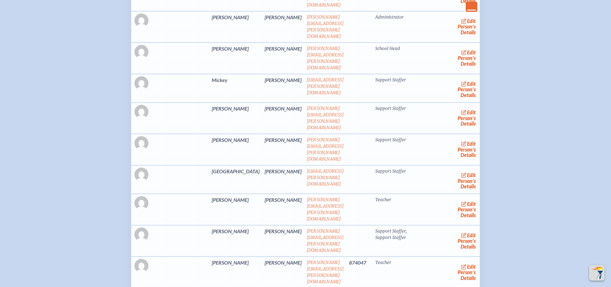
scroll to position [449, 0]
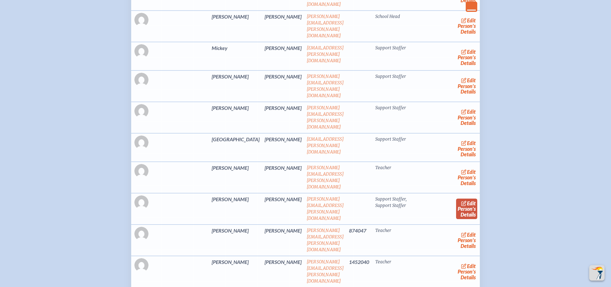
click at [460, 199] on link "edit Person’s Details" at bounding box center [466, 209] width 21 height 20
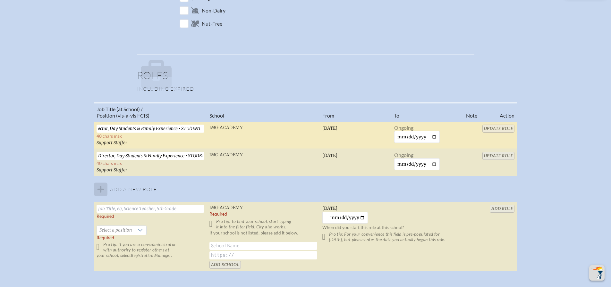
scroll to position [0, 14]
drag, startPoint x: 181, startPoint y: 129, endPoint x: 207, endPoint y: 131, distance: 25.7
click at [207, 131] on tr "Director, Day Students & Family Experience • STUDENT LIFE 40 chars max Support …" at bounding box center [305, 135] width 423 height 27
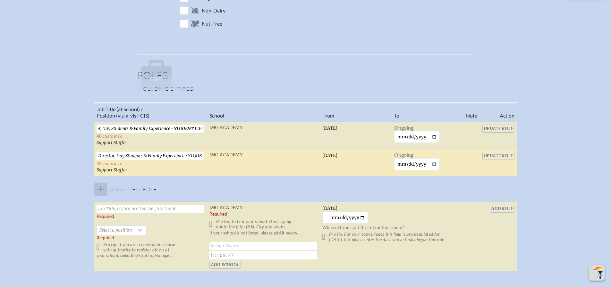
scroll to position [0, 0]
click at [188, 168] on td "Director, Day Students & Family Experience • STUDENT LIFE 40 chars max Support …" at bounding box center [150, 162] width 113 height 27
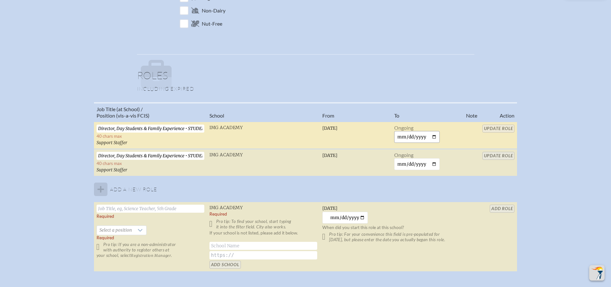
click at [437, 136] on input "date" at bounding box center [417, 137] width 46 height 12
type input "2025-09-23"
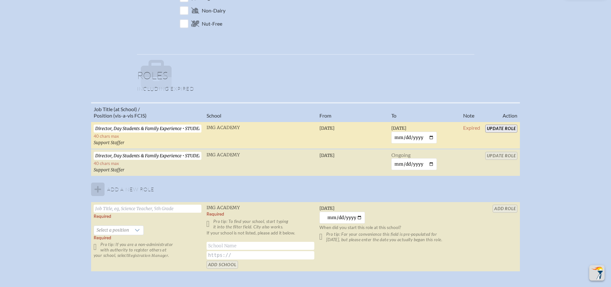
click at [508, 128] on input "Update Role" at bounding box center [501, 129] width 32 height 8
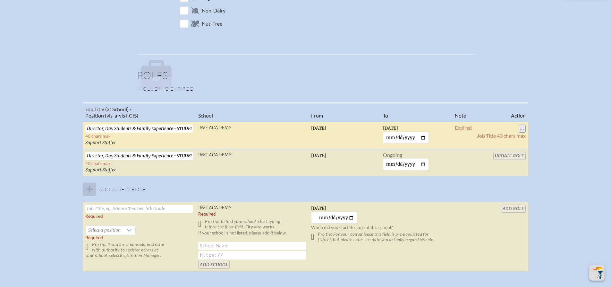
scroll to position [0, 14]
drag, startPoint x: 168, startPoint y: 129, endPoint x: 215, endPoint y: 129, distance: 46.5
click at [215, 129] on tr "Director, Day Students & Family Experience • STUDENT LIFE 40 chars max Support …" at bounding box center [305, 135] width 445 height 27
type input "Director, Day Students & Family Experience"
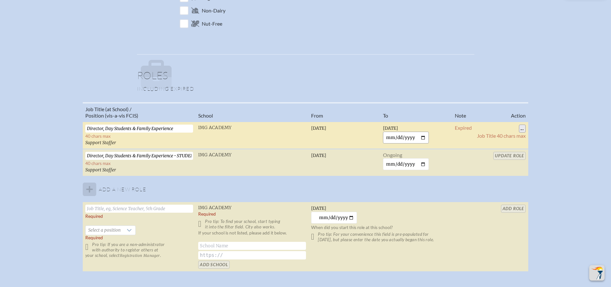
click at [422, 135] on input "2025-09-23" at bounding box center [406, 138] width 46 height 12
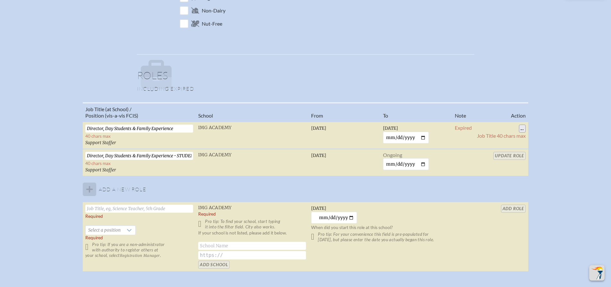
click at [564, 123] on div "Job Title (at School) / Position (vis-a-vis FCIS) School From To Note Action Di…" at bounding box center [305, 189] width 599 height 175
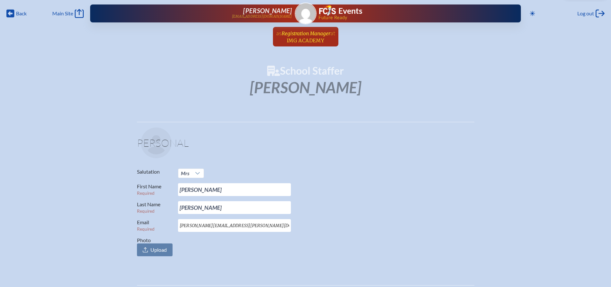
click at [316, 34] on span "Registration Manager" at bounding box center [305, 33] width 49 height 6
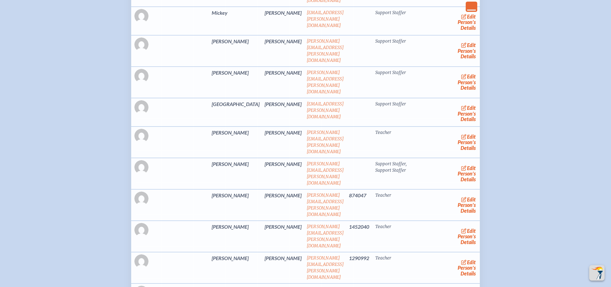
scroll to position [481, 0]
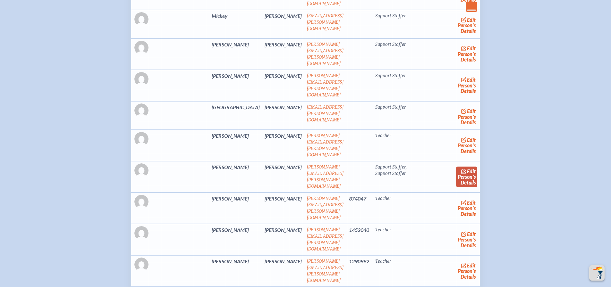
click at [456, 167] on link "edit Person’s Details" at bounding box center [466, 177] width 21 height 20
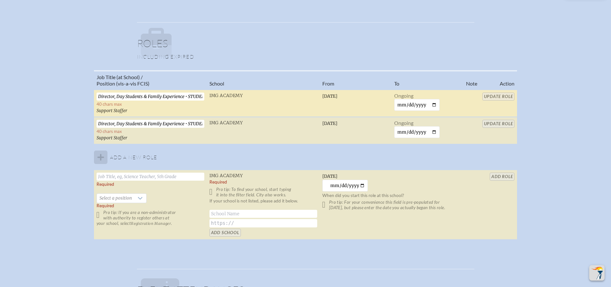
scroll to position [0, 14]
drag, startPoint x: 180, startPoint y: 96, endPoint x: 230, endPoint y: 99, distance: 49.4
click at [230, 99] on tr "Director, Day Students & Family Experience • STUDENT LIFE 40 chars max Support …" at bounding box center [305, 103] width 423 height 27
click at [508, 96] on input "Update Role" at bounding box center [498, 97] width 32 height 8
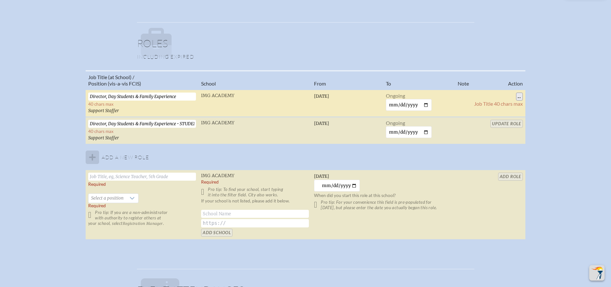
drag, startPoint x: 131, startPoint y: 96, endPoint x: 186, endPoint y: 99, distance: 54.6
click at [186, 99] on input "Director, Day Students & Family Experience" at bounding box center [142, 97] width 108 height 8
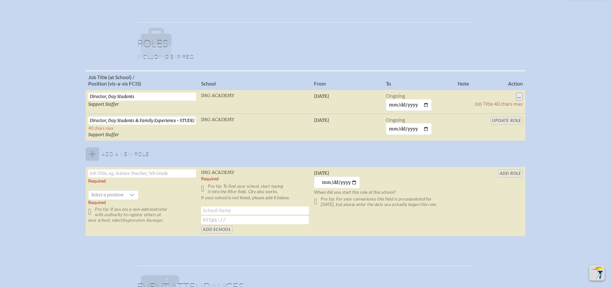
type input "Director, Day Students"
click at [522, 95] on input "..." at bounding box center [519, 97] width 7 height 8
click at [502, 100] on td "... Job Title 40 chars max" at bounding box center [498, 102] width 54 height 24
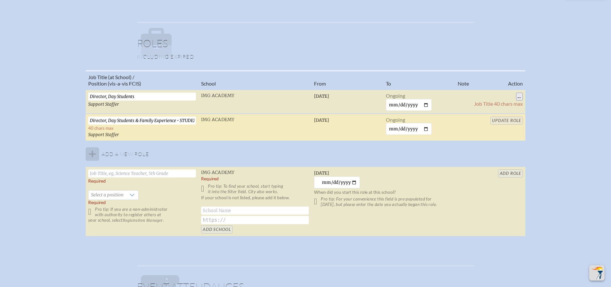
scroll to position [0, 14]
drag, startPoint x: 130, startPoint y: 121, endPoint x: 212, endPoint y: 124, distance: 82.1
click at [213, 124] on tr "Director, Day Students & Family Experience • STUDENT LIFE 40 chars max Support …" at bounding box center [305, 127] width 439 height 27
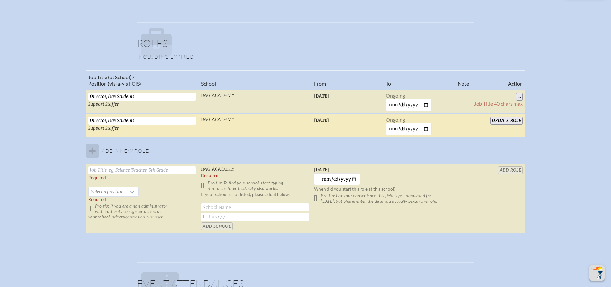
scroll to position [0, 0]
type input "Director, Day Students"
click at [511, 120] on input "Update Role" at bounding box center [506, 121] width 32 height 8
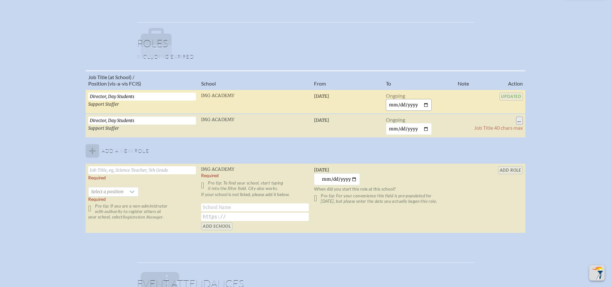
click at [425, 106] on input "date" at bounding box center [409, 105] width 46 height 12
type input "2025-09-23"
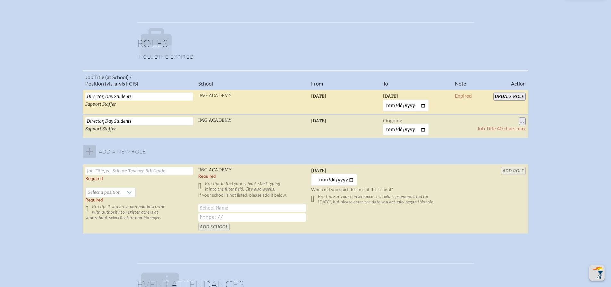
click at [506, 97] on input "Update Role" at bounding box center [509, 97] width 32 height 8
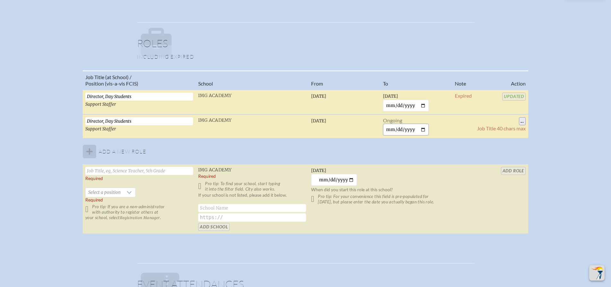
click at [423, 128] on input "date" at bounding box center [406, 130] width 46 height 12
type input "2025-09-23"
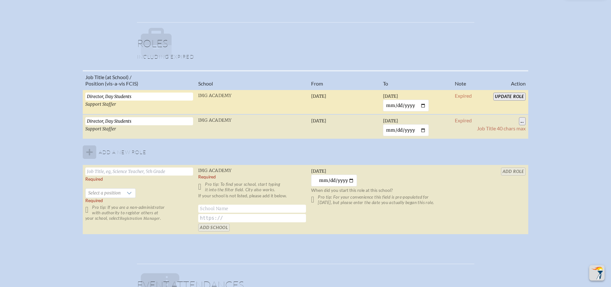
click at [512, 97] on input "Update Role" at bounding box center [509, 97] width 32 height 8
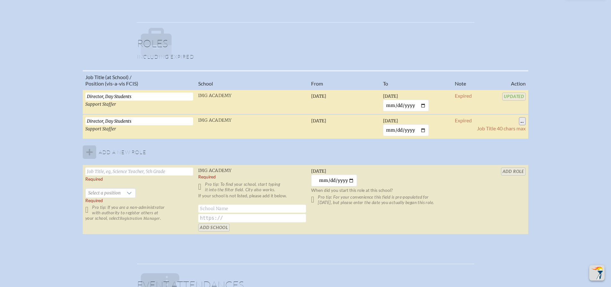
click at [171, 121] on input "Director, Day Students" at bounding box center [139, 121] width 108 height 8
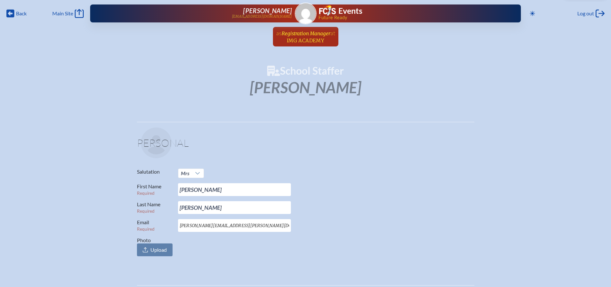
click at [298, 41] on span "IMG Academy" at bounding box center [305, 40] width 37 height 6
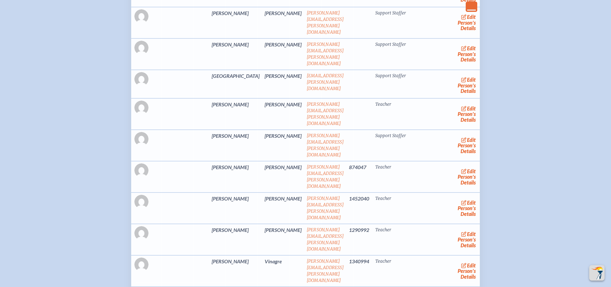
scroll to position [513, 0]
click at [459, 135] on link "edit Person’s Details" at bounding box center [466, 145] width 21 height 20
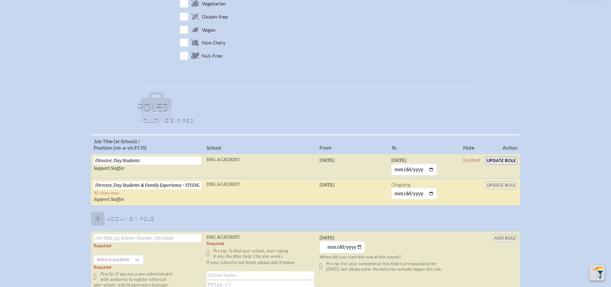
scroll to position [0, 14]
drag, startPoint x: 103, startPoint y: 186, endPoint x: 163, endPoint y: 188, distance: 60.6
click at [163, 188] on input "Director, Day Students & Family Experience • STUDENT LIFE" at bounding box center [148, 185] width 108 height 8
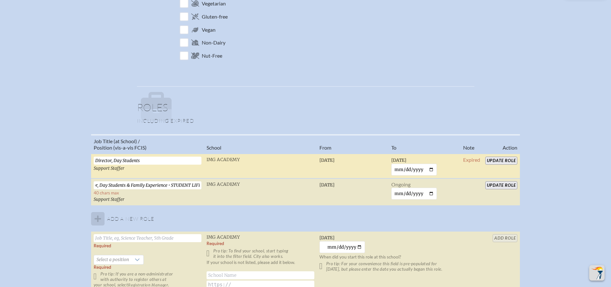
scroll to position [0, 0]
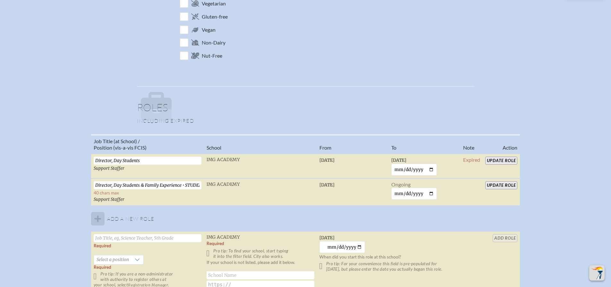
drag, startPoint x: 153, startPoint y: 164, endPoint x: 67, endPoint y: 168, distance: 86.0
click at [67, 168] on div "Job Title (at School) / Position (vis-a-vis FCIS) School From To Note Action Di…" at bounding box center [305, 220] width 599 height 172
paste input "irector, Day Students & Family Experience"
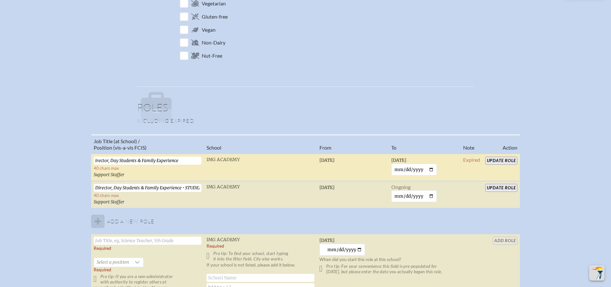
click at [94, 161] on input "irector, Day Students & Family Experience" at bounding box center [148, 161] width 108 height 8
type input "Director, Day Students & Family Experience"
click at [497, 163] on input "Update Role" at bounding box center [501, 161] width 32 height 8
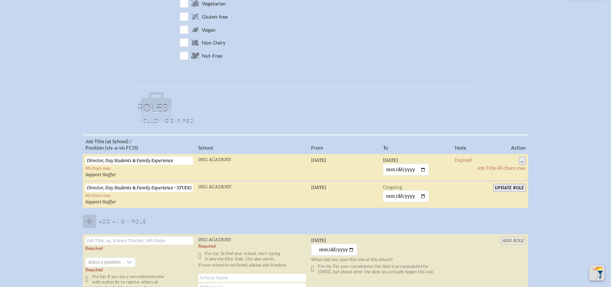
scroll to position [0, 14]
drag, startPoint x: 169, startPoint y: 189, endPoint x: 213, endPoint y: 189, distance: 44.2
click at [213, 189] on tr "Director, Day Students & Family Experience • STUDENT LIFE 40 chars max Support …" at bounding box center [305, 194] width 445 height 27
drag, startPoint x: 518, startPoint y: 187, endPoint x: 464, endPoint y: 202, distance: 55.2
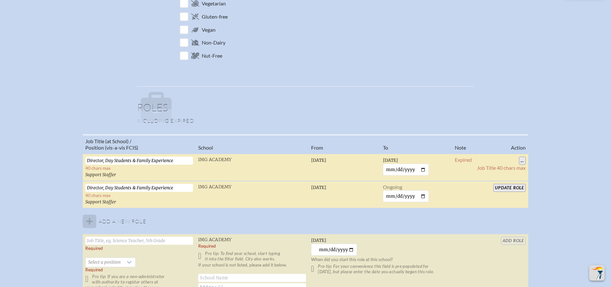
click at [494, 202] on td "Update Role" at bounding box center [501, 194] width 54 height 27
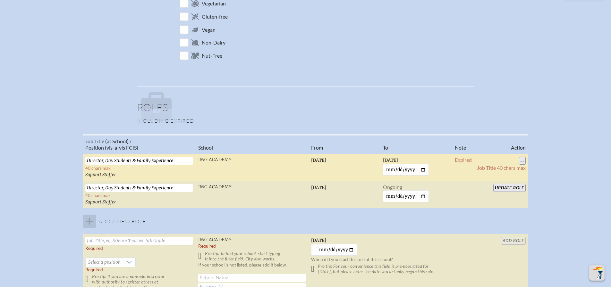
drag, startPoint x: 167, startPoint y: 187, endPoint x: 38, endPoint y: 192, distance: 128.6
click at [39, 192] on div "Job Title (at School) / Position (vis-a-vis FCIS) School From To Note Action Di…" at bounding box center [305, 221] width 599 height 175
paste input "text"
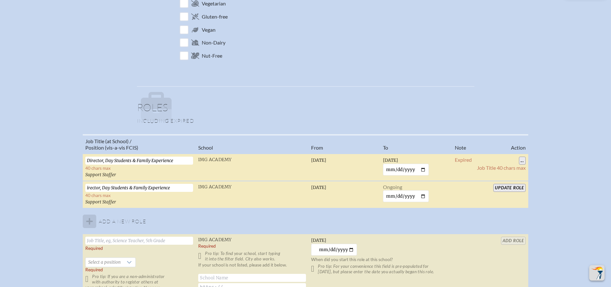
type input "irector, Day Students & Family Experience"
click at [512, 186] on input "Update Role" at bounding box center [509, 188] width 32 height 8
click at [427, 194] on input "date" at bounding box center [406, 196] width 46 height 12
type input "2025-09-23"
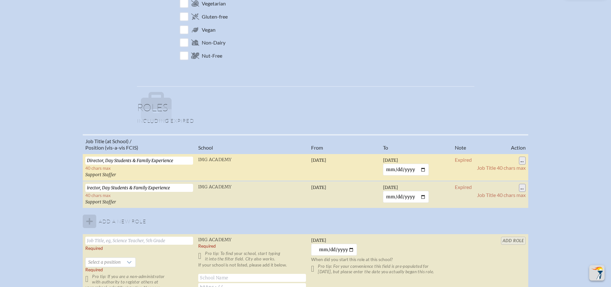
click at [495, 105] on div "School Staffer Mrs Molly Valbuena Personal Salutation Mrs First Name Required M…" at bounding box center [305, 60] width 590 height 694
click at [523, 159] on input "..." at bounding box center [522, 161] width 7 height 8
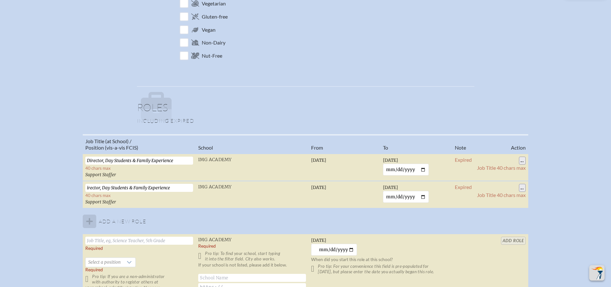
click at [523, 186] on input "..." at bounding box center [522, 188] width 7 height 8
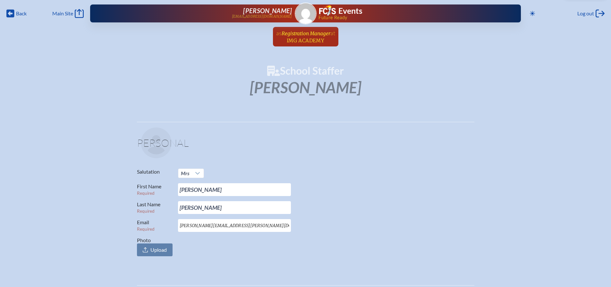
click at [310, 34] on span "Registration Manager" at bounding box center [305, 33] width 49 height 6
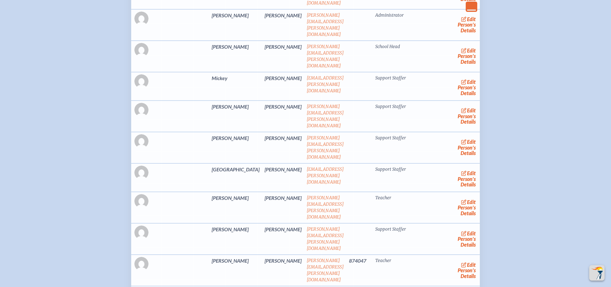
scroll to position [417, 0]
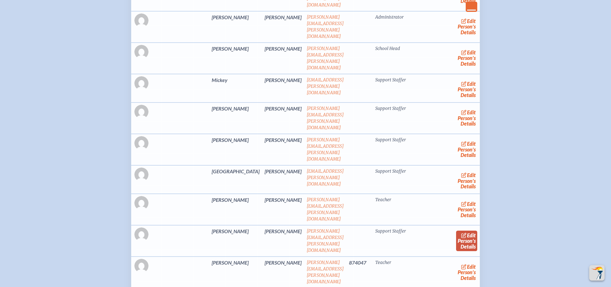
click at [460, 231] on link "edit Person’s Details" at bounding box center [466, 241] width 21 height 20
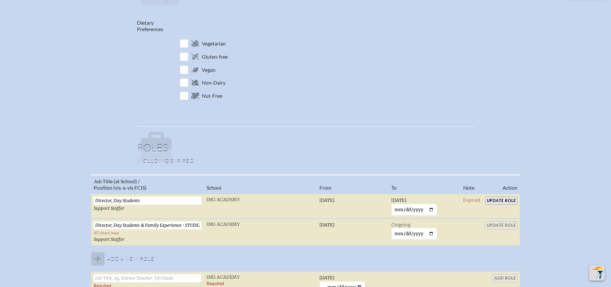
scroll to position [321, 0]
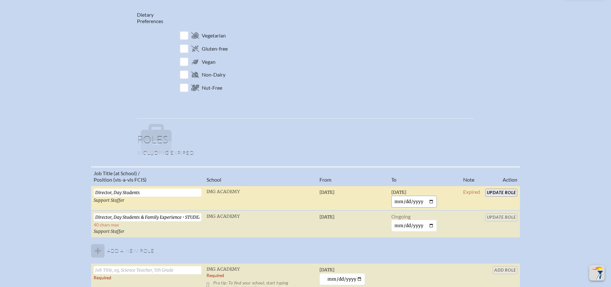
click at [432, 201] on input "2025-09-23" at bounding box center [414, 202] width 46 height 12
click at [498, 192] on input "Update Role" at bounding box center [501, 193] width 32 height 8
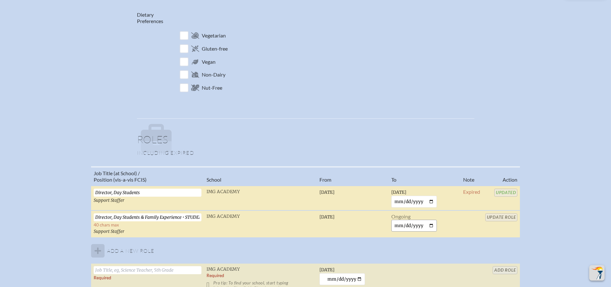
click at [434, 226] on input "date" at bounding box center [414, 226] width 46 height 12
type input "2025-09-23"
click at [505, 216] on input "Update Role" at bounding box center [501, 217] width 32 height 8
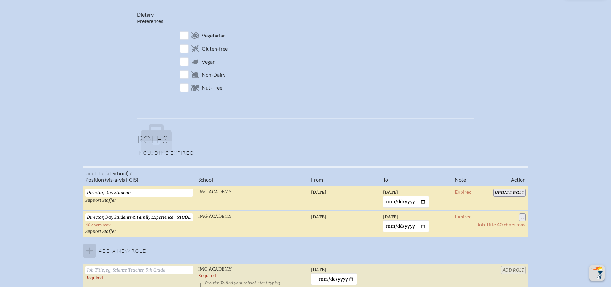
drag, startPoint x: 111, startPoint y: 216, endPoint x: 173, endPoint y: 218, distance: 62.5
click at [173, 218] on input "Director, Day Students & Family Experience • STUDENT LIFE" at bounding box center [139, 217] width 108 height 8
click at [169, 219] on input "Director, Day Students & Family Experience • STUDENT LIFE" at bounding box center [139, 217] width 108 height 8
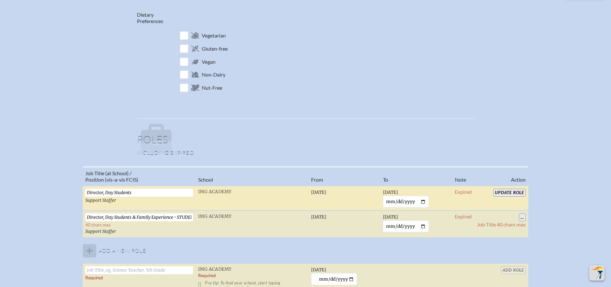
click at [462, 62] on p "Vegan" at bounding box center [326, 61] width 296 height 12
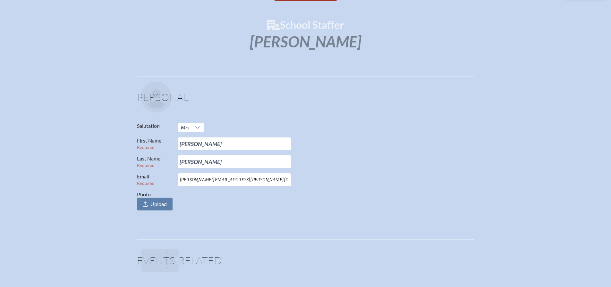
scroll to position [0, 0]
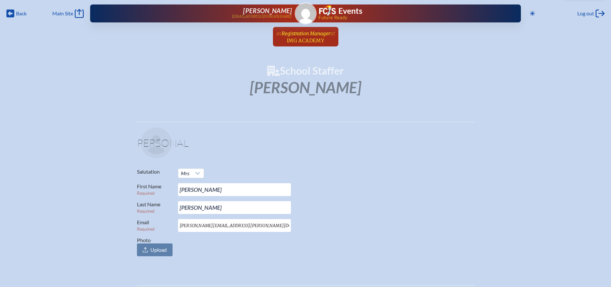
click at [316, 32] on span "Registration Manager" at bounding box center [305, 33] width 49 height 6
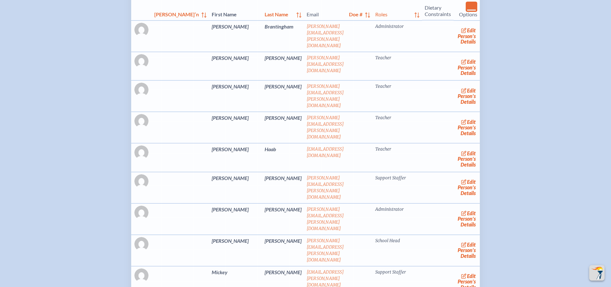
scroll to position [417, 0]
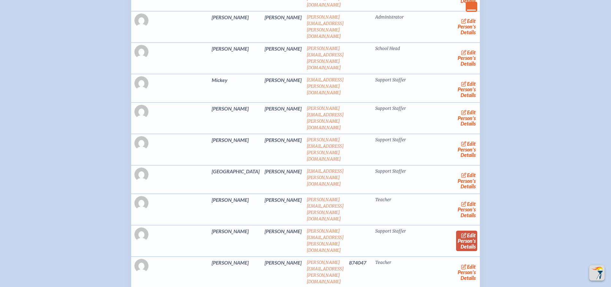
click at [464, 231] on link "edit Person’s Details" at bounding box center [466, 241] width 21 height 20
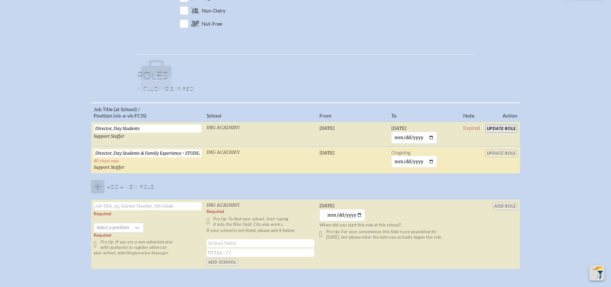
scroll to position [0, 14]
drag, startPoint x: 137, startPoint y: 153, endPoint x: 214, endPoint y: 159, distance: 77.8
click at [214, 159] on tr "Director, Day Students & Family Experience • STUDENT LIFE 40 chars max Support …" at bounding box center [305, 159] width 429 height 27
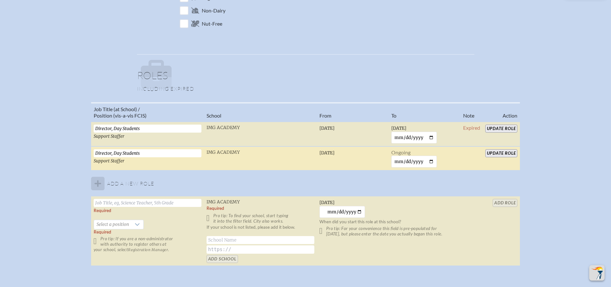
type input "Director, Day Students"
click at [496, 153] on input "Update Role" at bounding box center [501, 153] width 32 height 8
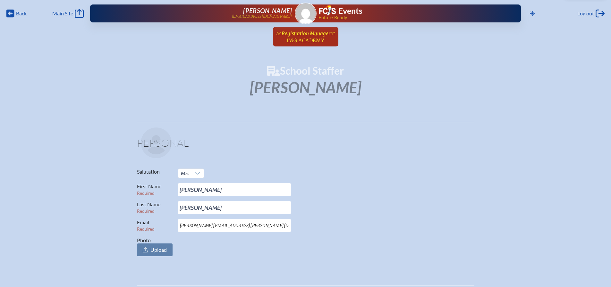
click at [313, 35] on span "Registration Manager" at bounding box center [305, 33] width 49 height 6
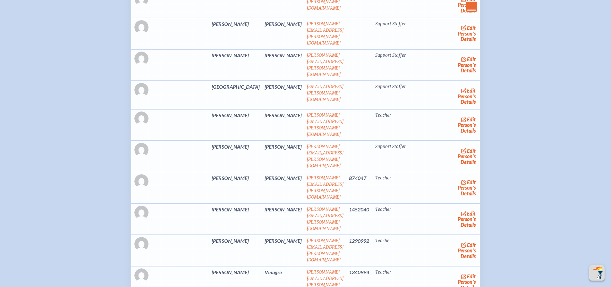
scroll to position [481, 0]
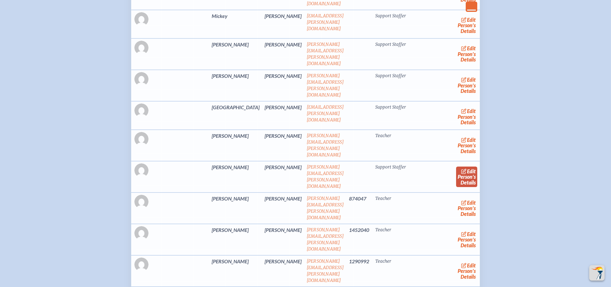
click at [458, 167] on link "edit Person’s Details" at bounding box center [466, 177] width 21 height 20
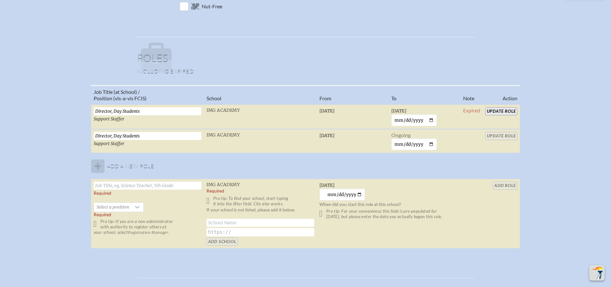
scroll to position [417, 0]
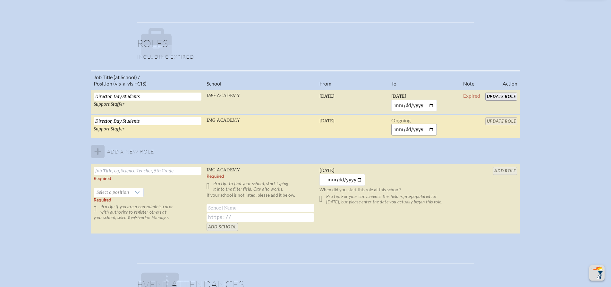
click at [434, 128] on input "date" at bounding box center [414, 130] width 46 height 12
type input "2025-09-23"
click at [503, 119] on input "Update Role" at bounding box center [501, 121] width 32 height 8
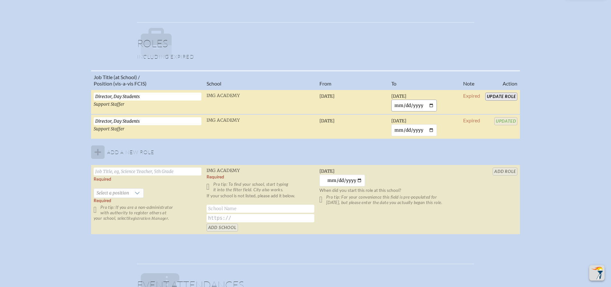
click at [436, 105] on input "2025-09-23" at bounding box center [414, 106] width 46 height 12
type input "2025-09-22"
click at [511, 95] on input "Update Role" at bounding box center [501, 97] width 32 height 8
click at [435, 130] on input "2025-09-23" at bounding box center [414, 130] width 46 height 12
type input "2025-09-22"
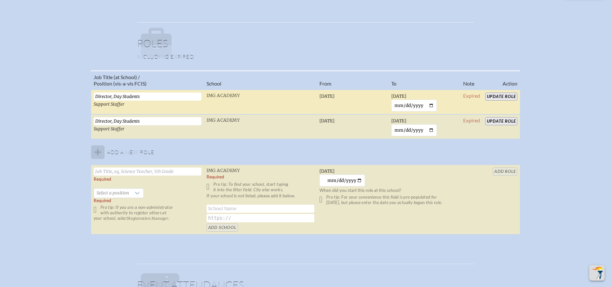
click at [511, 118] on input "Update Role" at bounding box center [501, 121] width 32 height 8
click at [511, 118] on span "Updated" at bounding box center [505, 121] width 23 height 6
click at [558, 104] on div "Job Title (at School) / Position (vis-a-vis FCIS) School From To Note Action Di…" at bounding box center [305, 155] width 599 height 170
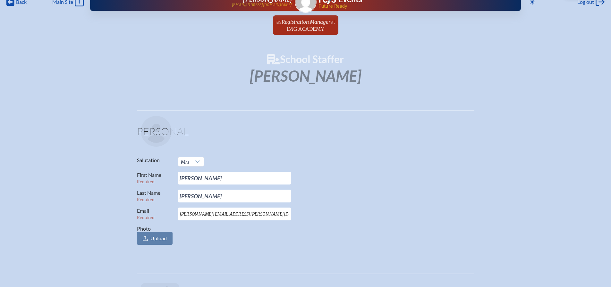
scroll to position [0, 0]
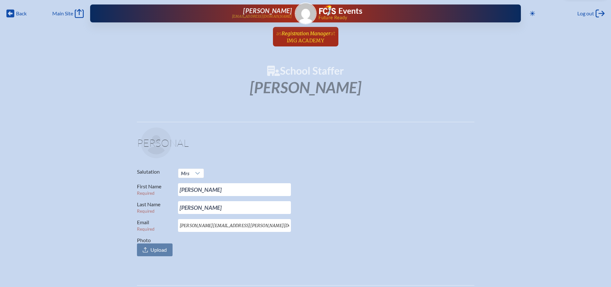
click at [299, 37] on span "at IMG Academy" at bounding box center [311, 36] width 48 height 14
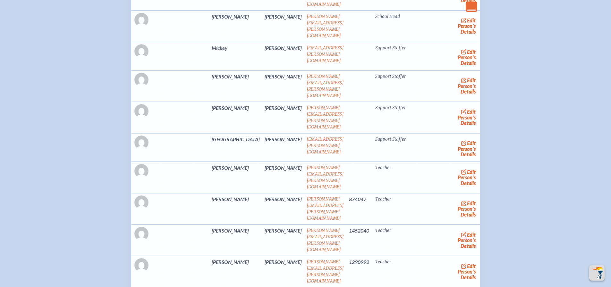
scroll to position [481, 0]
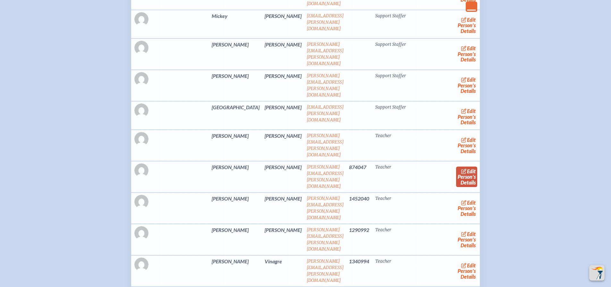
click at [456, 167] on link "edit Person’s Details" at bounding box center [466, 177] width 21 height 20
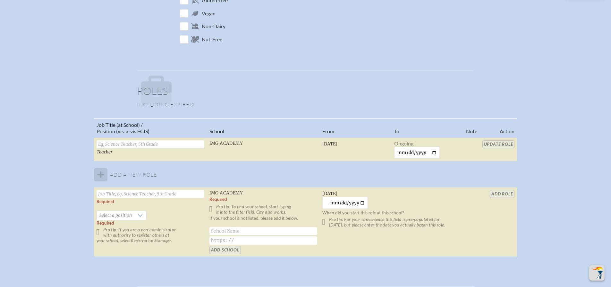
scroll to position [385, 0]
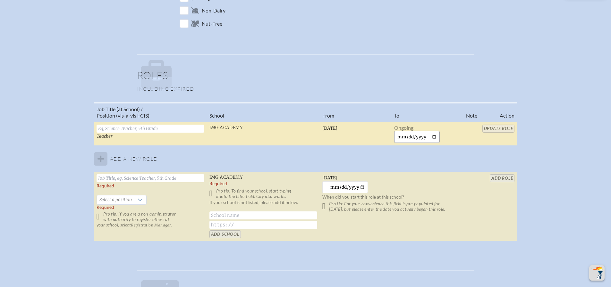
click at [432, 135] on input "date" at bounding box center [417, 137] width 46 height 12
type input "2025-09-23"
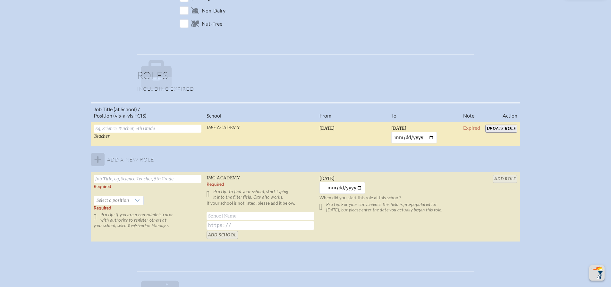
click at [508, 130] on input "Update Role" at bounding box center [501, 129] width 32 height 8
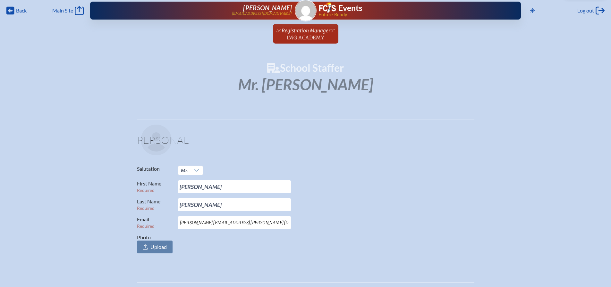
scroll to position [0, 0]
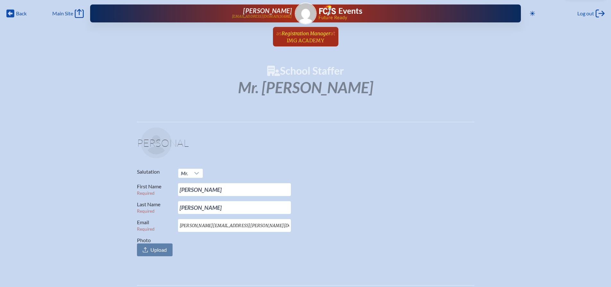
click at [313, 33] on span "Registration Manager" at bounding box center [305, 33] width 49 height 6
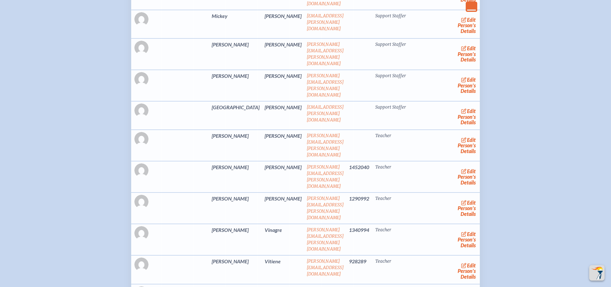
scroll to position [513, 0]
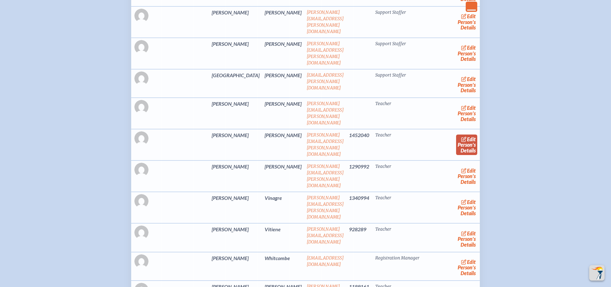
click at [461, 137] on icon at bounding box center [464, 139] width 6 height 5
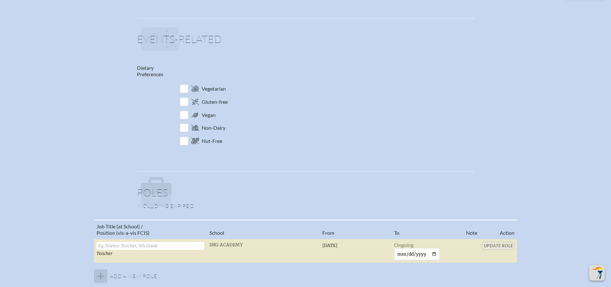
scroll to position [417, 0]
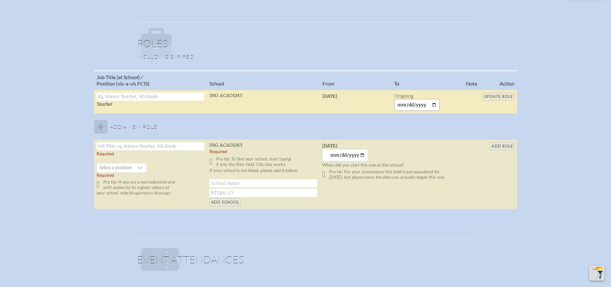
click at [430, 100] on input "date" at bounding box center [417, 105] width 46 height 12
click at [433, 105] on input "date" at bounding box center [417, 105] width 46 height 12
type input "2025-09-23"
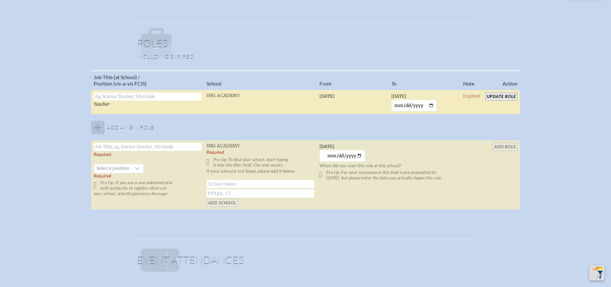
click at [499, 96] on input "Update Role" at bounding box center [501, 97] width 32 height 8
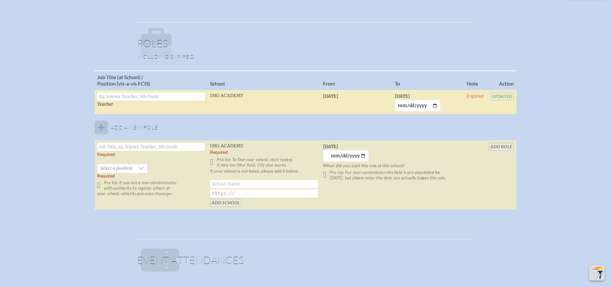
click at [547, 115] on div "Job Title (at School) / Position (vis-a-vis FCIS) School From To Note Action Te…" at bounding box center [305, 142] width 599 height 145
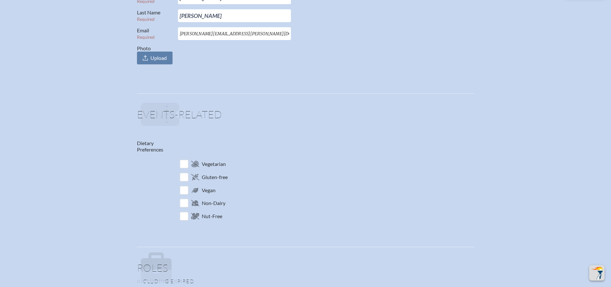
scroll to position [0, 0]
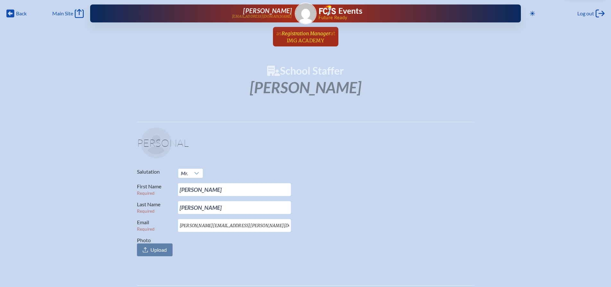
click at [303, 37] on span "IMG Academy" at bounding box center [305, 40] width 37 height 6
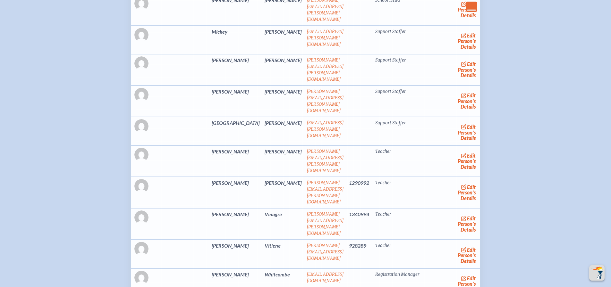
scroll to position [481, 0]
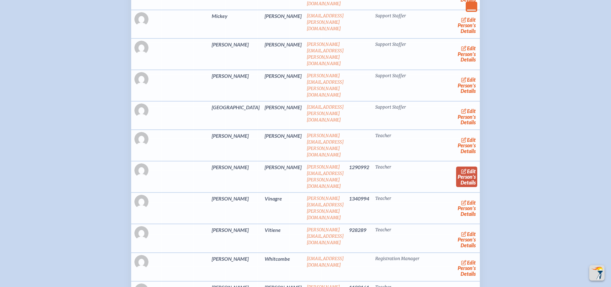
click at [461, 169] on icon at bounding box center [464, 171] width 6 height 5
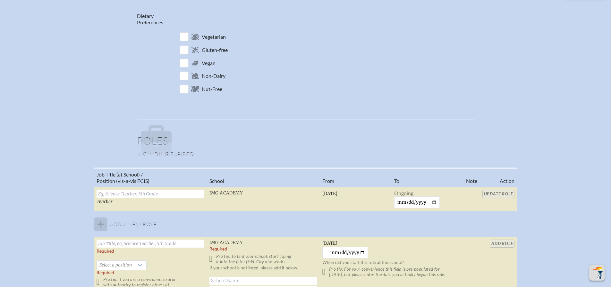
scroll to position [449, 0]
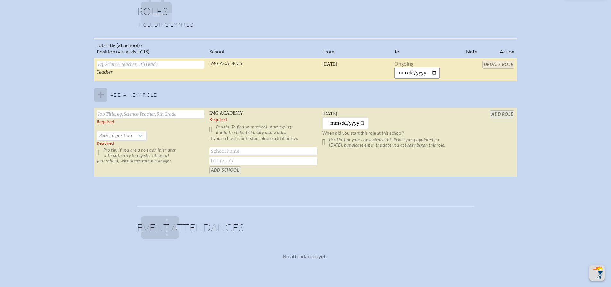
click at [436, 75] on input "date" at bounding box center [417, 73] width 46 height 12
type input "2025-09-23"
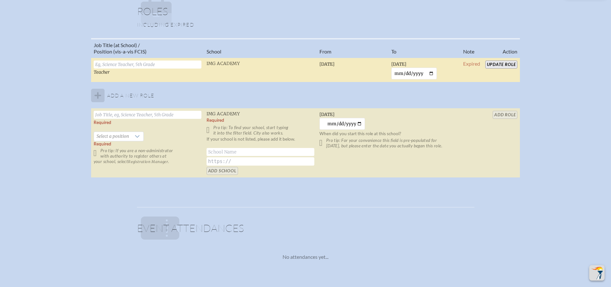
click at [492, 62] on input "Update Role" at bounding box center [501, 65] width 32 height 8
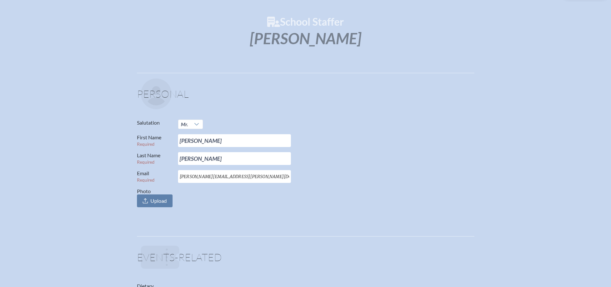
scroll to position [0, 0]
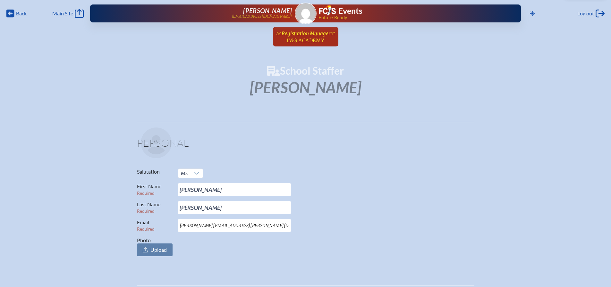
click at [305, 37] on span "at IMG Academy" at bounding box center [311, 36] width 48 height 14
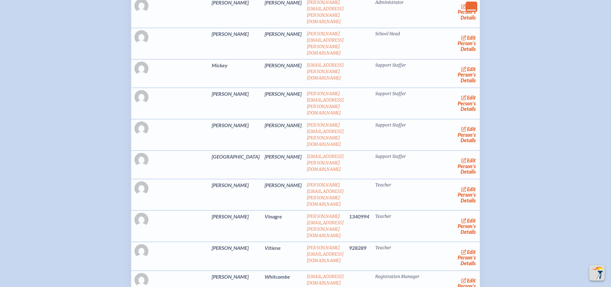
scroll to position [449, 0]
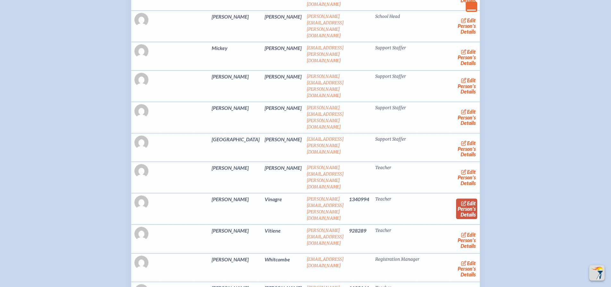
click at [467, 200] on span "edit" at bounding box center [471, 203] width 9 height 6
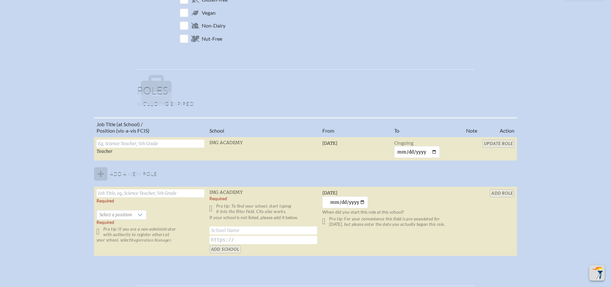
scroll to position [385, 0]
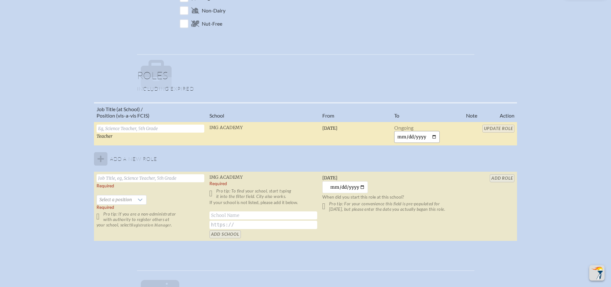
click at [433, 137] on input "date" at bounding box center [417, 137] width 46 height 12
type input "2025-09-23"
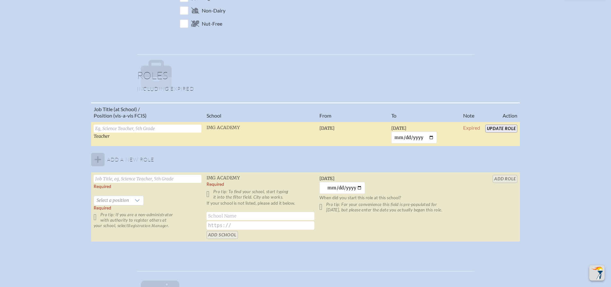
click at [499, 124] on td "Update Role" at bounding box center [500, 134] width 37 height 25
click at [497, 129] on input "Update Role" at bounding box center [501, 129] width 32 height 8
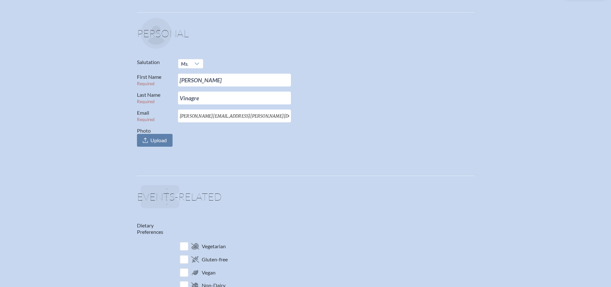
scroll to position [0, 0]
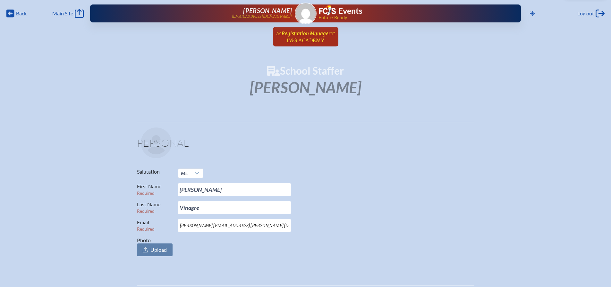
click at [312, 37] on span "at IMG Academy" at bounding box center [311, 36] width 48 height 14
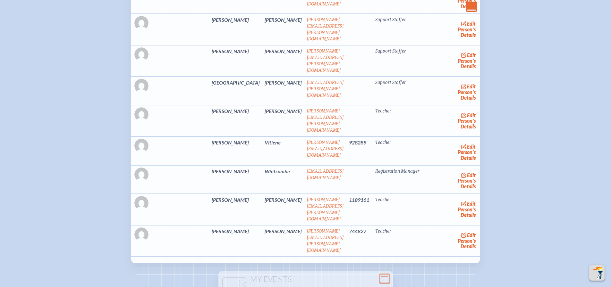
scroll to position [513, 0]
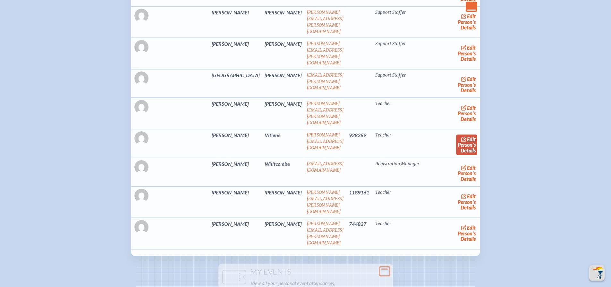
click at [456, 135] on link "edit Person’s Details" at bounding box center [466, 145] width 21 height 20
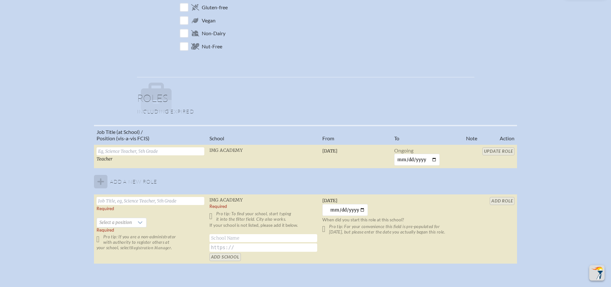
scroll to position [385, 0]
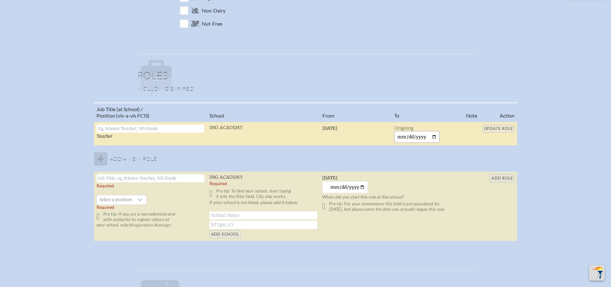
click at [434, 137] on input "date" at bounding box center [417, 137] width 46 height 12
type input "2025-09-23"
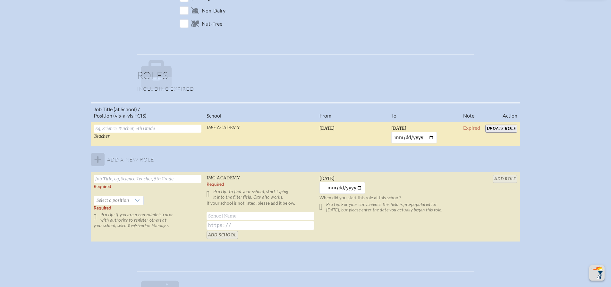
click at [502, 128] on input "Update Role" at bounding box center [501, 129] width 32 height 8
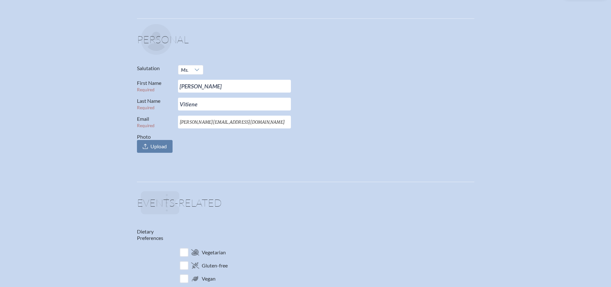
scroll to position [0, 0]
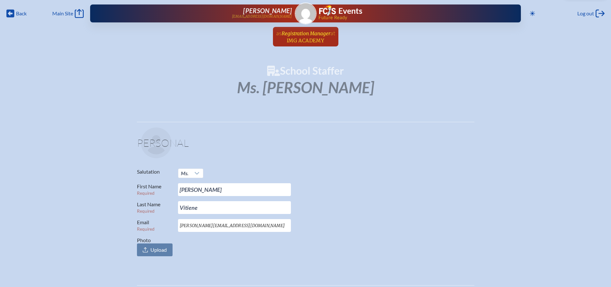
click at [312, 37] on span "at IMG Academy" at bounding box center [311, 36] width 48 height 14
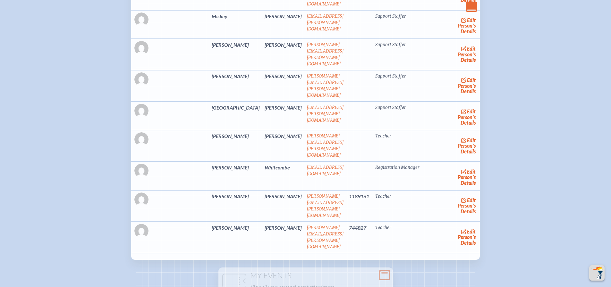
scroll to position [481, 0]
click at [461, 197] on icon at bounding box center [464, 199] width 6 height 5
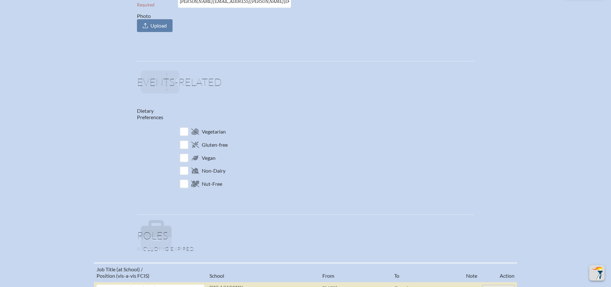
scroll to position [385, 0]
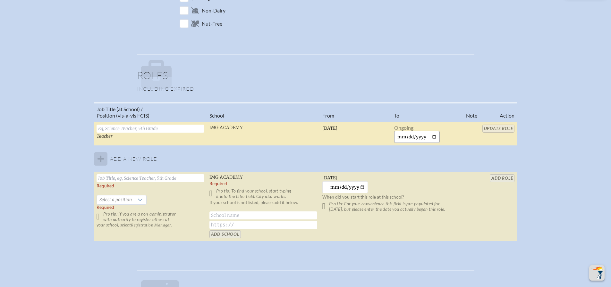
click at [434, 136] on input "date" at bounding box center [417, 137] width 46 height 12
type input "2025-09-23"
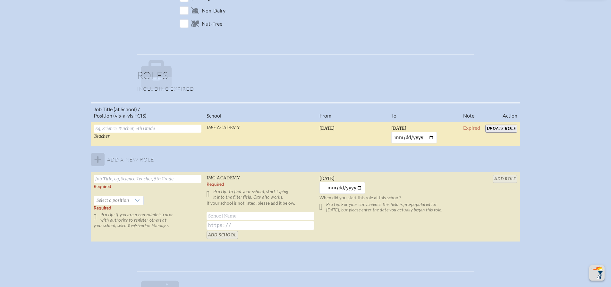
click at [510, 128] on input "Update Role" at bounding box center [501, 129] width 32 height 8
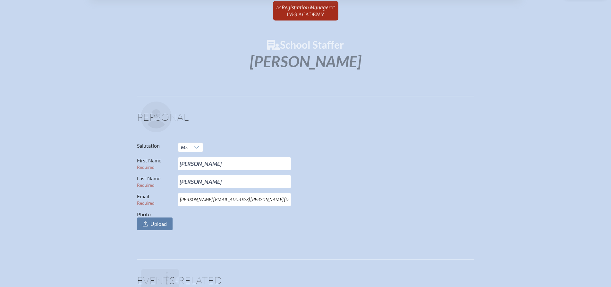
scroll to position [0, 0]
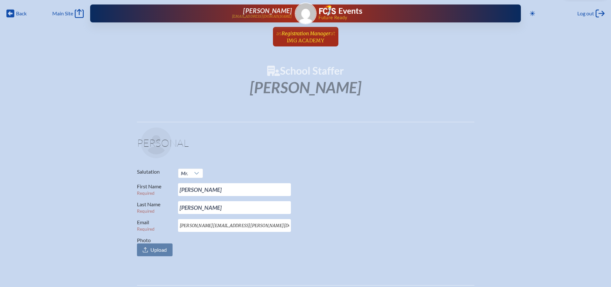
click at [303, 35] on span "Registration Manager" at bounding box center [305, 33] width 49 height 6
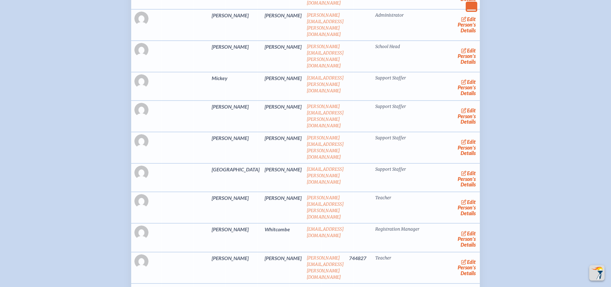
scroll to position [449, 0]
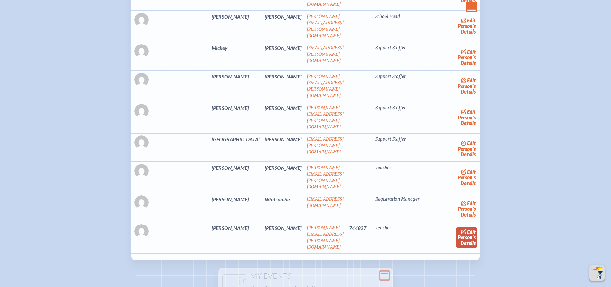
click at [456, 228] on link "edit Person’s Details" at bounding box center [466, 238] width 21 height 20
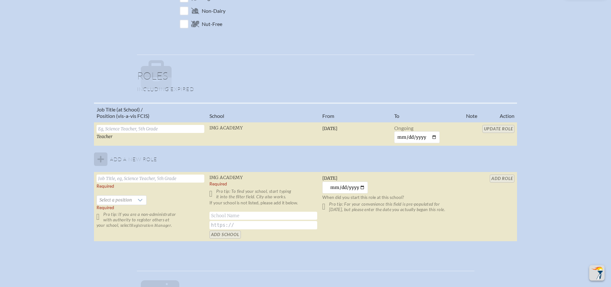
scroll to position [385, 0]
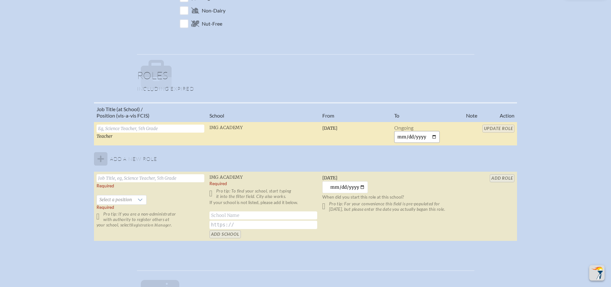
click at [432, 137] on input "date" at bounding box center [417, 137] width 46 height 12
type input "2025-09-23"
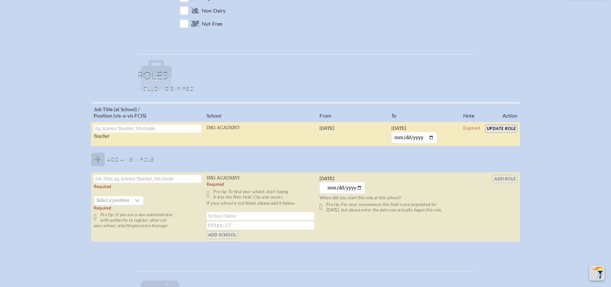
click at [492, 127] on input "Update Role" at bounding box center [501, 129] width 32 height 8
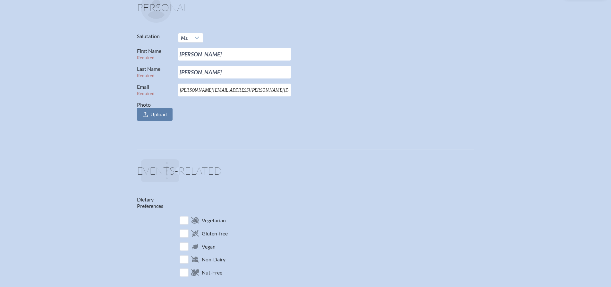
scroll to position [0, 0]
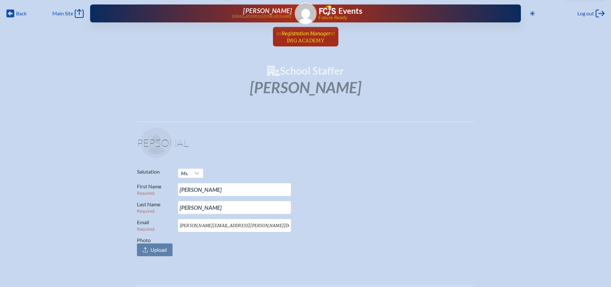
click at [307, 36] on span "Registration Manager" at bounding box center [305, 33] width 49 height 6
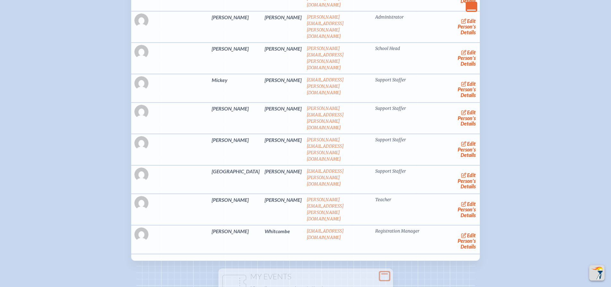
scroll to position [449, 0]
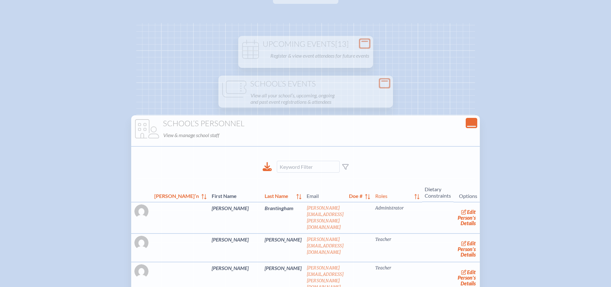
scroll to position [0, 0]
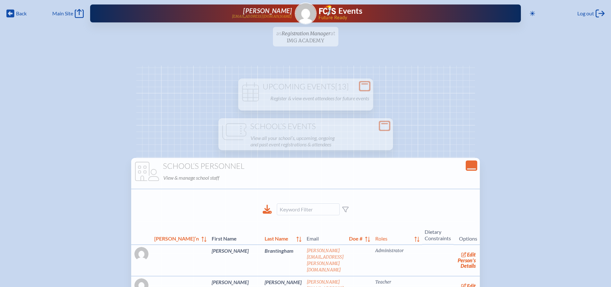
click at [311, 36] on ul "as Registration Manager at IMG Academy since April 1st, 2025" at bounding box center [305, 38] width 611 height 23
click at [467, 168] on icon "Close Console" at bounding box center [471, 165] width 9 height 9
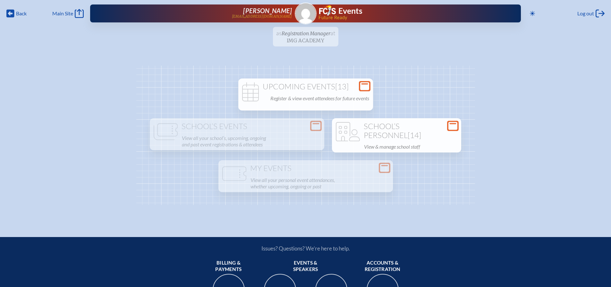
click at [306, 86] on h1 "Upcoming Events [13]" at bounding box center [305, 86] width 129 height 9
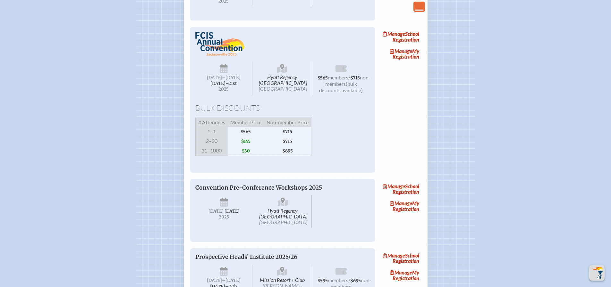
scroll to position [769, 0]
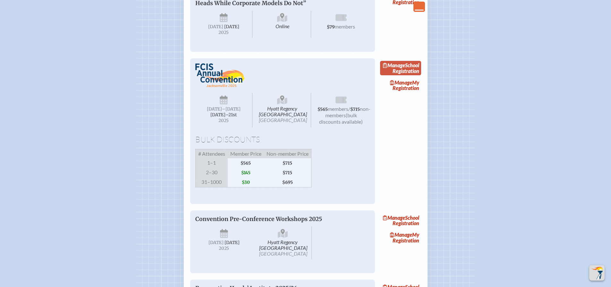
click at [405, 76] on link "Manage School Registration" at bounding box center [400, 68] width 41 height 15
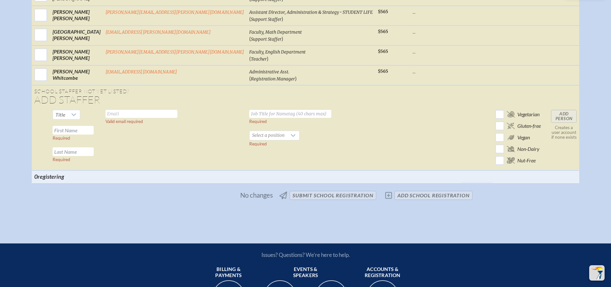
scroll to position [545, 0]
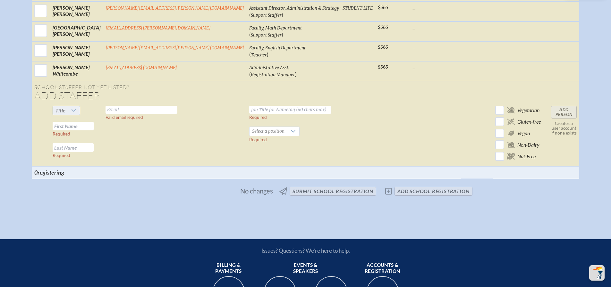
click at [80, 115] on div at bounding box center [74, 110] width 12 height 9
click at [108, 137] on li "Mrs" at bounding box center [101, 137] width 28 height 9
click at [94, 130] on input "text" at bounding box center [73, 126] width 41 height 9
paste input "Molly"
type input "Molly"
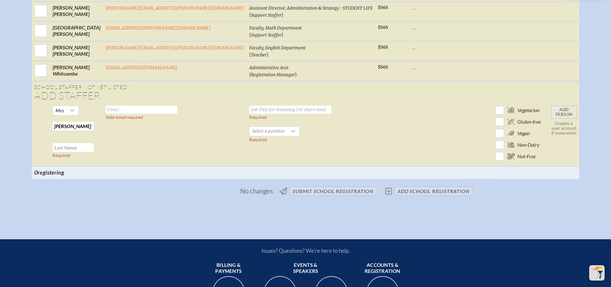
click at [94, 151] on input "text" at bounding box center [73, 147] width 41 height 9
paste input "Valbuena"
type input "Valbuena"
click at [162, 112] on input "text" at bounding box center [141, 110] width 72 height 8
click at [177, 114] on input "text" at bounding box center [141, 110] width 72 height 8
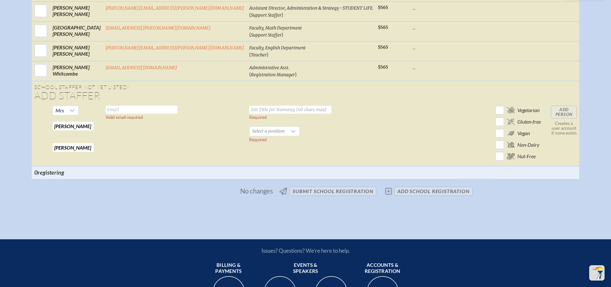
paste input "molly.valbuena@imgacademy.com"
type input "molly.valbuena@imgacademy.com"
click at [249, 113] on input "text" at bounding box center [290, 110] width 82 height 8
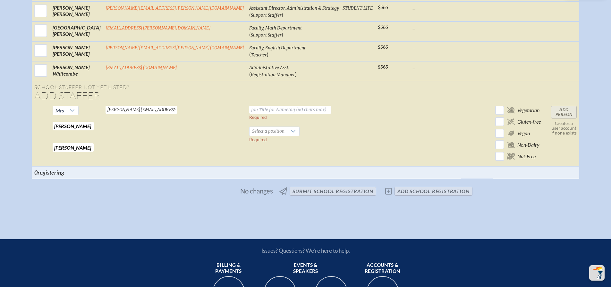
paste input "Director, Day Students & Family Experience • STUDENT LIFE"
type input "Director, Day Students & Family Experience • STUDENT LIFE"
click at [249, 136] on span "Select a position" at bounding box center [267, 131] width 37 height 9
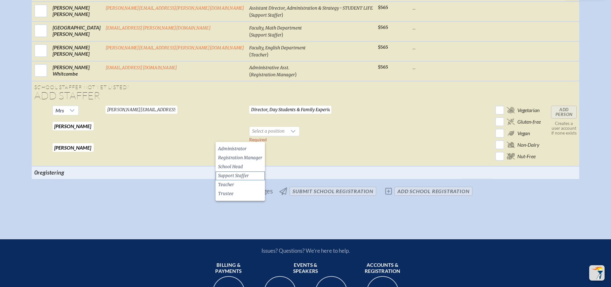
click at [244, 174] on span "Support Staffer" at bounding box center [233, 176] width 31 height 6
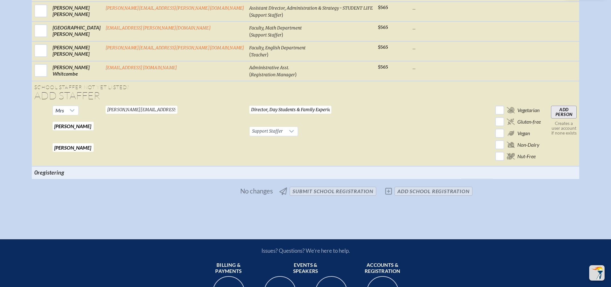
click at [551, 119] on input "Add Person" at bounding box center [564, 112] width 26 height 13
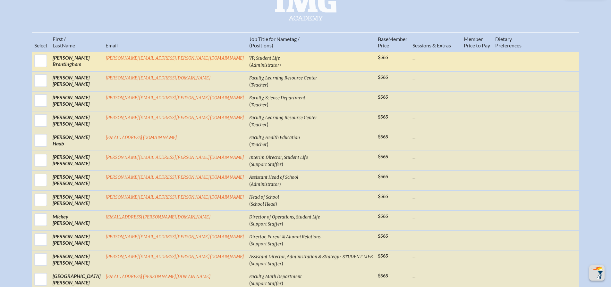
scroll to position [288, 0]
